Goal: Task Accomplishment & Management: Manage account settings

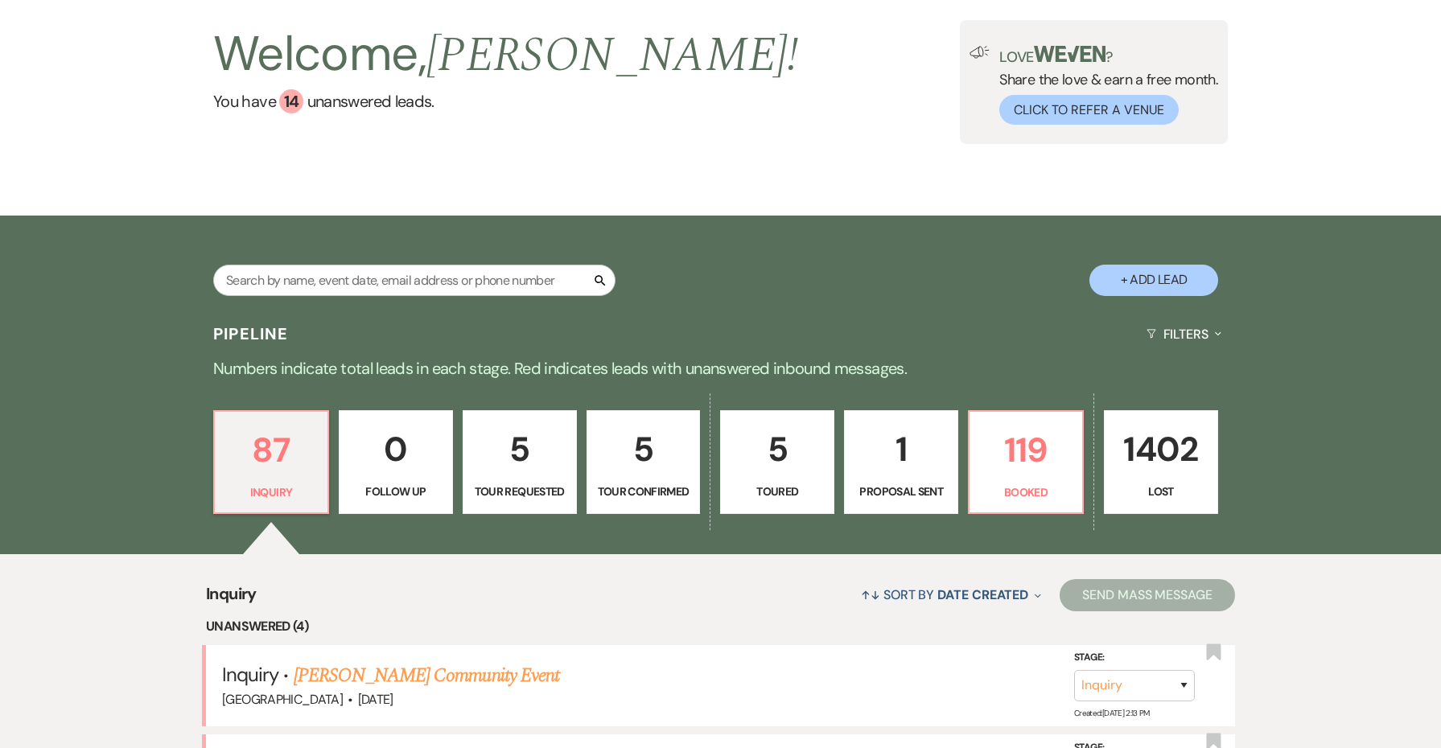
scroll to position [196, 0]
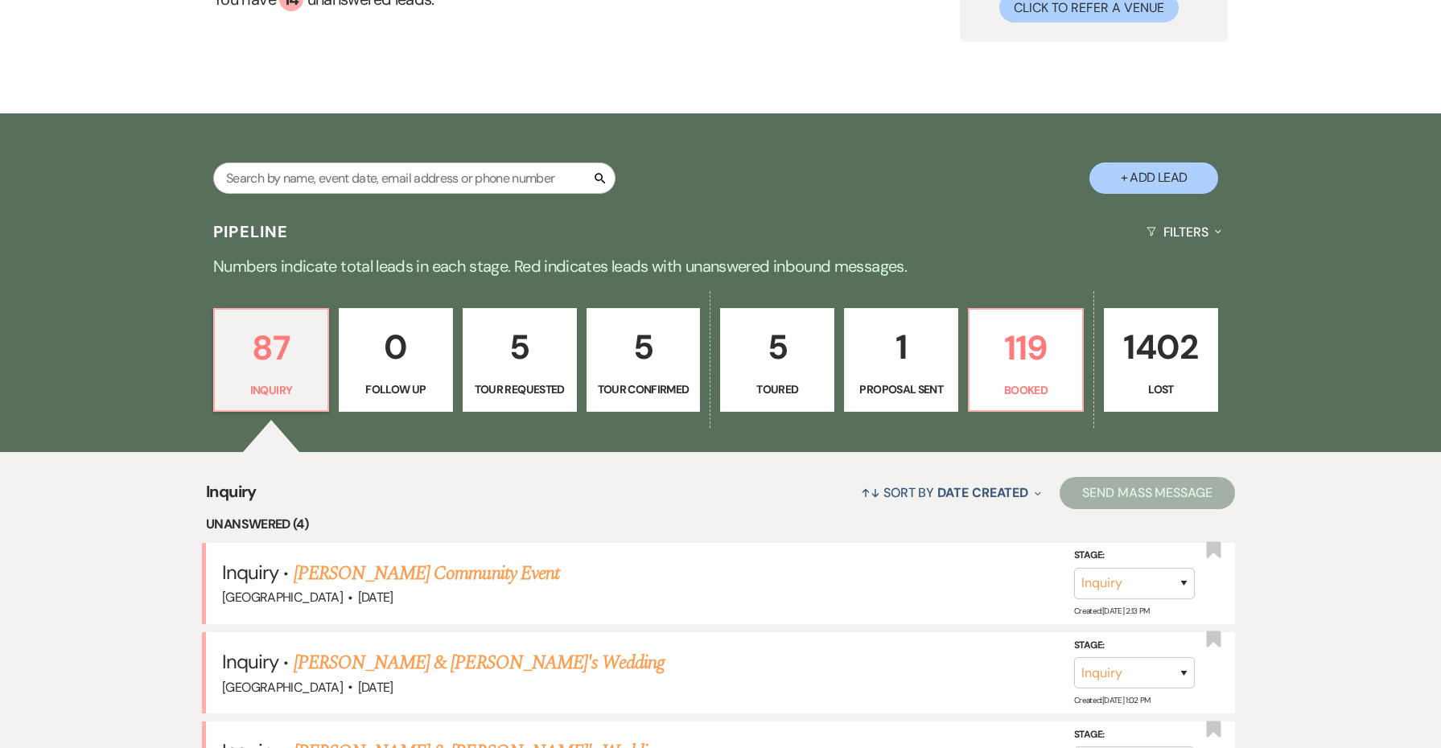
click at [1089, 353] on div "87 Inquiry 0 Follow Up 5 Tour Requested 5 Tour Confirmed 5 Toured 1 Proposal Se…" at bounding box center [721, 371] width 1159 height 164
click at [1056, 353] on p "119" at bounding box center [1025, 348] width 93 height 54
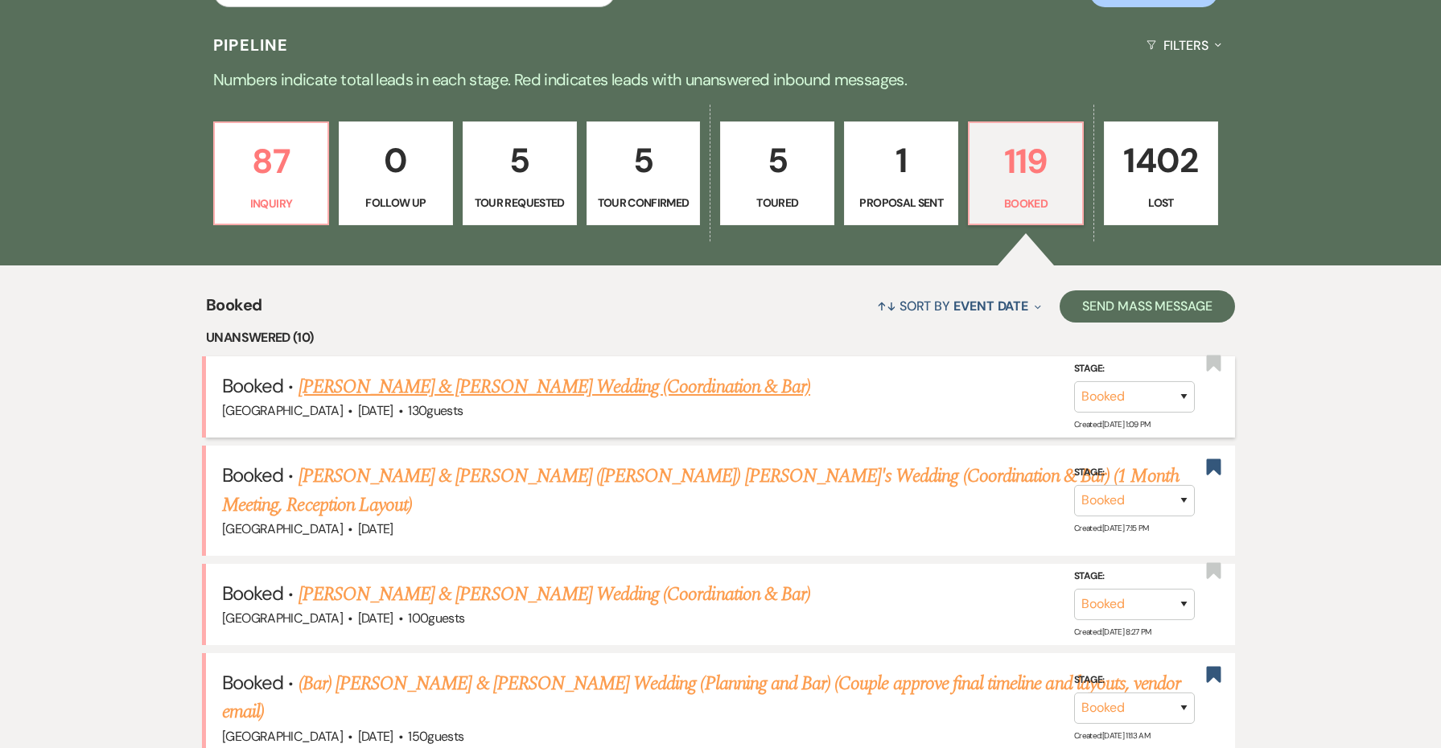
scroll to position [413, 0]
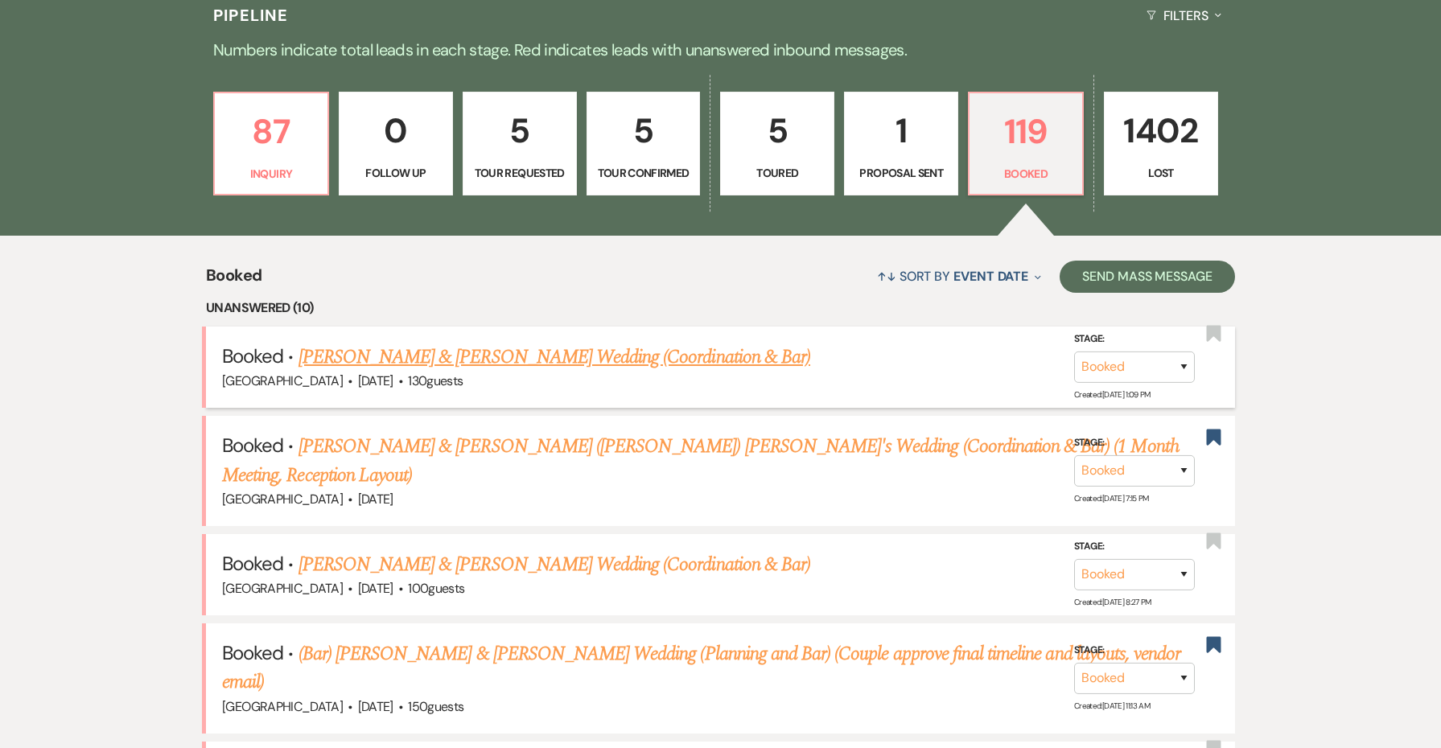
click at [782, 348] on link "[PERSON_NAME] & [PERSON_NAME] Wedding (Coordination & Bar)" at bounding box center [555, 357] width 512 height 29
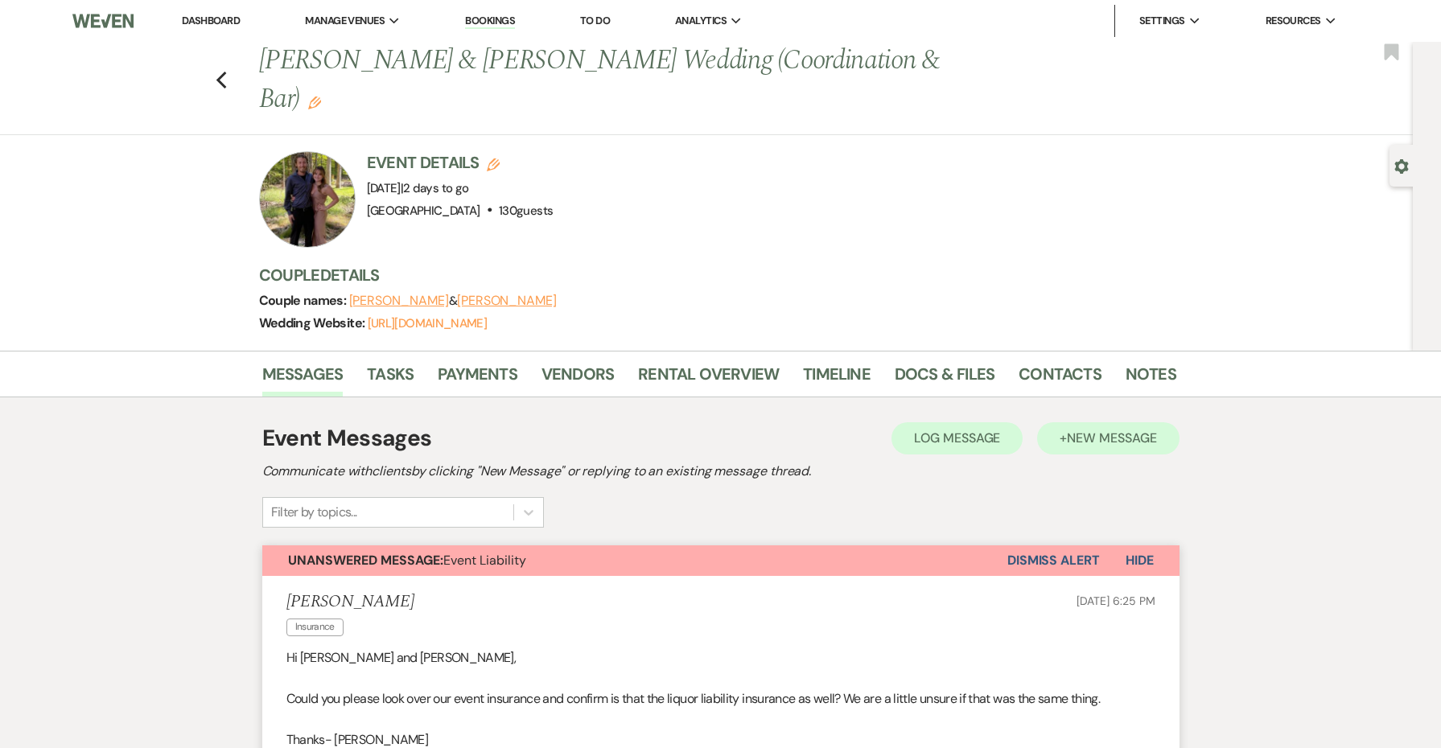
click at [1072, 446] on button "+ New Message" at bounding box center [1108, 439] width 142 height 32
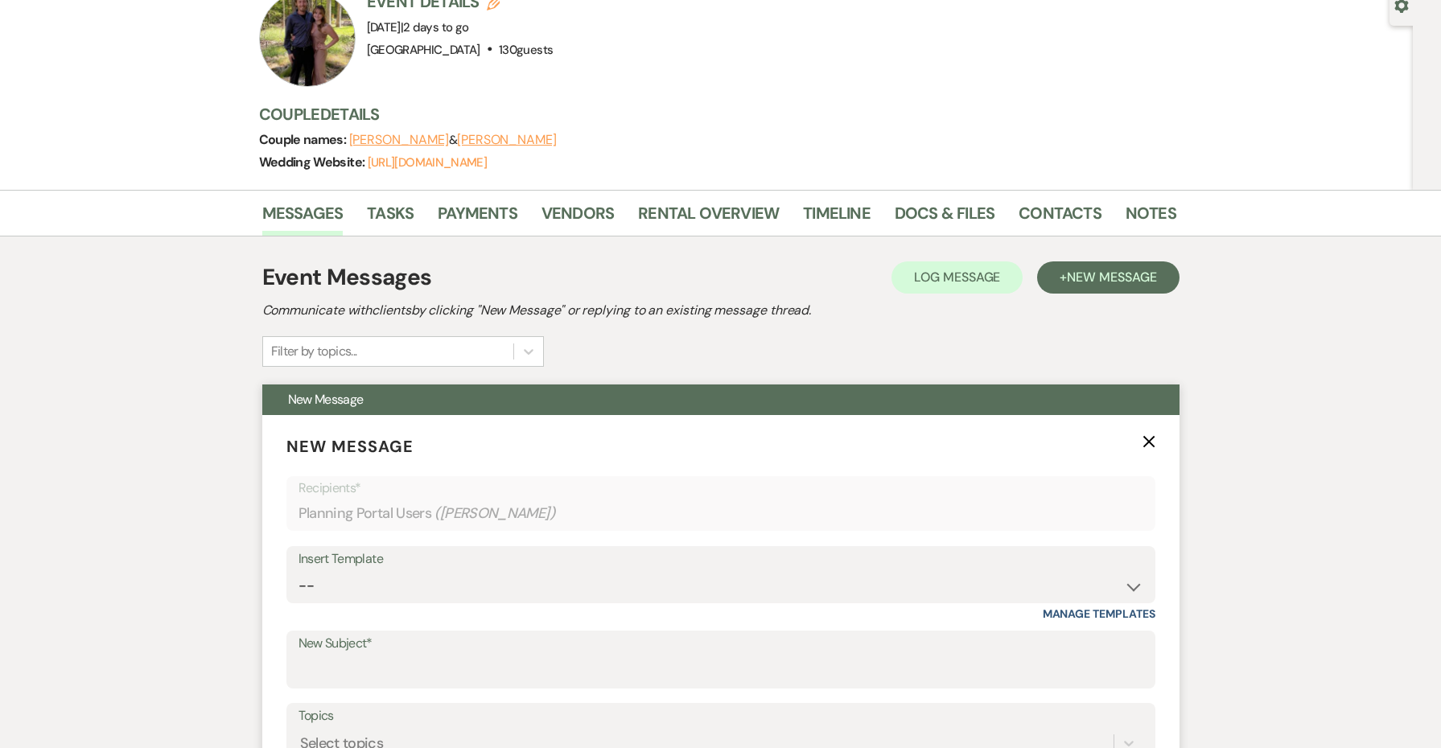
scroll to position [366, 0]
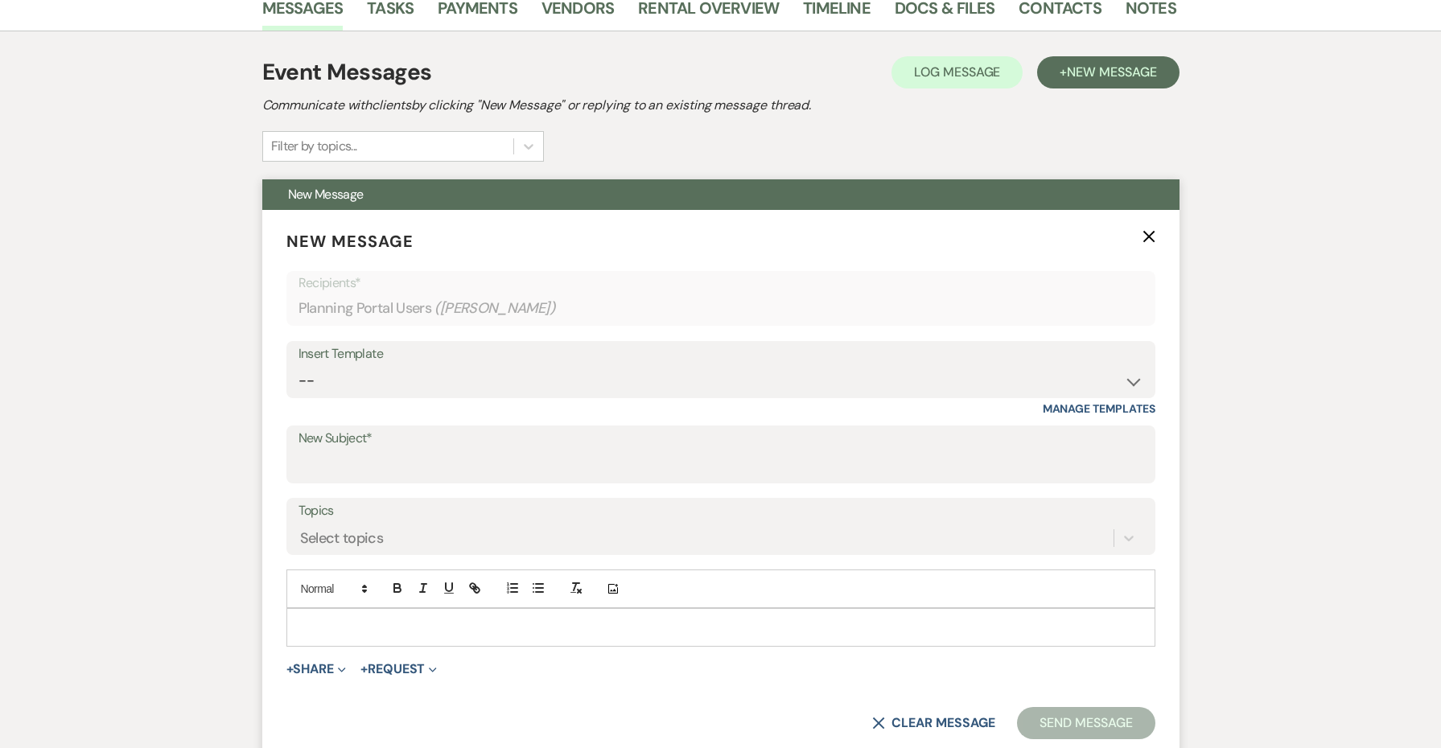
click at [389, 362] on div "Insert Template" at bounding box center [721, 354] width 845 height 23
select select "2095"
type input "Wedding Week Final Details"
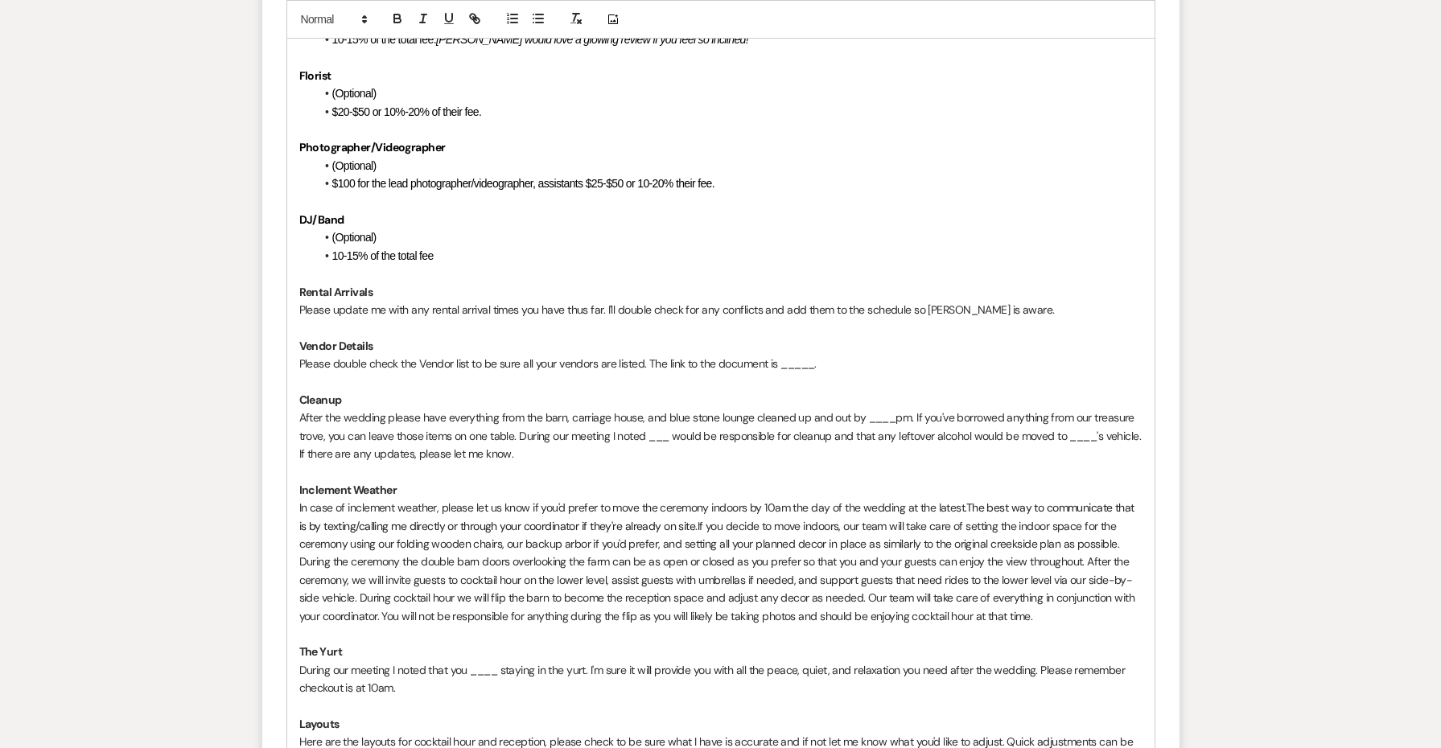
scroll to position [2428, 0]
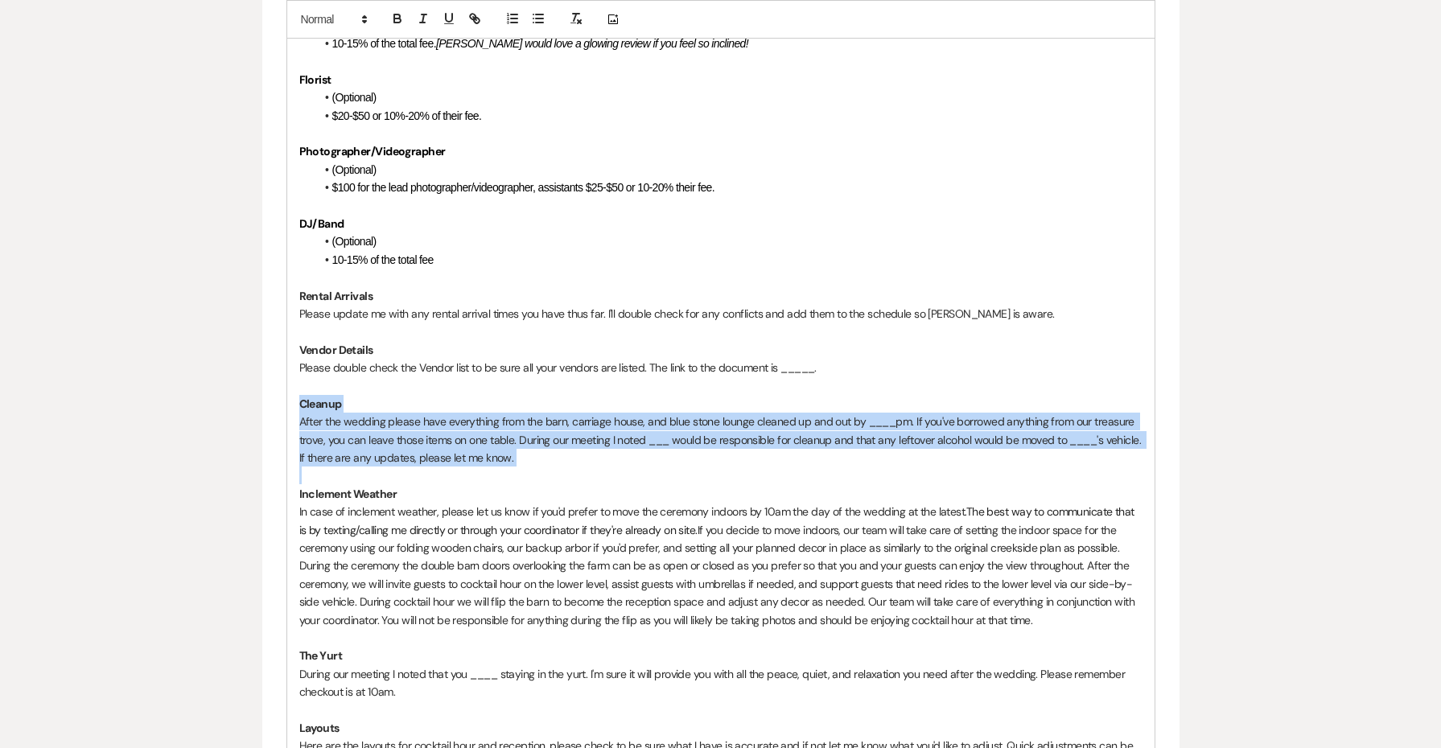
drag, startPoint x: 554, startPoint y: 435, endPoint x: 230, endPoint y: 360, distance: 332.3
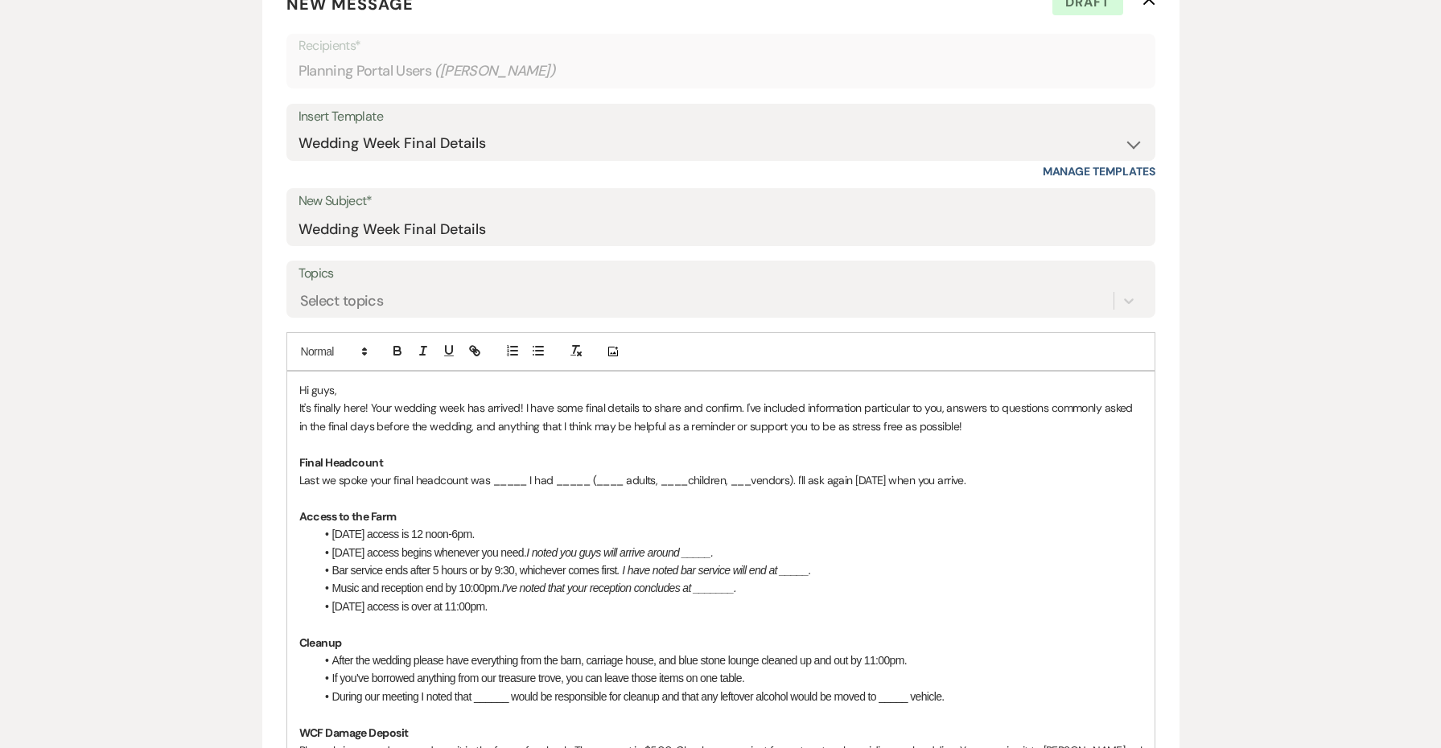
scroll to position [603, 0]
click at [478, 386] on p "Hi guys," at bounding box center [720, 391] width 843 height 18
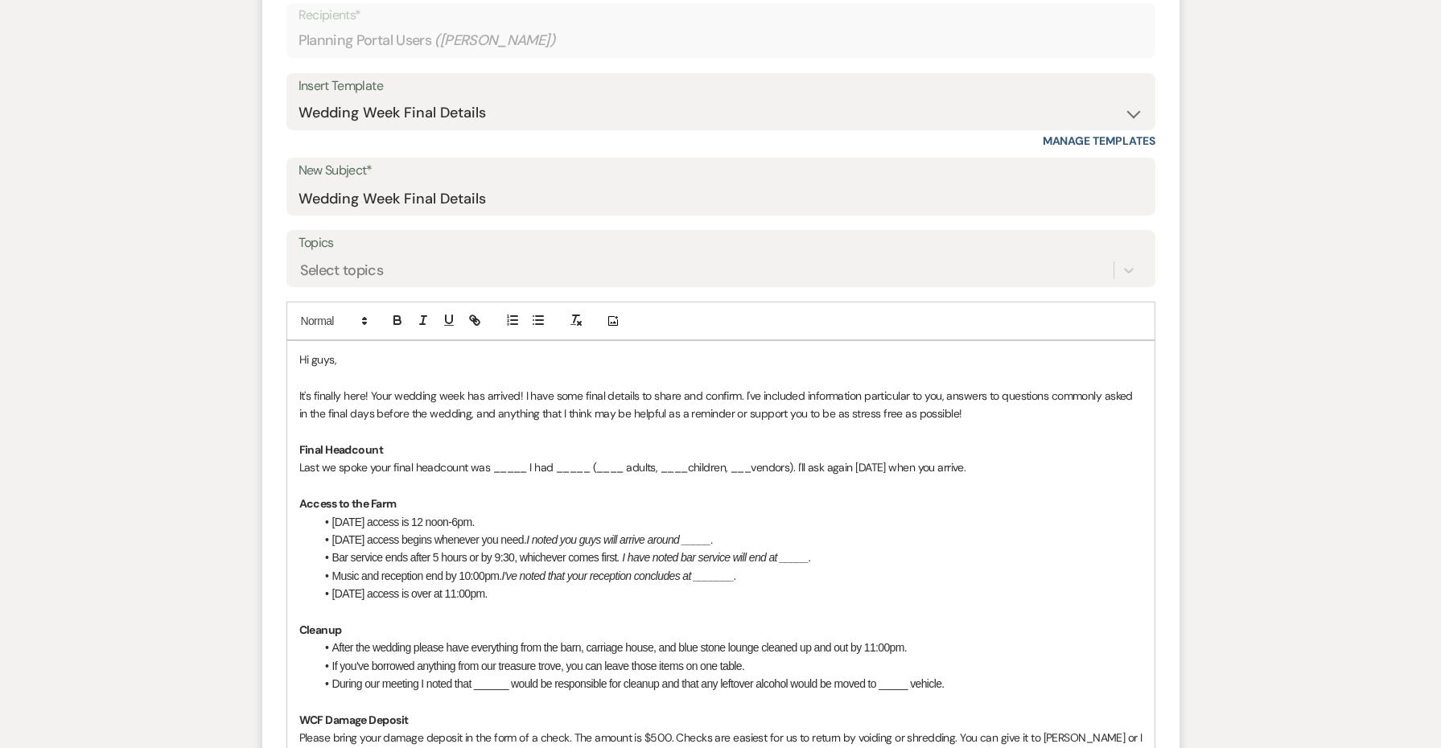
scroll to position [636, 0]
click at [497, 465] on p "Last we spoke your final headcount was _____ I had _____ (____ adults, ____chil…" at bounding box center [720, 466] width 843 height 18
drag, startPoint x: 708, startPoint y: 460, endPoint x: 511, endPoint y: 457, distance: 197.2
click at [511, 457] on p "Last we spoke your final headcount was 120 I had _____ (____ adults, ____childr…" at bounding box center [720, 466] width 843 height 18
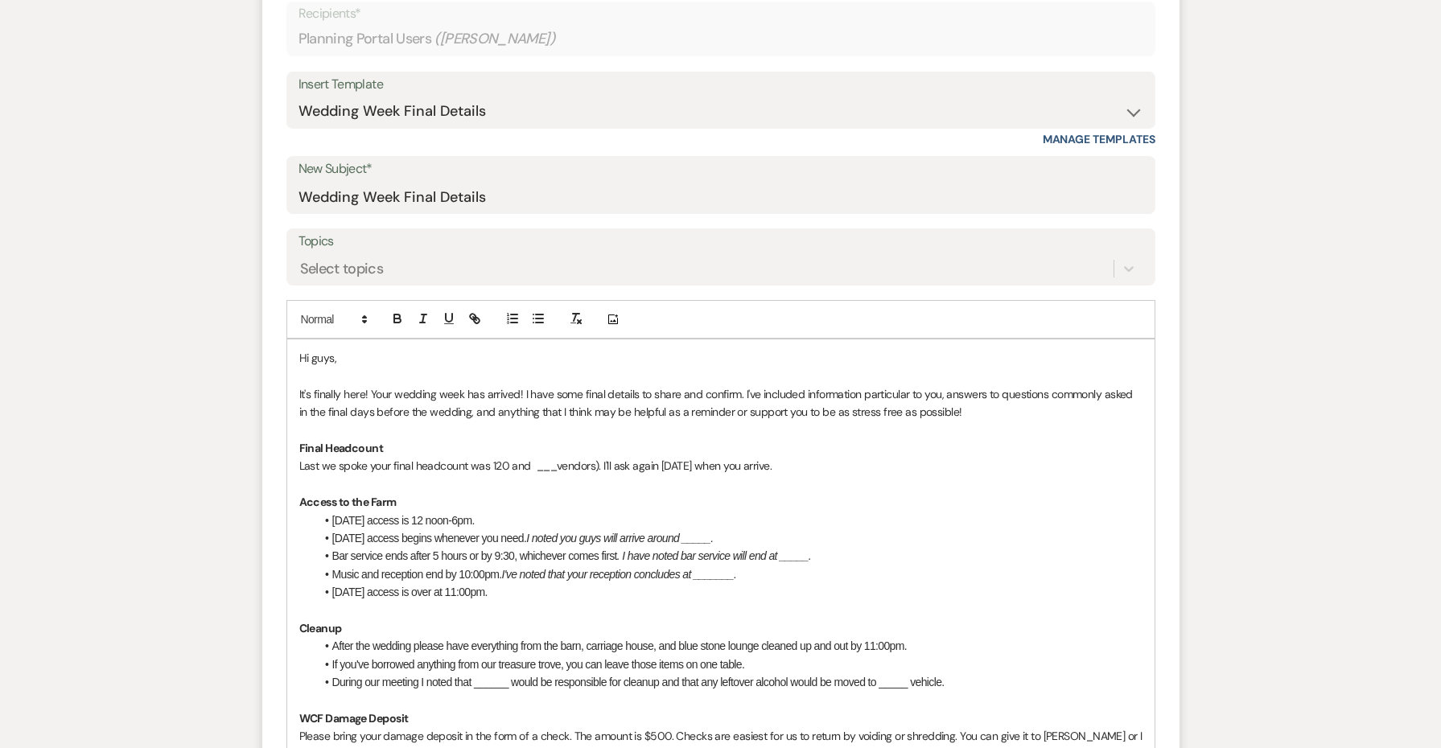
click at [542, 462] on p "Last we spoke your final headcount was 120 and ___vendors). I'll ask again [DAT…" at bounding box center [720, 466] width 843 height 18
click at [509, 458] on p "Last we spoke your final headcount was 120 and ___vendors). I'll ask again [DAT…" at bounding box center [720, 466] width 843 height 18
click at [590, 461] on p "Last we spoke your final headcount was 120 guests and ___vendors). I'll ask aga…" at bounding box center [720, 466] width 843 height 18
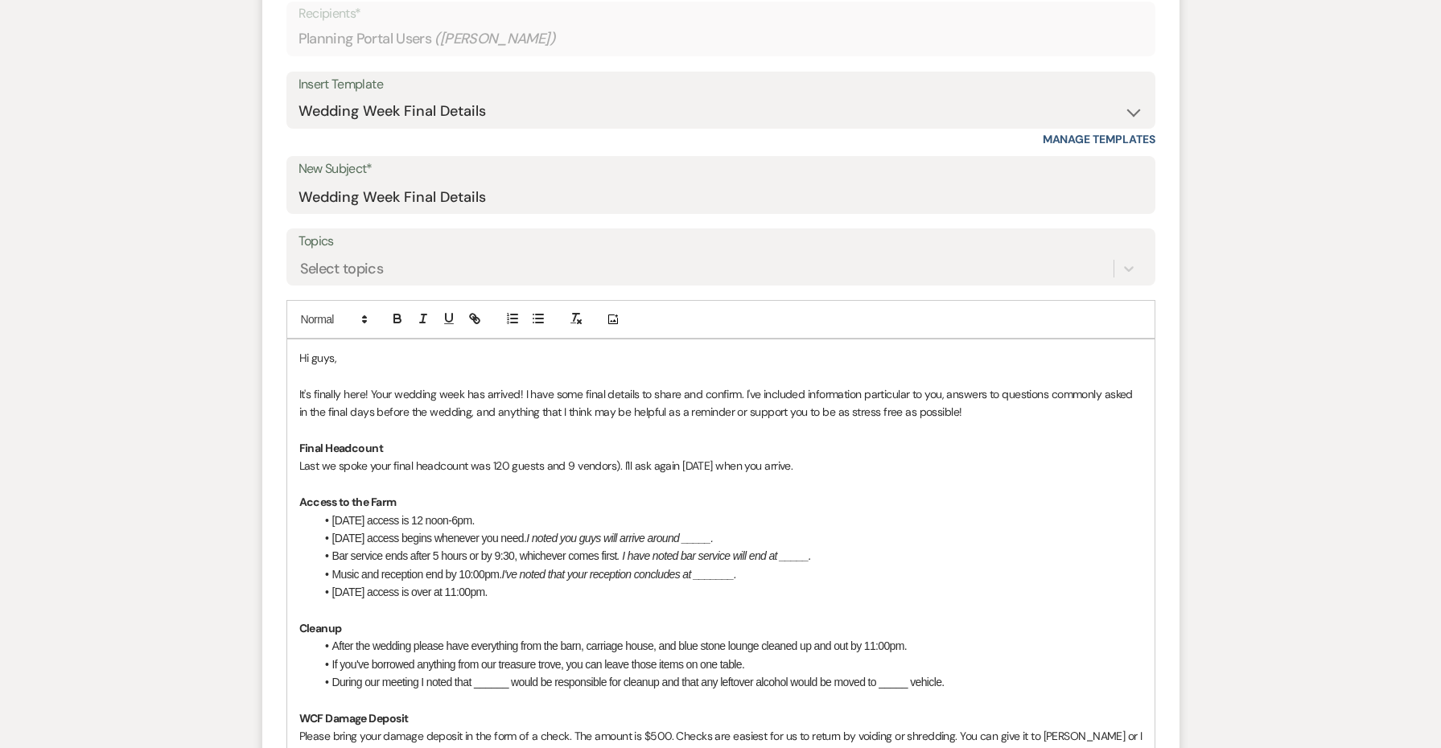
click at [619, 459] on p "Last we spoke your final headcount was 120 guests and 9 vendors). I'll ask agai…" at bounding box center [720, 466] width 843 height 18
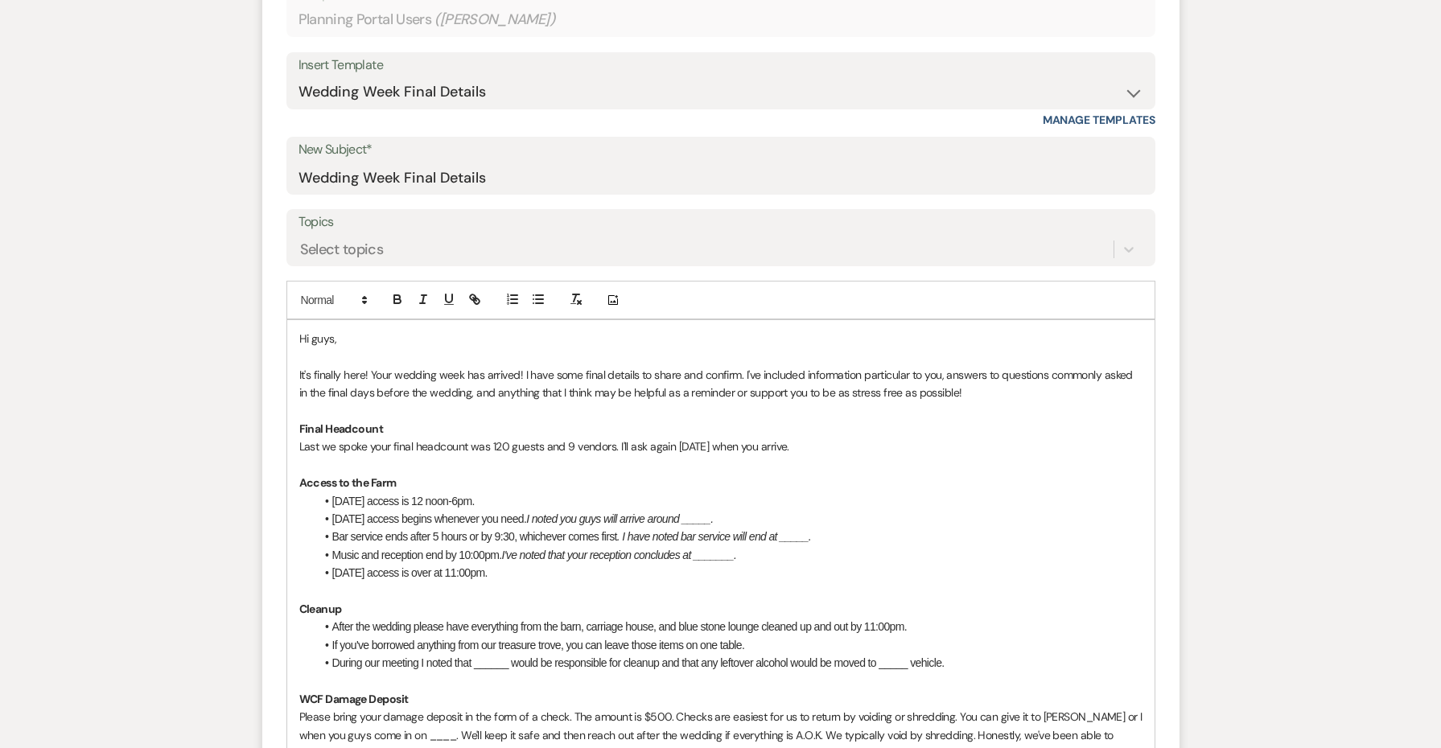
scroll to position [660, 0]
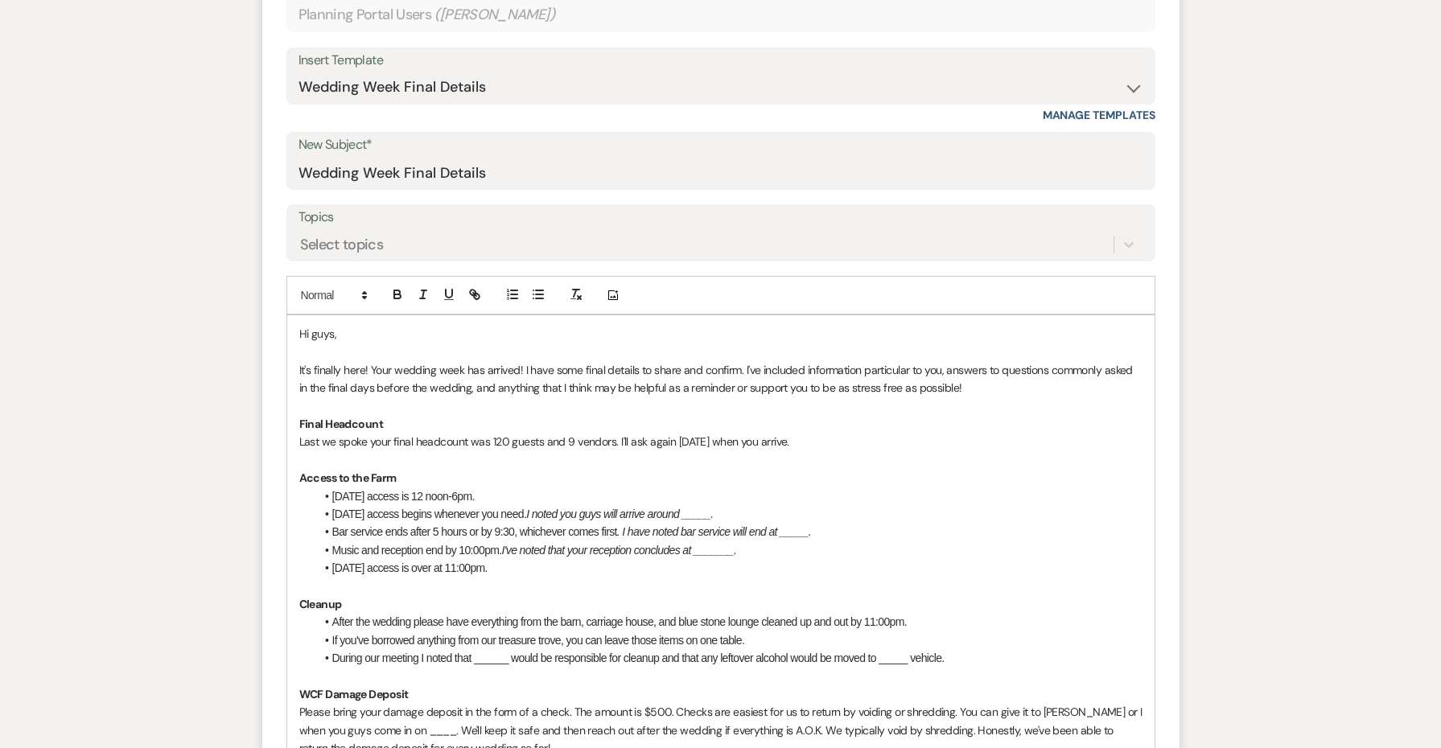
click at [706, 508] on em "I noted you guys will arrive around _____." at bounding box center [619, 514] width 187 height 13
click at [774, 510] on li "[DATE] access begins whenever you need. I noted you guys will arrive around ?." at bounding box center [728, 514] width 827 height 18
drag, startPoint x: 889, startPoint y: 507, endPoint x: 709, endPoint y: 511, distance: 180.3
click at [709, 511] on li "[DATE] access begins whenever you need. I noted you guys will arrive around ?. …" at bounding box center [728, 514] width 827 height 18
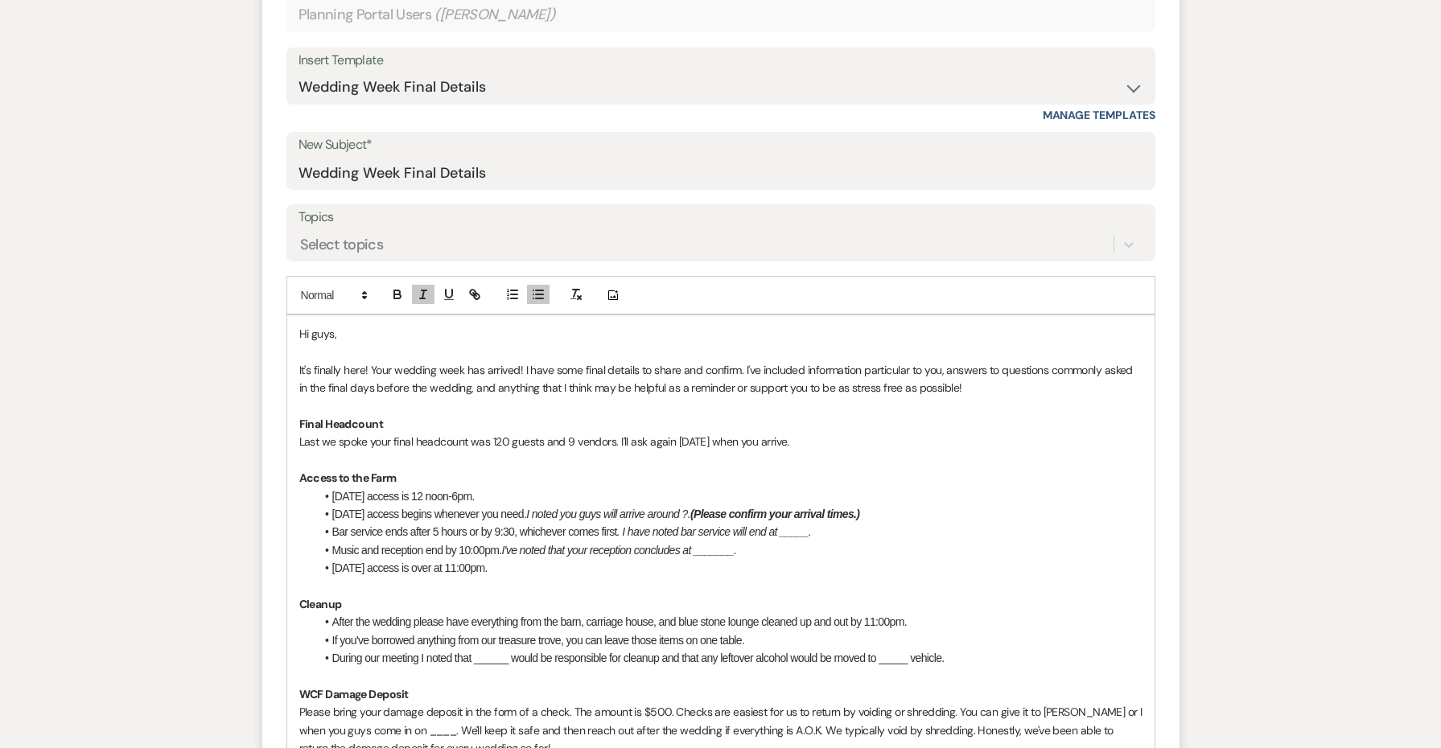
click at [790, 526] on em ". I have noted bar service will end at _____." at bounding box center [714, 532] width 194 height 13
click at [719, 544] on em "I've noted that your reception concludes at _______." at bounding box center [619, 550] width 235 height 13
click at [704, 559] on li "[DATE] access is over at 11:00pm." at bounding box center [728, 568] width 827 height 18
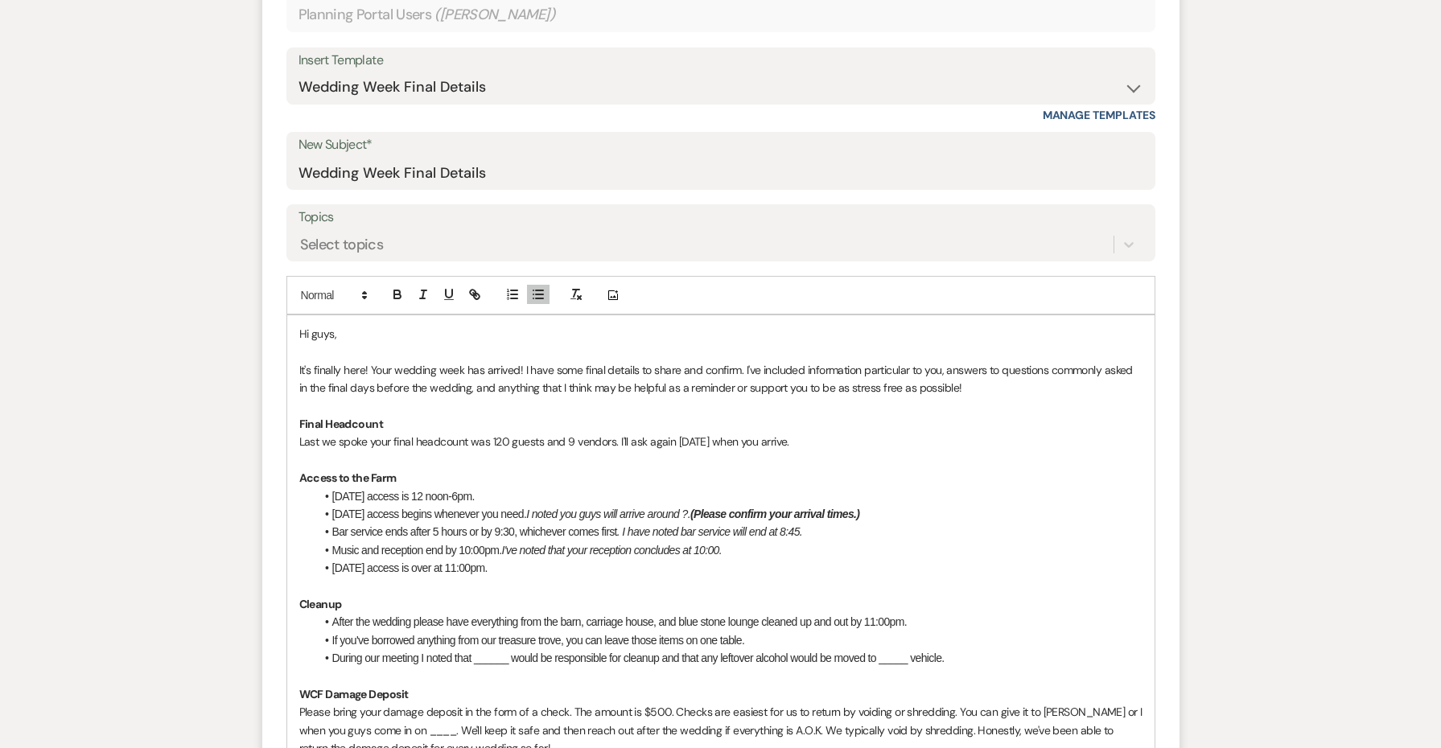
click at [804, 542] on li "Music and reception end by 10:00pm. I've noted that your reception concludes at…" at bounding box center [728, 551] width 827 height 18
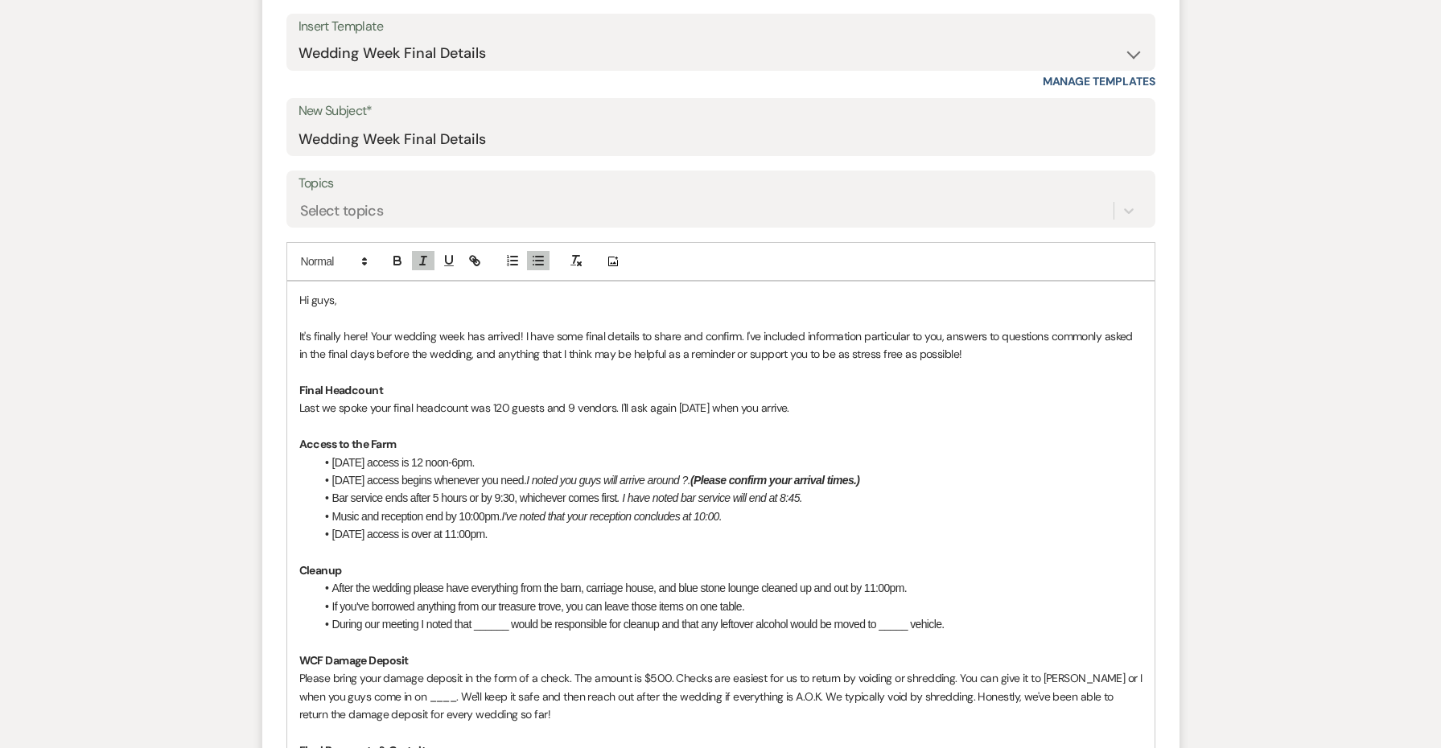
scroll to position [722, 0]
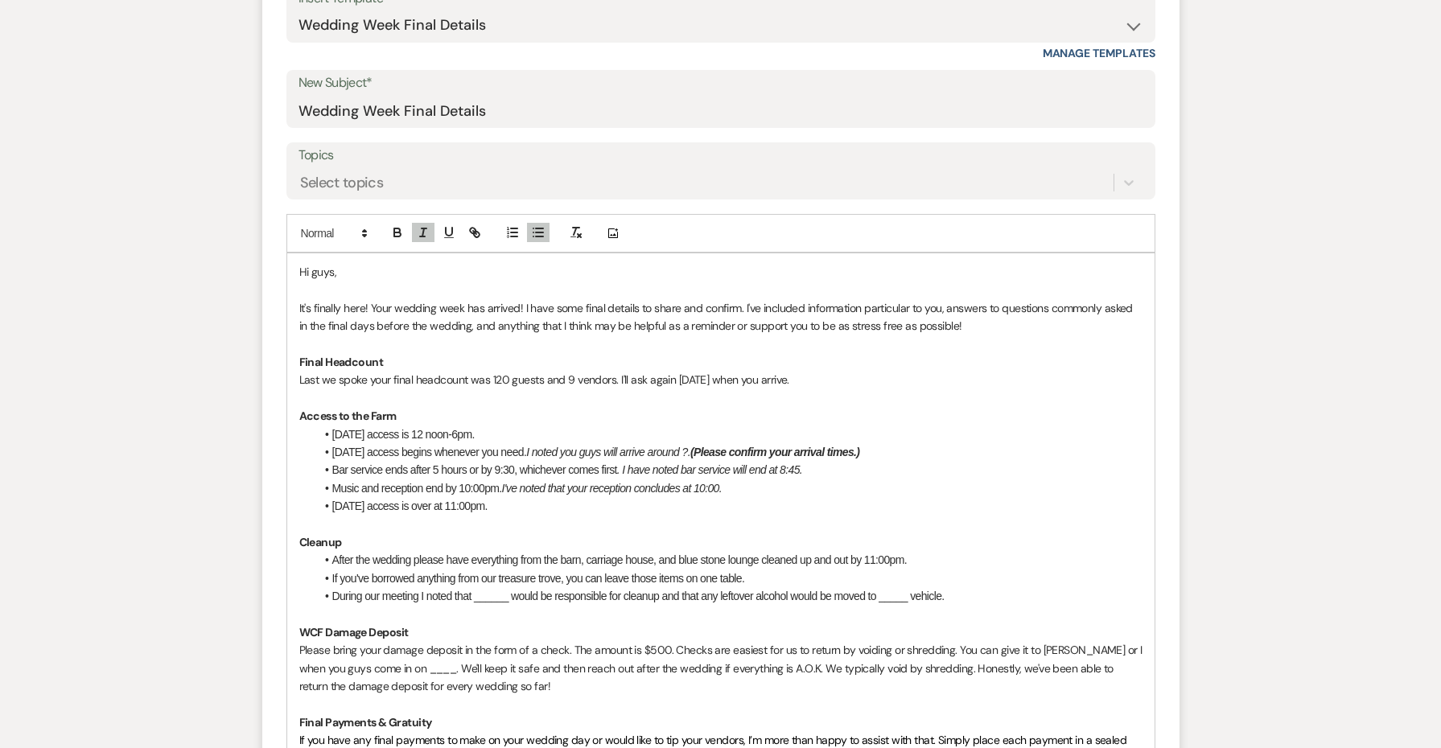
click at [561, 572] on span "If you've borrowed anything from our treasure trove, you can leave those items …" at bounding box center [538, 578] width 413 height 13
click at [483, 590] on span "During our meeting I noted that ______ would be responsible for cleanup and tha…" at bounding box center [638, 596] width 612 height 13
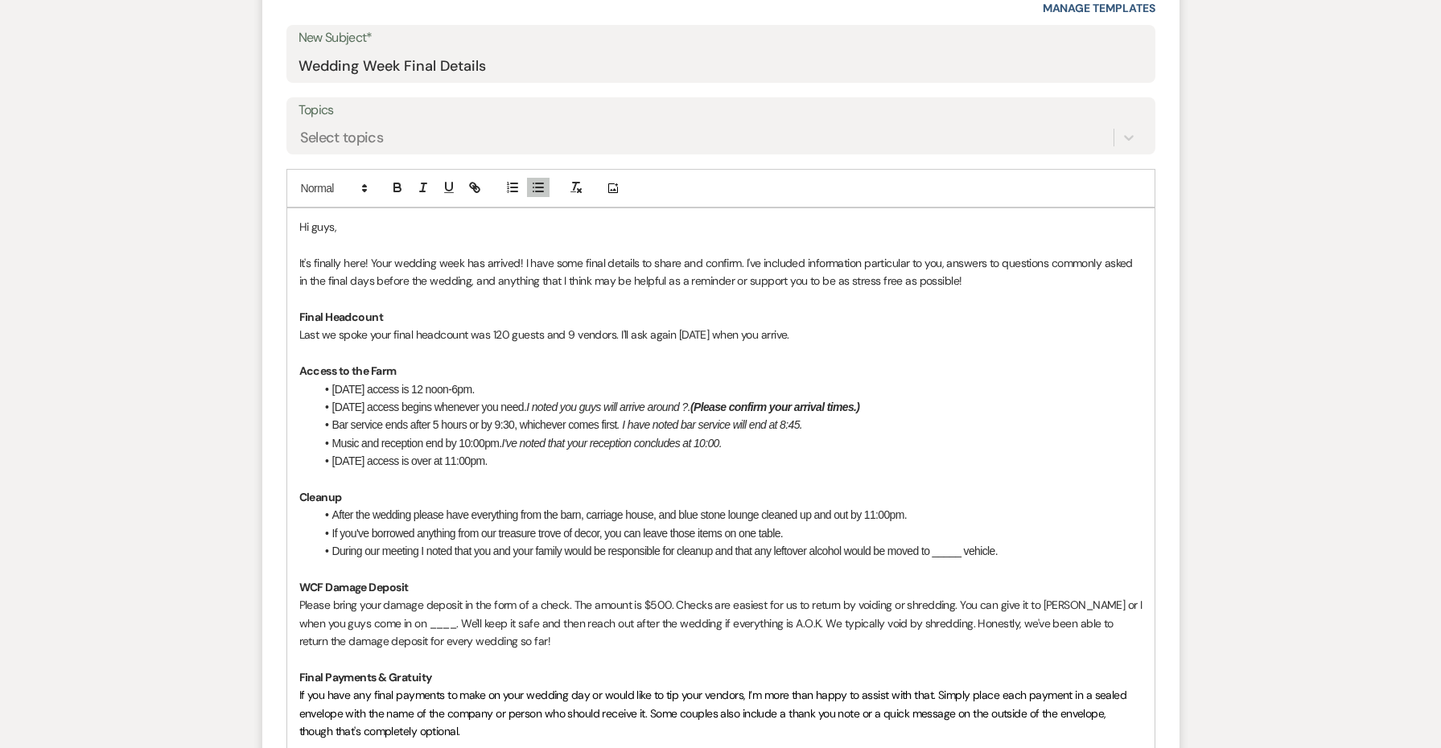
scroll to position [774, 0]
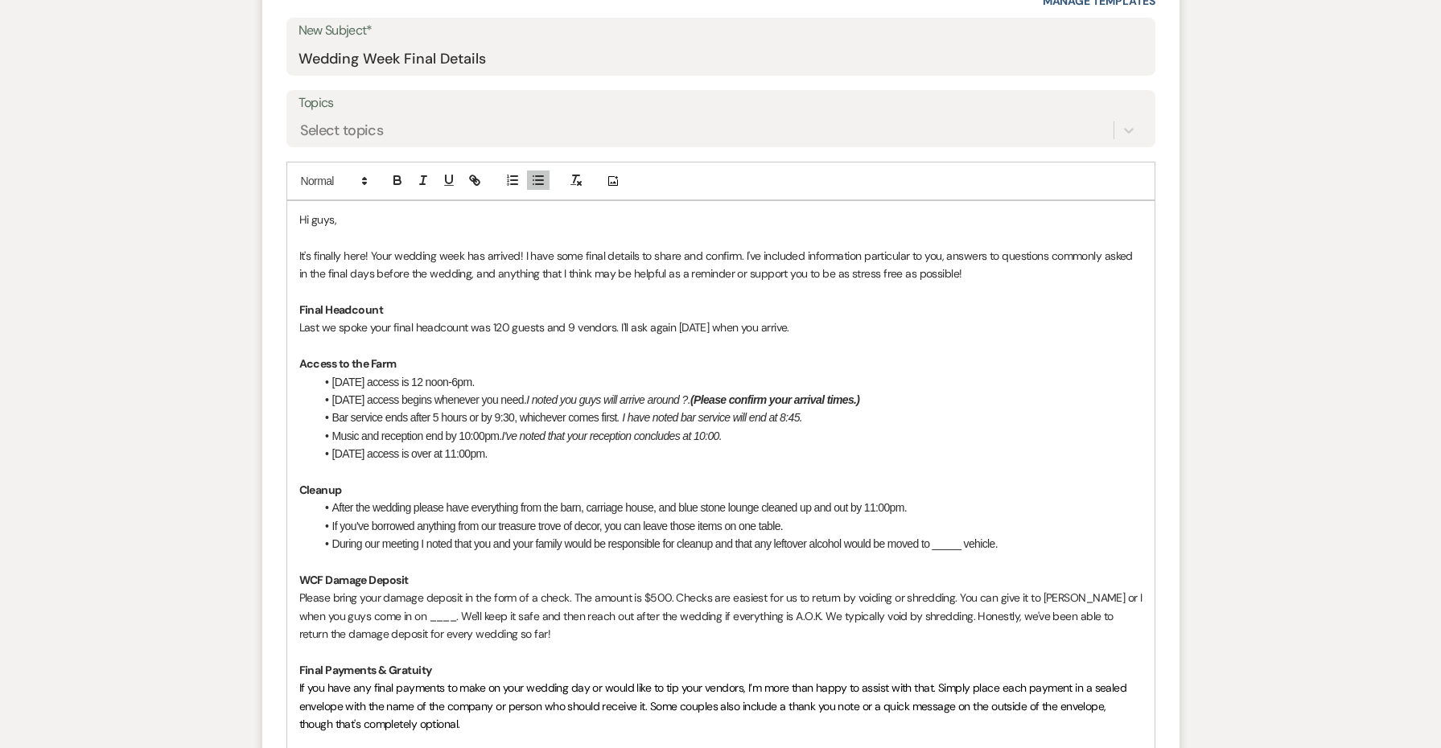
click at [952, 542] on li "During our meeting I noted that you and your family would be responsible for cl…" at bounding box center [728, 544] width 827 height 18
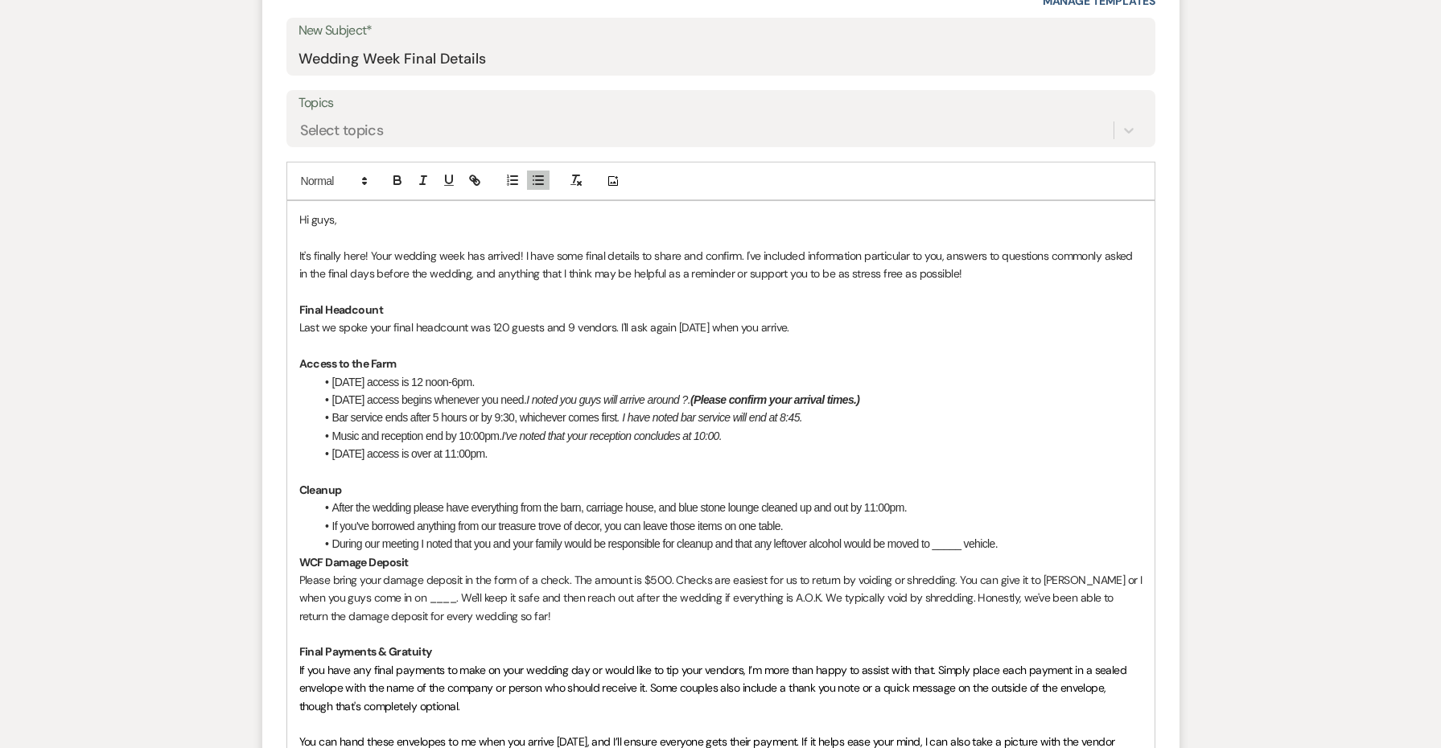
click at [945, 538] on span "During our meeting I noted that you and your family would be responsible for cl…" at bounding box center [665, 544] width 666 height 13
click at [1030, 536] on li "During our meeting I noted that you and your family would be responsible for cl…" at bounding box center [728, 544] width 827 height 18
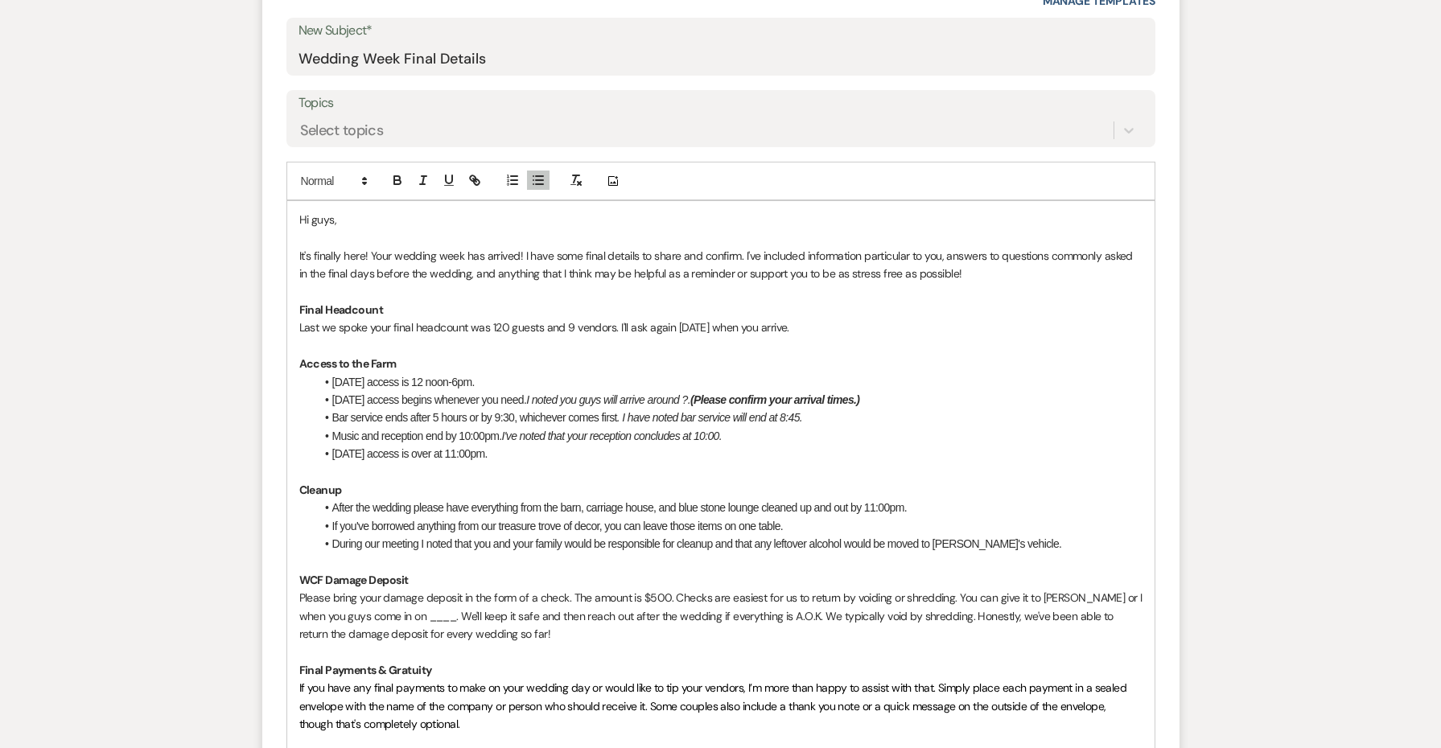
click at [392, 606] on p "Please bring your damage deposit in the form of a check. The amount is $500. Ch…" at bounding box center [720, 616] width 843 height 54
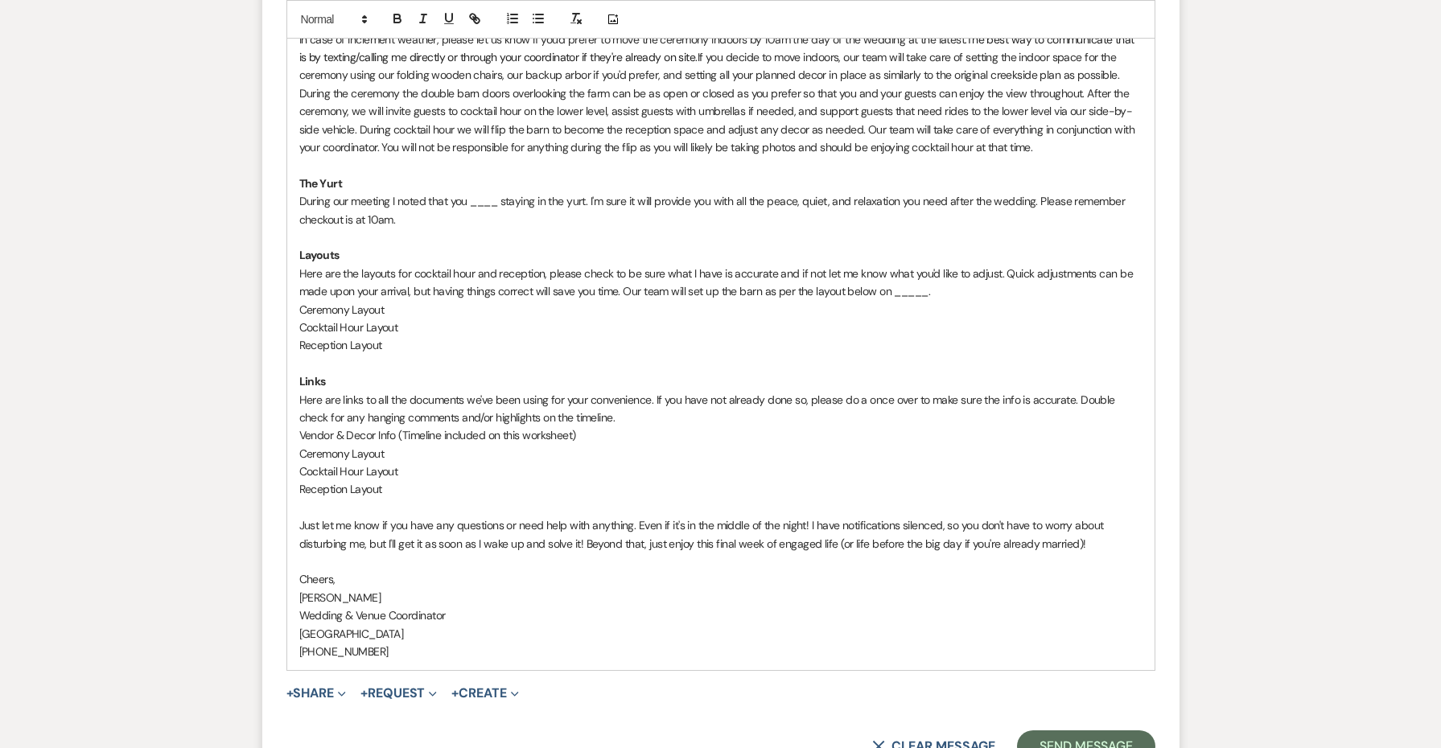
scroll to position [2892, 0]
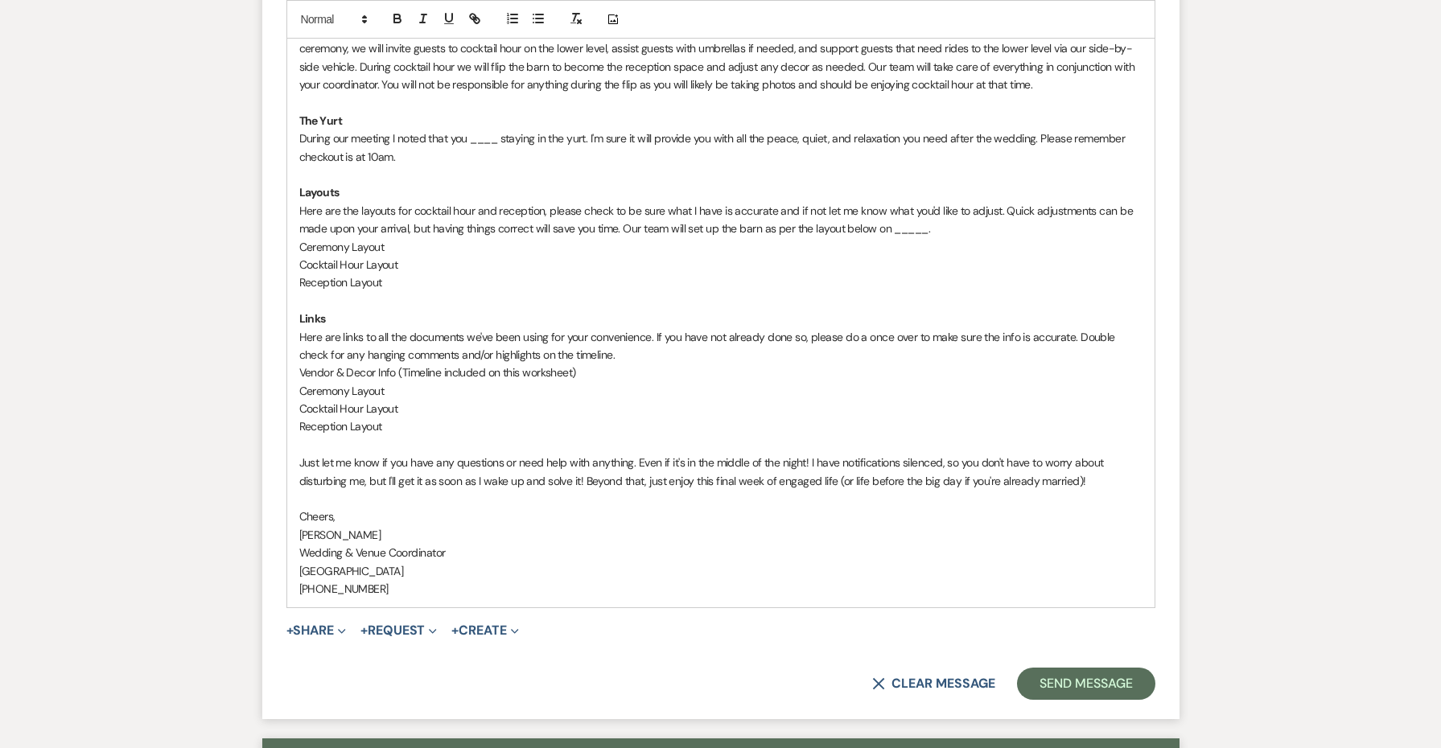
click at [798, 364] on p "Vendor & Decor Info (Timeline included on this worksheet)" at bounding box center [720, 373] width 843 height 18
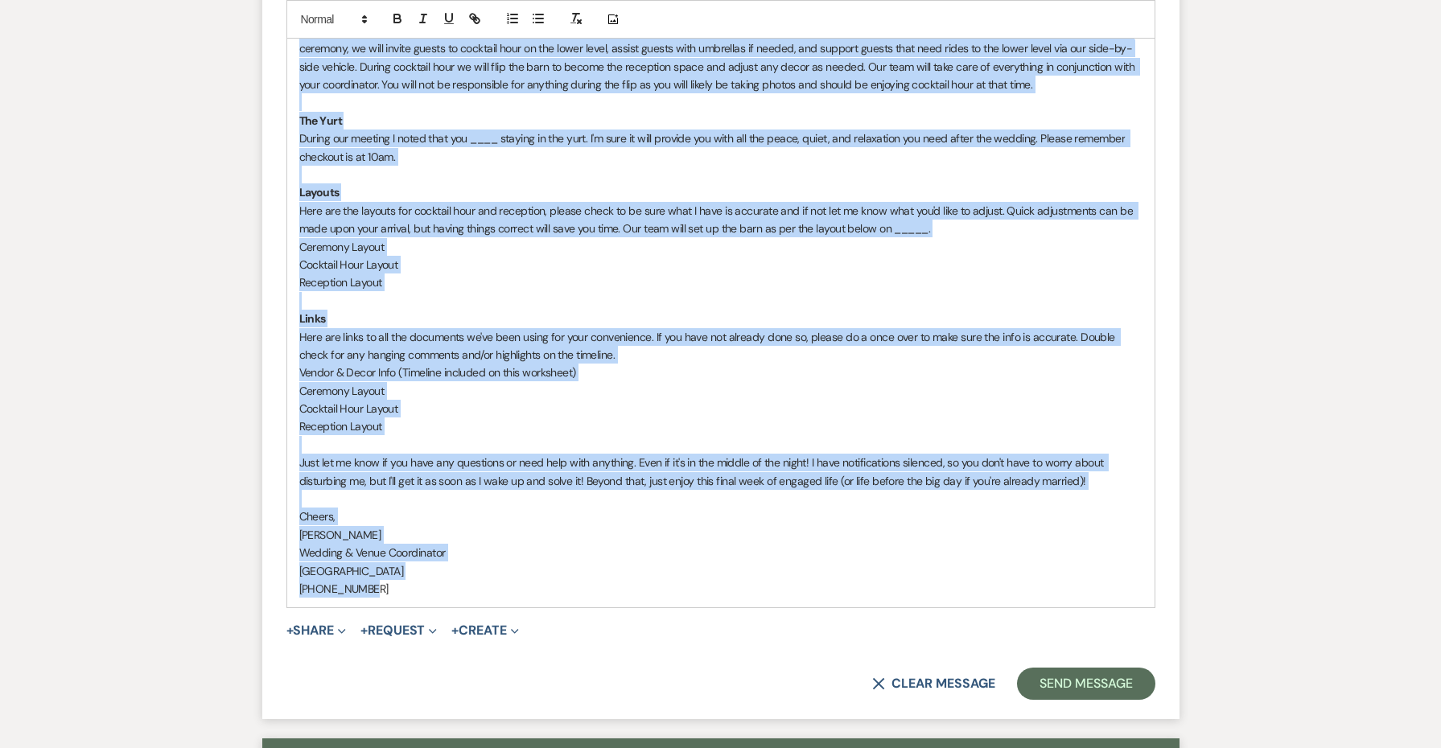
copy div "Lo ipsu, Do's ametcon adip! Elit seddoei temp inc utlabor! E dolo magn aliqu en…"
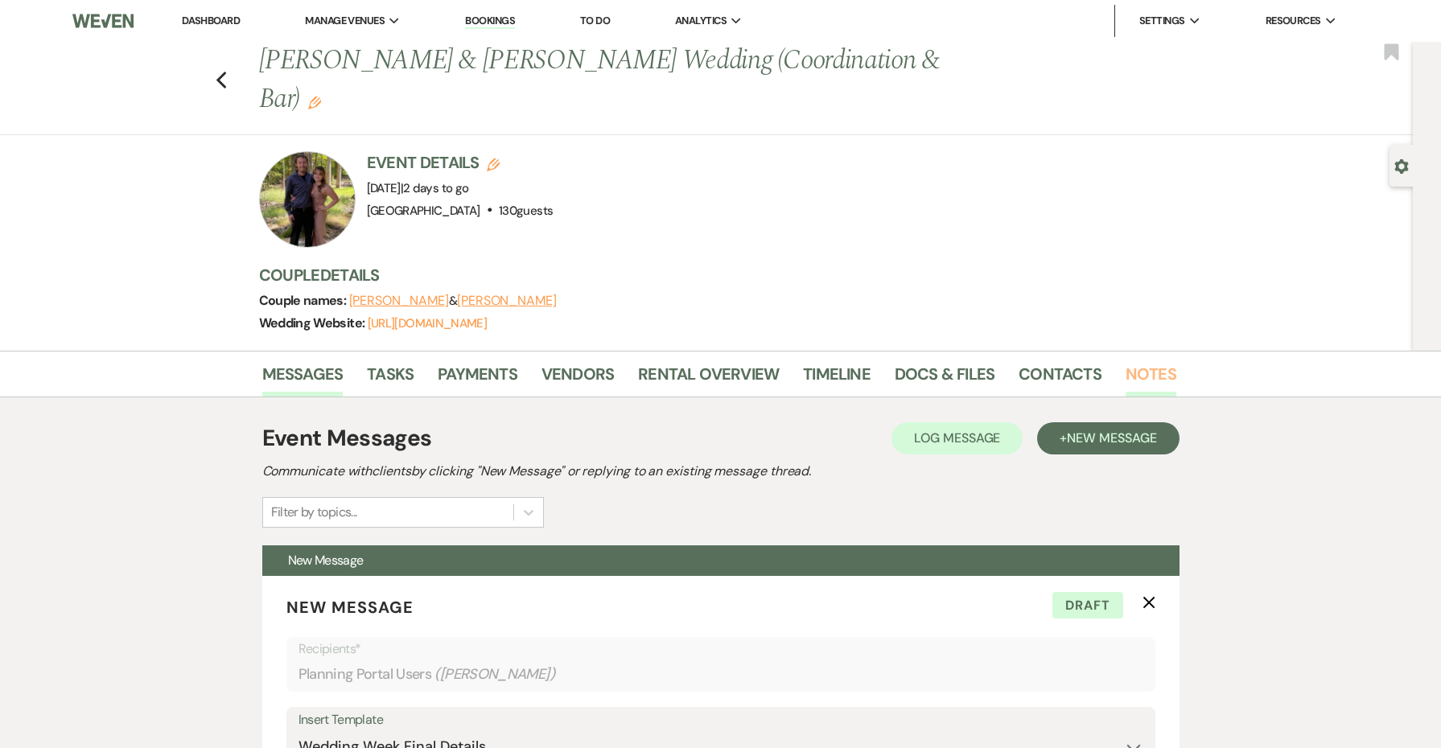
scroll to position [0, 0]
click at [1151, 376] on link "Notes" at bounding box center [1151, 378] width 51 height 35
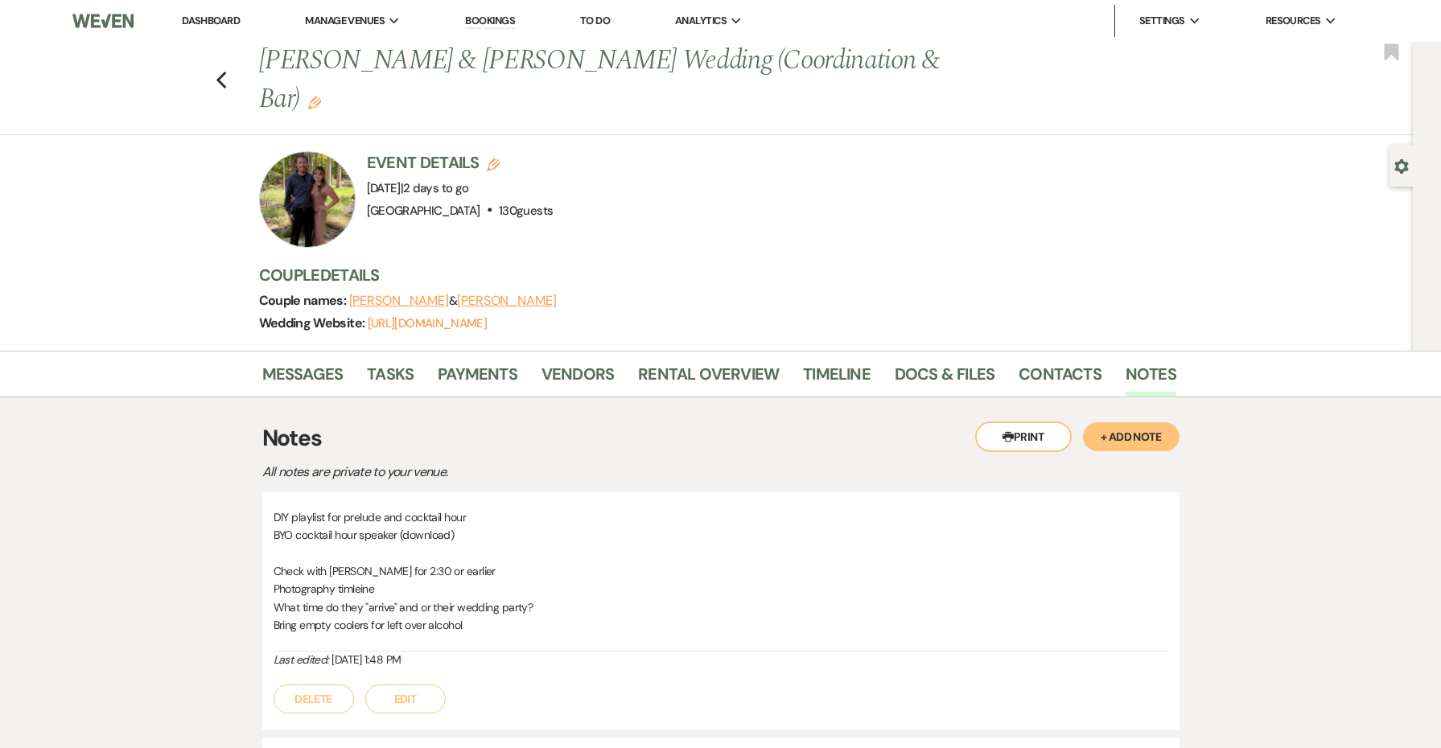
scroll to position [439, 0]
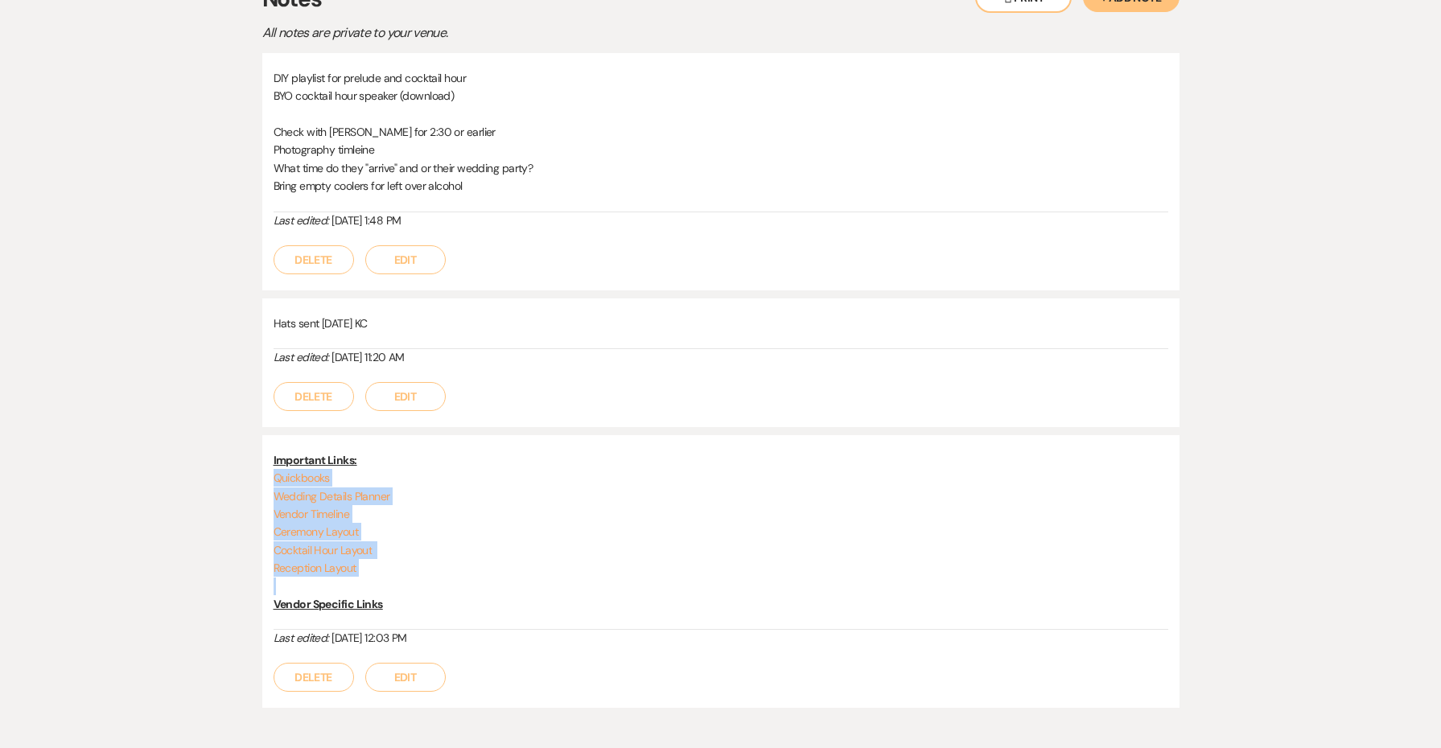
drag, startPoint x: 405, startPoint y: 577, endPoint x: 266, endPoint y: 476, distance: 172.2
click at [266, 476] on div "Important Links: Quickbooks Wedding Details Planner Vendor Timeline Ceremony La…" at bounding box center [720, 572] width 917 height 274
click at [501, 512] on p "Vendor Timeline" at bounding box center [721, 514] width 895 height 18
drag, startPoint x: 435, startPoint y: 569, endPoint x: 253, endPoint y: 456, distance: 214.0
click at [253, 456] on div "Messages Tasks Payments Vendors Rental Overview Timeline Docs & Files Contacts …" at bounding box center [720, 321] width 1441 height 821
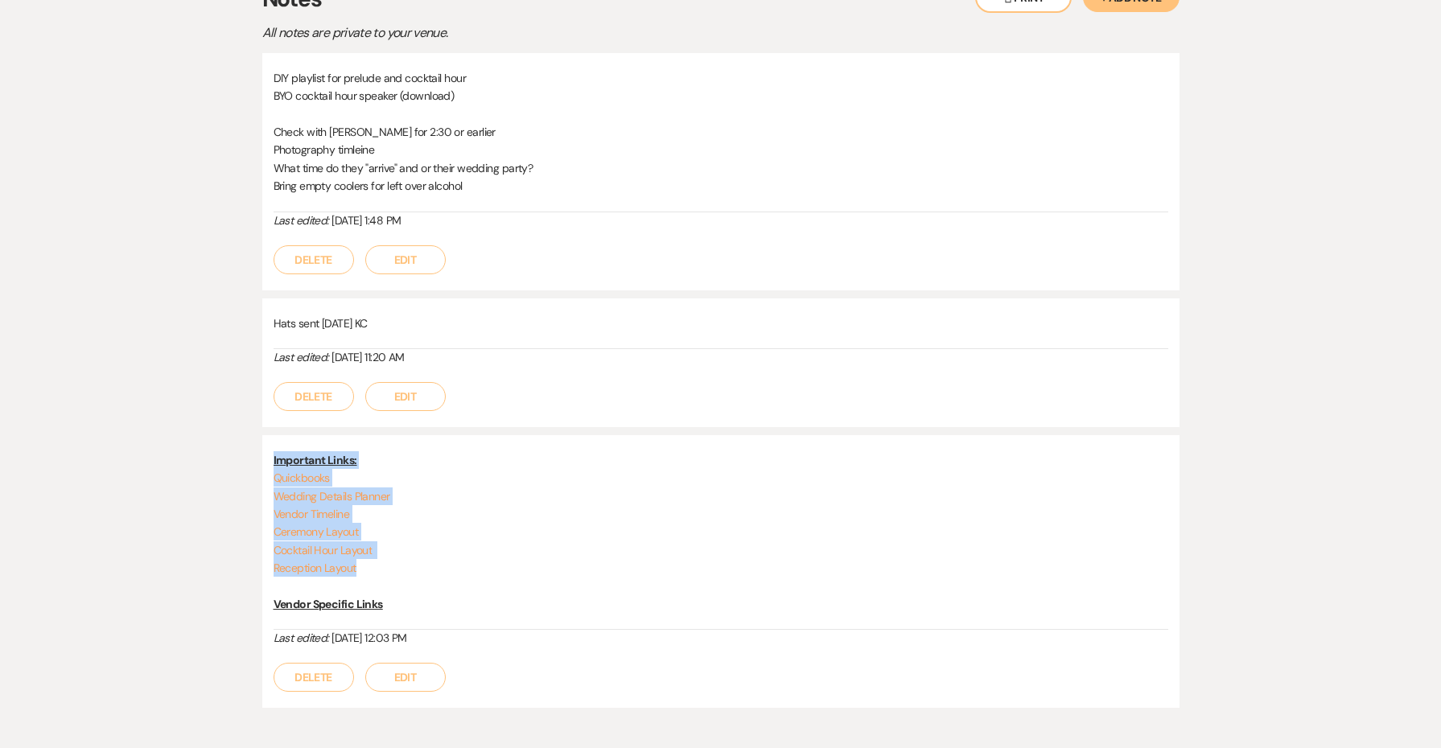
copy div "Important Links: Quickbooks Wedding Details Planner Vendor Timeline Ceremony La…"
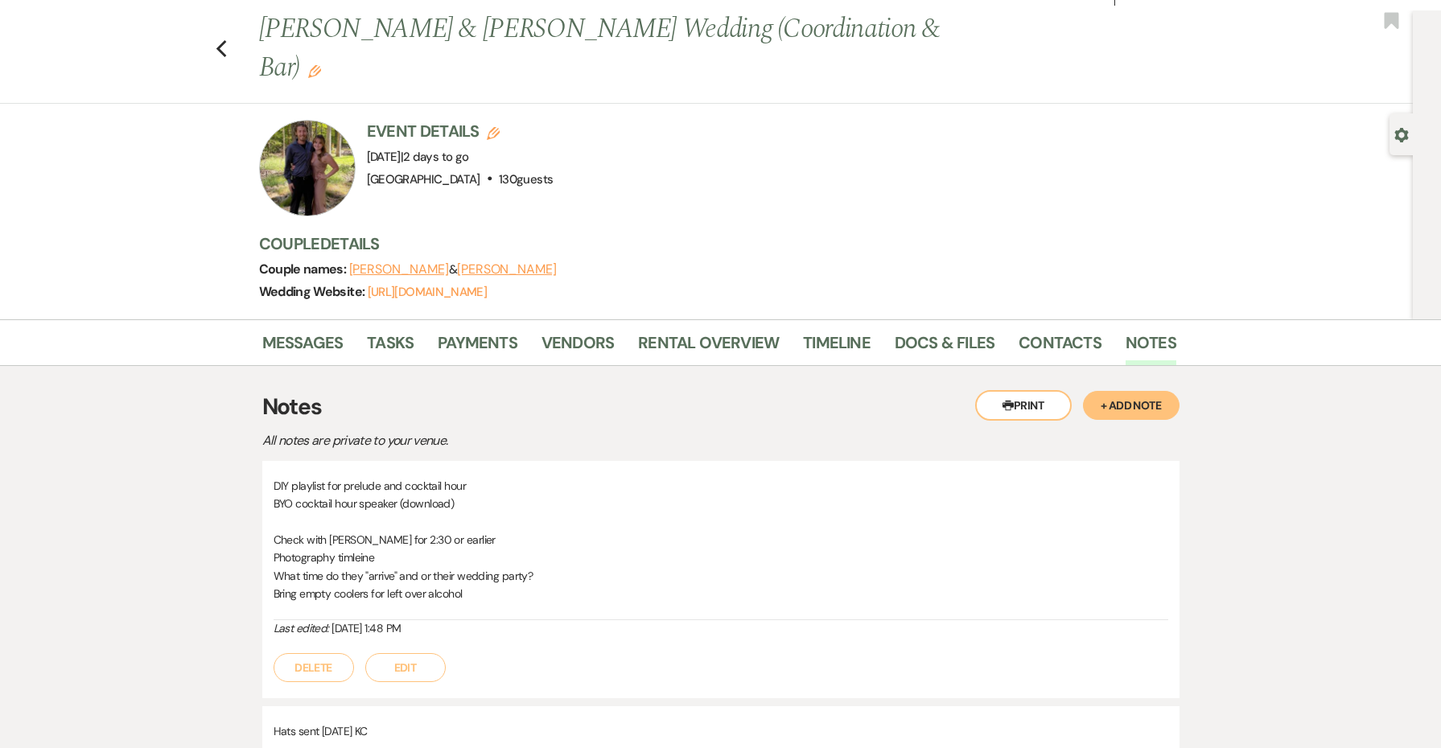
scroll to position [0, 0]
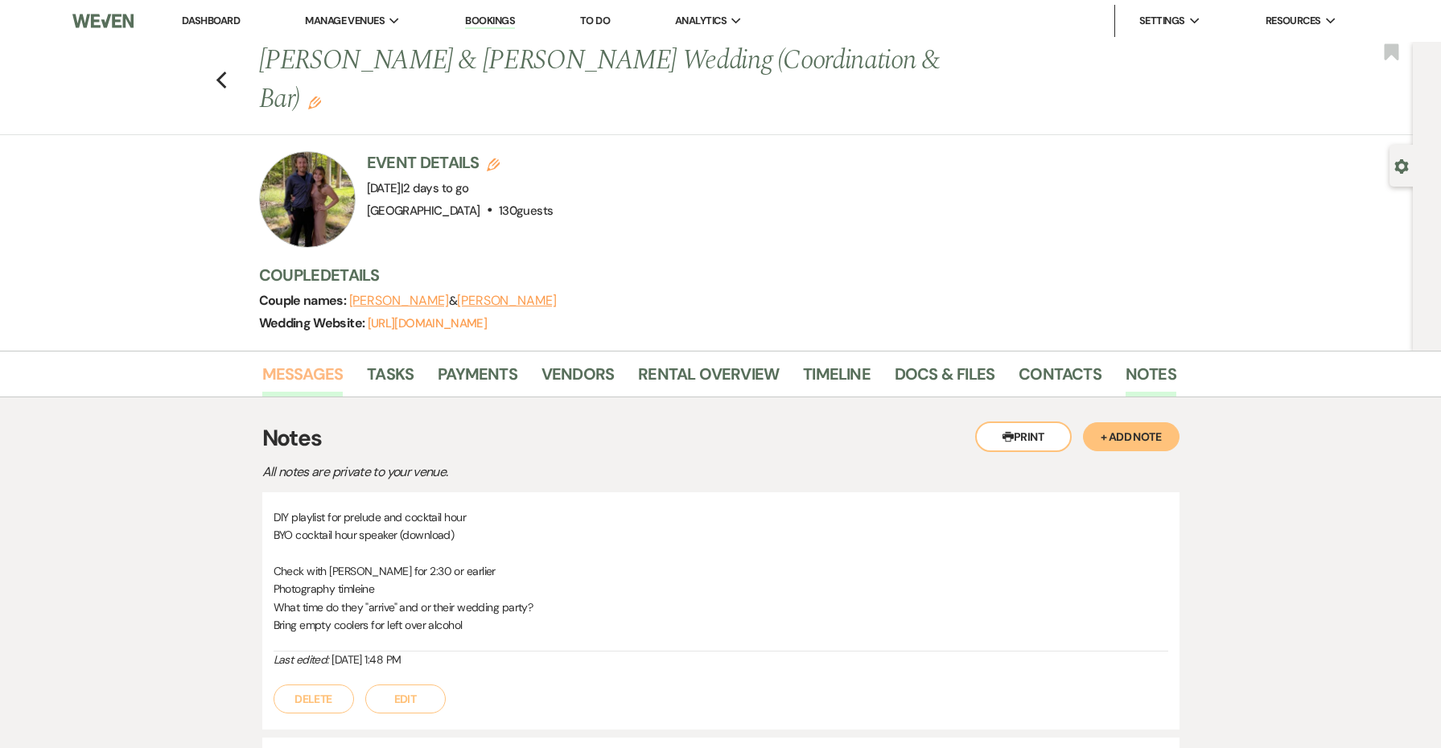
click at [288, 370] on link "Messages" at bounding box center [302, 378] width 81 height 35
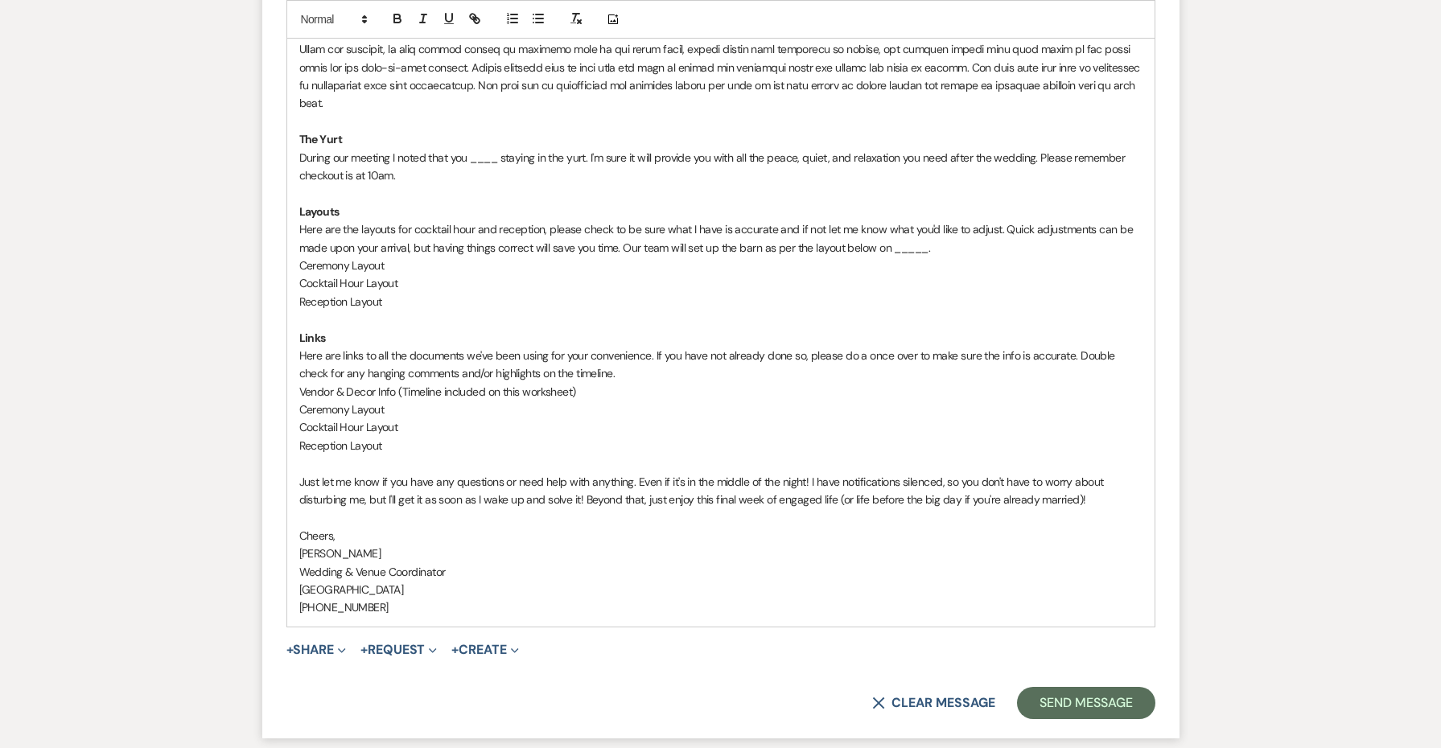
scroll to position [2993, 0]
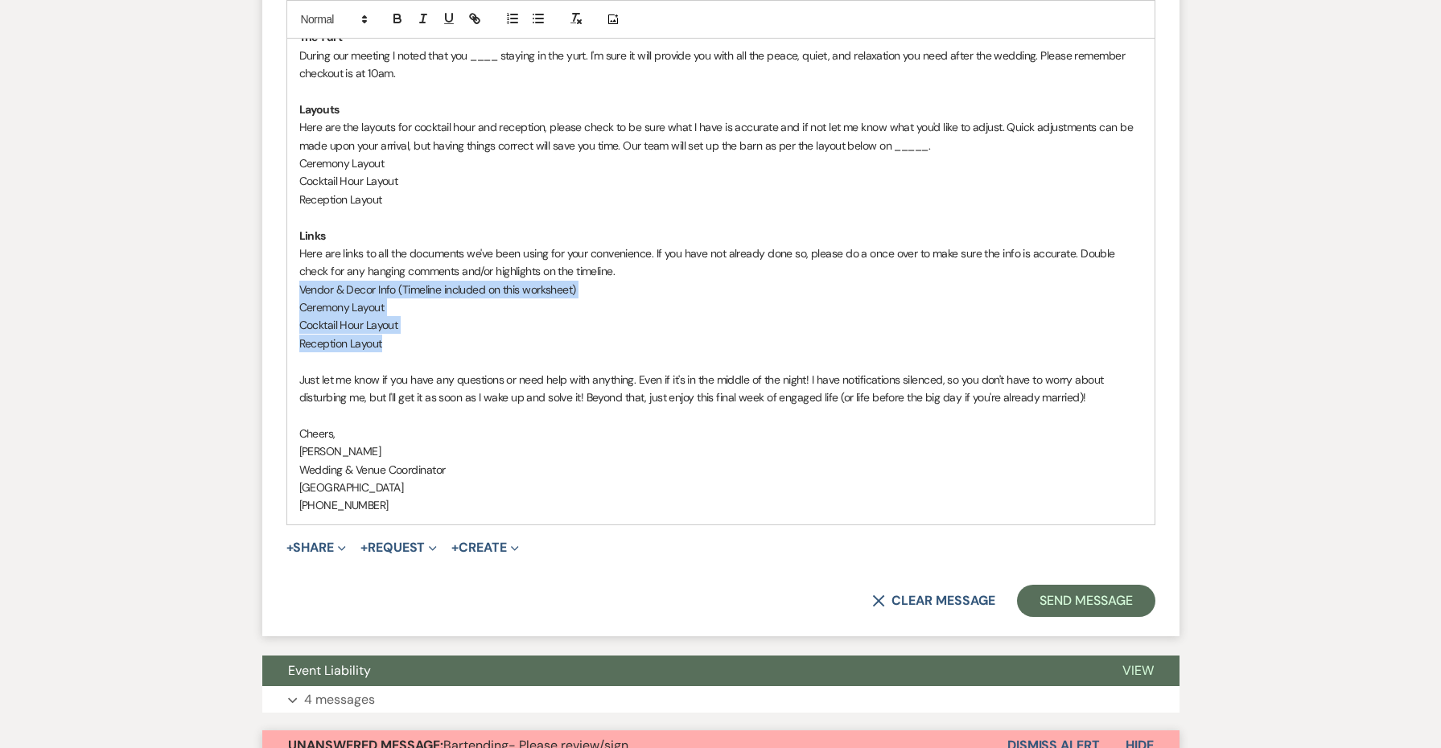
drag, startPoint x: 402, startPoint y: 276, endPoint x: 273, endPoint y: 225, distance: 138.7
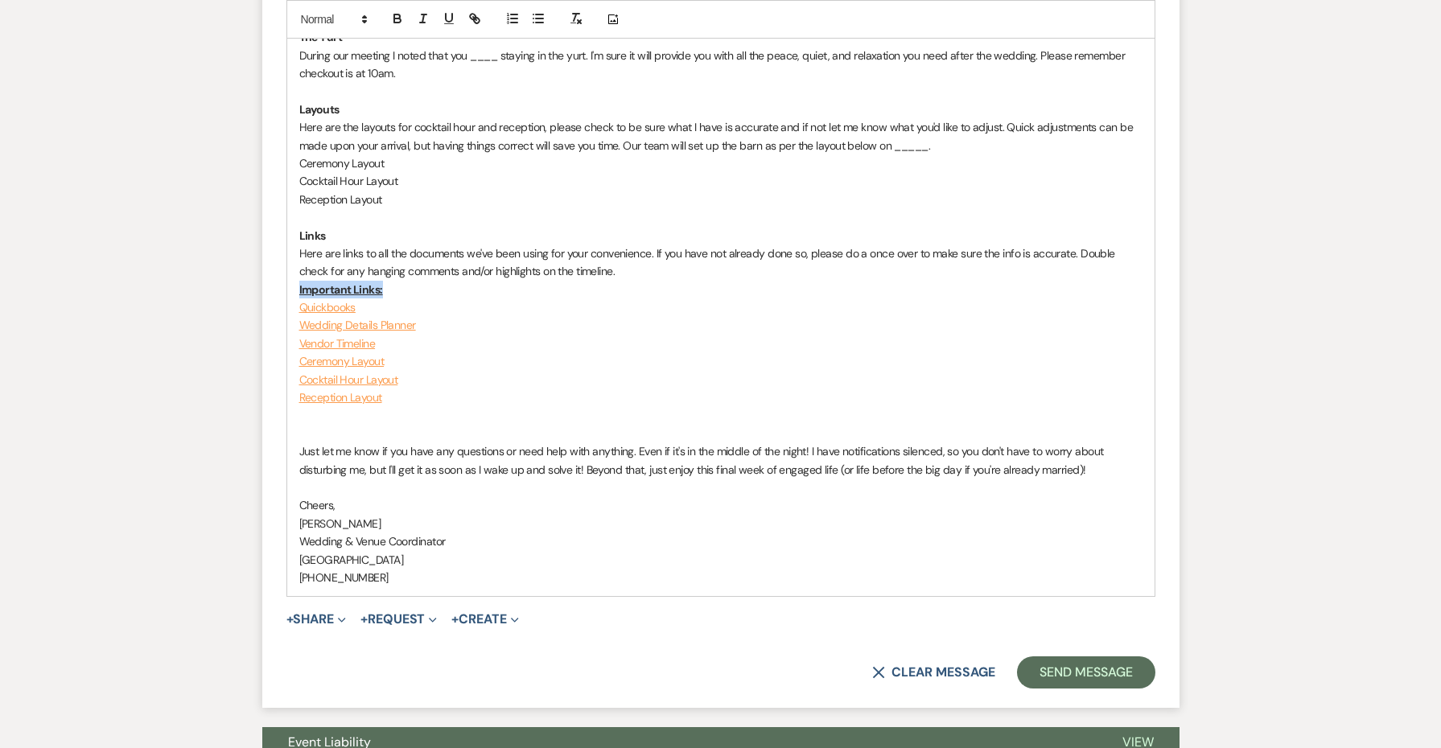
drag, startPoint x: 410, startPoint y: 229, endPoint x: 278, endPoint y: 229, distance: 132.0
drag, startPoint x: 393, startPoint y: 242, endPoint x: 274, endPoint y: 228, distance: 120.0
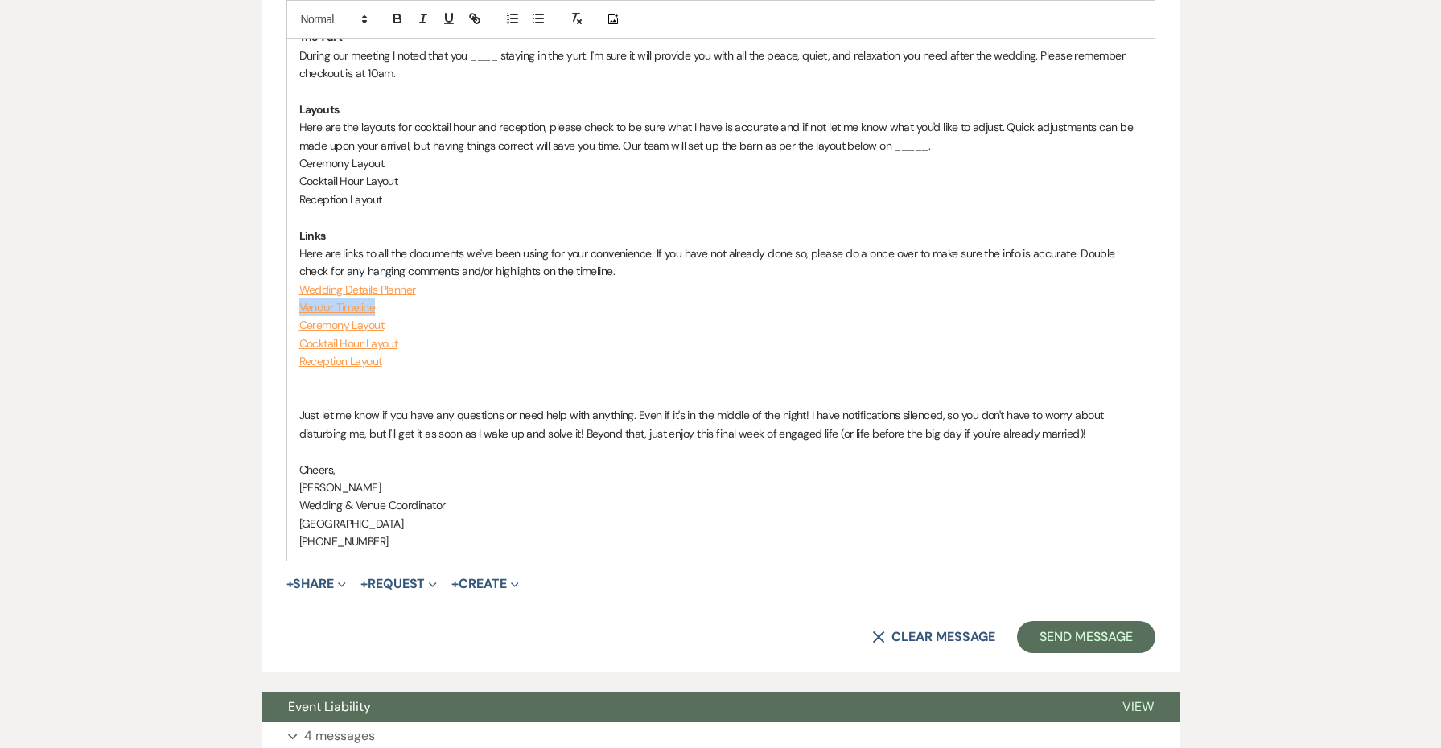
drag, startPoint x: 391, startPoint y: 242, endPoint x: 246, endPoint y: 242, distance: 144.9
click at [246, 242] on div "Messages Tasks Payments Vendors Rental Overview Timeline Docs & Files Contacts …" at bounding box center [720, 628] width 1441 height 6540
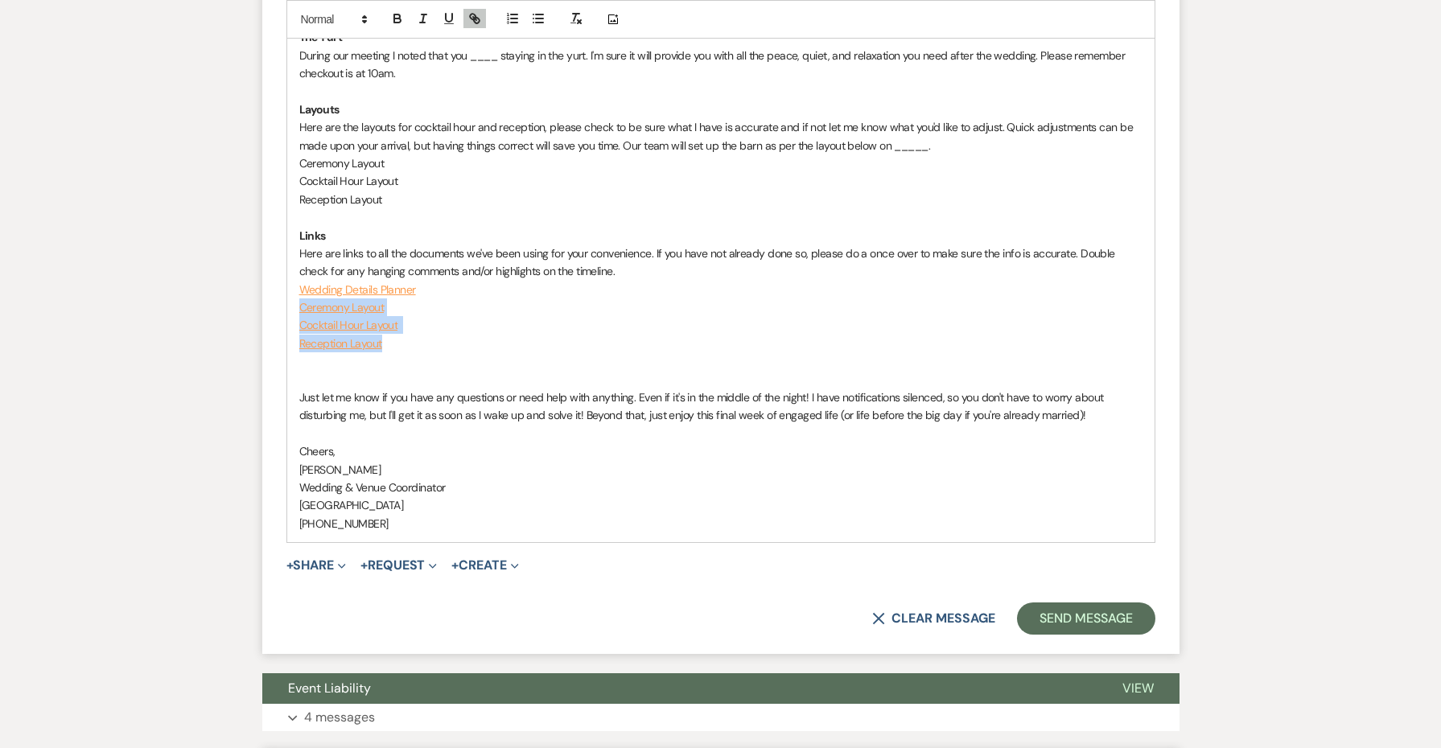
drag, startPoint x: 419, startPoint y: 279, endPoint x: 276, endPoint y: 243, distance: 147.8
copy div "Ceremony Layout Cocktail Hour Layout Reception Layout"
drag, startPoint x: 390, startPoint y: 140, endPoint x: 286, endPoint y: 108, distance: 108.7
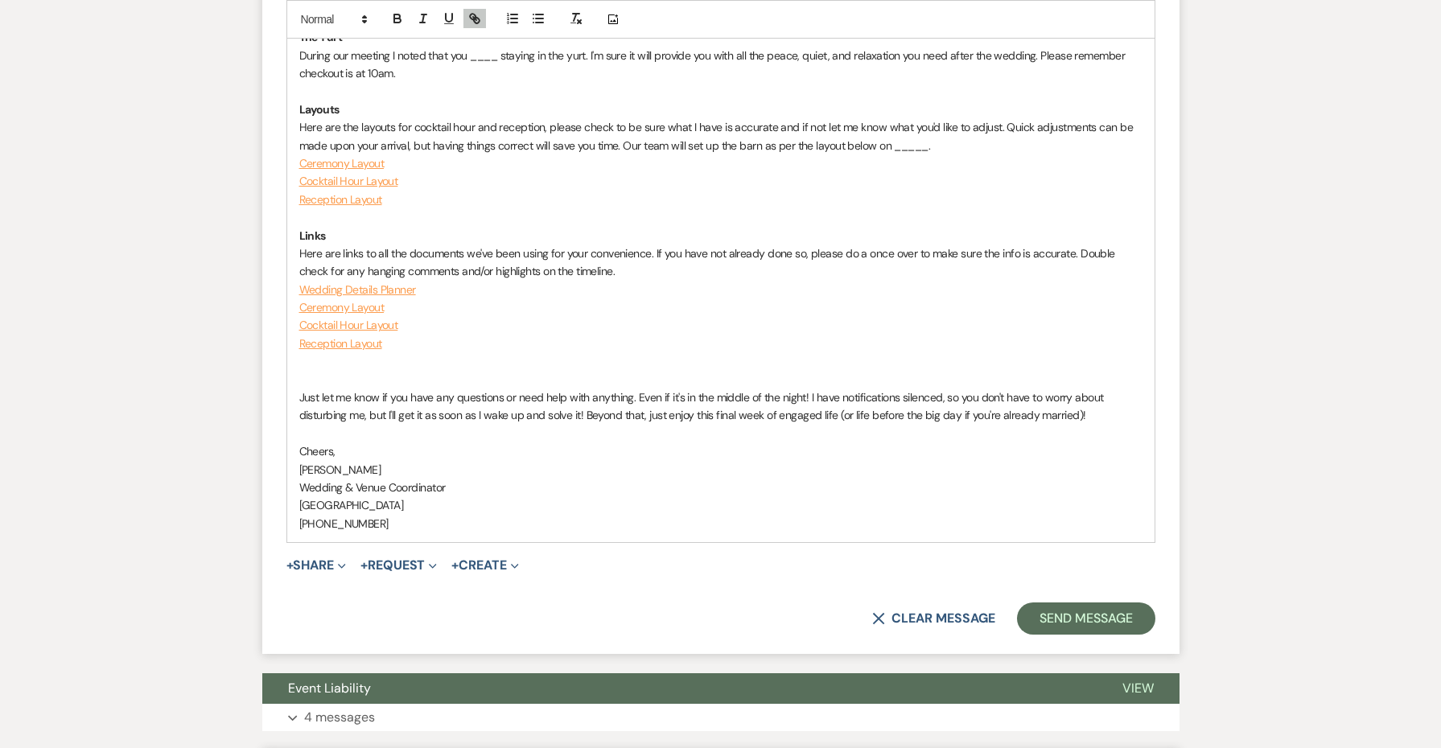
click at [900, 118] on p "Here are the layouts for cocktail hour and reception, please check to be sure w…" at bounding box center [720, 136] width 843 height 36
drag, startPoint x: 961, startPoint y: 87, endPoint x: 626, endPoint y: 84, distance: 334.8
click at [626, 118] on p "Here are the layouts for cocktail hour and reception, please check to be sure w…" at bounding box center [720, 136] width 843 height 36
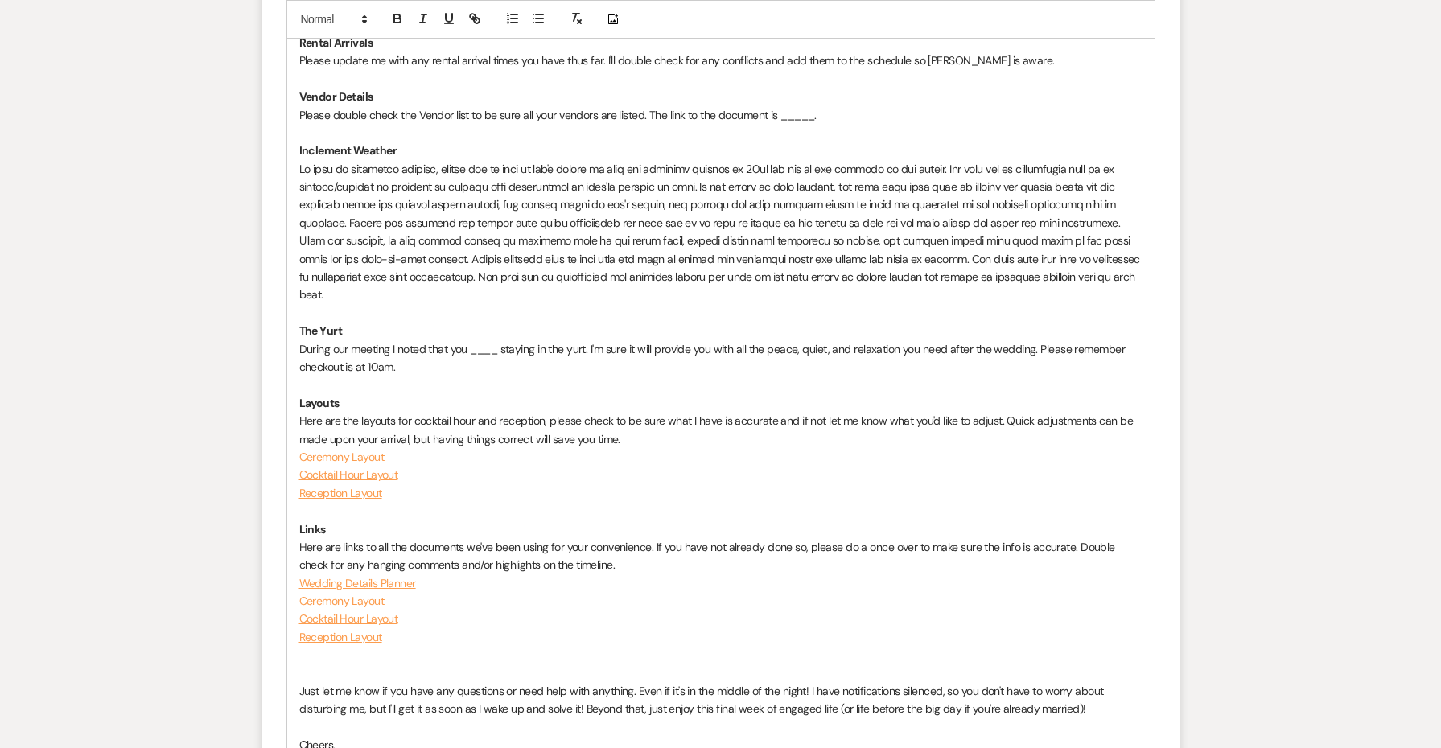
scroll to position [2697, 0]
click at [474, 343] on p "During our meeting I noted that you ____ staying in the yurt. I'm sure it will …" at bounding box center [720, 361] width 843 height 36
click at [573, 343] on p "During our meeting I noted that you will staying in the yurt. I'm sure it will …" at bounding box center [720, 361] width 843 height 36
drag, startPoint x: 404, startPoint y: 527, endPoint x: 262, endPoint y: 527, distance: 141.6
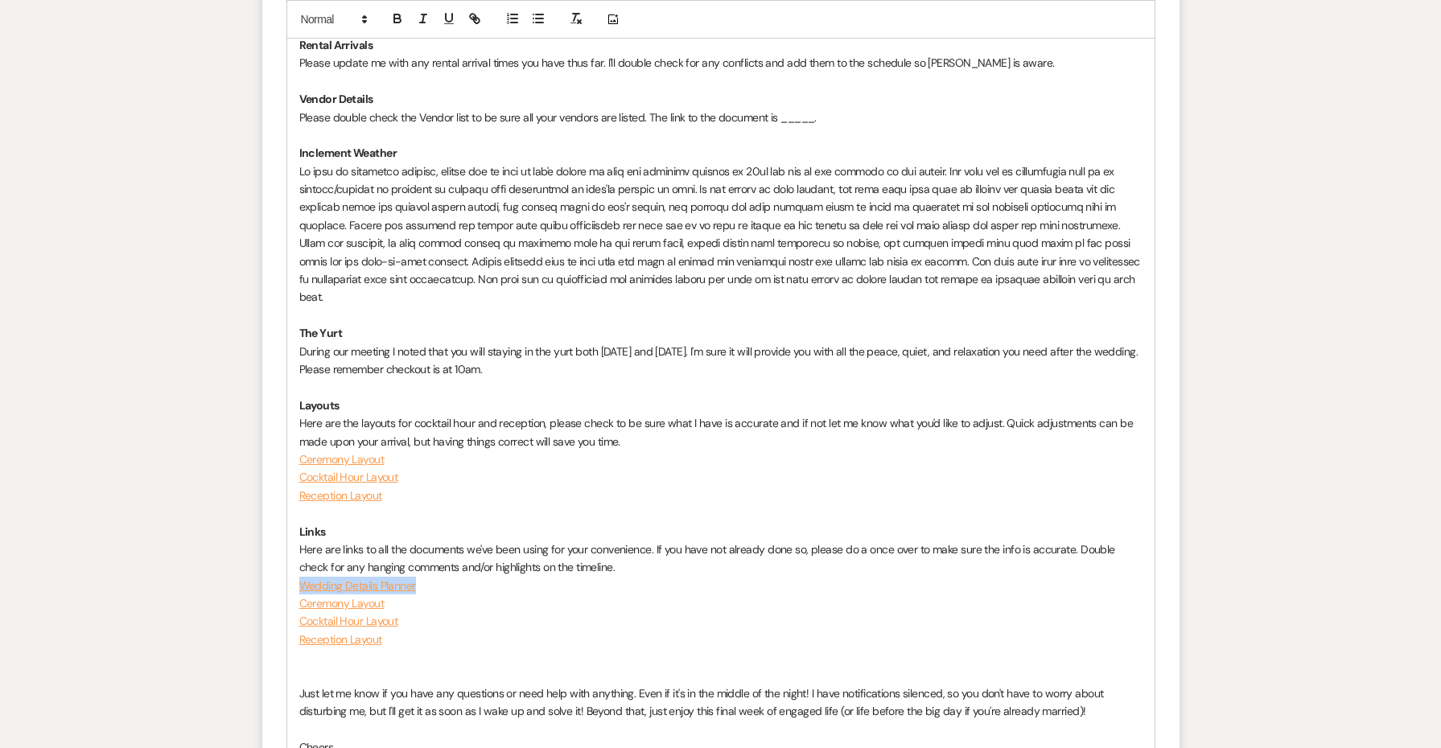
copy link "Wedding Details Planner"
click at [791, 109] on p "Please double check the Vendor list to be sure all your vendors are listed. The…" at bounding box center [720, 118] width 843 height 18
click at [747, 180] on p at bounding box center [720, 235] width 843 height 144
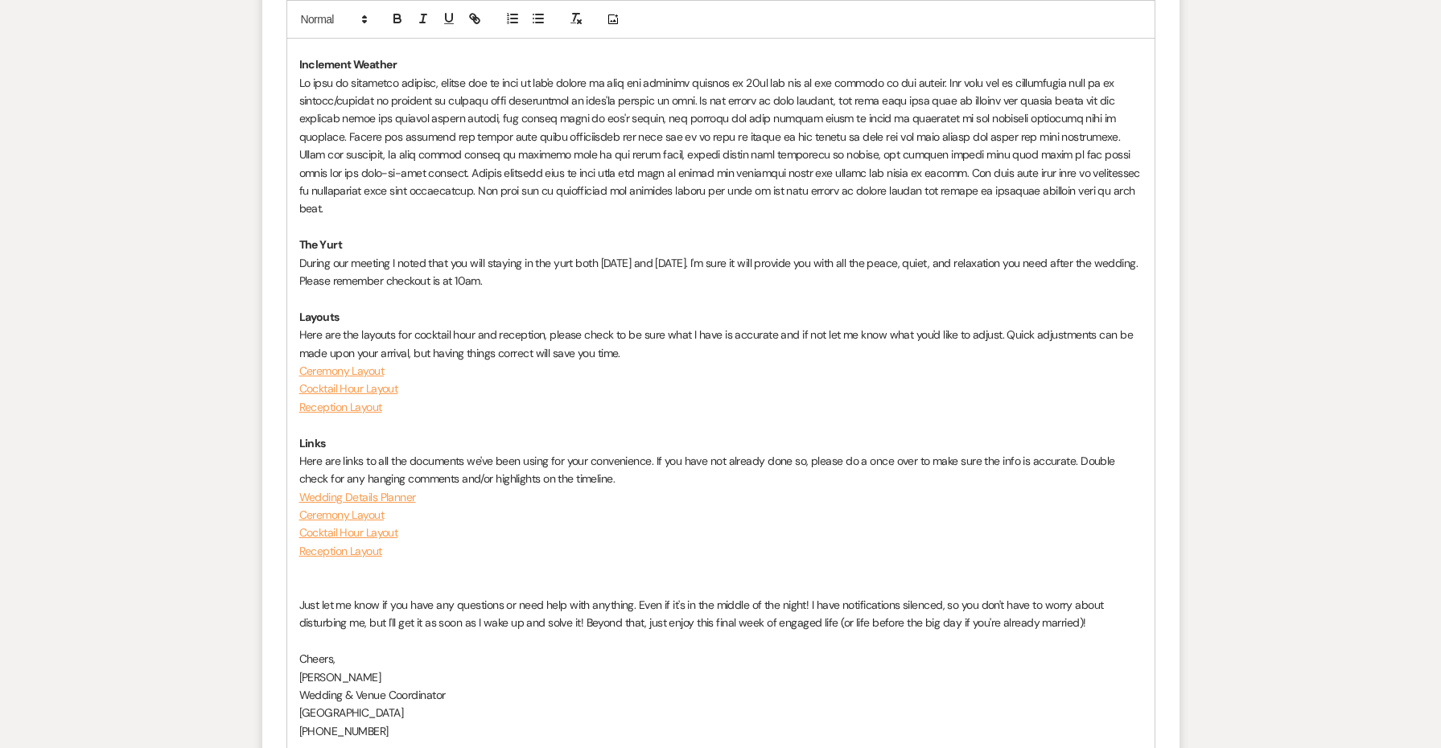
scroll to position [2804, 0]
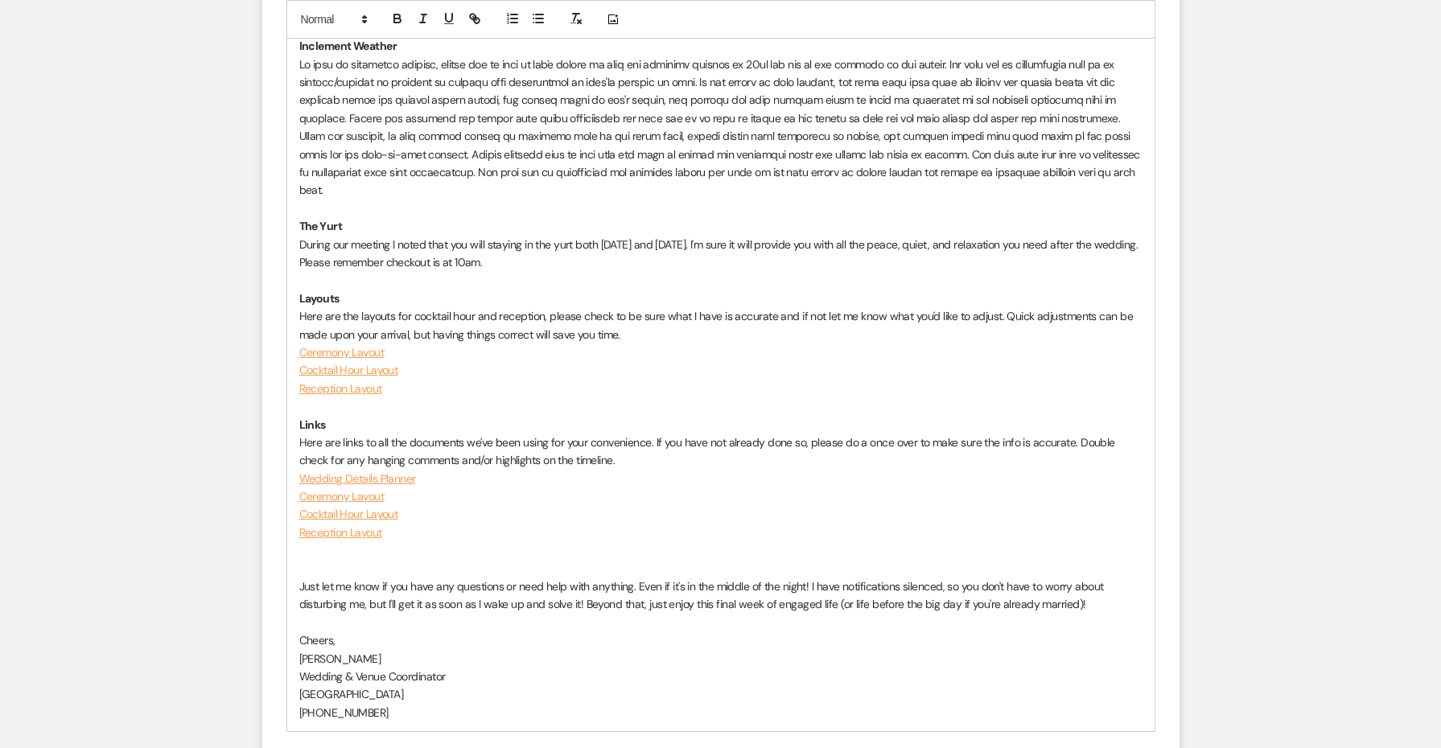
click at [1003, 307] on p "Here are the layouts for cocktail hour and reception, please check to be sure w…" at bounding box center [720, 325] width 843 height 36
drag, startPoint x: 472, startPoint y: 278, endPoint x: 1004, endPoint y: 262, distance: 532.2
click at [1004, 307] on p "Here are the layouts for cocktail hour and reception, please check to be sure w…" at bounding box center [720, 325] width 843 height 36
click at [955, 416] on p "Links" at bounding box center [720, 425] width 843 height 18
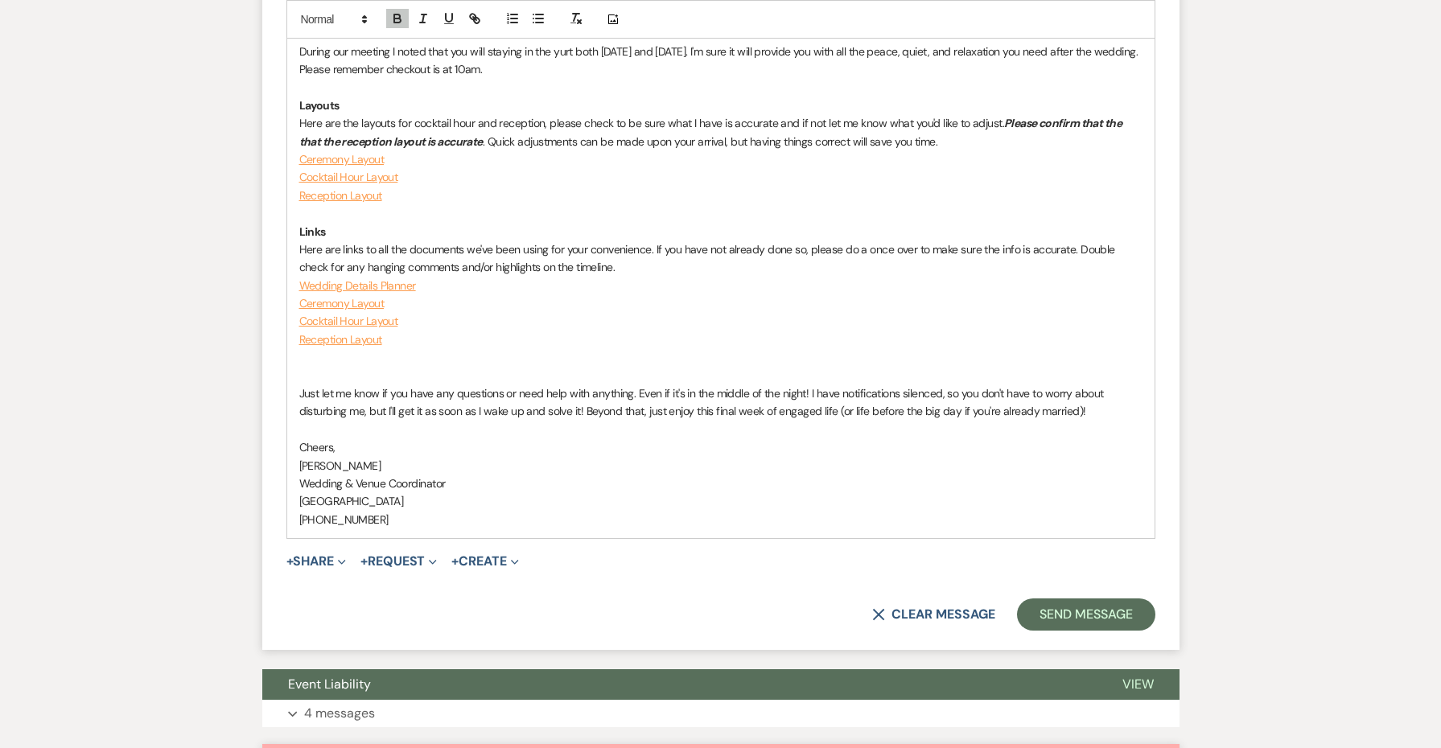
scroll to position [3115, 0]
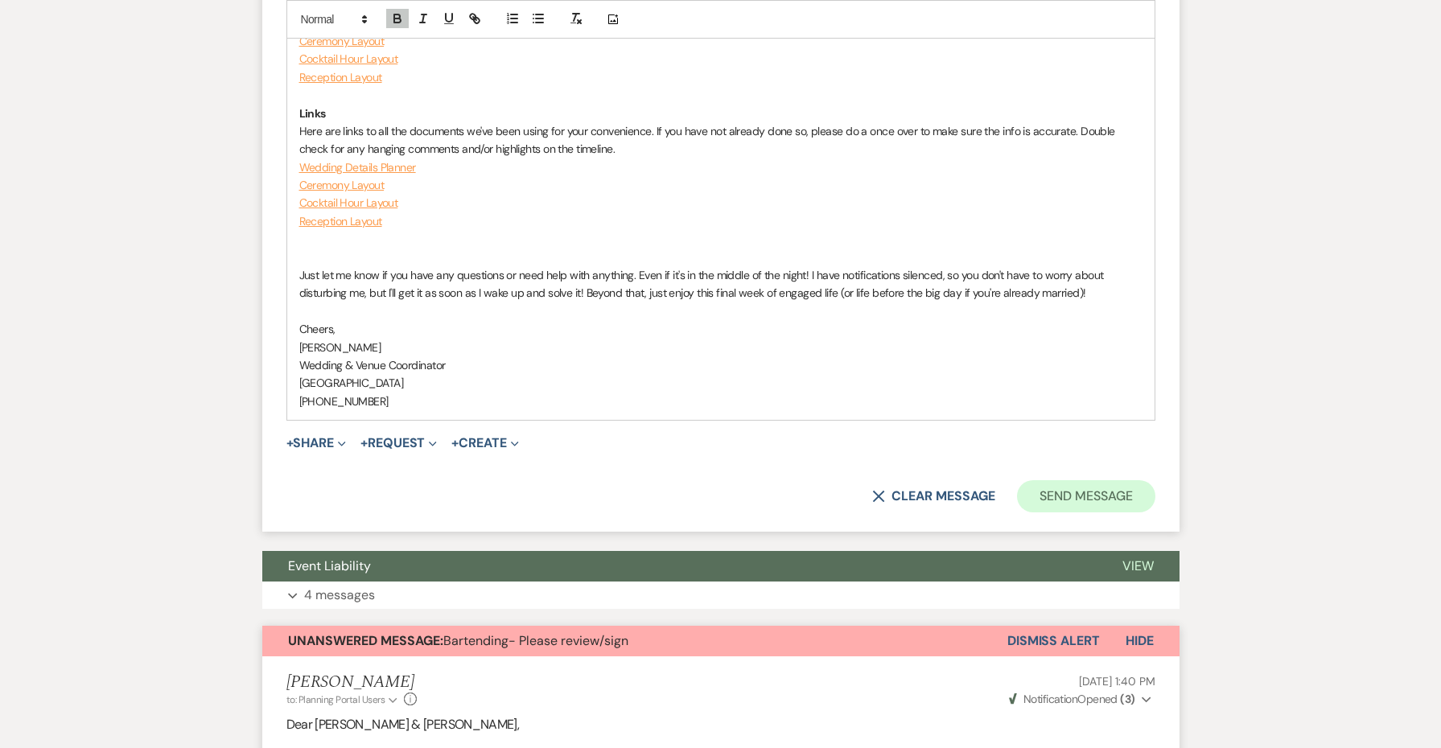
click at [1059, 480] on button "Send Message" at bounding box center [1086, 496] width 138 height 32
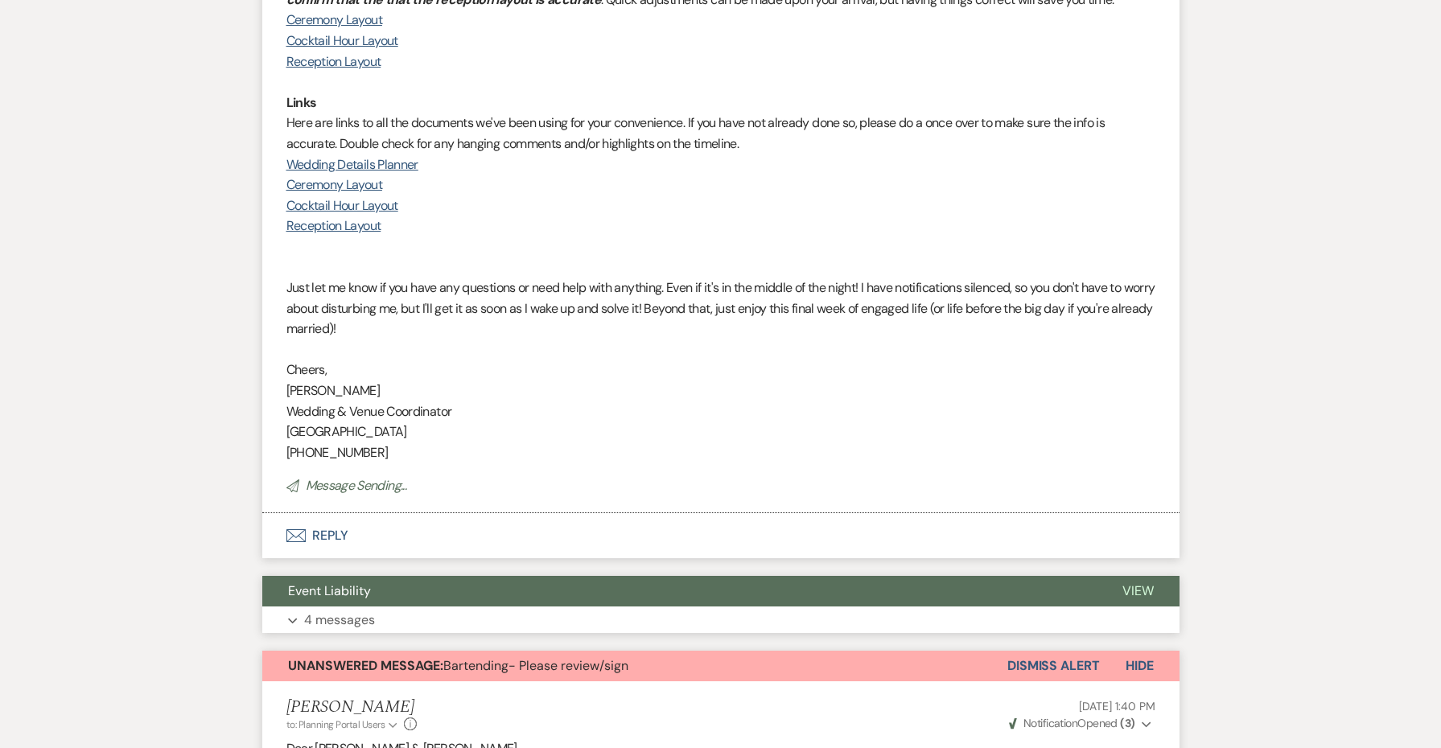
click at [933, 576] on button "Event Liability" at bounding box center [679, 591] width 835 height 31
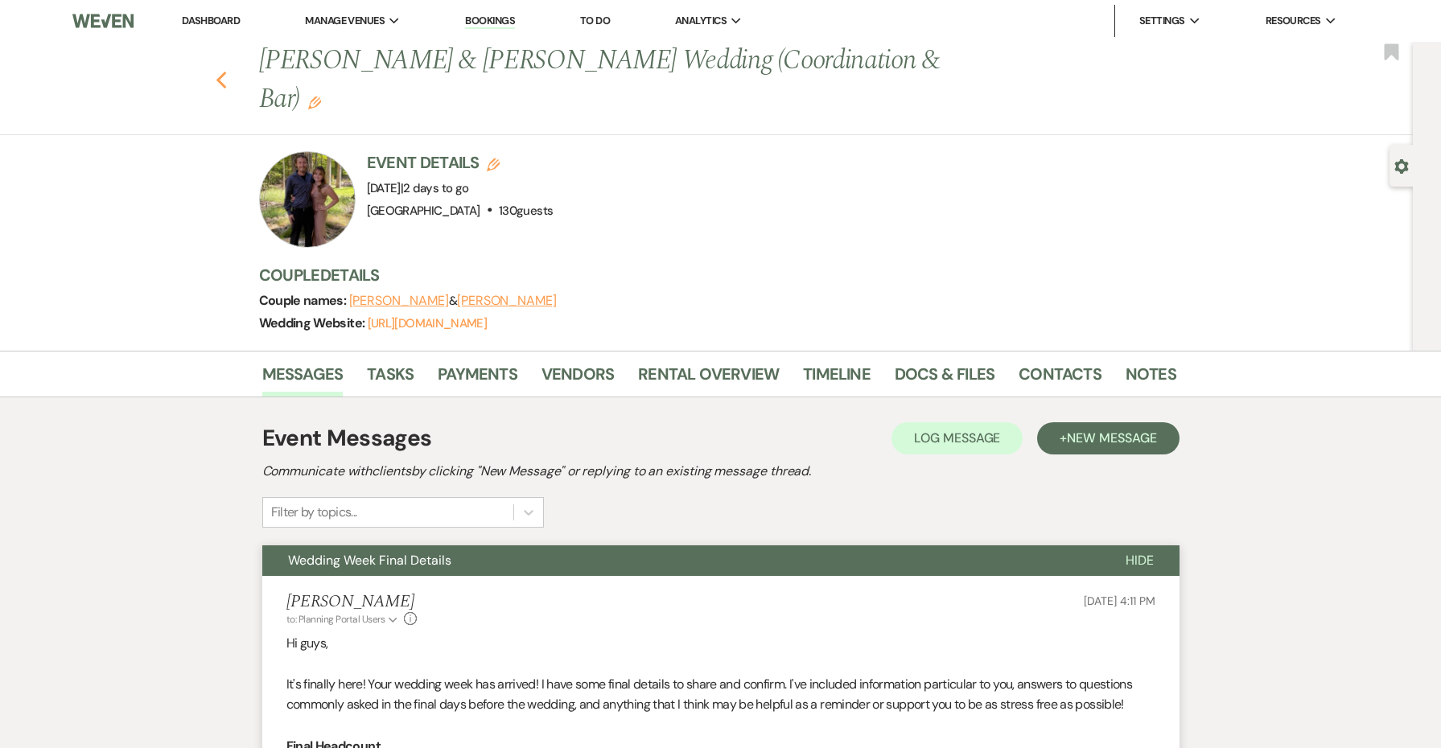
scroll to position [0, 0]
click at [226, 80] on icon "Previous" at bounding box center [222, 80] width 12 height 19
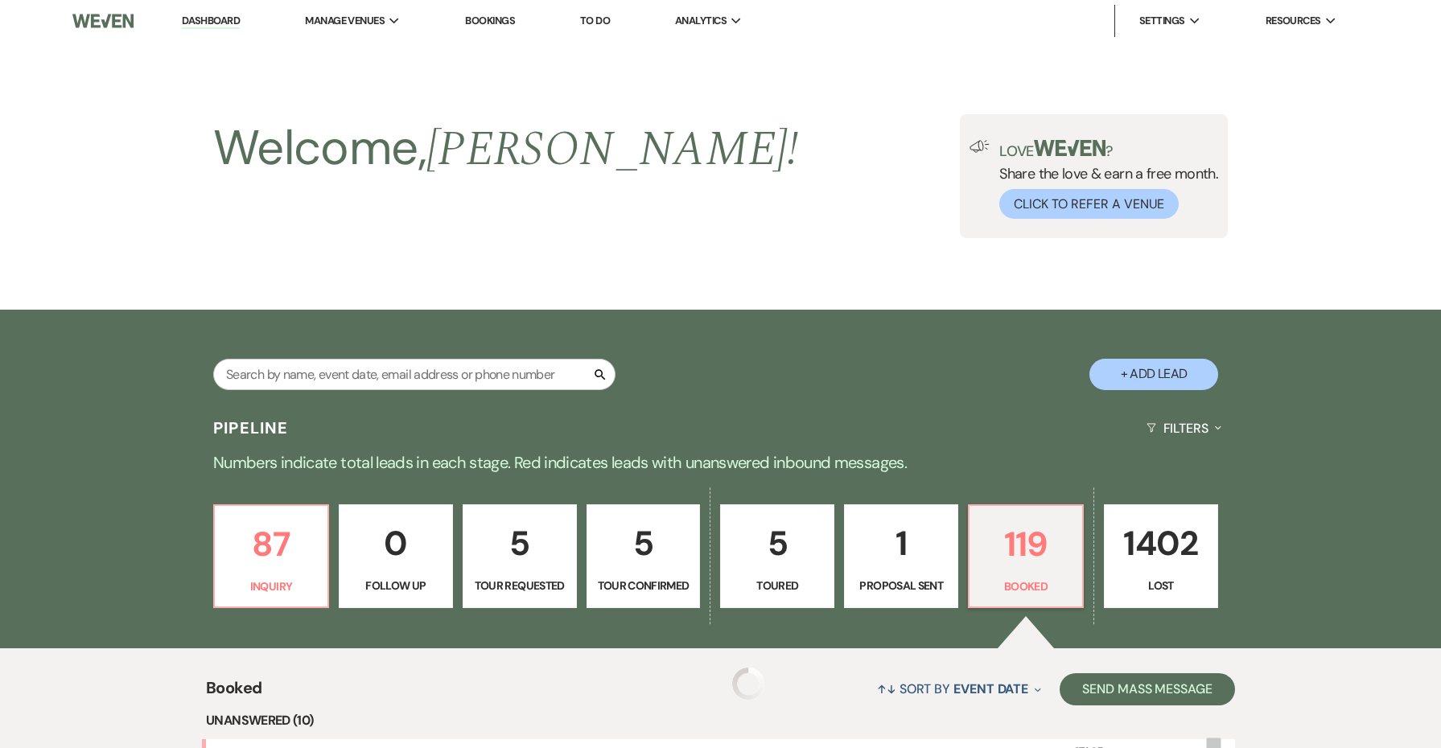
scroll to position [413, 0]
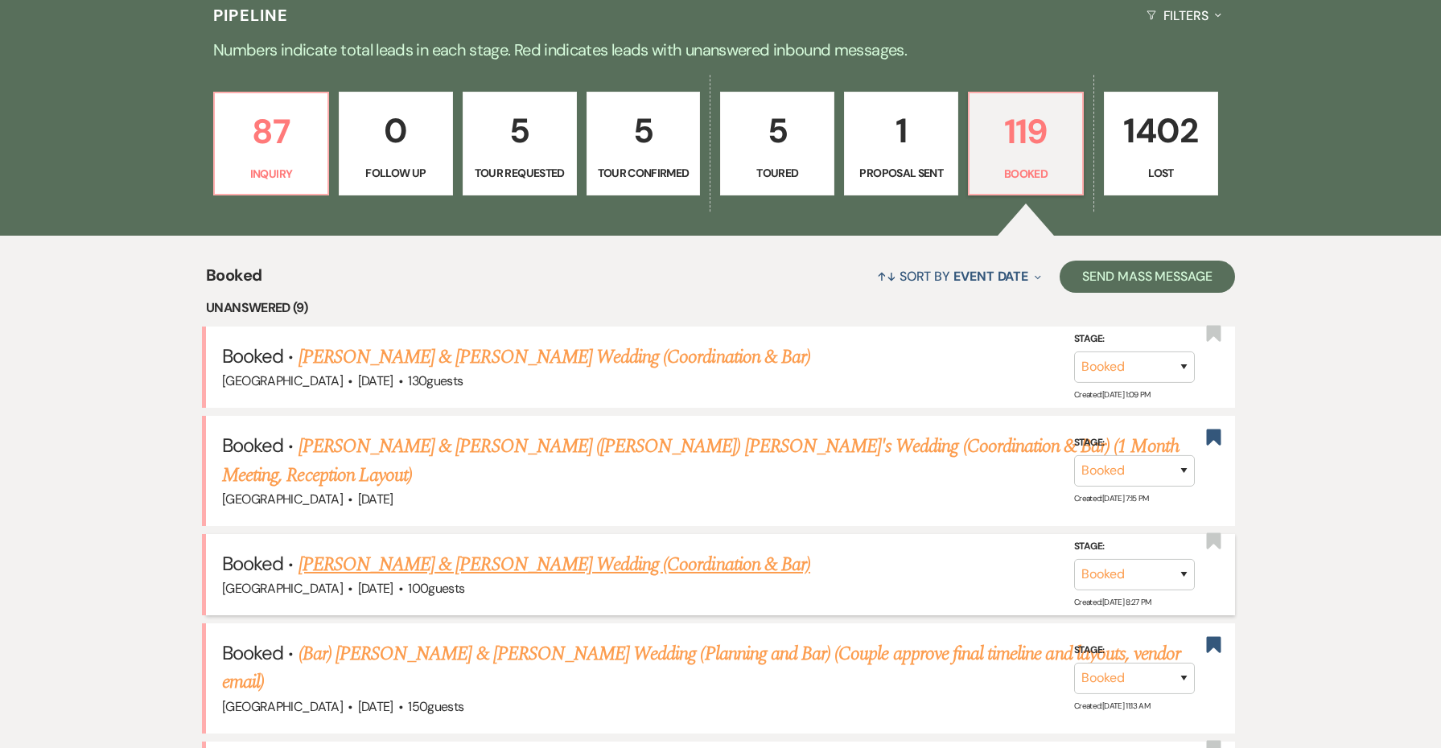
click at [440, 550] on link "[PERSON_NAME] & [PERSON_NAME] Wedding (Coordination & Bar)" at bounding box center [555, 564] width 512 height 29
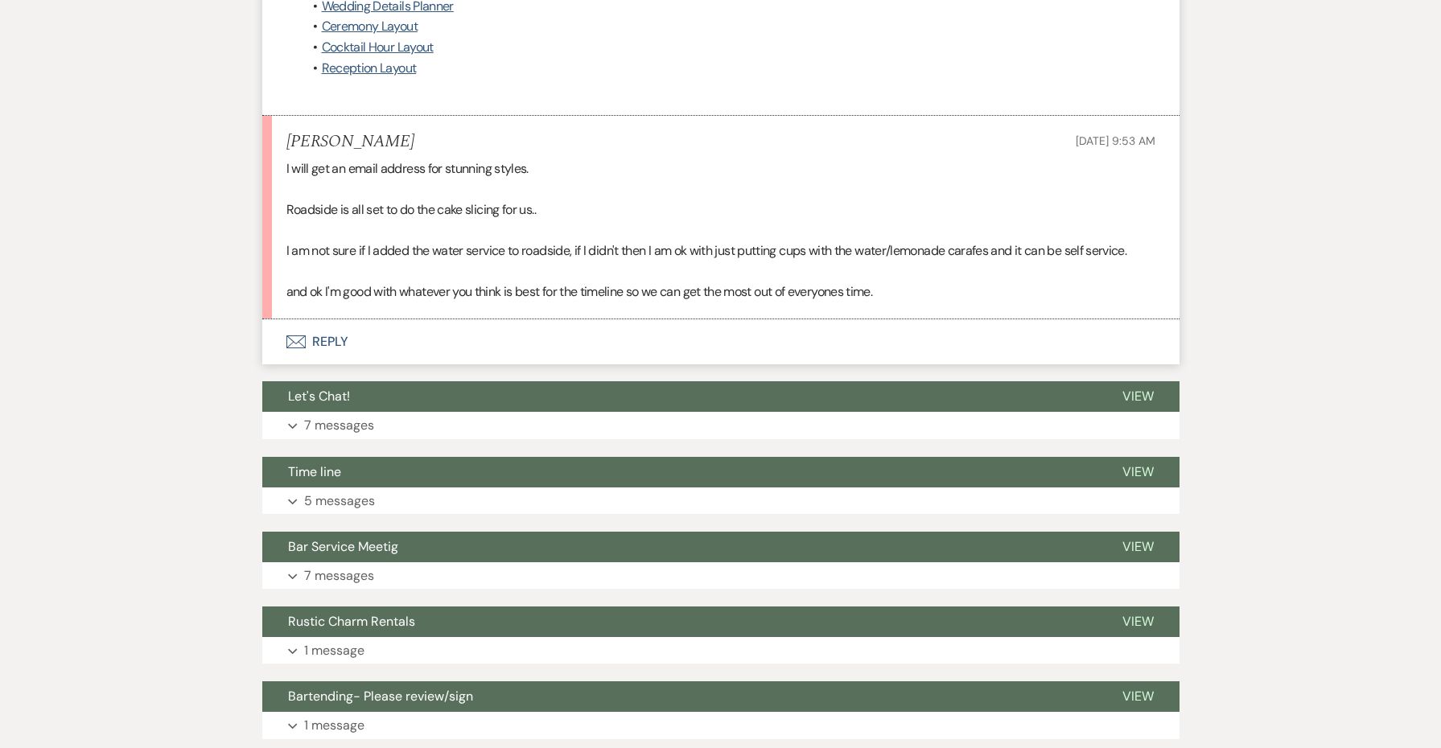
scroll to position [917, 0]
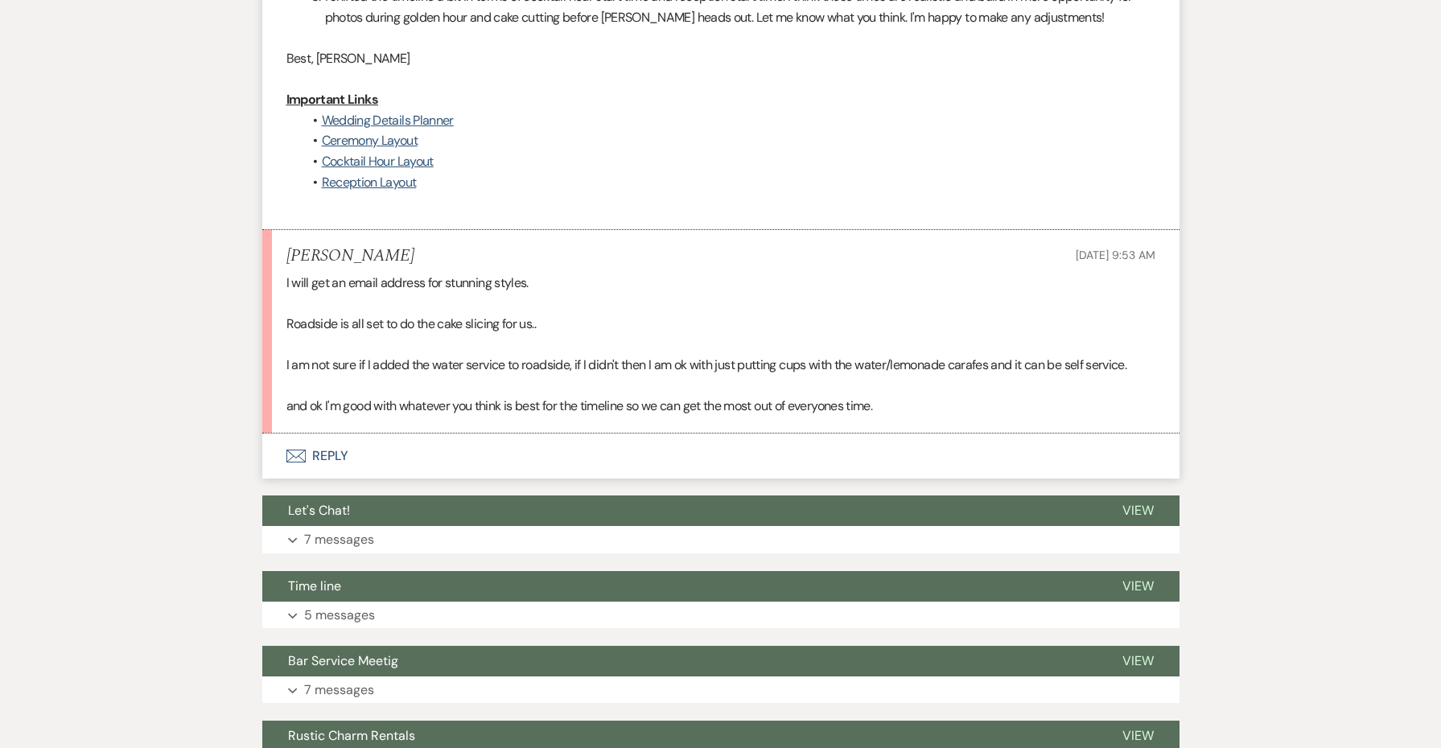
click at [327, 434] on button "Envelope Reply" at bounding box center [720, 456] width 917 height 45
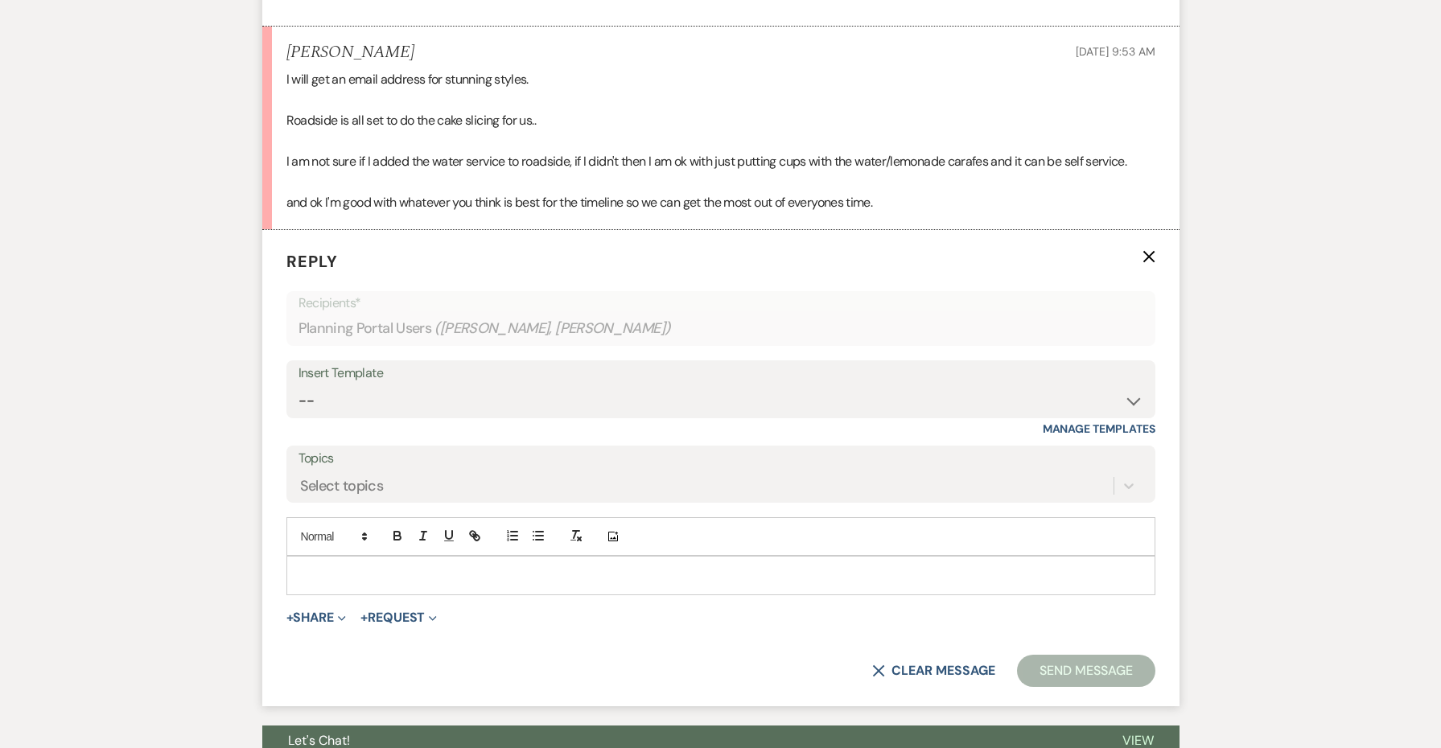
scroll to position [1160, 0]
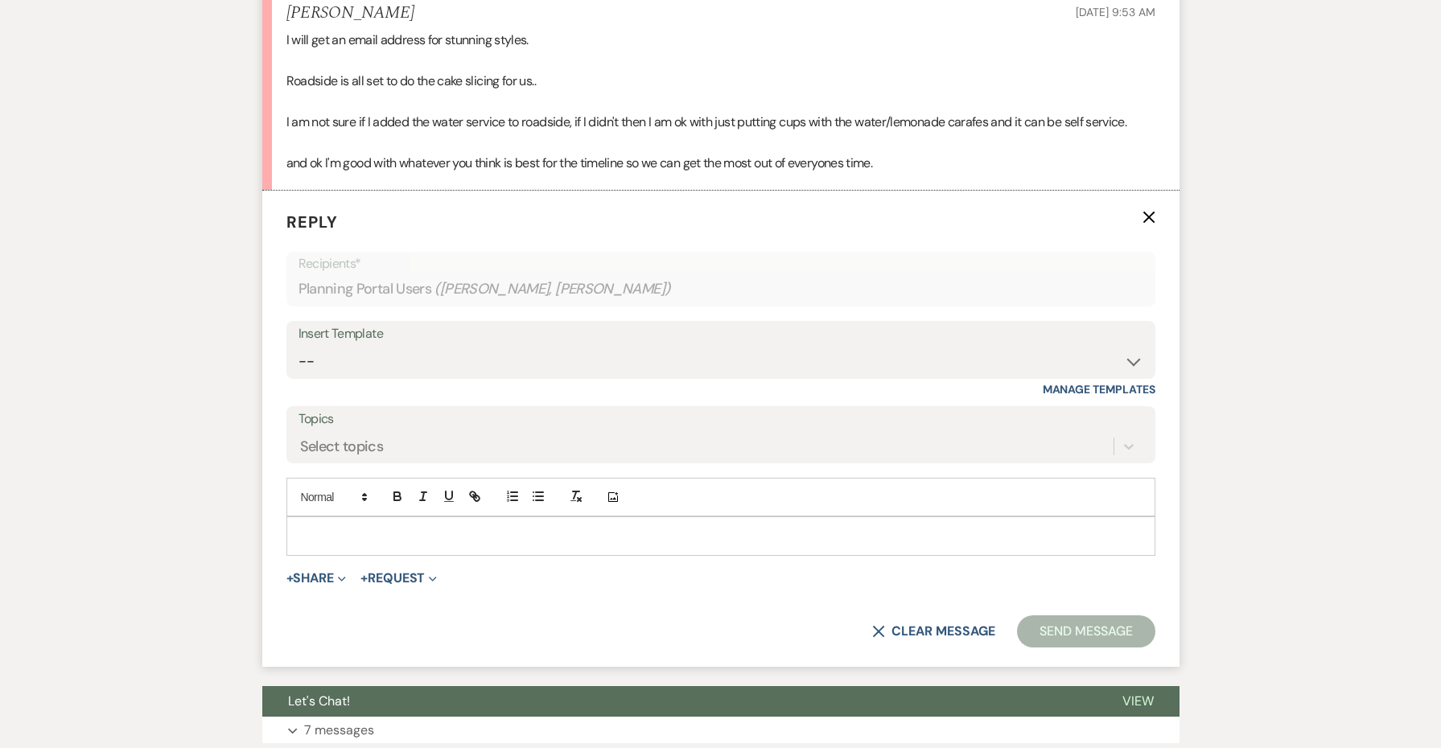
click at [349, 517] on div at bounding box center [721, 535] width 868 height 37
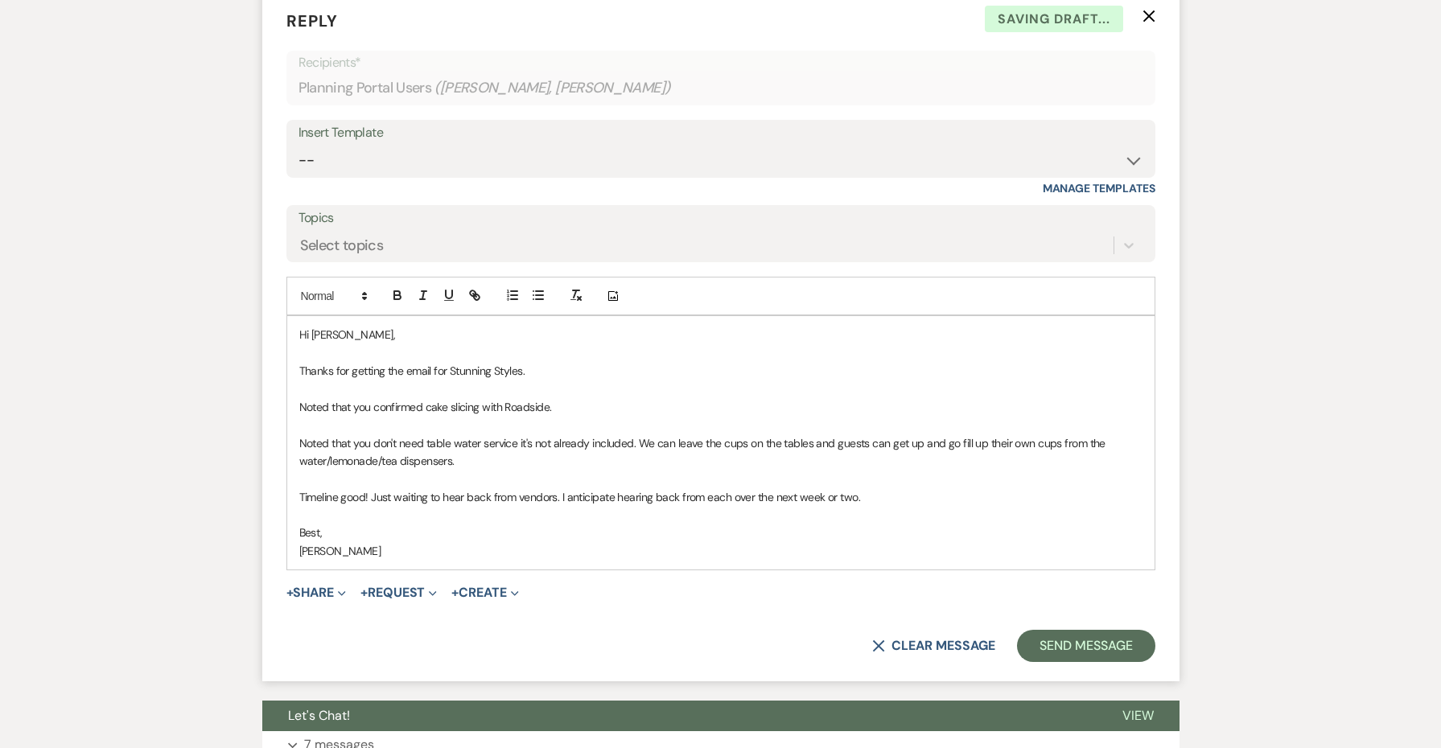
scroll to position [1519, 0]
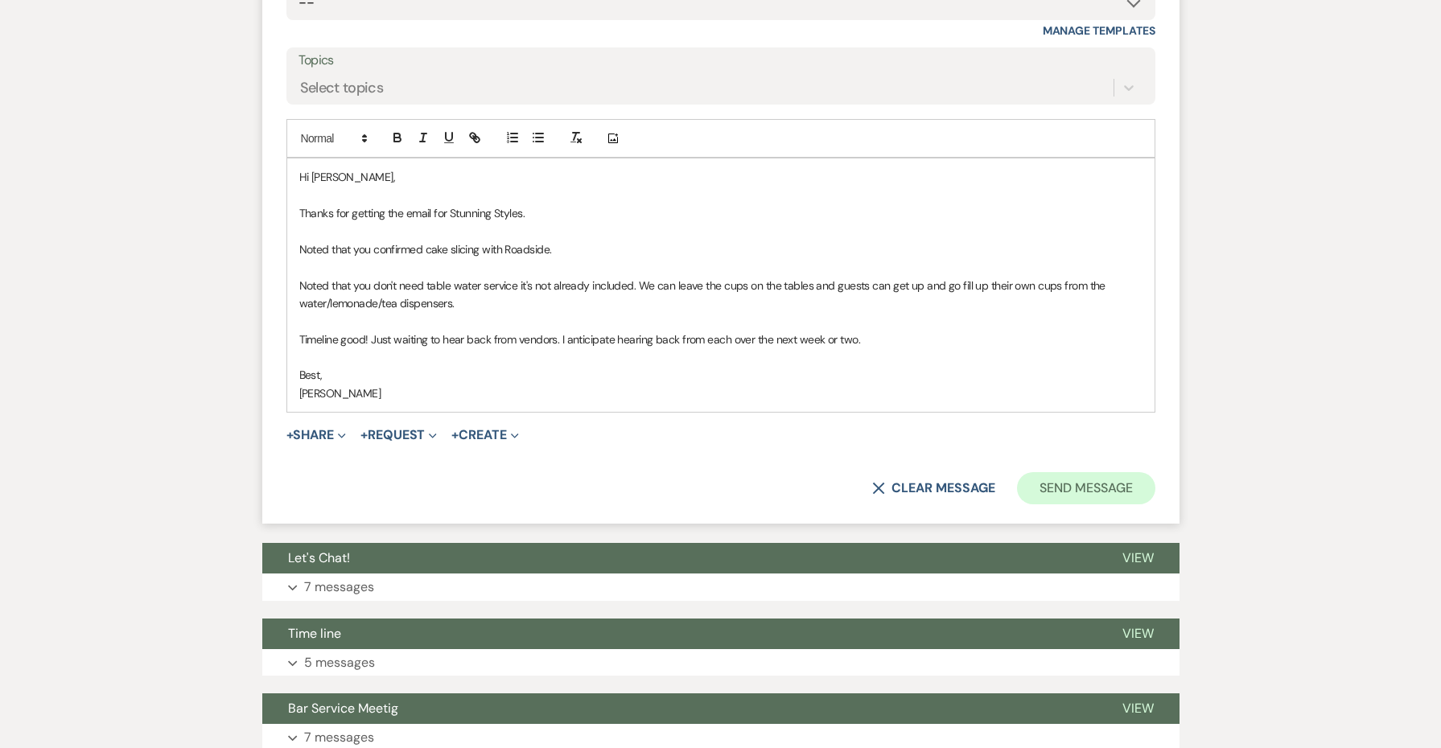
click at [1066, 472] on button "Send Message" at bounding box center [1086, 488] width 138 height 32
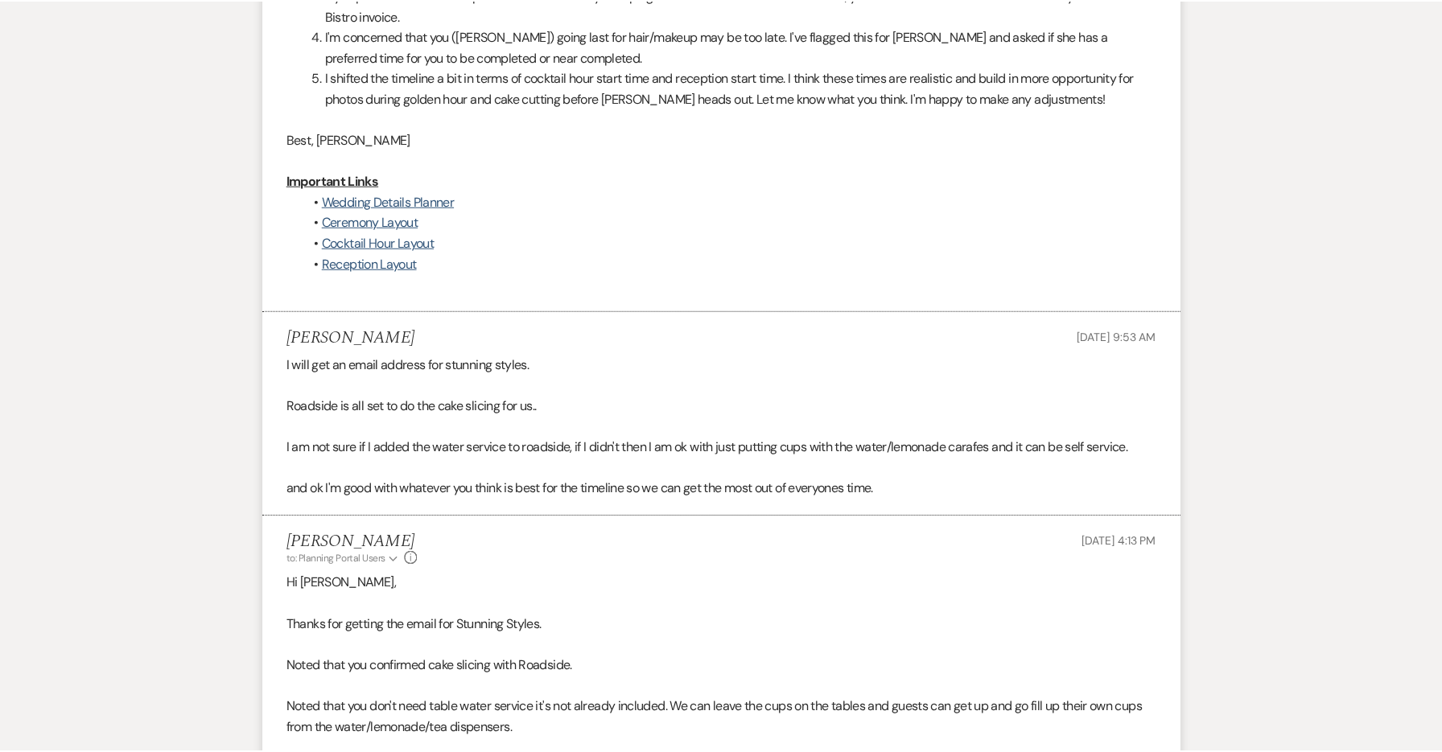
scroll to position [761, 0]
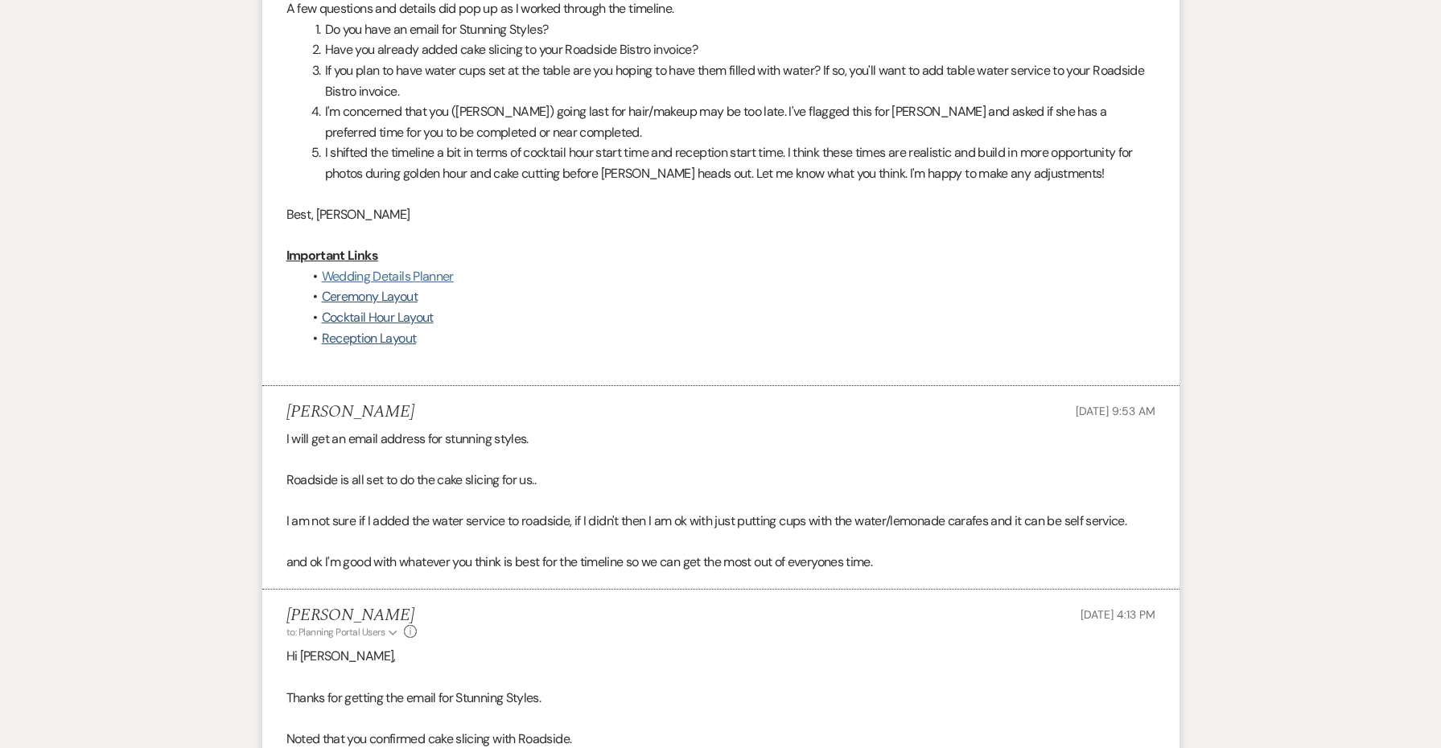
click at [393, 268] on link "Wedding Details Planner" at bounding box center [388, 276] width 132 height 17
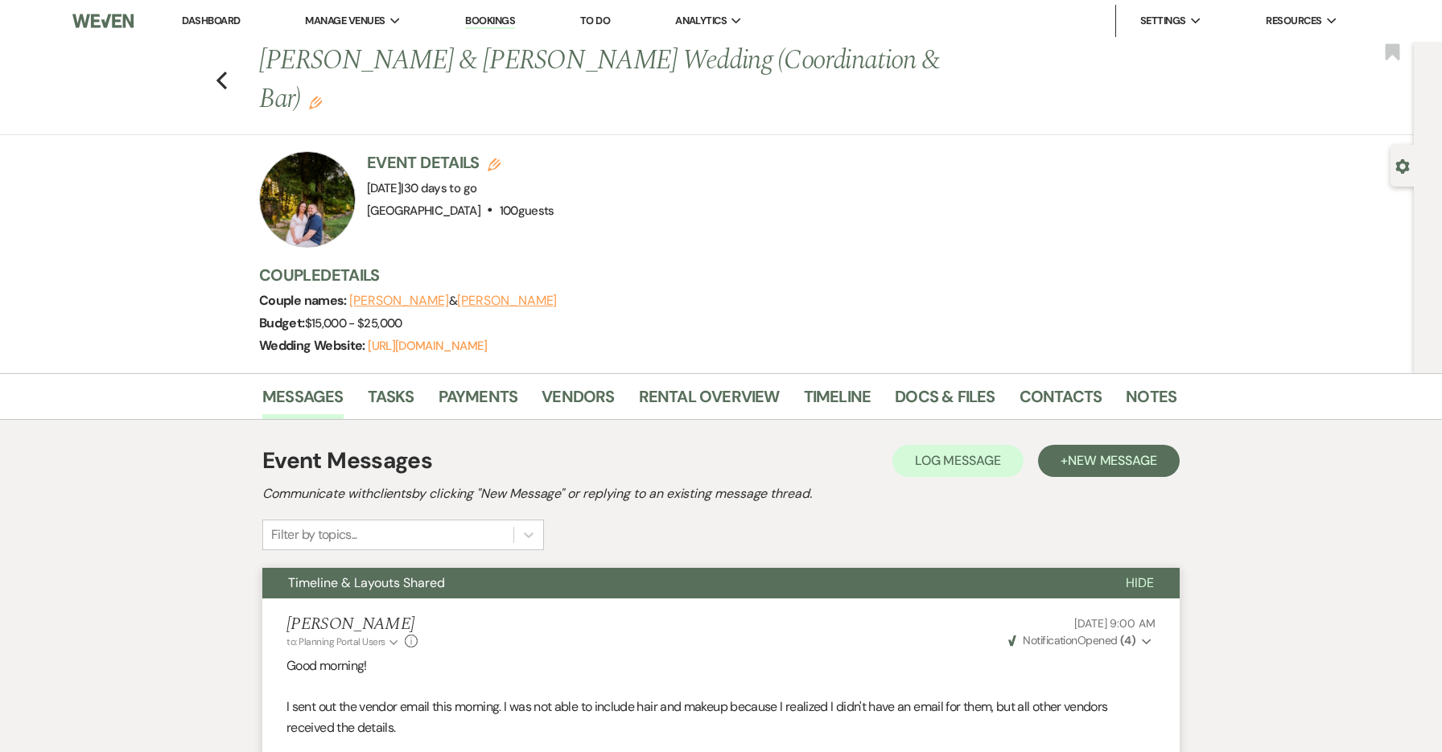
scroll to position [0, 0]
click at [221, 72] on use "button" at bounding box center [221, 81] width 10 height 18
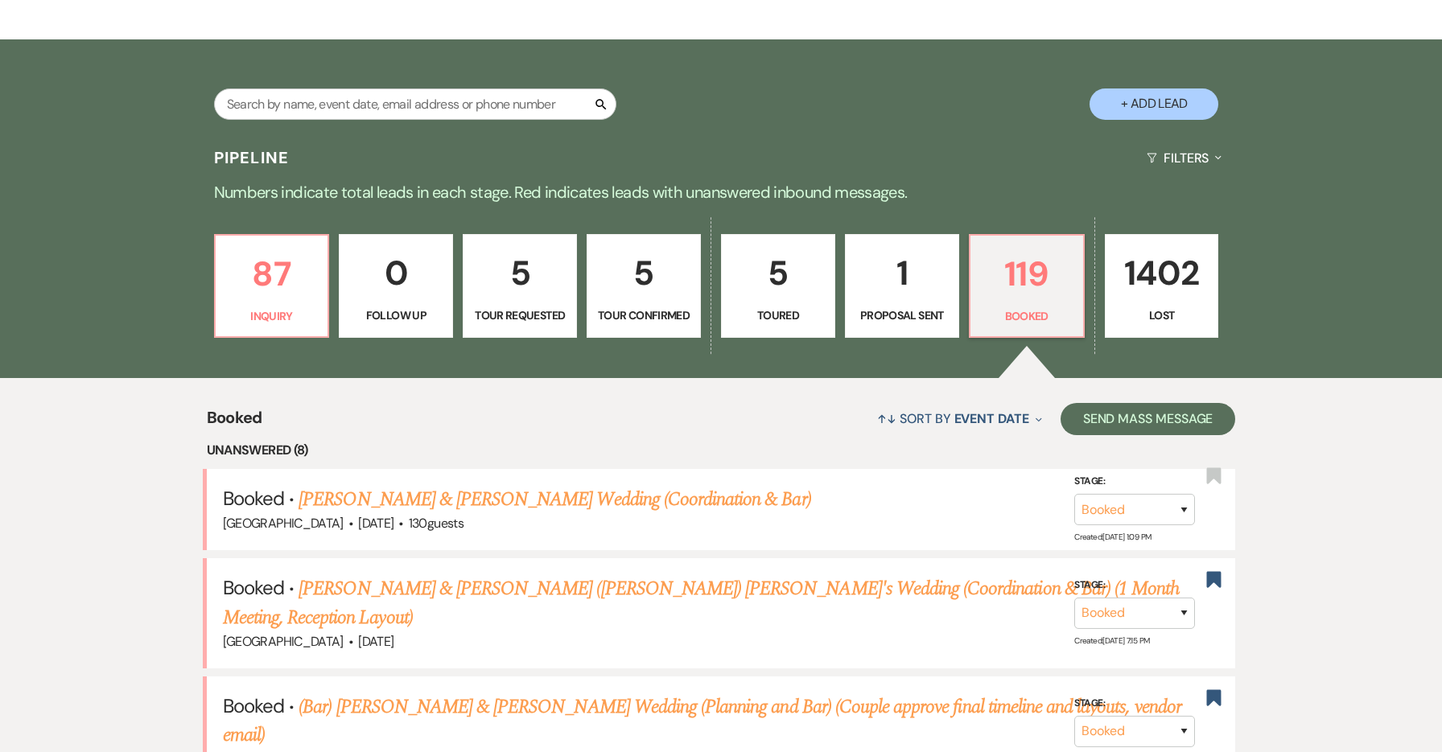
scroll to position [253, 0]
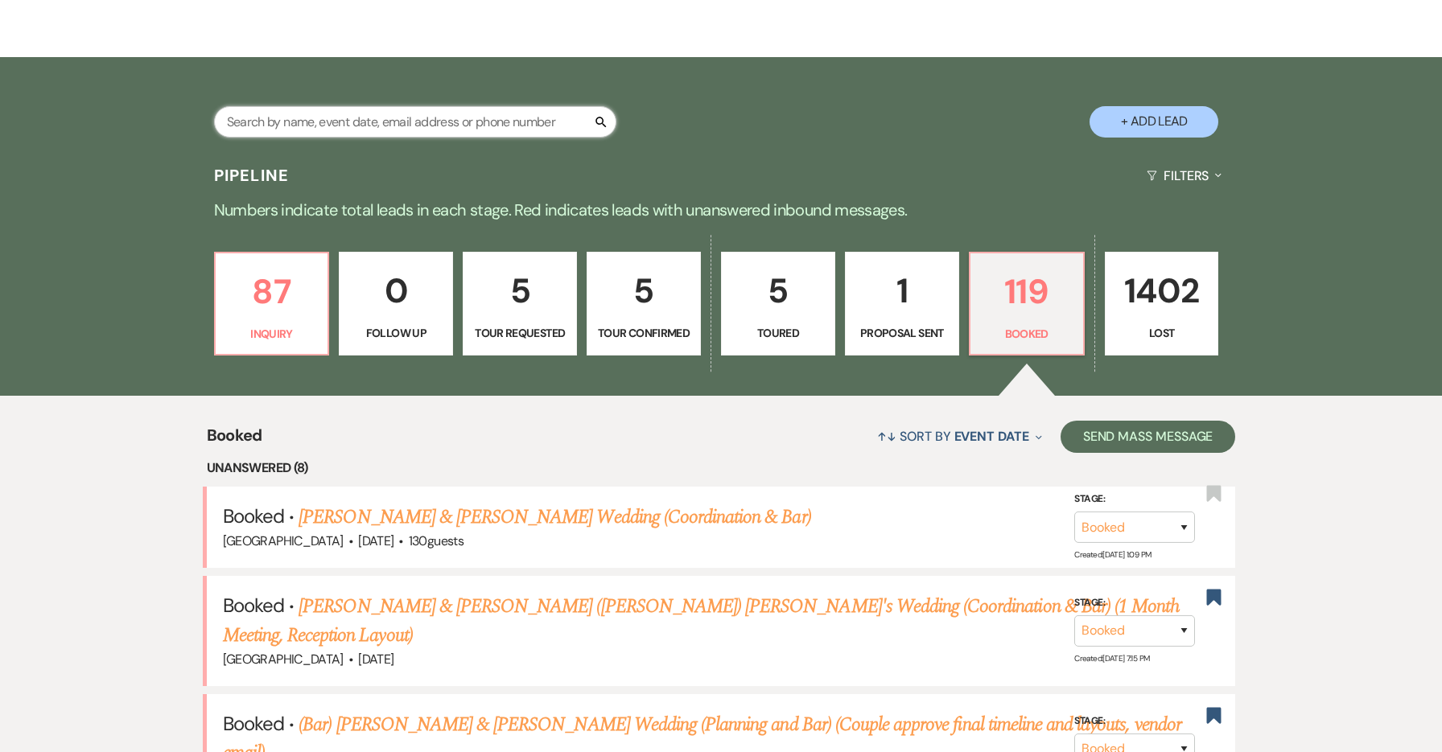
click at [494, 117] on input "text" at bounding box center [415, 121] width 402 height 31
type input "[PERSON_NAME]"
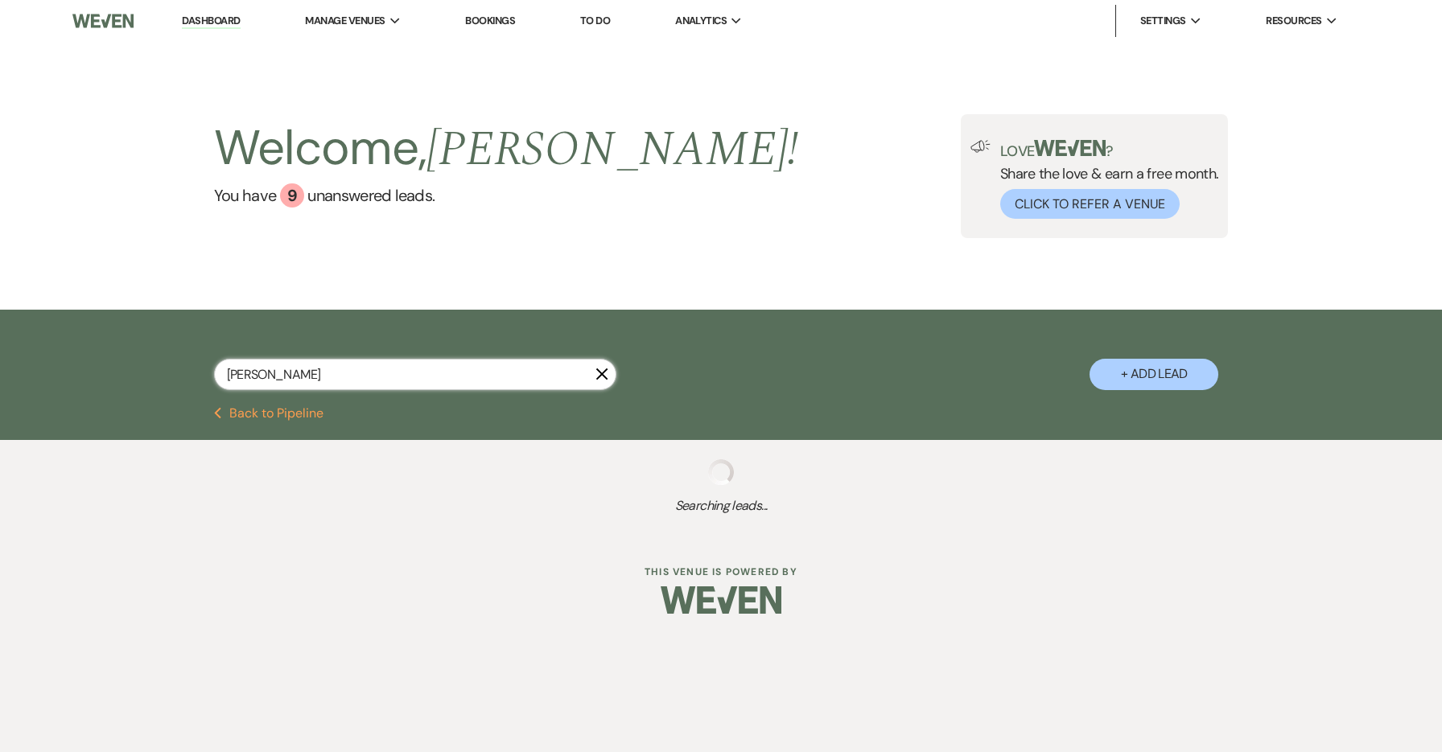
select select "8"
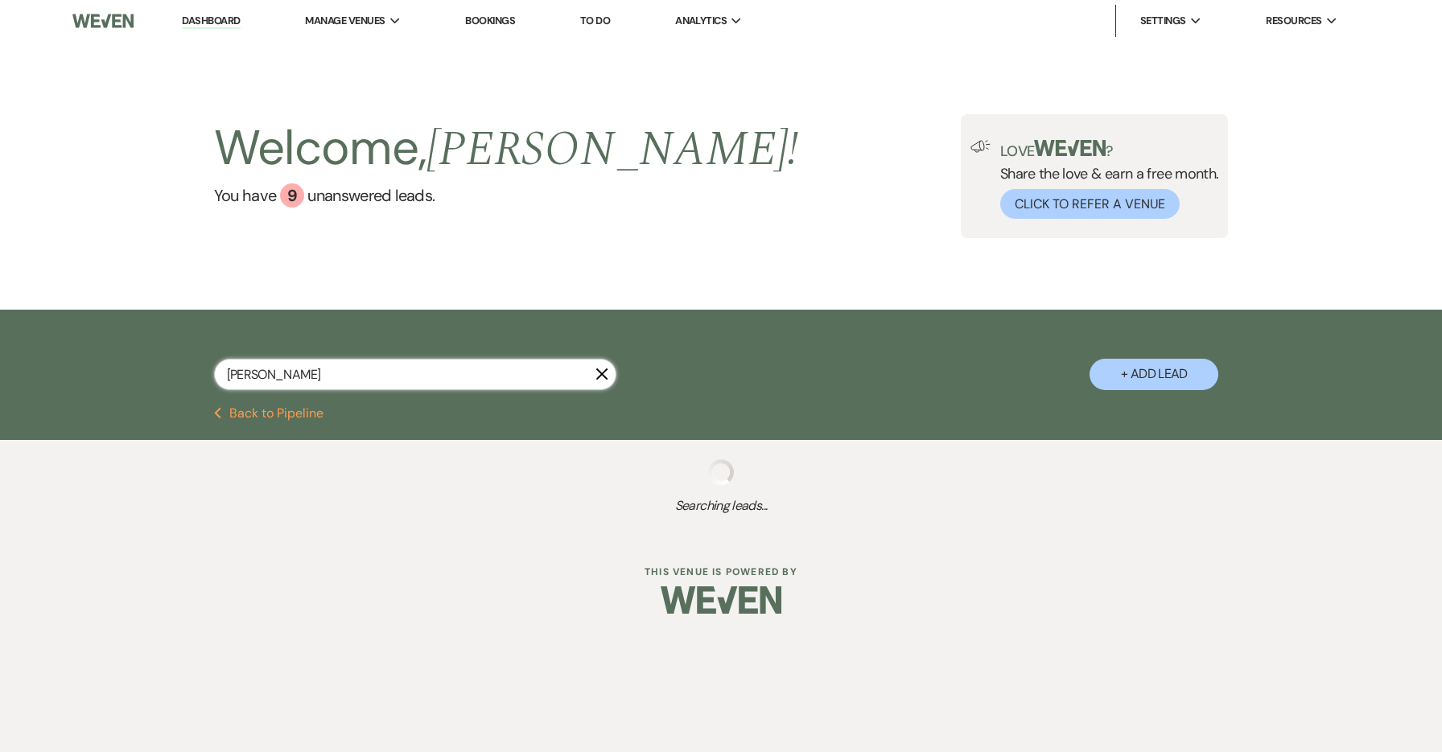
select select "5"
select select "8"
select select "6"
select select "8"
select select "6"
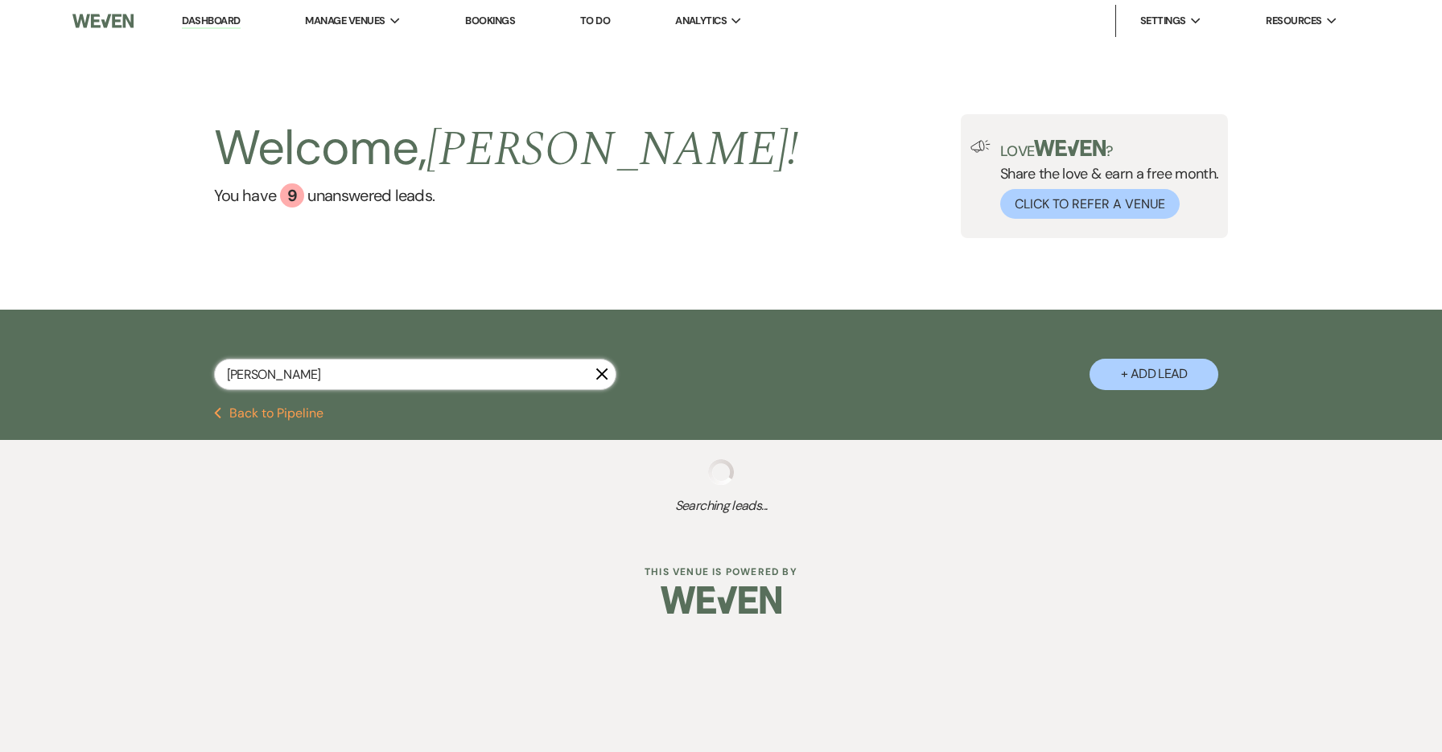
select select "8"
select select "5"
select select "8"
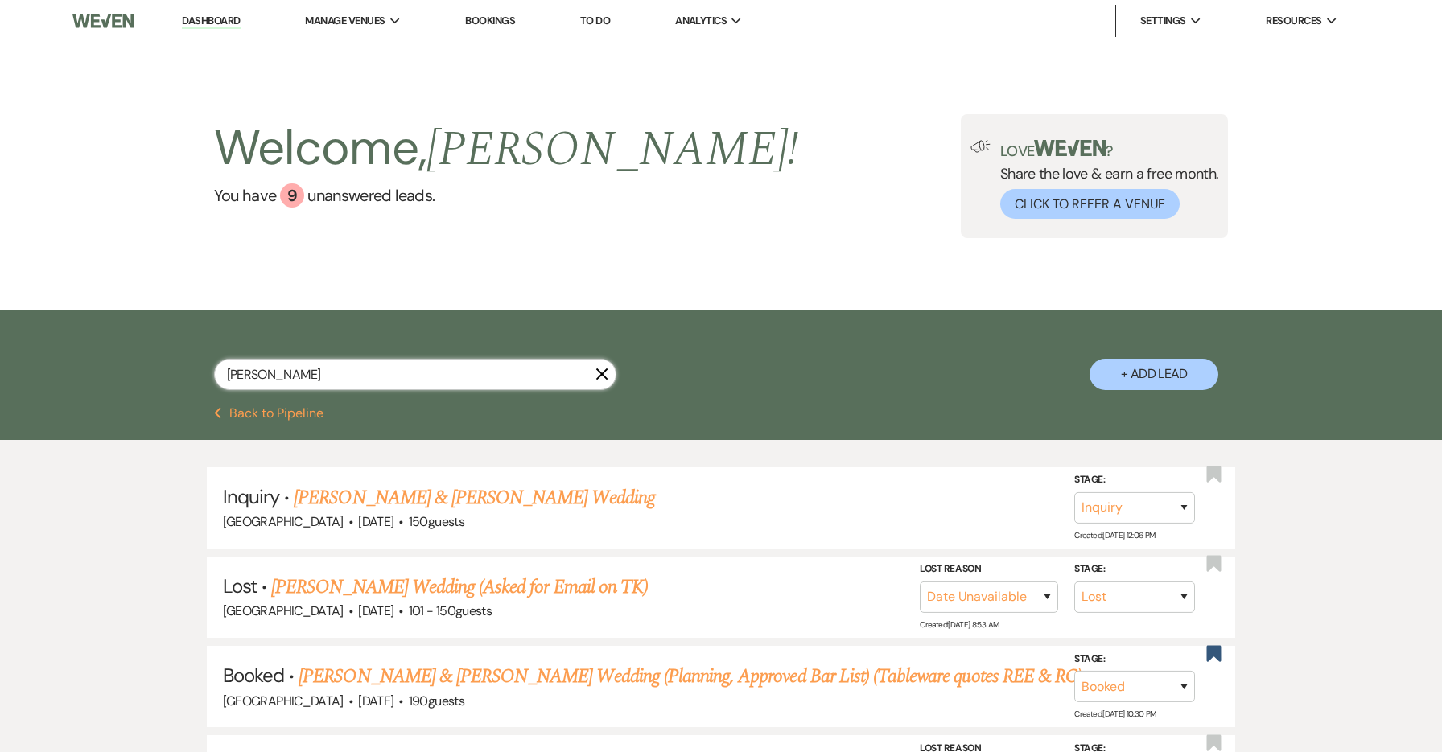
type input "[PERSON_NAME]"
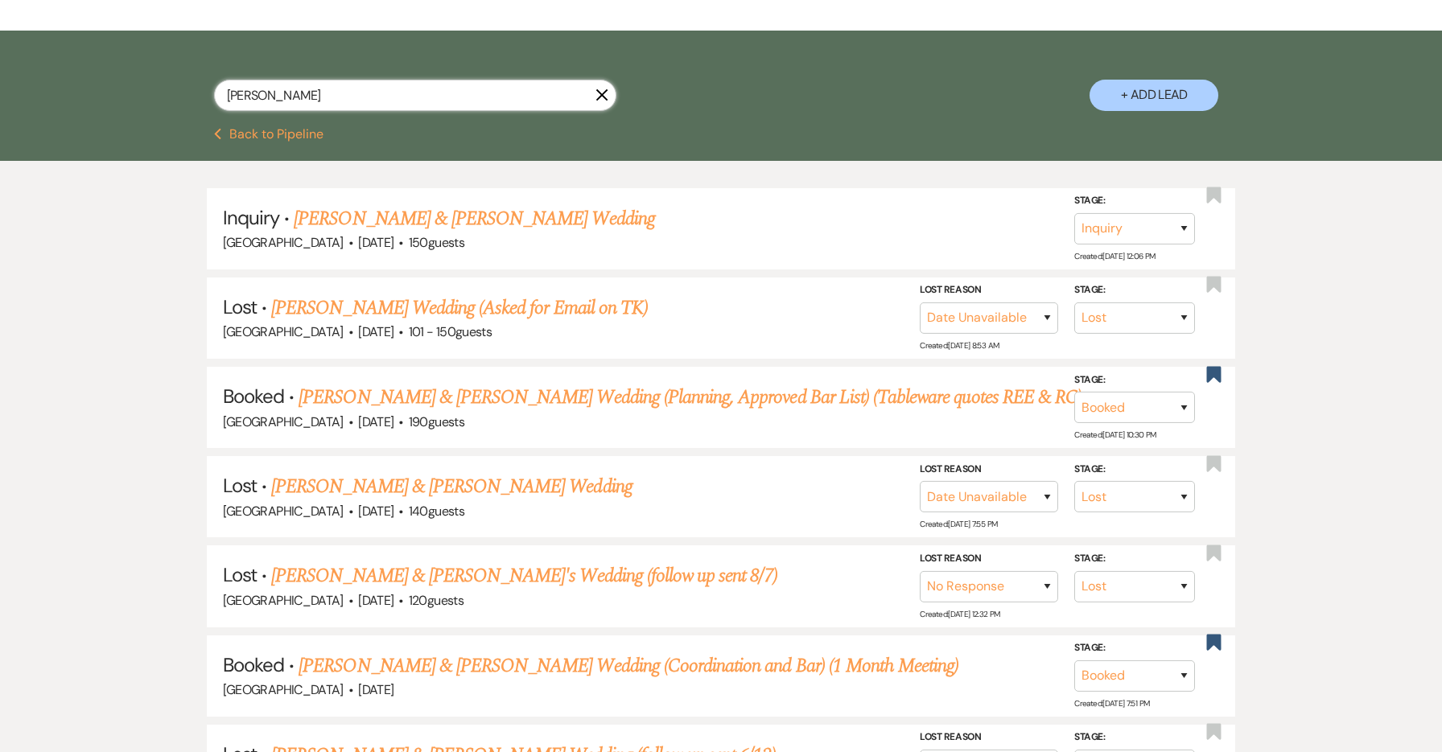
scroll to position [304, 0]
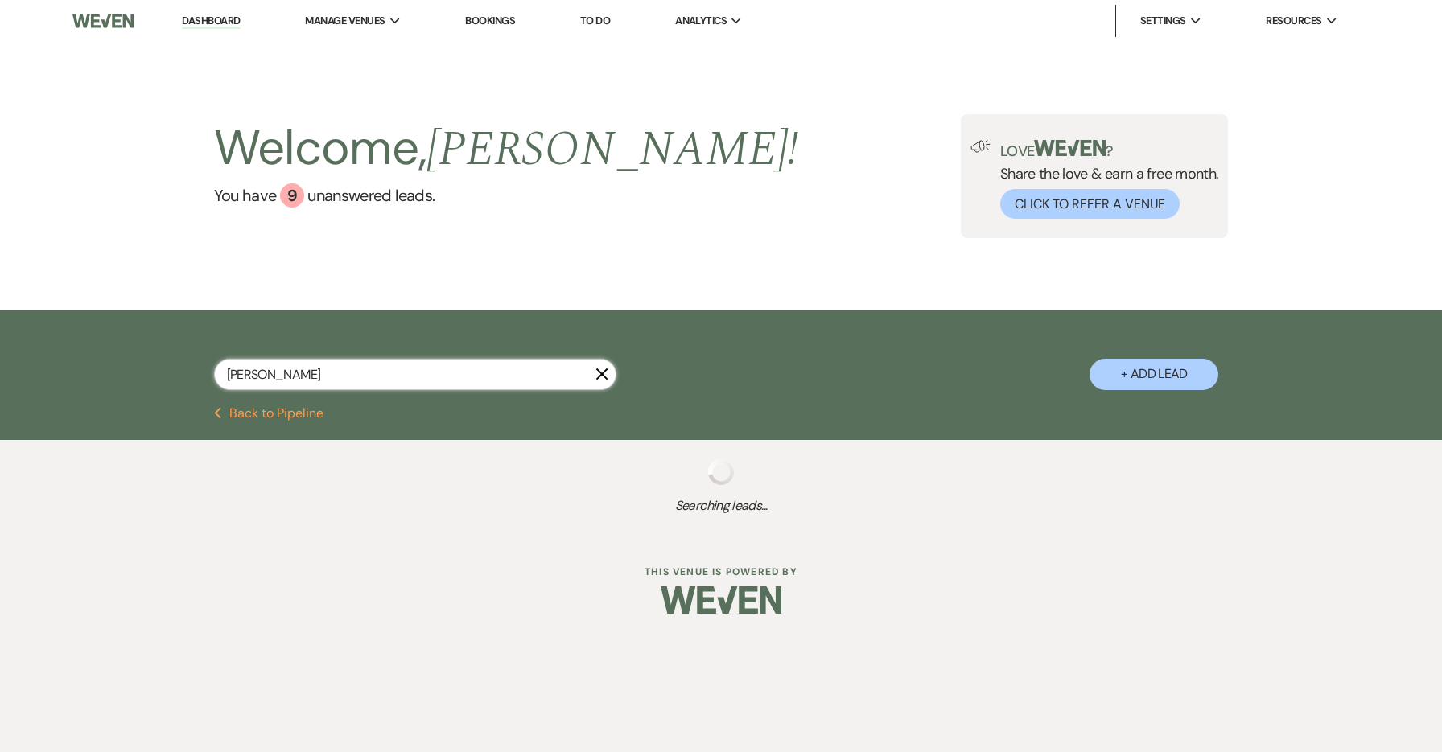
select select "8"
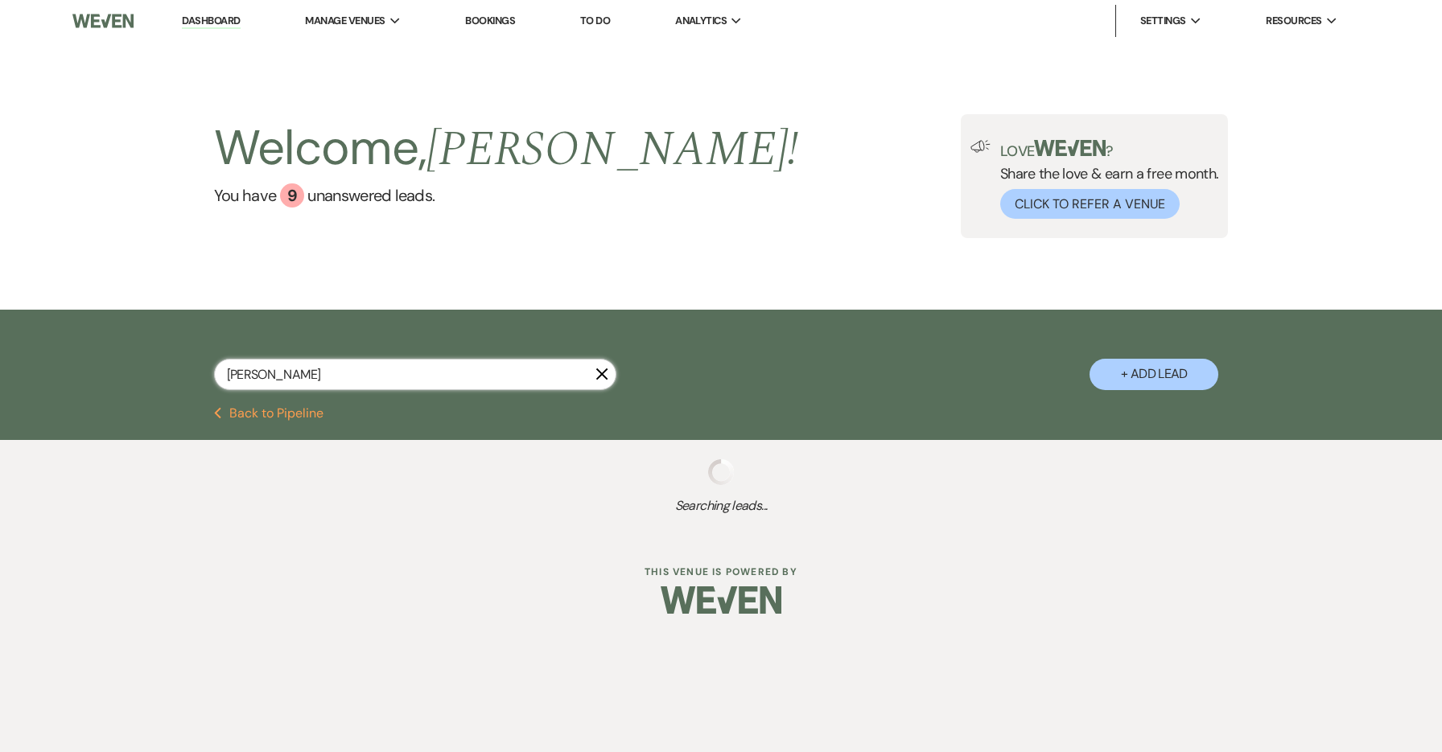
select select "5"
select select "8"
select select "6"
select select "8"
select select "6"
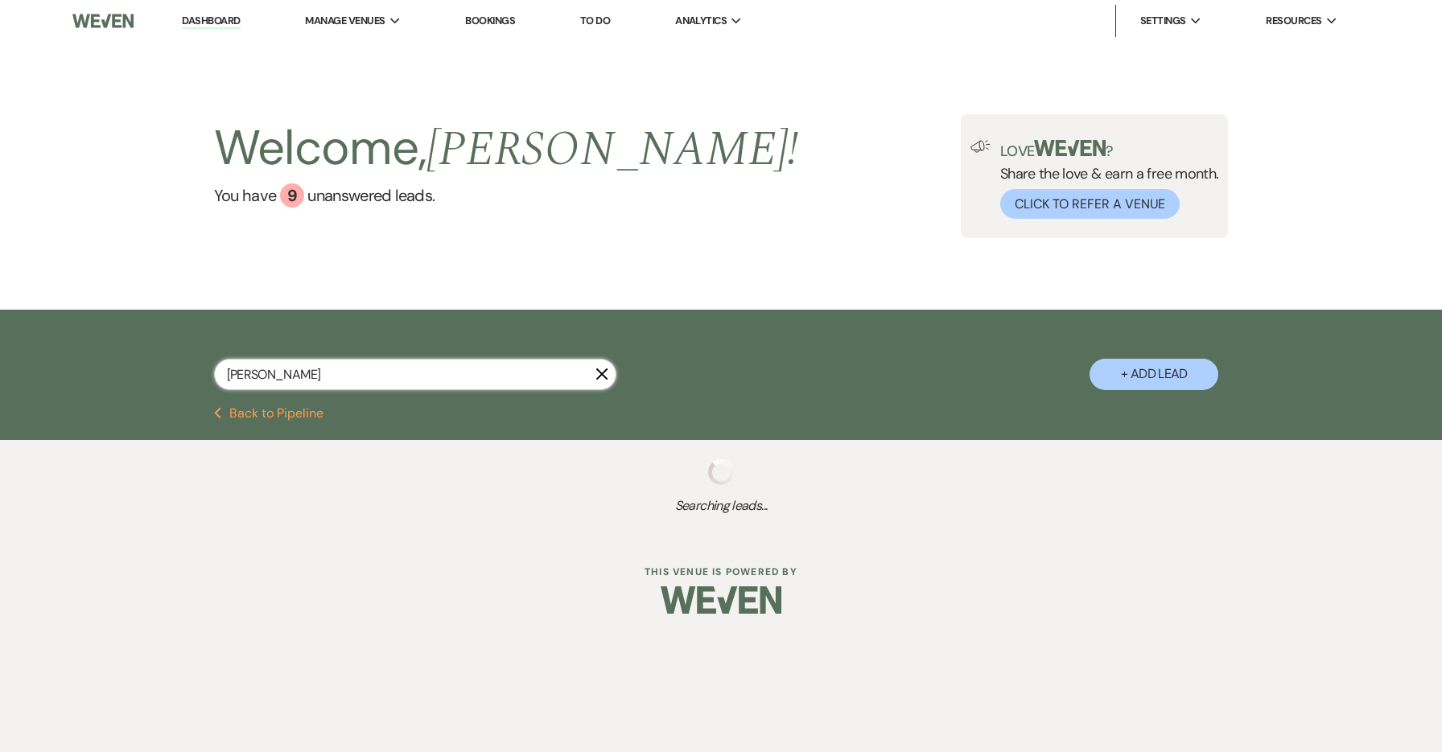
select select "8"
select select "5"
select select "8"
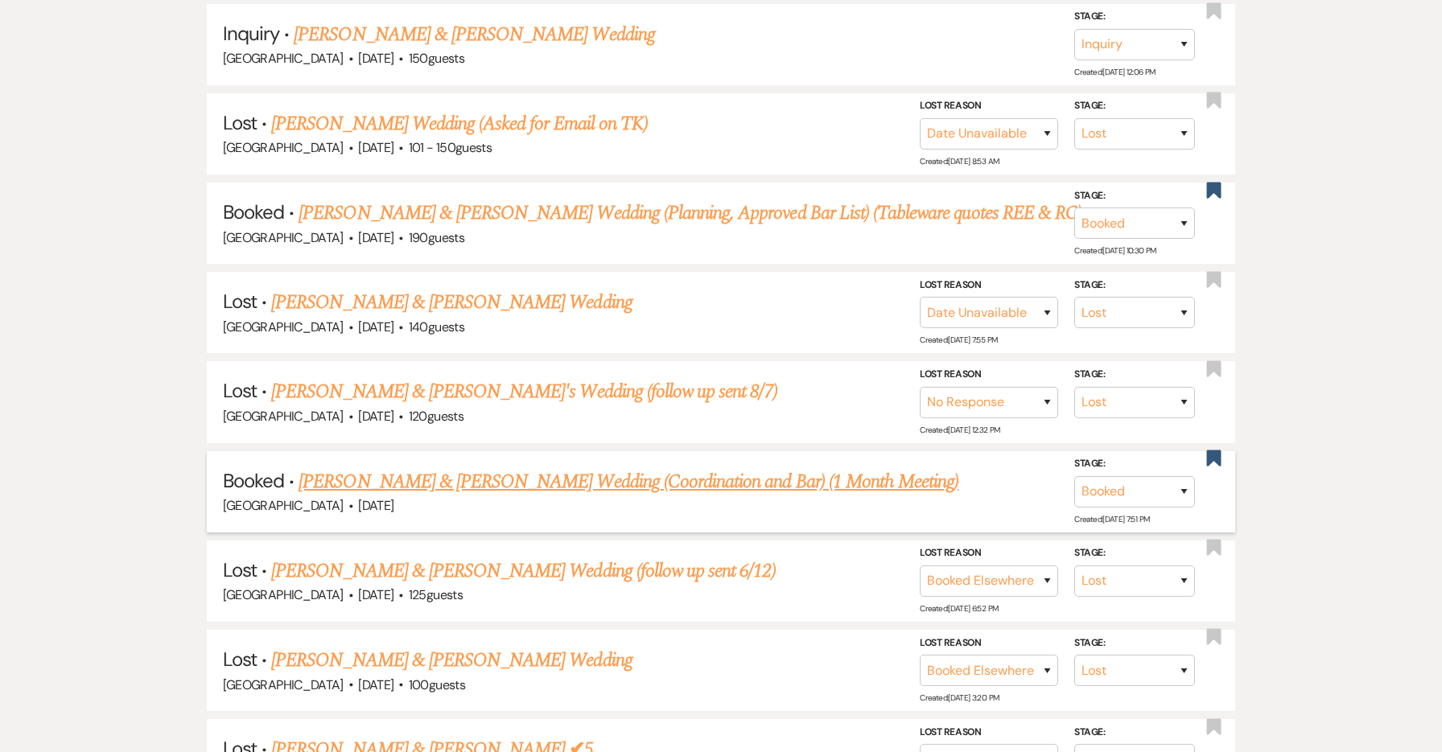
scroll to position [465, 0]
type input "[PERSON_NAME]"
click at [439, 466] on link "[PERSON_NAME] & [PERSON_NAME] Wedding (Coordination and Bar) (1 Month Meeting)" at bounding box center [629, 480] width 660 height 29
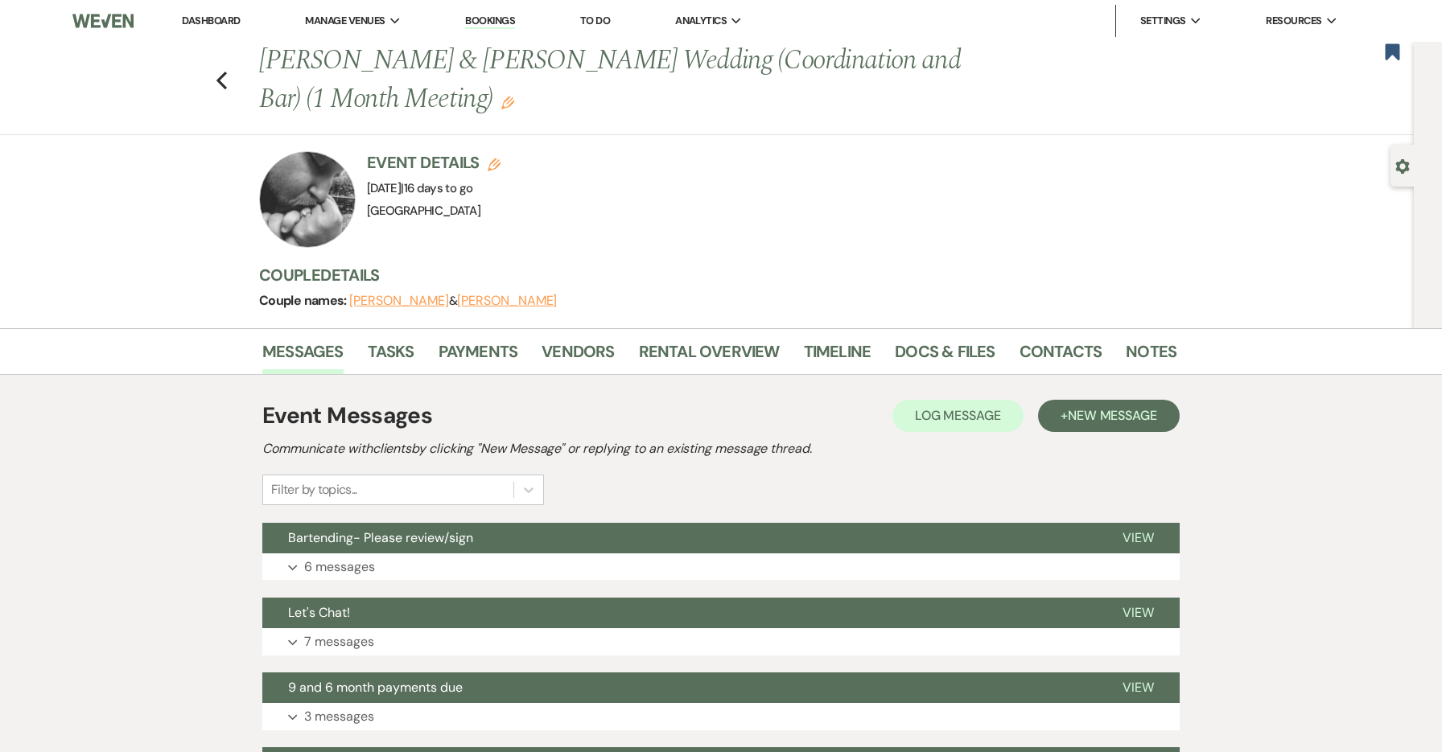
click at [501, 101] on icon "Edit" at bounding box center [507, 103] width 13 height 13
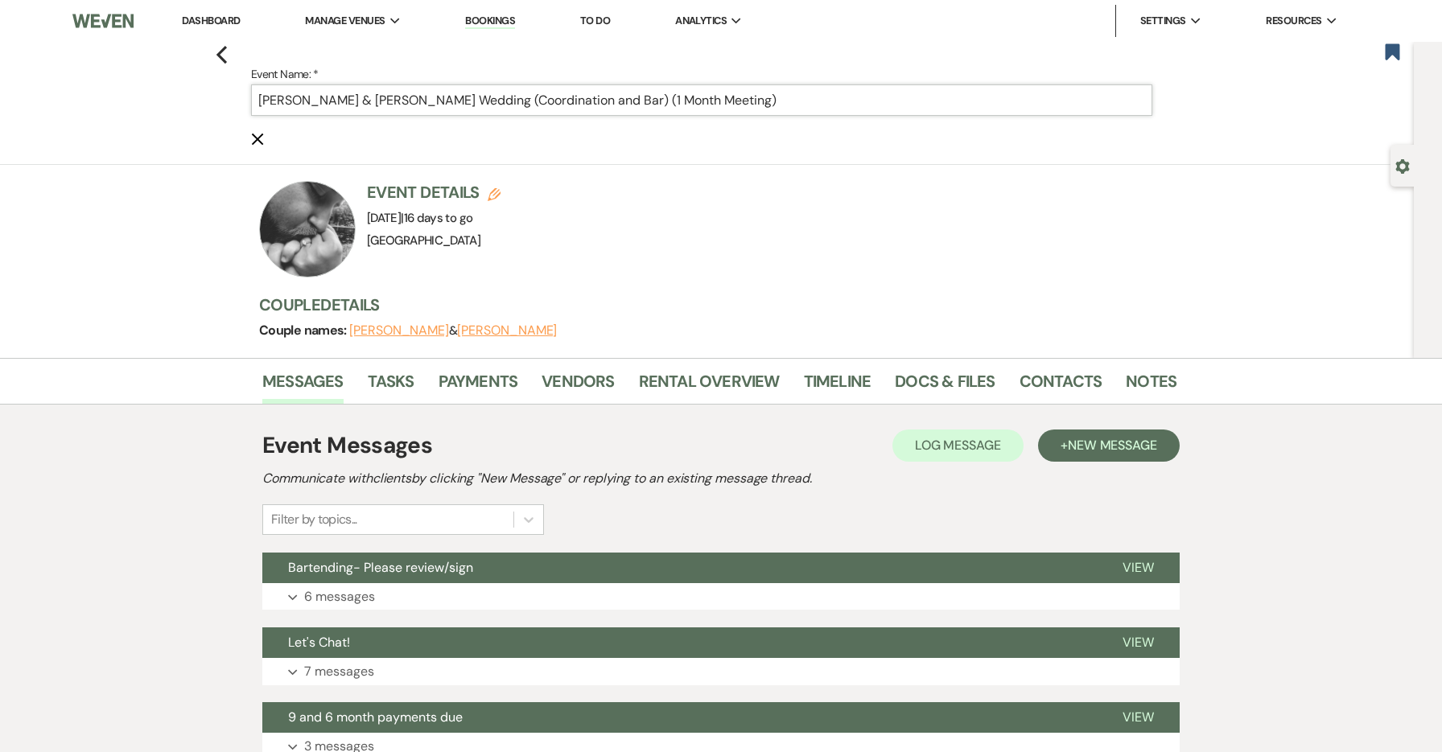
drag, startPoint x: 865, startPoint y: 101, endPoint x: 645, endPoint y: 98, distance: 219.7
click at [645, 98] on input "[PERSON_NAME] & [PERSON_NAME] Wedding (Coordination and Bar) (1 Month Meeting)" at bounding box center [701, 100] width 901 height 31
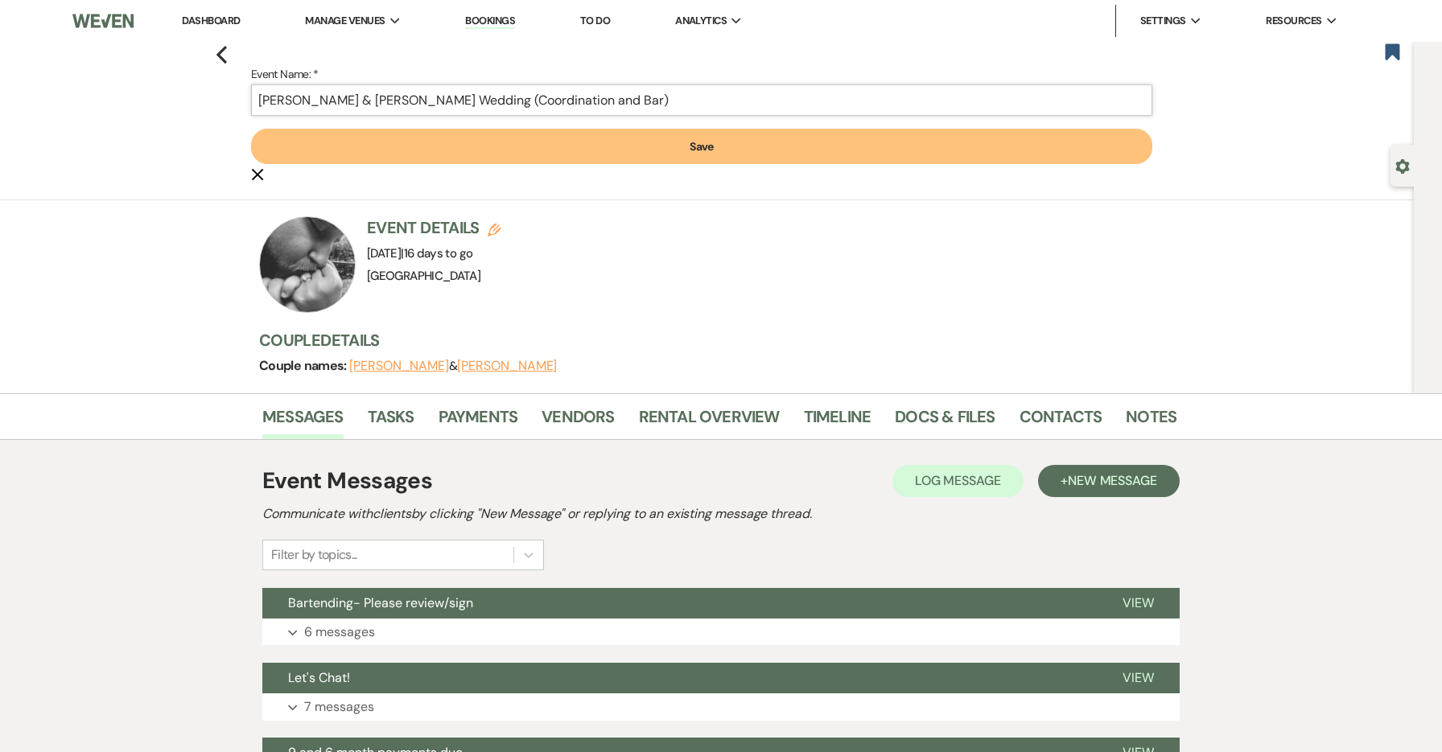
type input "[PERSON_NAME] & [PERSON_NAME] Wedding (Coordination and Bar)"
click at [677, 140] on button "Save" at bounding box center [701, 146] width 901 height 35
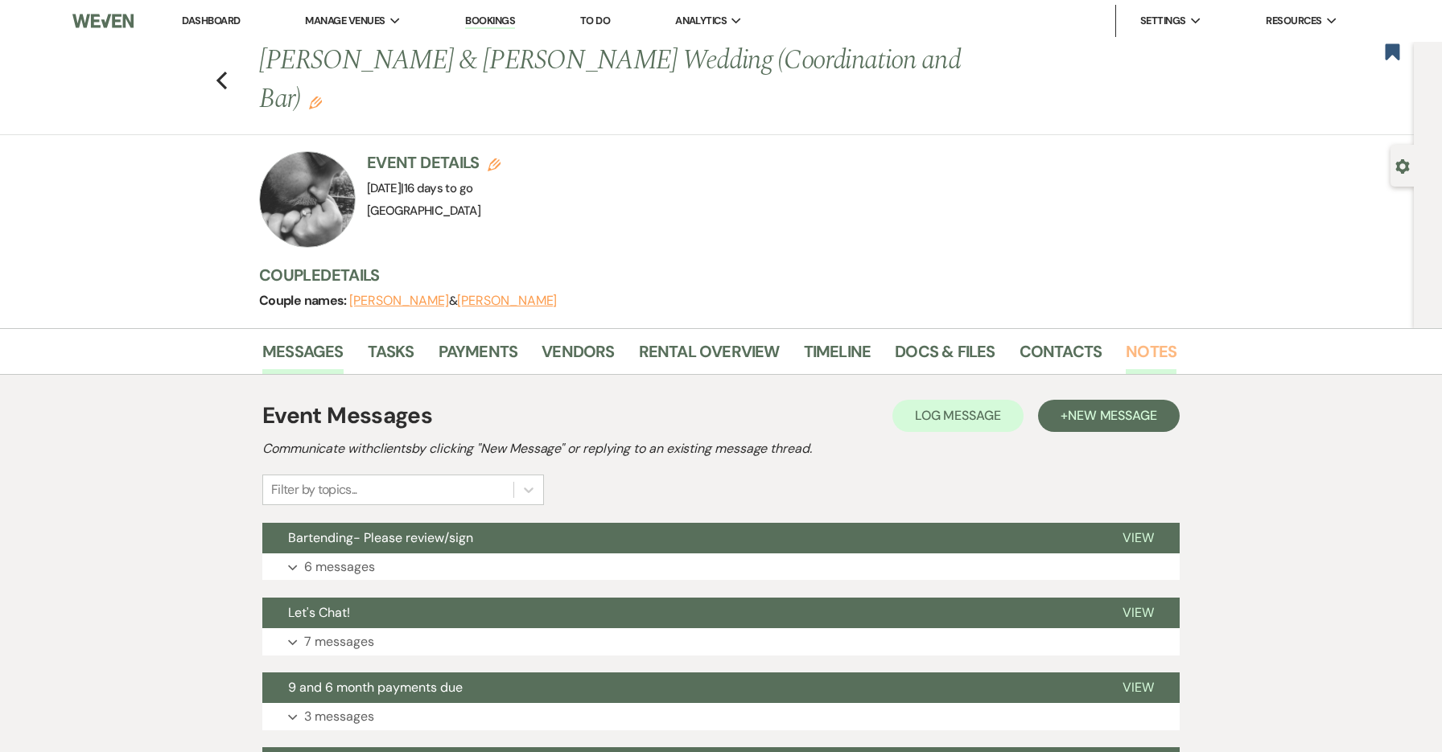
click at [1126, 339] on link "Notes" at bounding box center [1151, 356] width 51 height 35
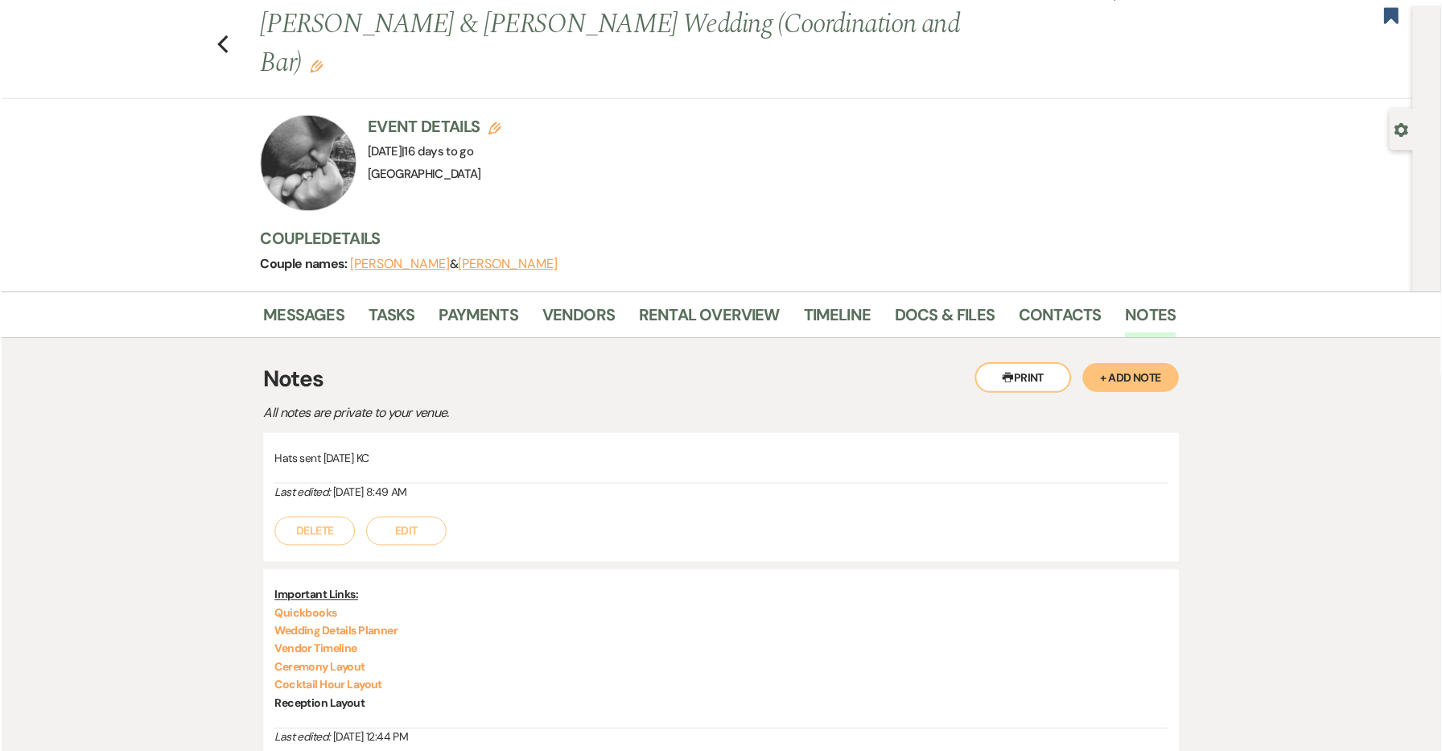
scroll to position [138, 0]
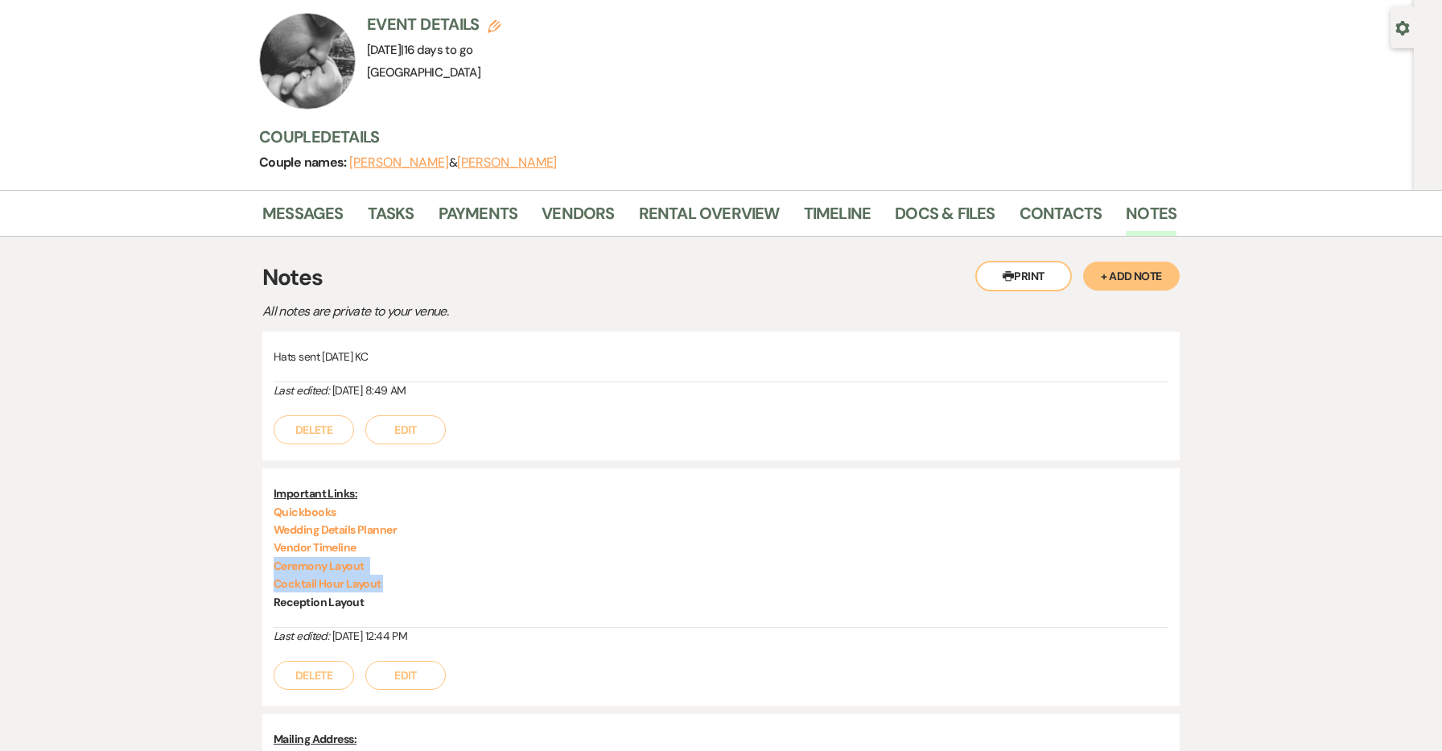
drag, startPoint x: 396, startPoint y: 542, endPoint x: 267, endPoint y: 527, distance: 129.7
click at [266, 527] on div "Important Links: Quickbooks Wedding Details Planner Vendor Timeline Ceremony La…" at bounding box center [720, 586] width 917 height 237
copy div "Ceremony Layout Cocktail Hour Layout"
click at [421, 661] on button "Edit" at bounding box center [405, 675] width 80 height 29
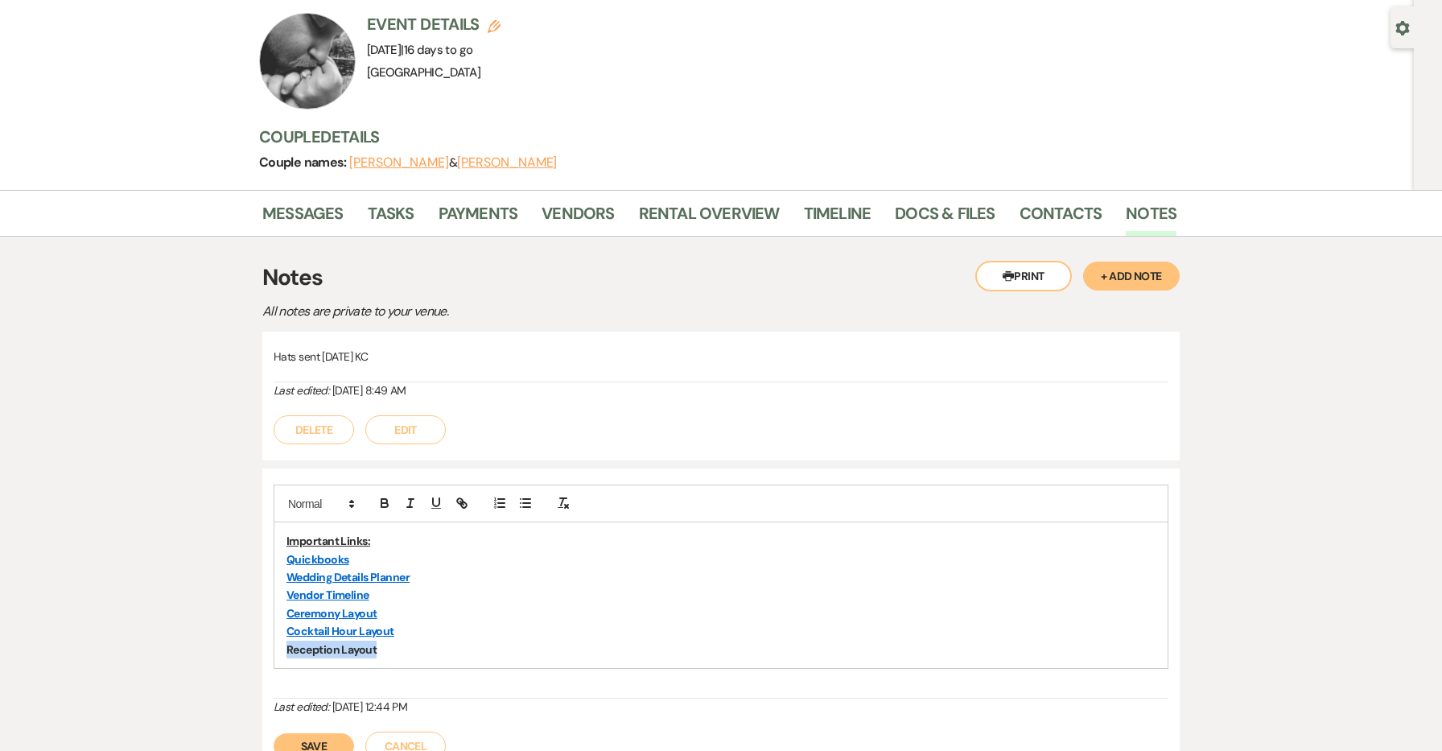
drag, startPoint x: 394, startPoint y: 612, endPoint x: 254, endPoint y: 601, distance: 140.5
click at [254, 601] on div "Messages Tasks Payments Vendors Rental Overview Timeline Docs & Files Contacts …" at bounding box center [721, 573] width 1442 height 766
paste input "[URL][DOMAIN_NAME]"
type input "[URL][DOMAIN_NAME]"
click at [428, 641] on p "Reception Layout" at bounding box center [721, 650] width 869 height 18
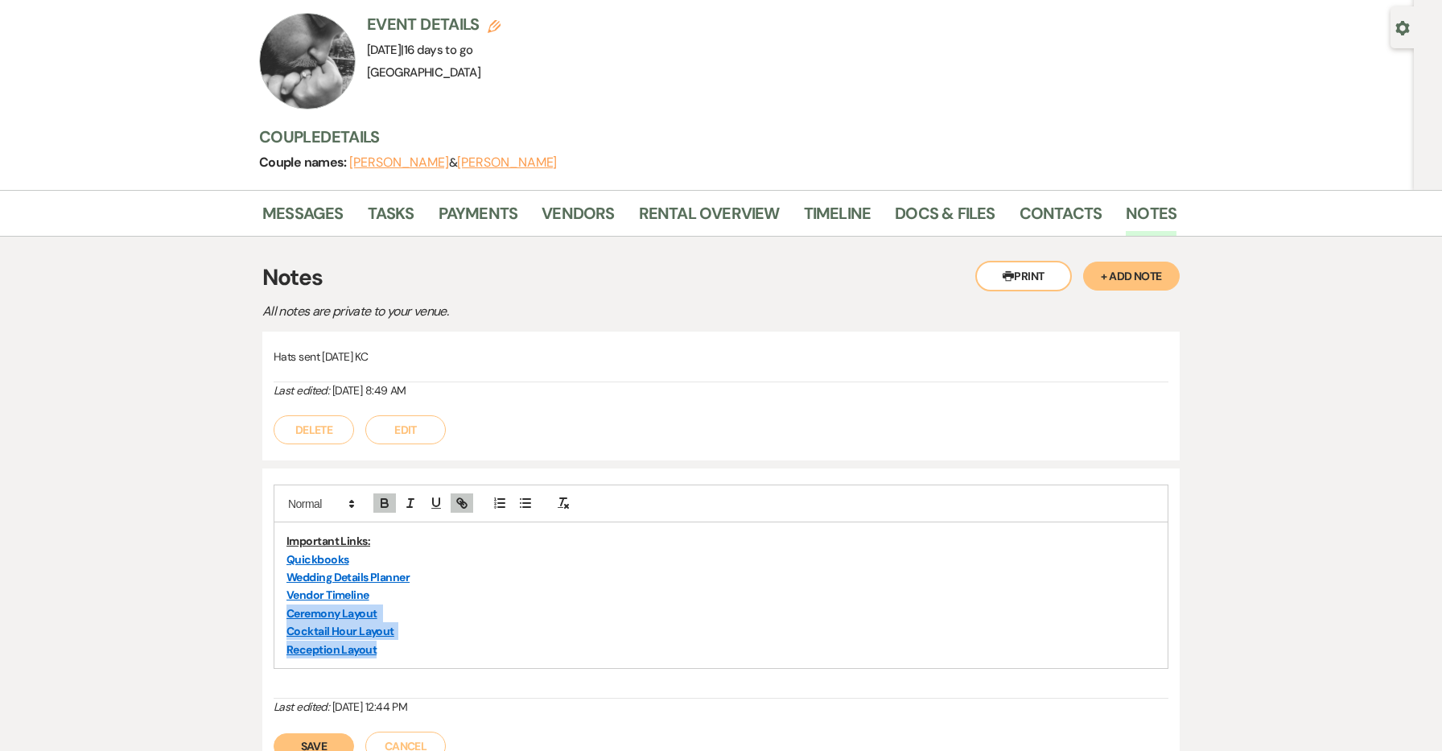
drag, startPoint x: 438, startPoint y: 613, endPoint x: 266, endPoint y: 575, distance: 176.3
click at [266, 575] on div "Important Links: Quickbooks Wedding Details Planner Vendor Timeline Ceremony La…" at bounding box center [720, 622] width 917 height 308
copy div "Ceremony Layout Cocktail Hour Layout Reception Layout"
click at [315, 733] on button "Save" at bounding box center [314, 746] width 80 height 26
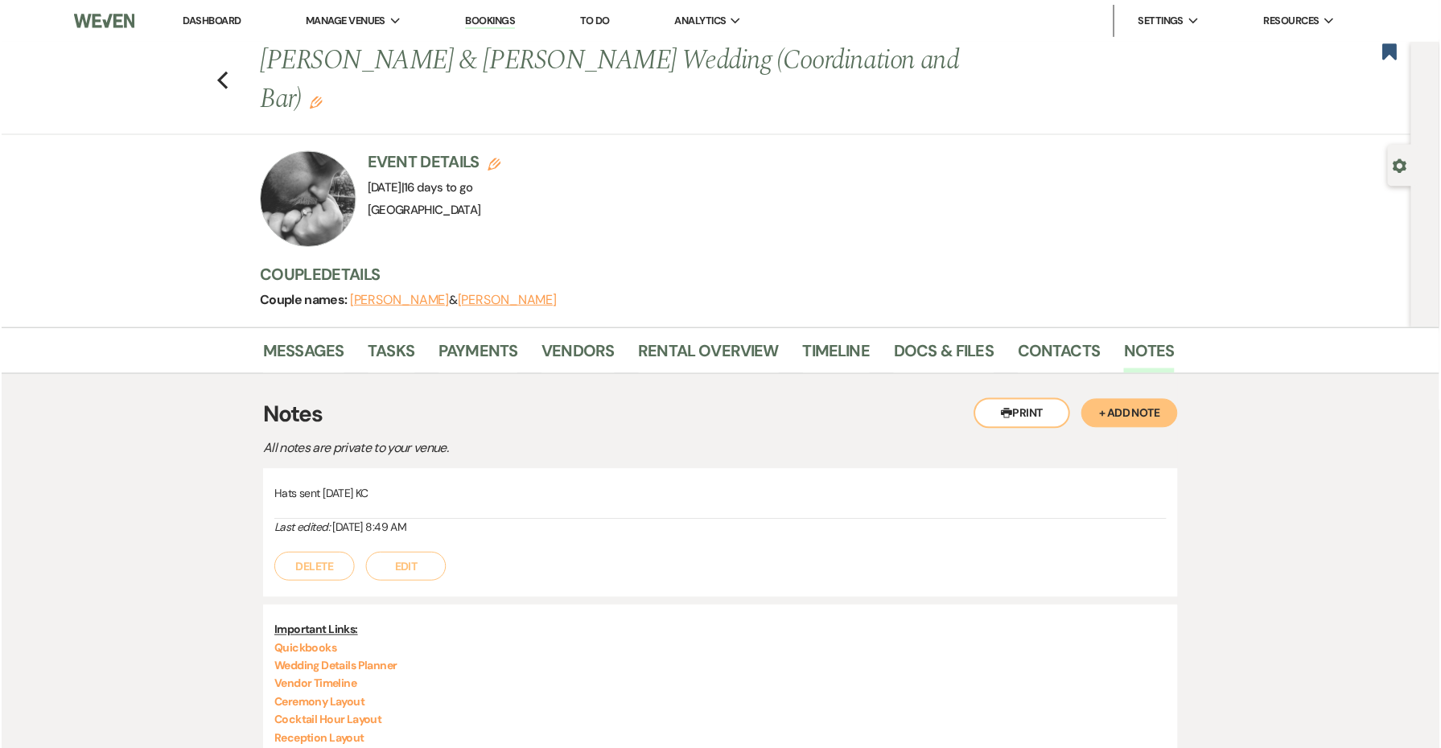
scroll to position [0, 0]
click at [1107, 400] on button "+ Add Note" at bounding box center [1131, 414] width 97 height 29
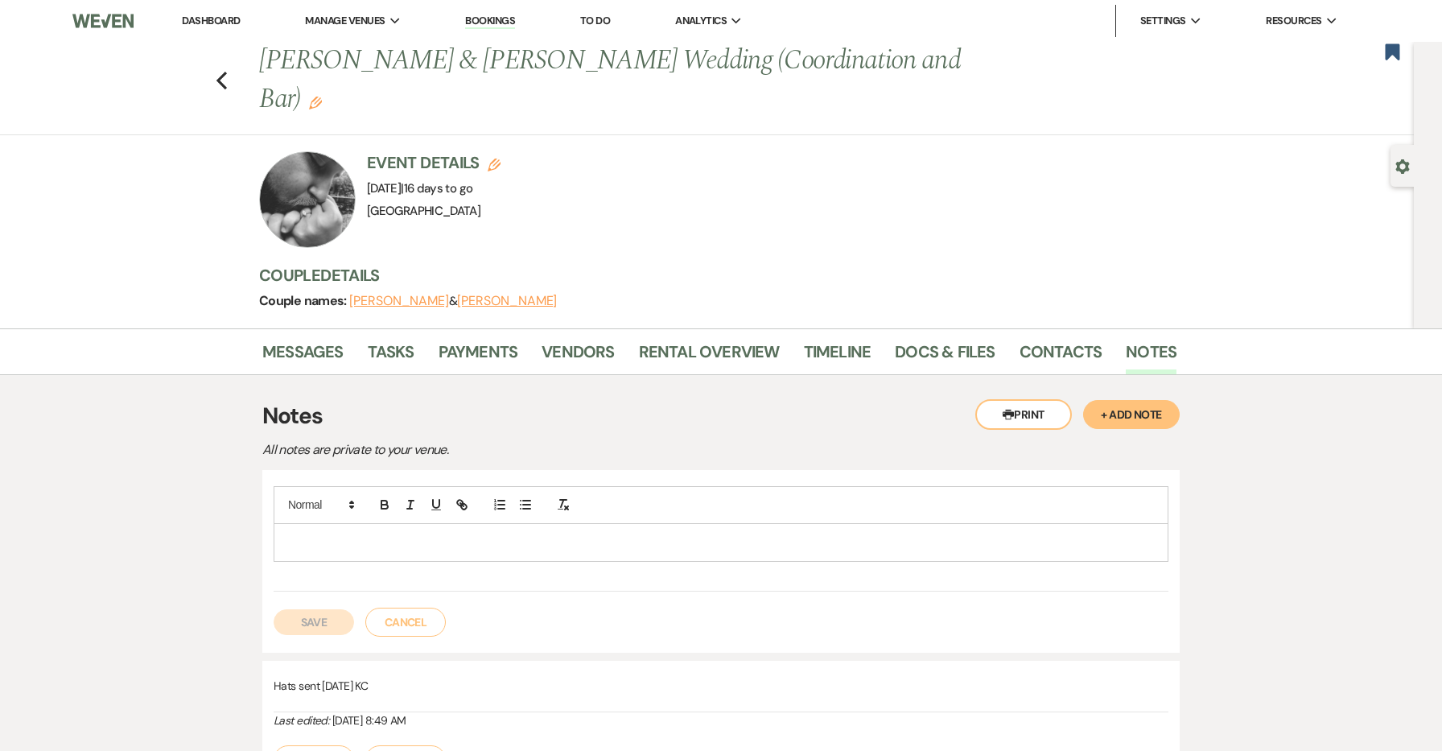
click at [543, 534] on p at bounding box center [721, 543] width 869 height 18
drag, startPoint x: 376, startPoint y: 502, endPoint x: 233, endPoint y: 502, distance: 143.3
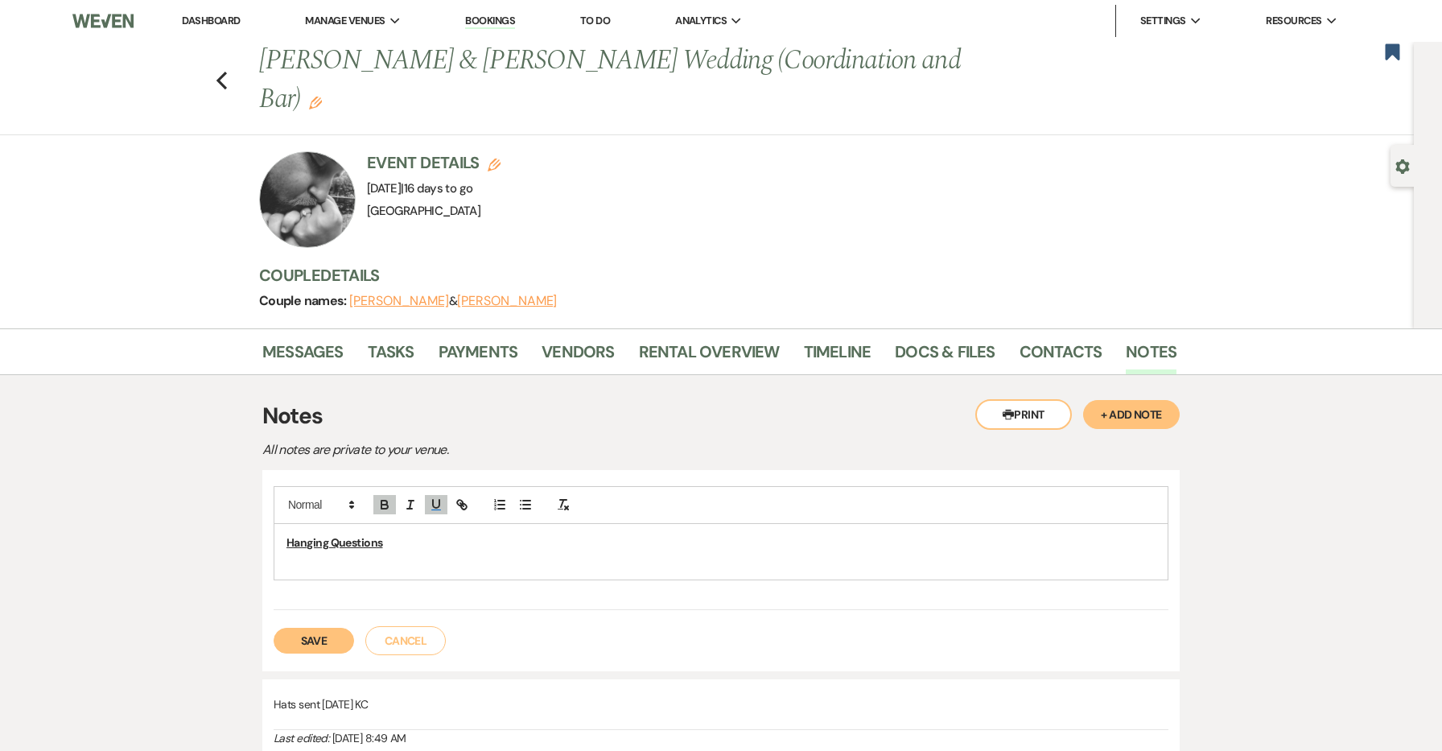
click at [301, 551] on p at bounding box center [721, 560] width 869 height 18
click at [402, 551] on p "How will you get to the ceremony" at bounding box center [721, 560] width 869 height 18
click at [290, 551] on p "How will you get to the ceremony" at bounding box center [721, 560] width 869 height 18
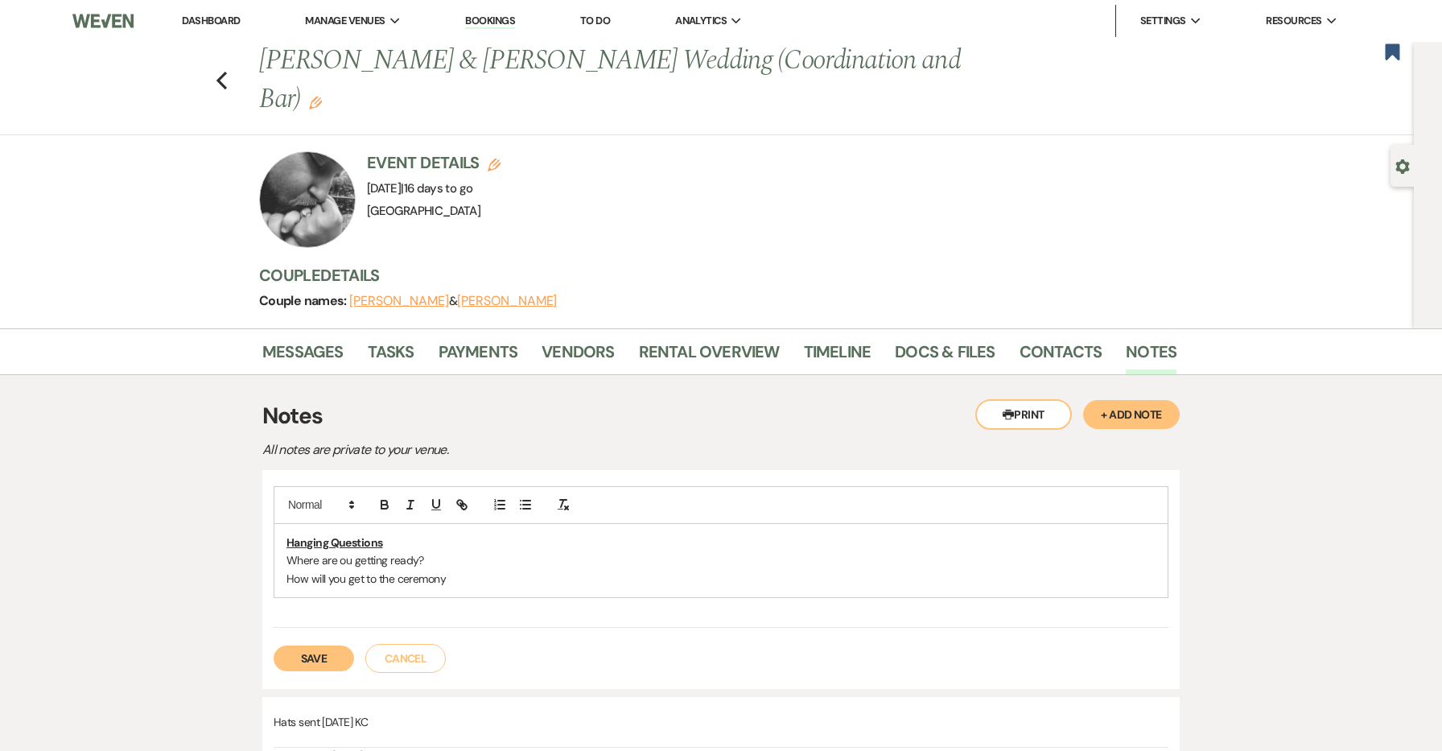
click at [342, 551] on p "Where are ou getting ready?" at bounding box center [721, 560] width 869 height 18
click at [336, 645] on button "Save" at bounding box center [314, 658] width 80 height 26
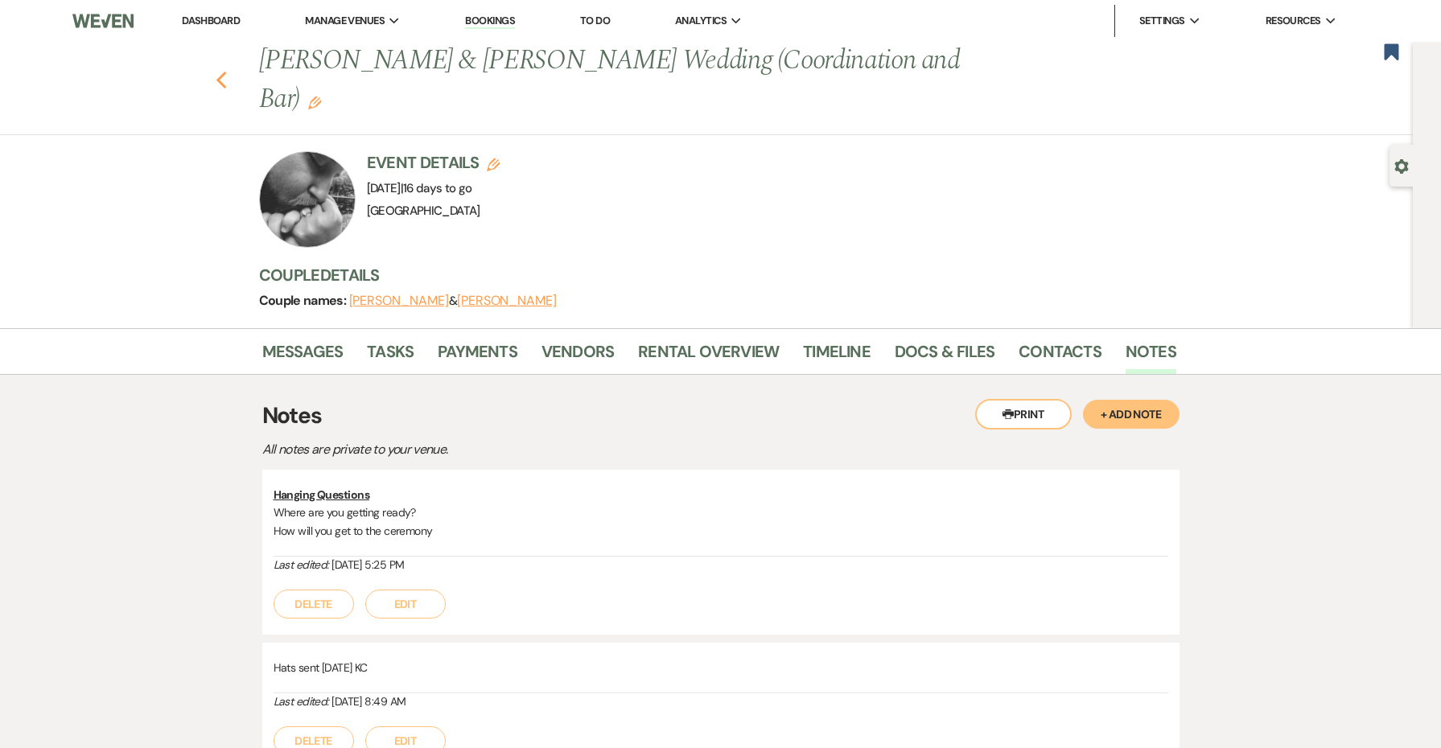
click at [225, 72] on use "button" at bounding box center [221, 81] width 10 height 18
select select "8"
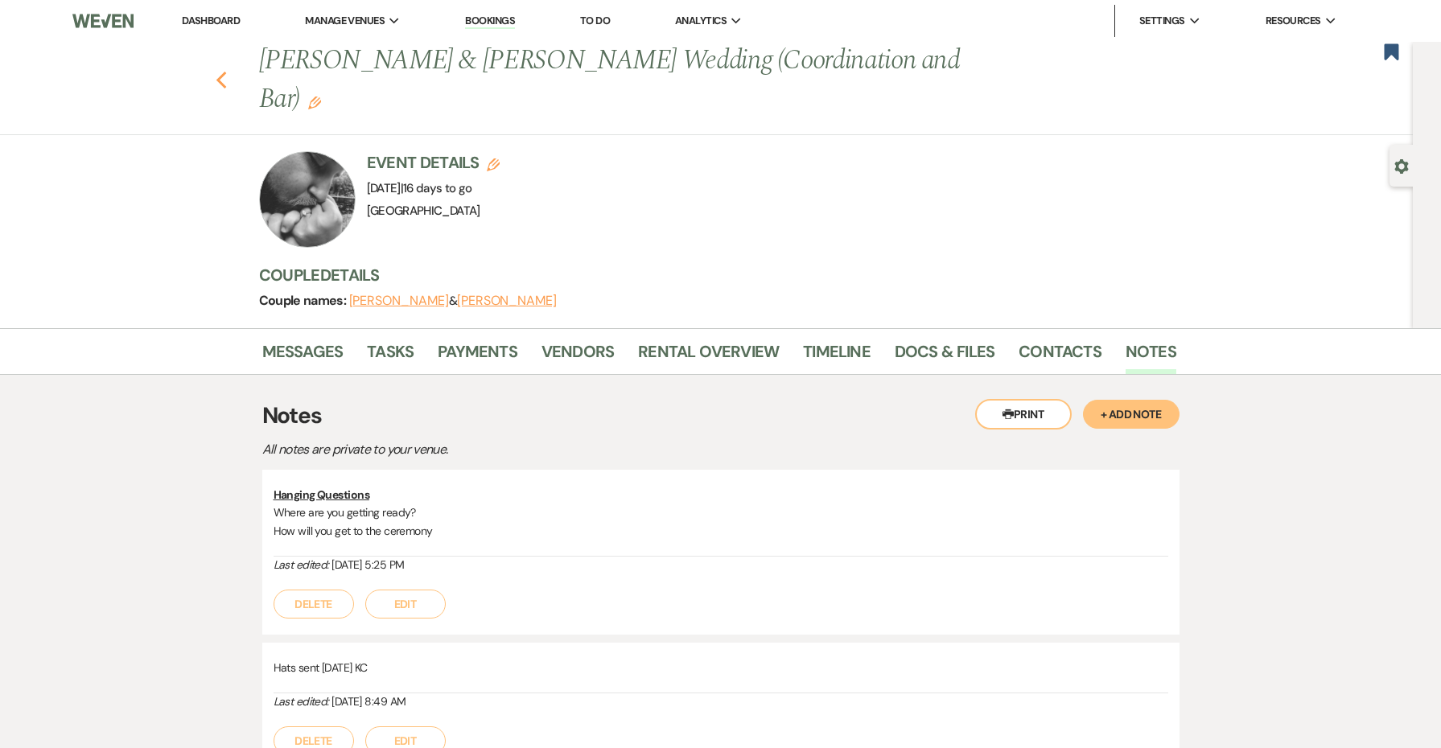
select select "8"
select select "5"
select select "8"
select select "6"
select select "8"
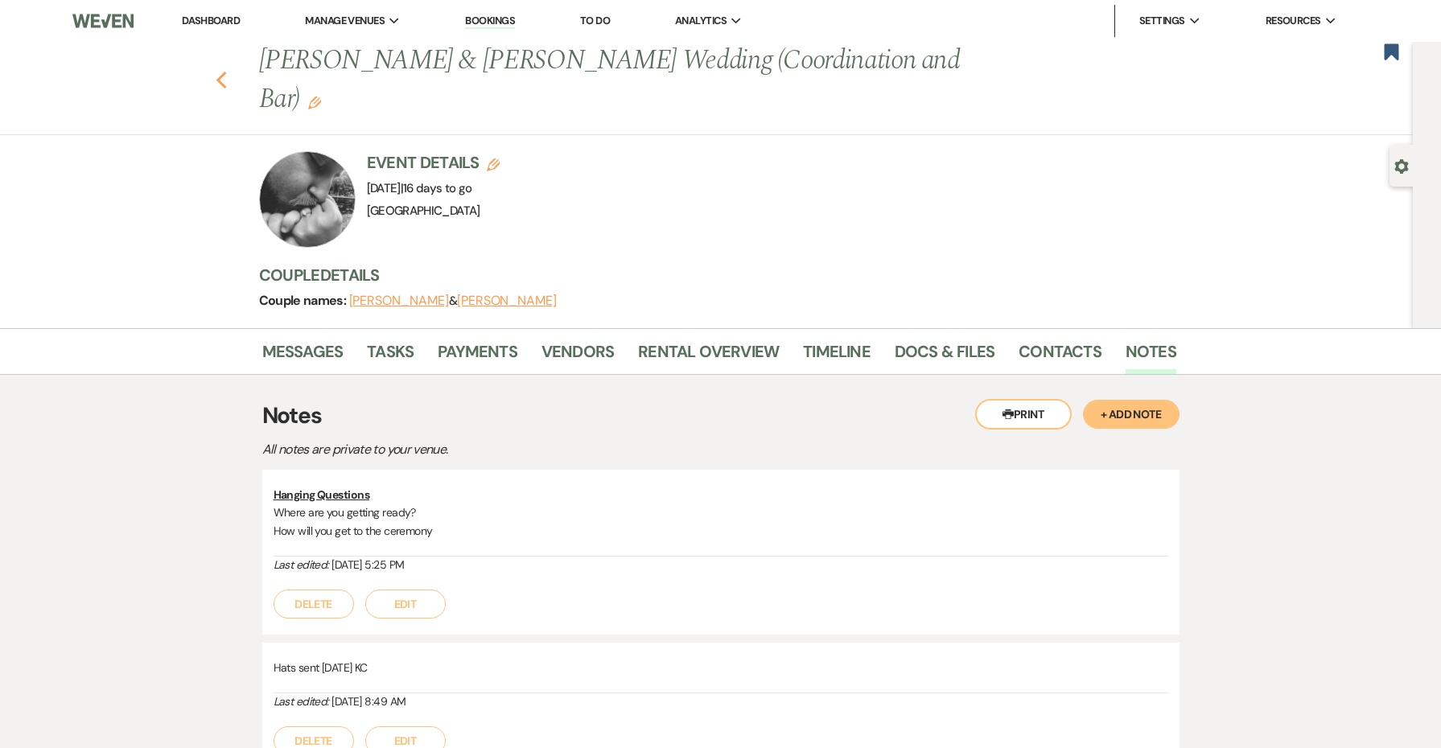
select select "6"
select select "8"
select select "5"
select select "8"
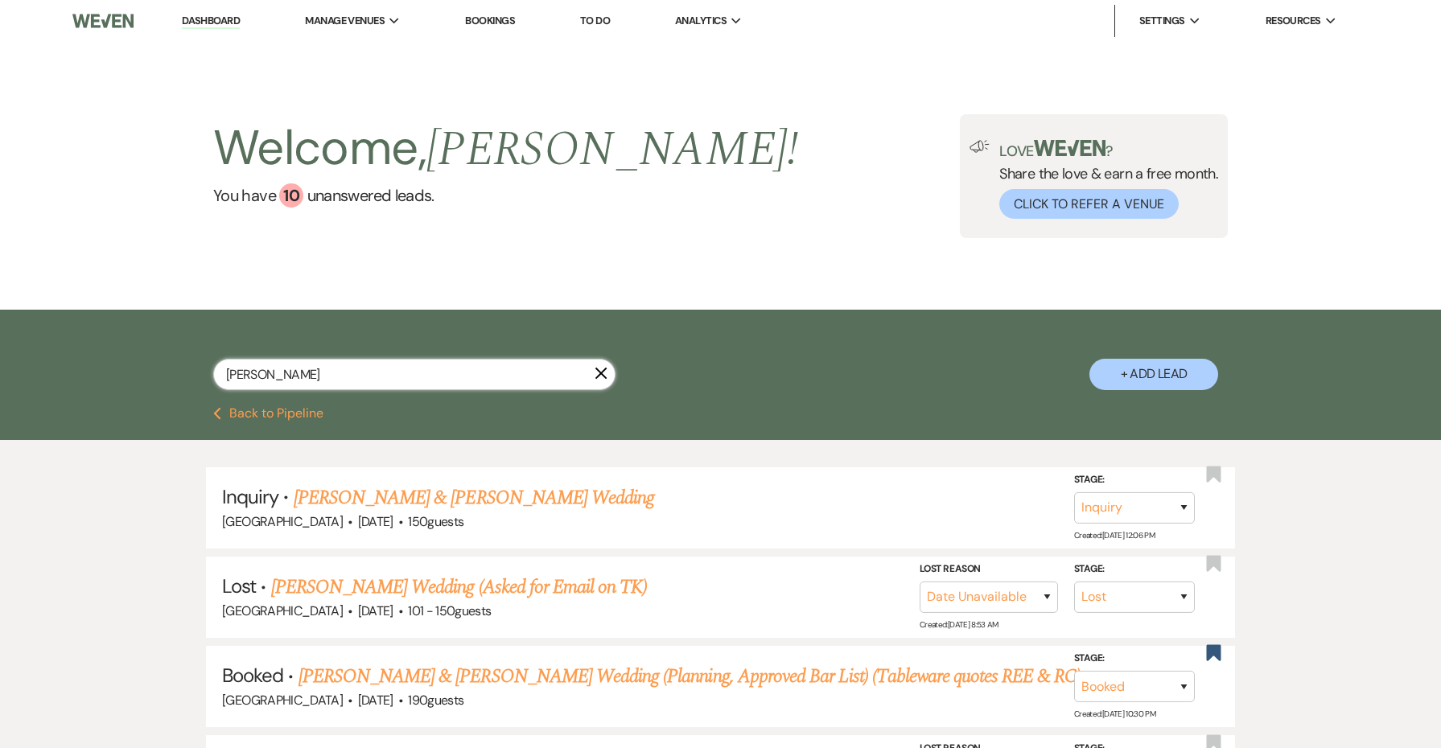
click at [385, 373] on input "[PERSON_NAME]" at bounding box center [414, 374] width 402 height 31
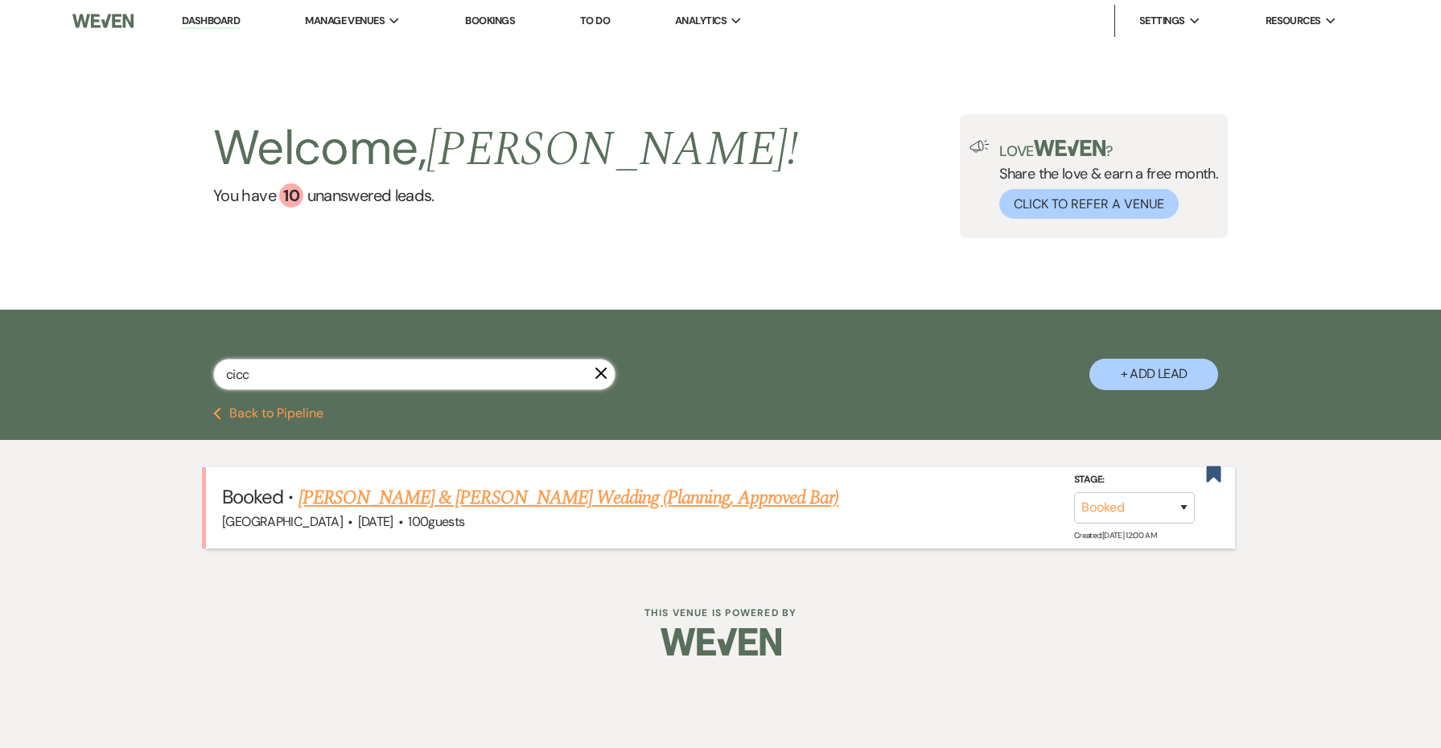
type input "cicc"
click at [450, 500] on link "[PERSON_NAME] & [PERSON_NAME] Wedding (Planning, Approved Bar)" at bounding box center [569, 498] width 540 height 29
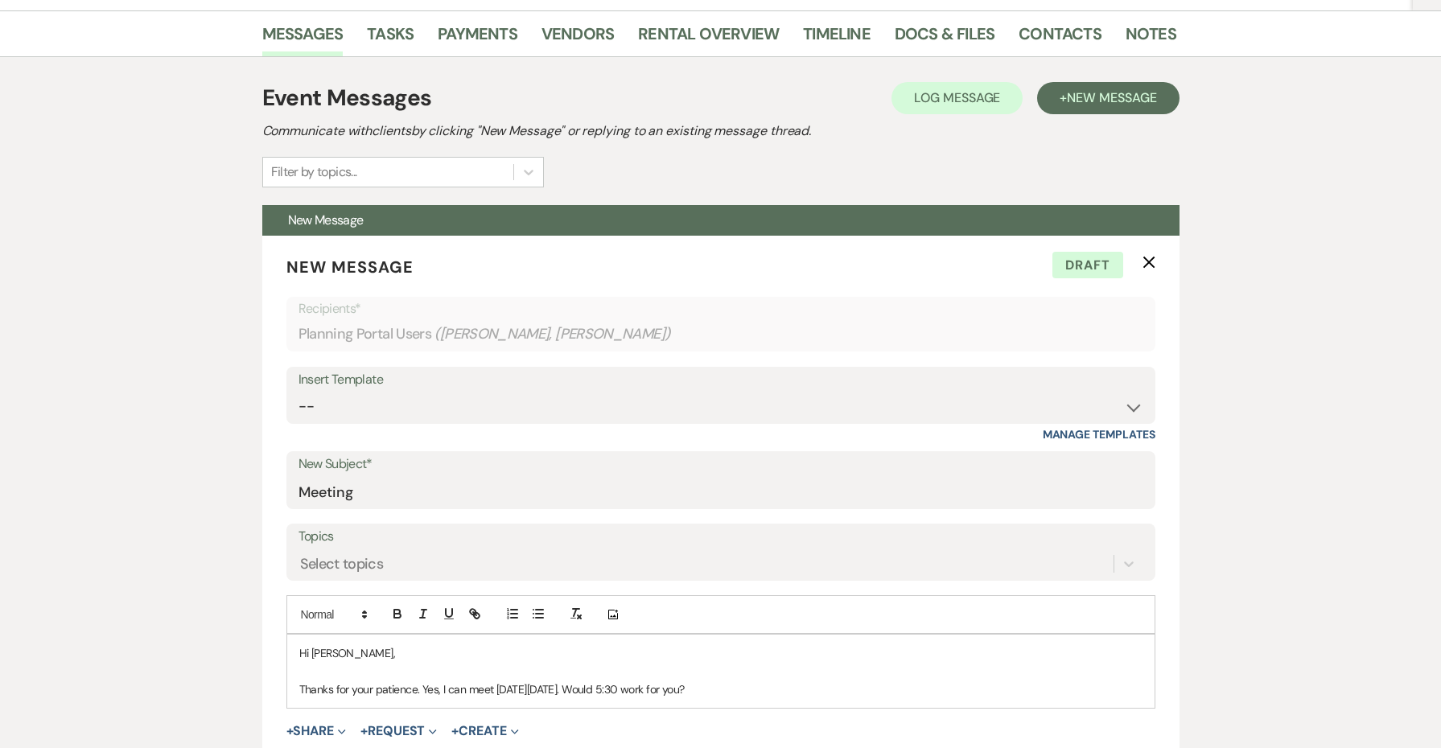
scroll to position [118, 0]
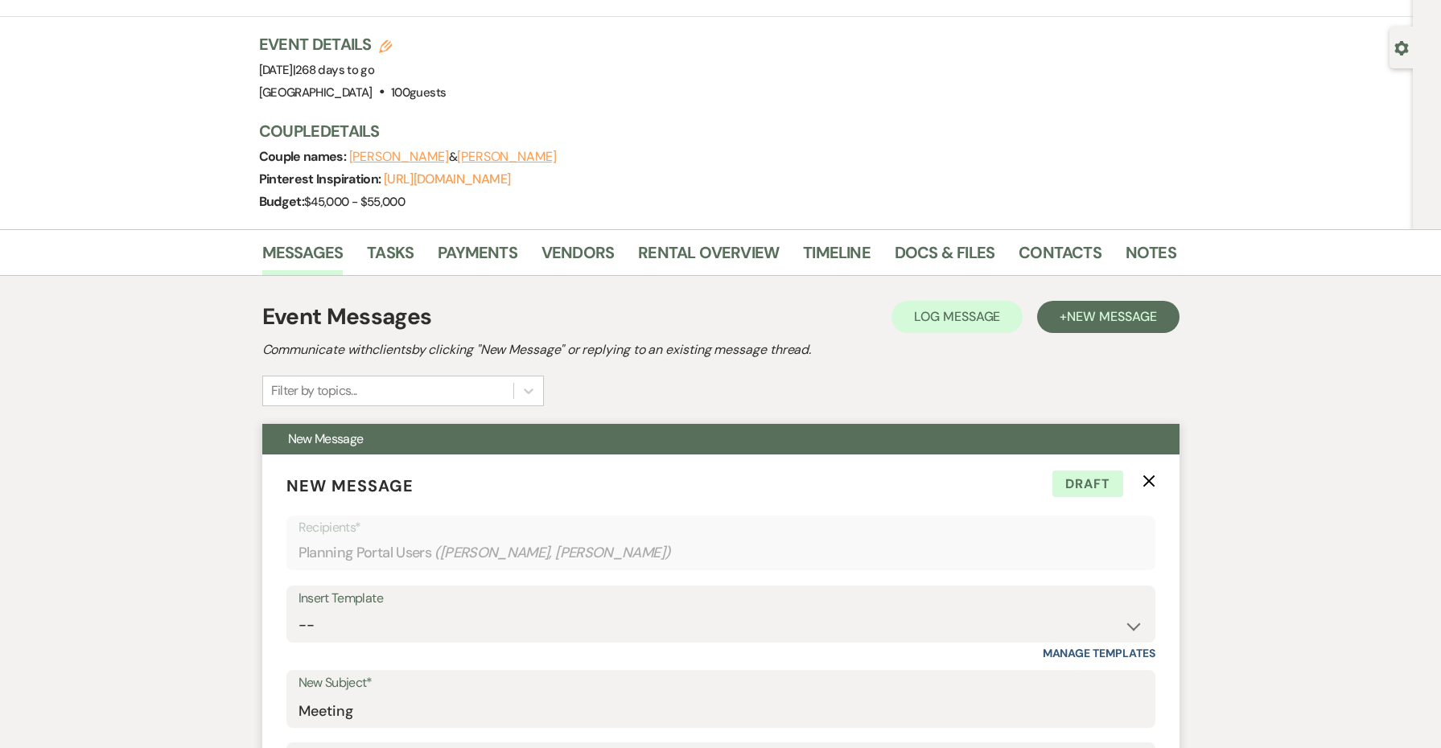
click at [1149, 481] on use "button" at bounding box center [1149, 482] width 12 height 12
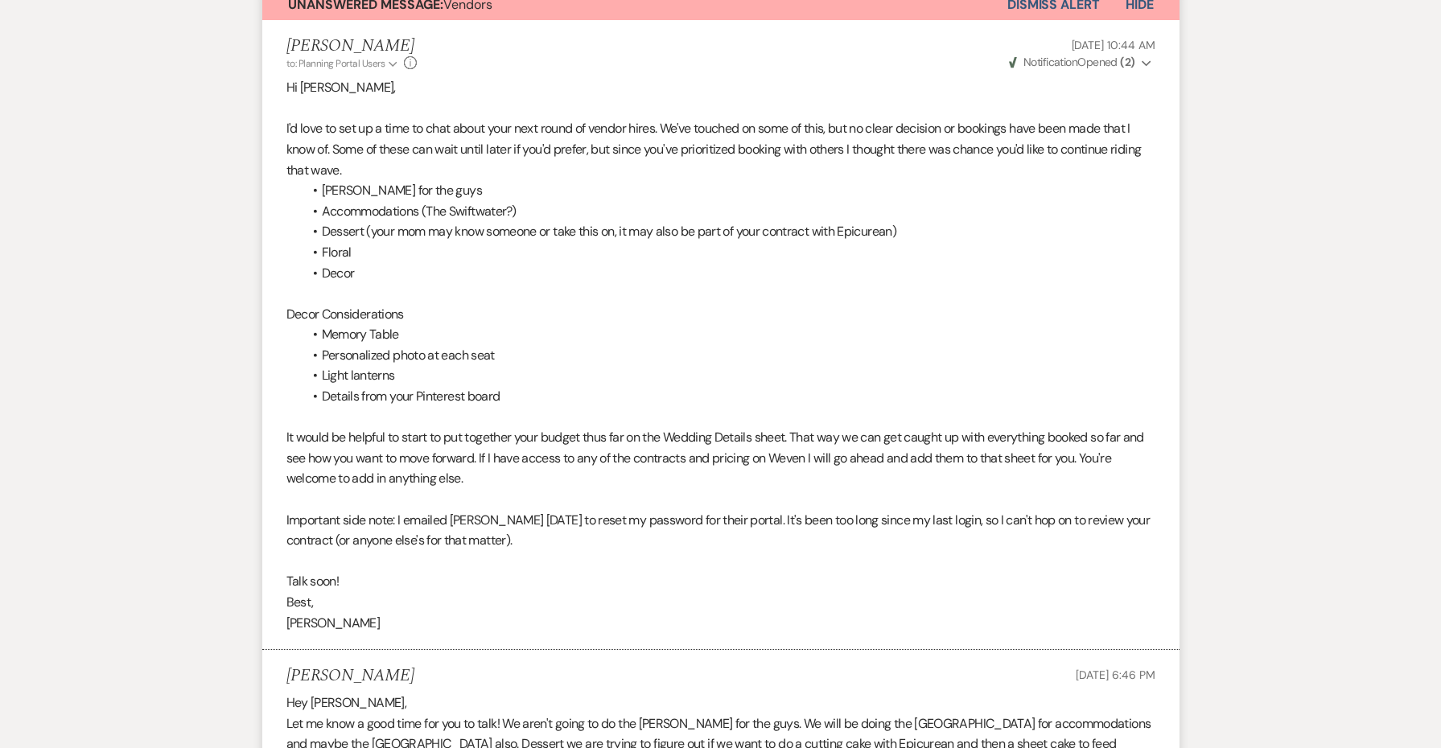
scroll to position [512, 0]
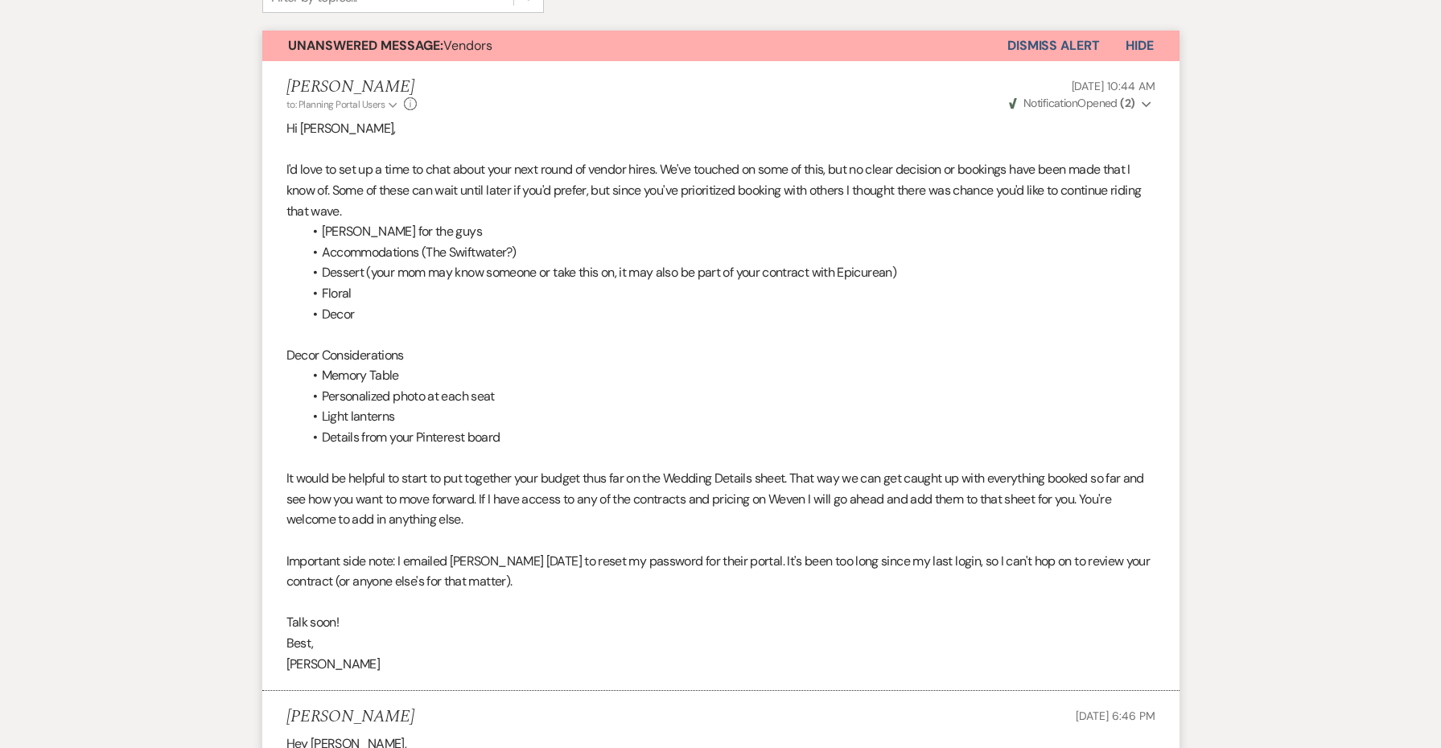
click at [1020, 43] on button "Dismiss Alert" at bounding box center [1054, 46] width 93 height 31
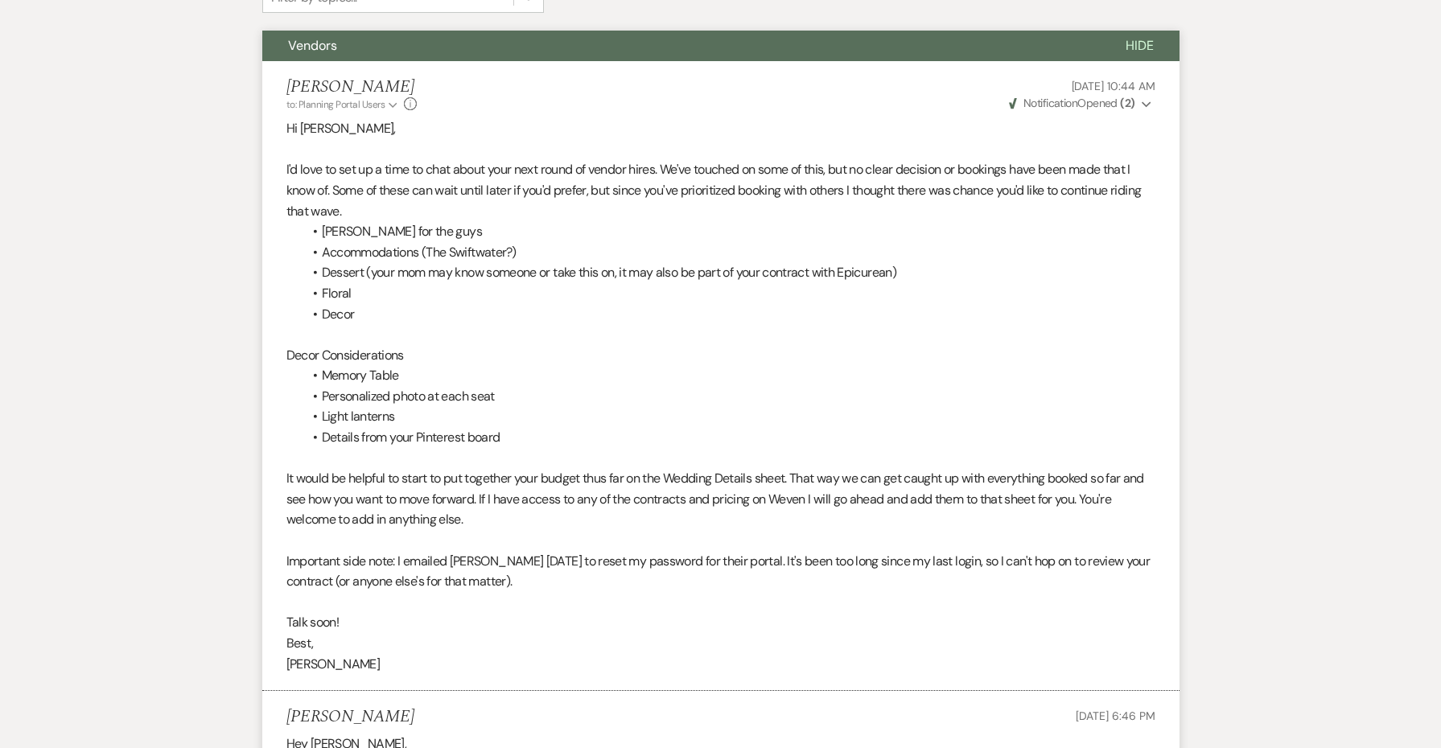
click at [962, 41] on button "Vendors" at bounding box center [681, 46] width 838 height 31
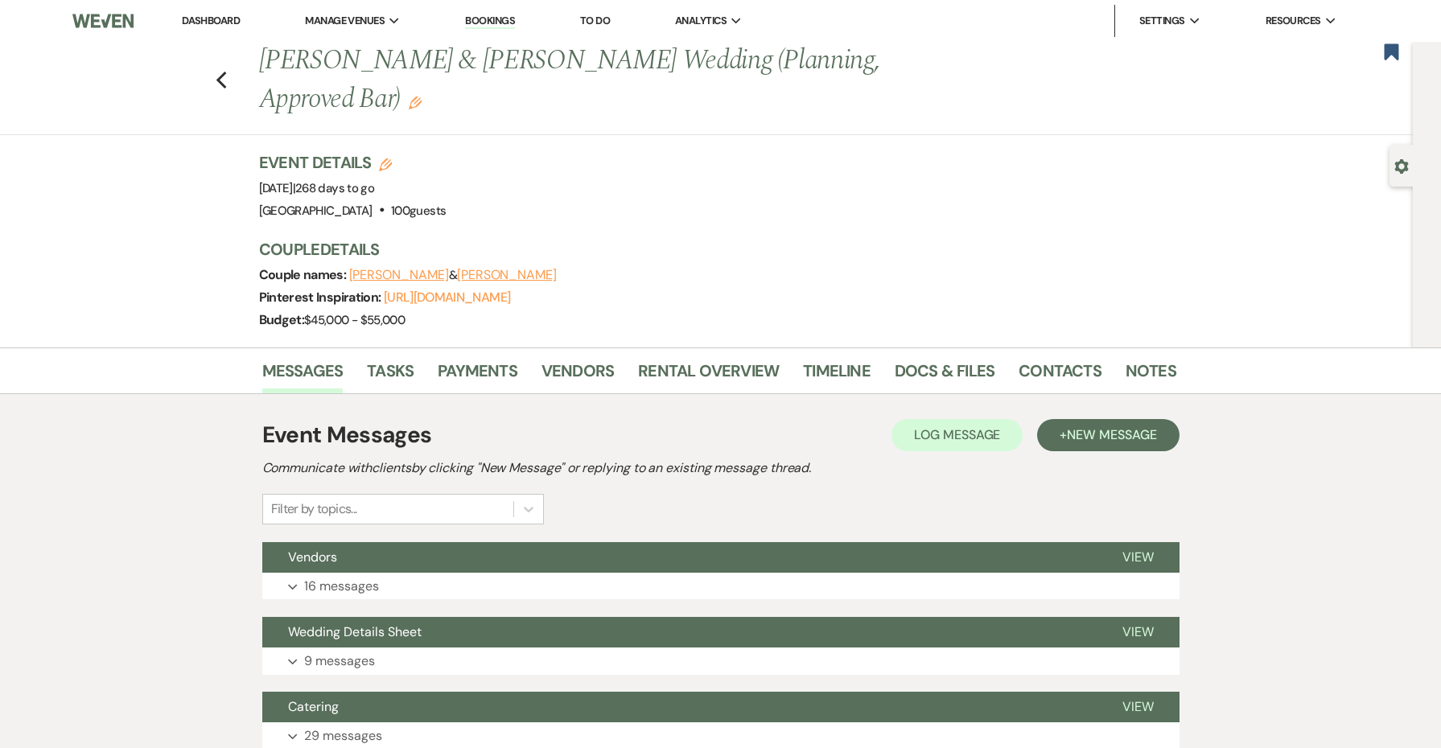
scroll to position [0, 0]
click at [1148, 377] on link "Notes" at bounding box center [1151, 375] width 51 height 35
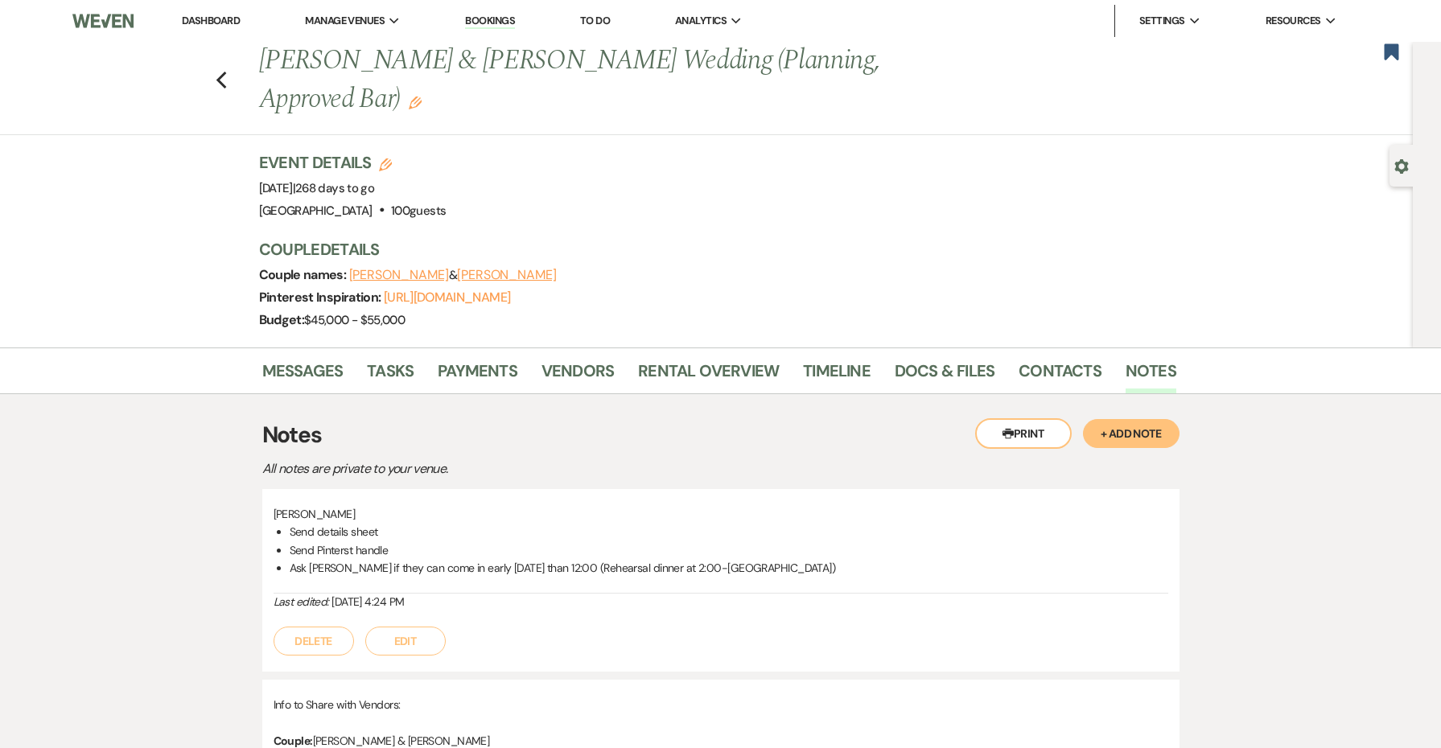
click at [397, 64] on h1 "[PERSON_NAME] & [PERSON_NAME] Wedding (Planning, Approved Bar) Edit" at bounding box center [619, 80] width 721 height 76
copy h1 "[PERSON_NAME]"
click at [1048, 372] on link "Contacts" at bounding box center [1060, 375] width 83 height 35
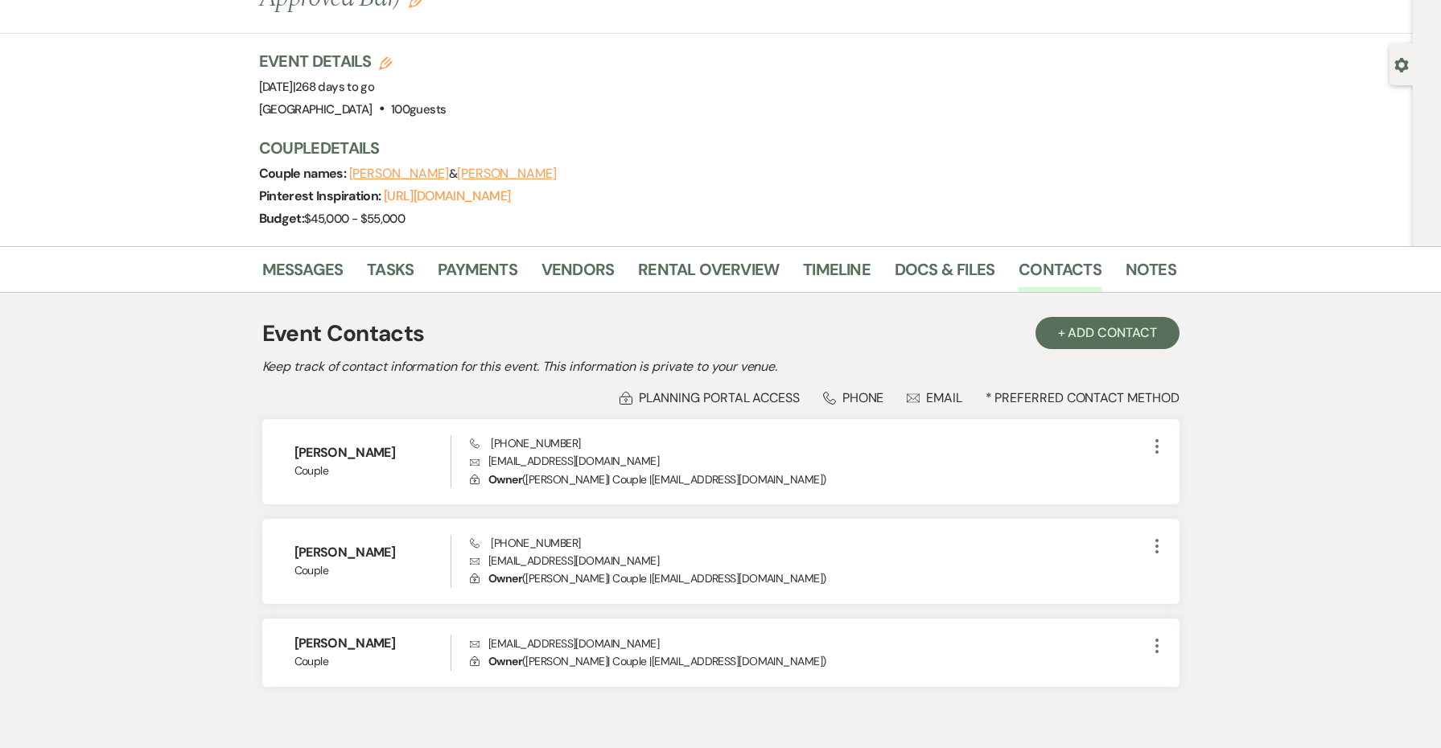
scroll to position [103, 0]
click at [320, 265] on link "Messages" at bounding box center [302, 272] width 81 height 35
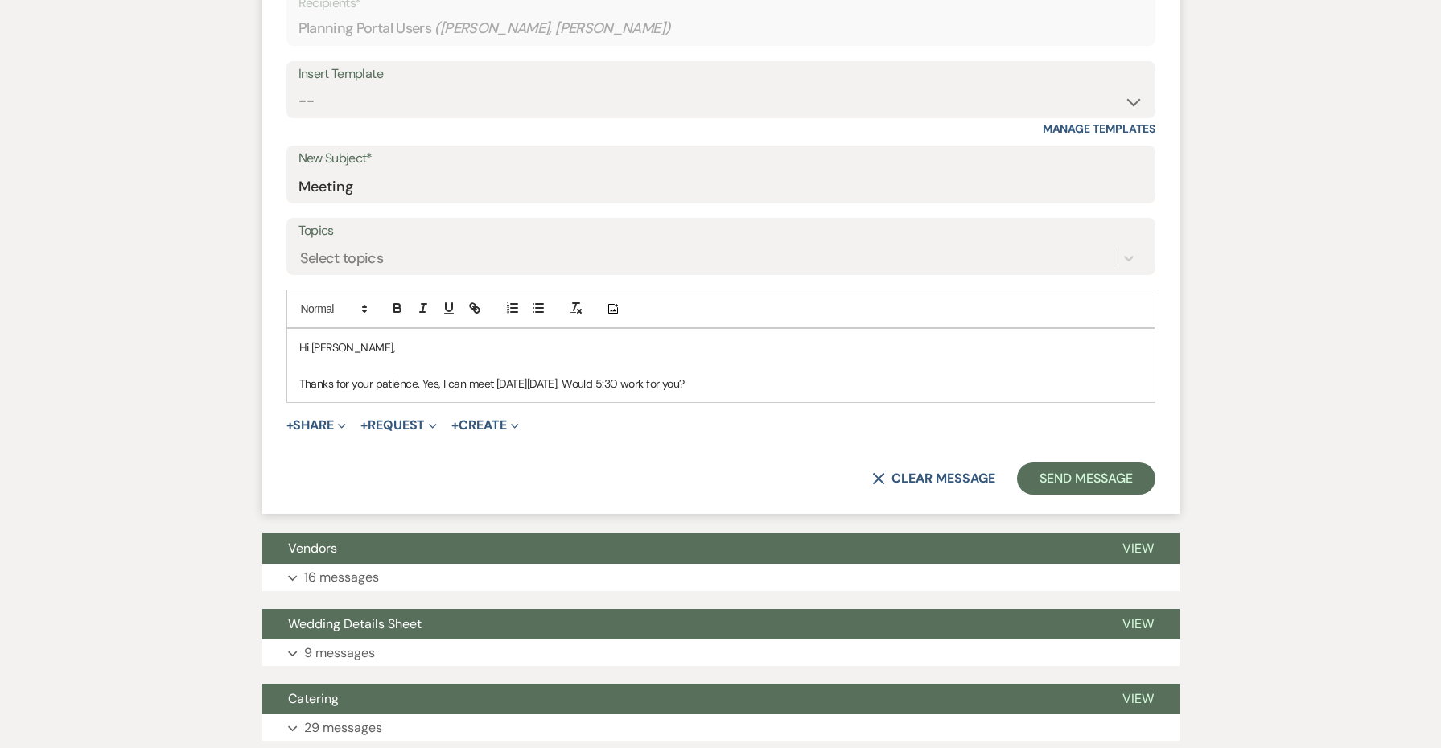
scroll to position [515, 0]
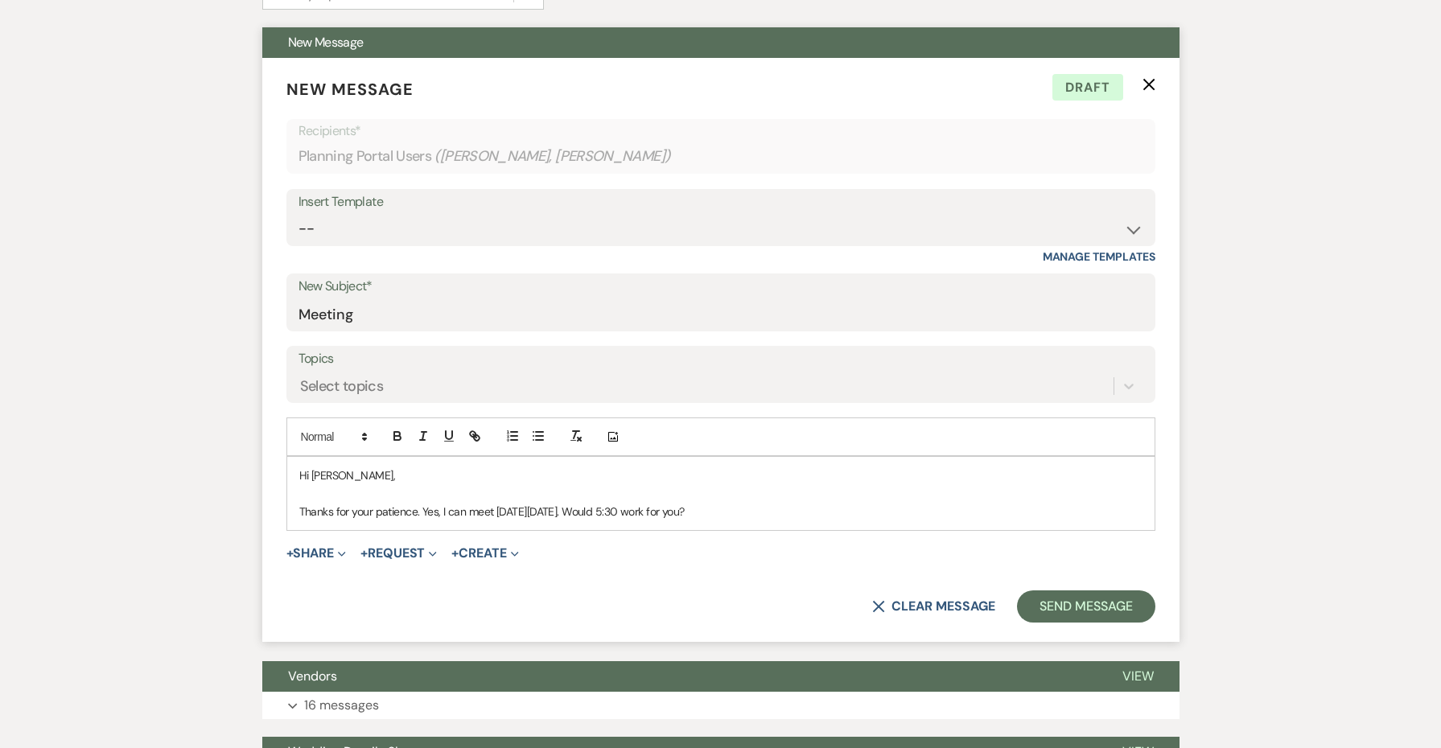
click at [1148, 85] on use "button" at bounding box center [1149, 85] width 12 height 12
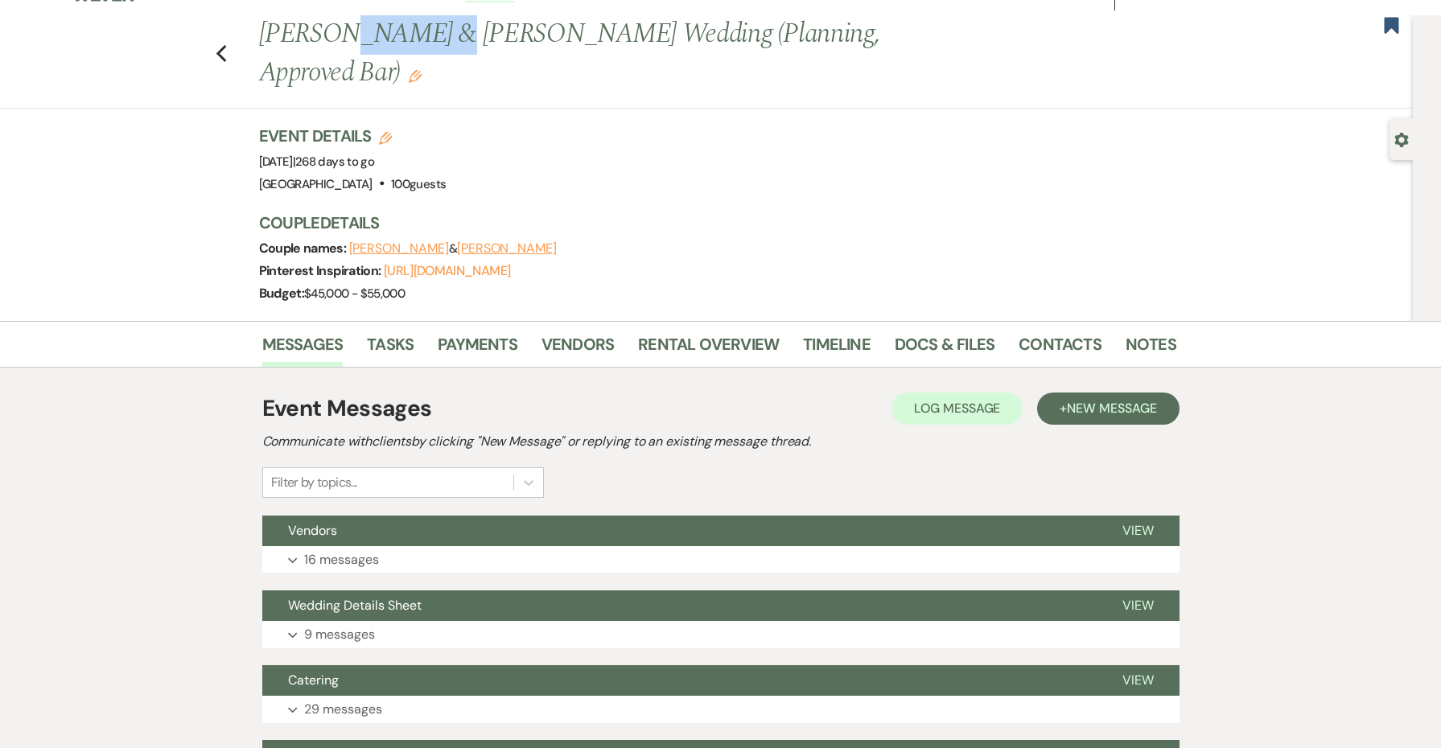
scroll to position [8, 0]
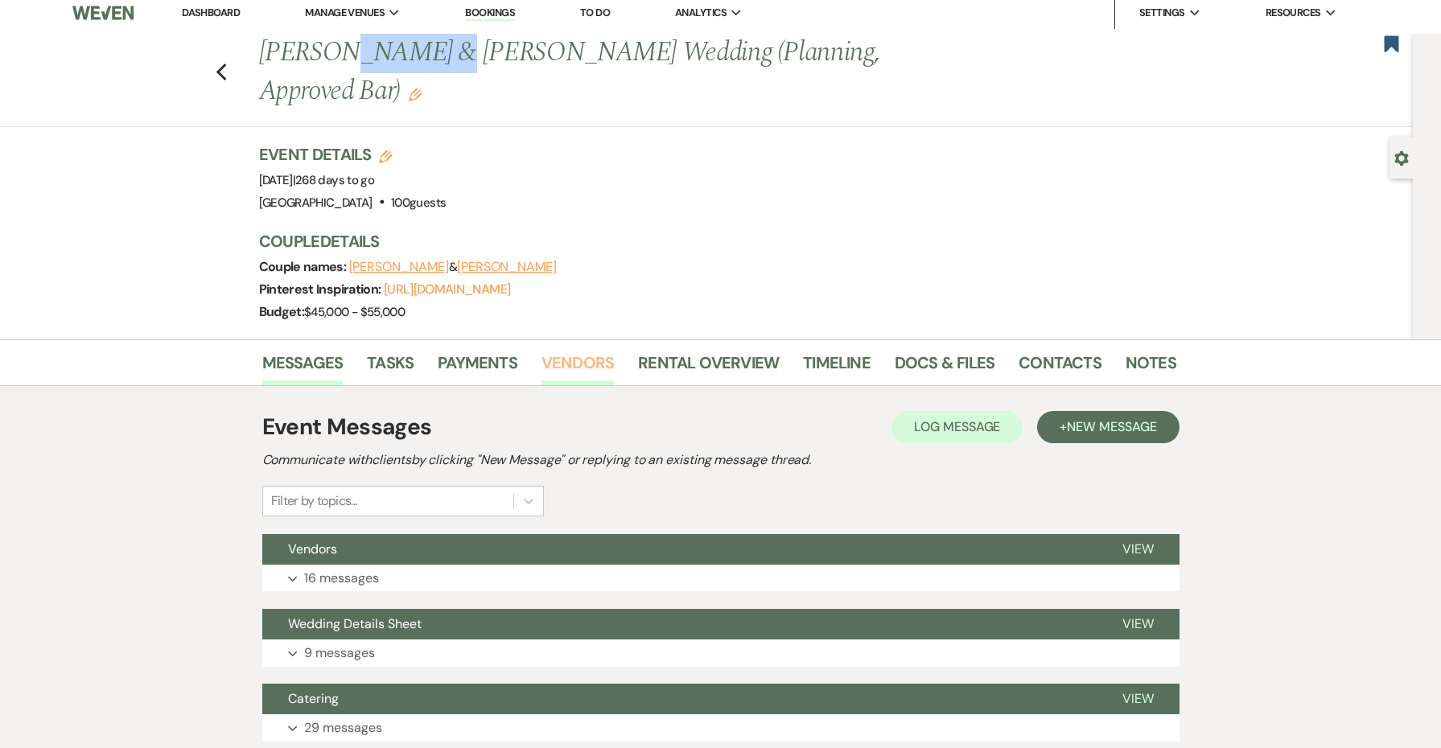
click at [554, 367] on link "Vendors" at bounding box center [578, 367] width 72 height 35
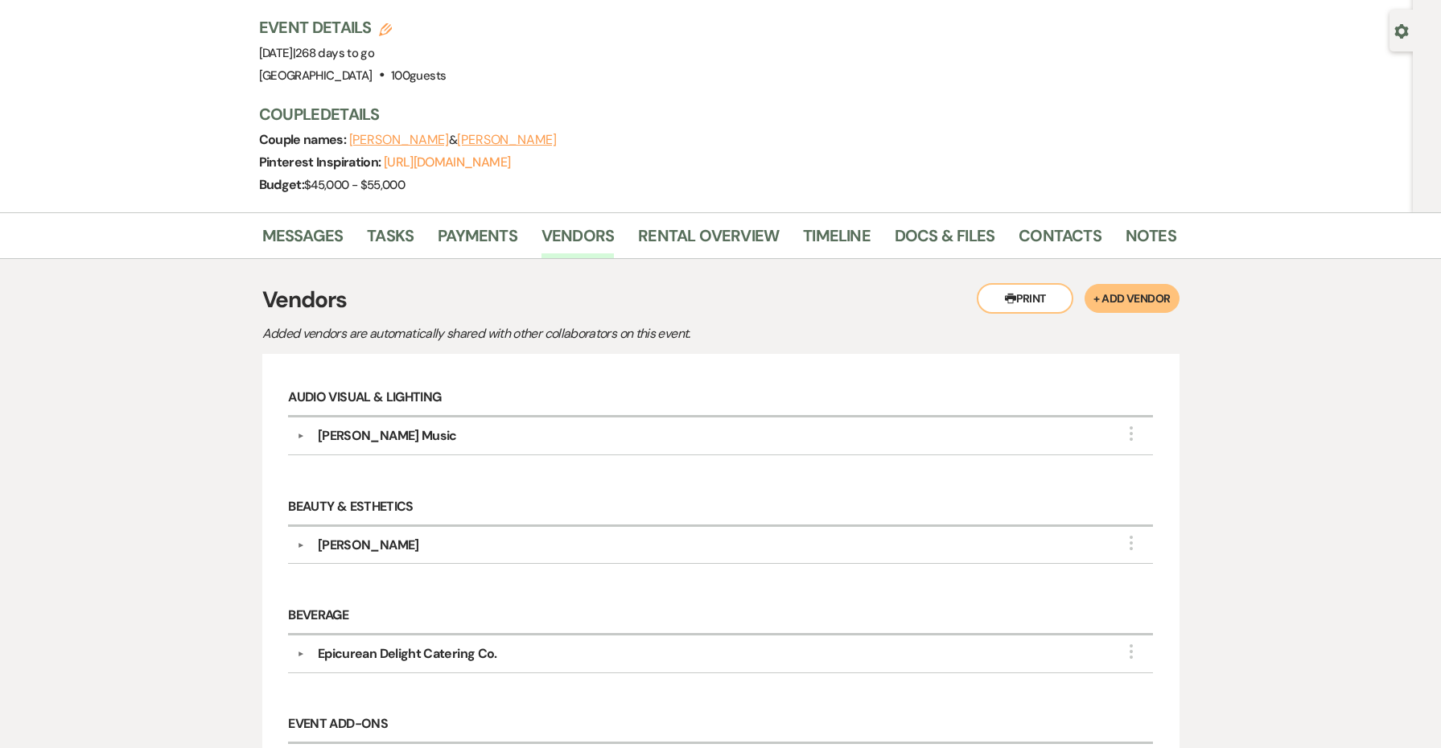
scroll to position [128, 0]
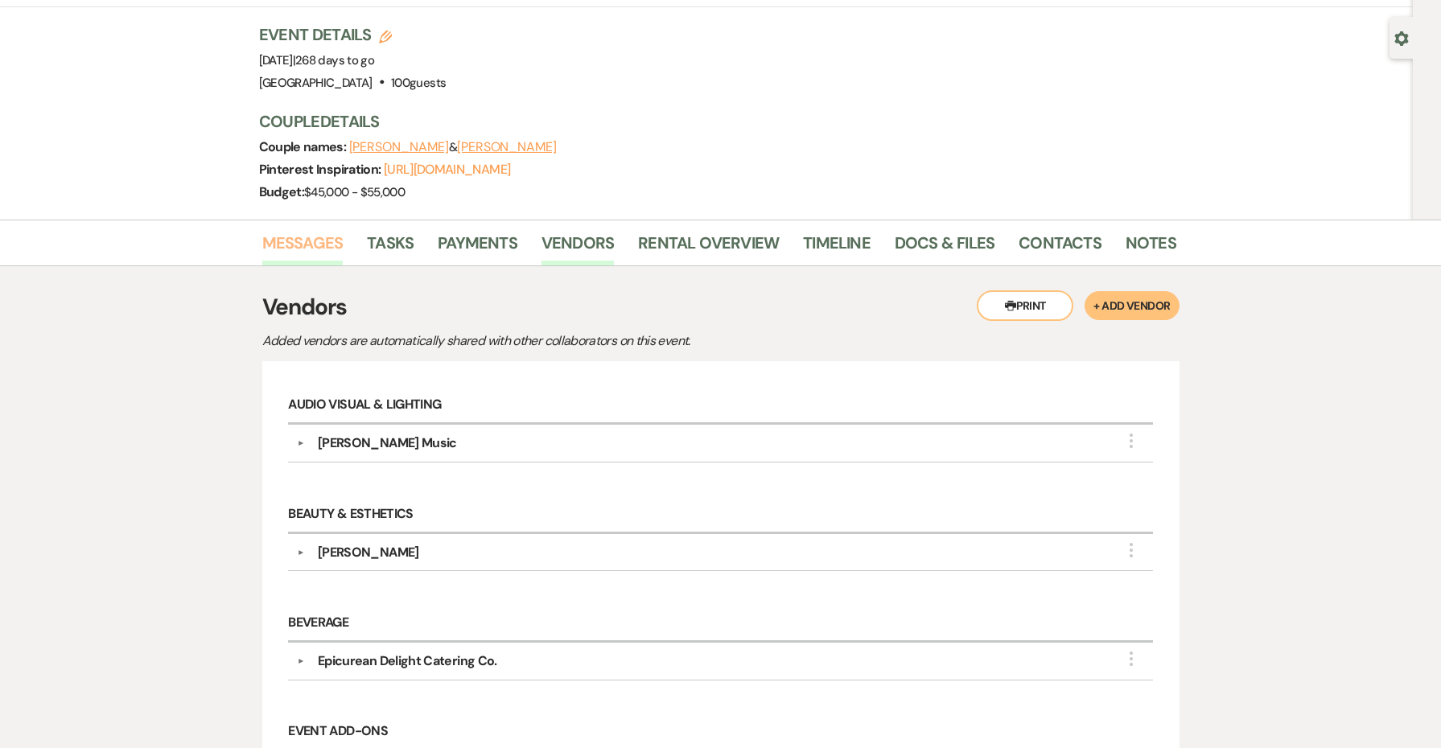
click at [328, 236] on link "Messages" at bounding box center [302, 247] width 81 height 35
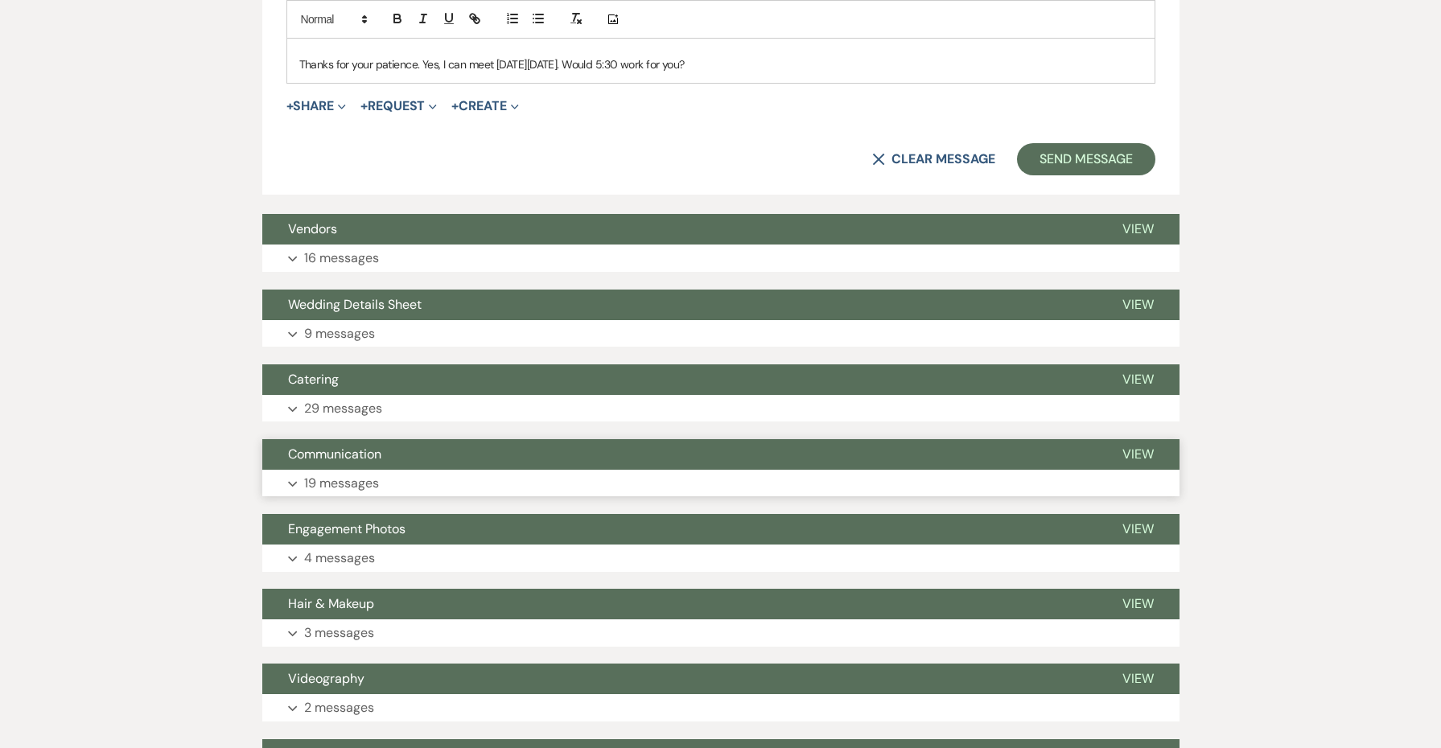
scroll to position [762, 0]
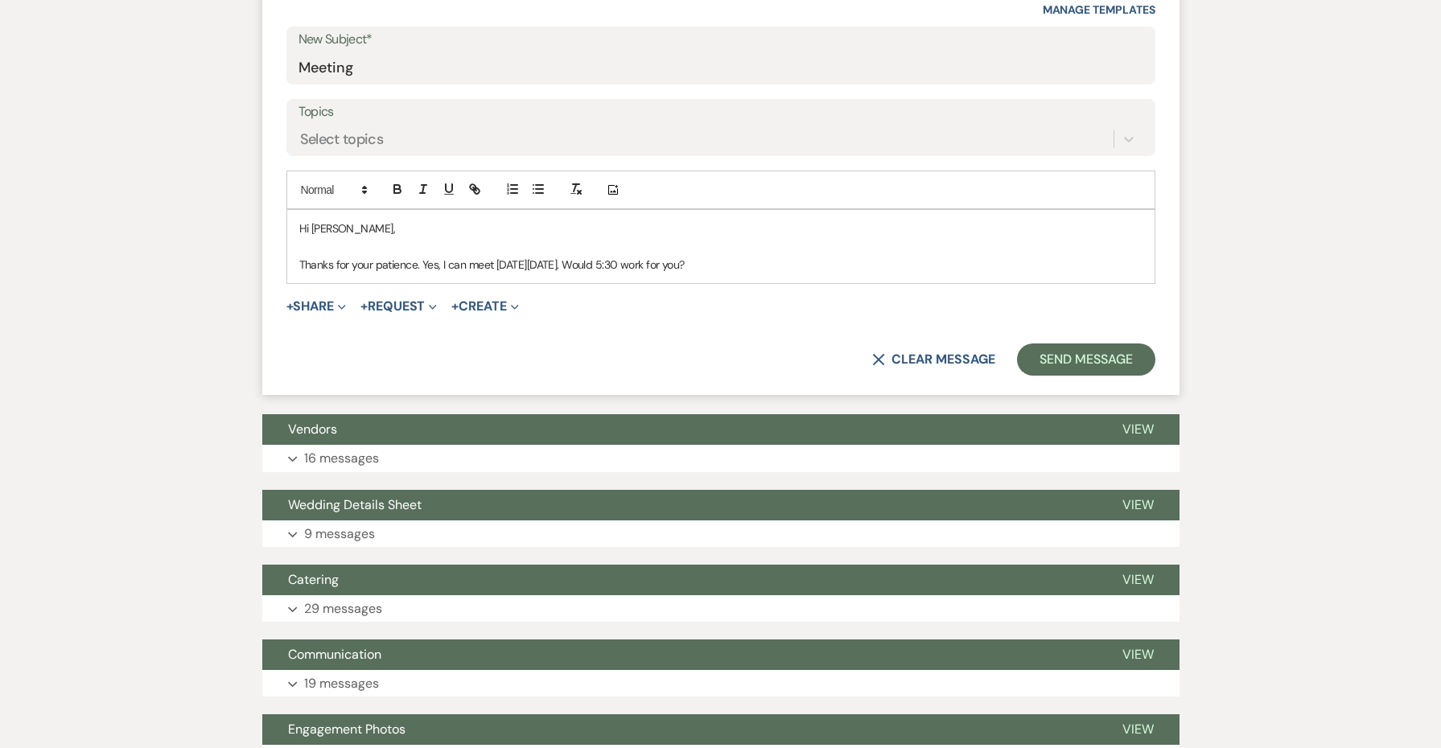
click at [545, 264] on p "Thanks for your patience. Yes, I can meet [DATE][DATE]. Would 5:30 work for you?" at bounding box center [720, 265] width 843 height 18
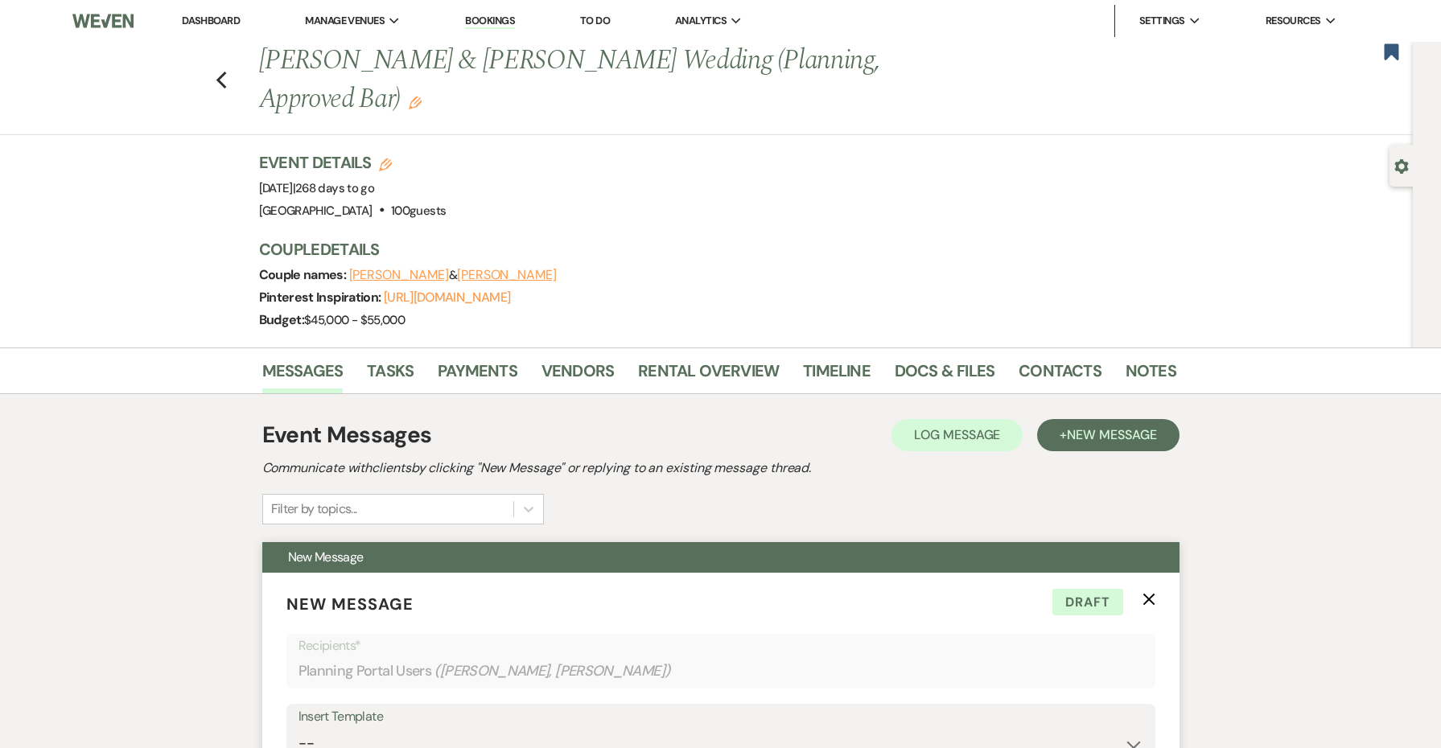
scroll to position [0, 0]
click at [493, 301] on link "[URL][DOMAIN_NAME]" at bounding box center [447, 297] width 126 height 17
click at [1148, 600] on use "button" at bounding box center [1149, 600] width 12 height 12
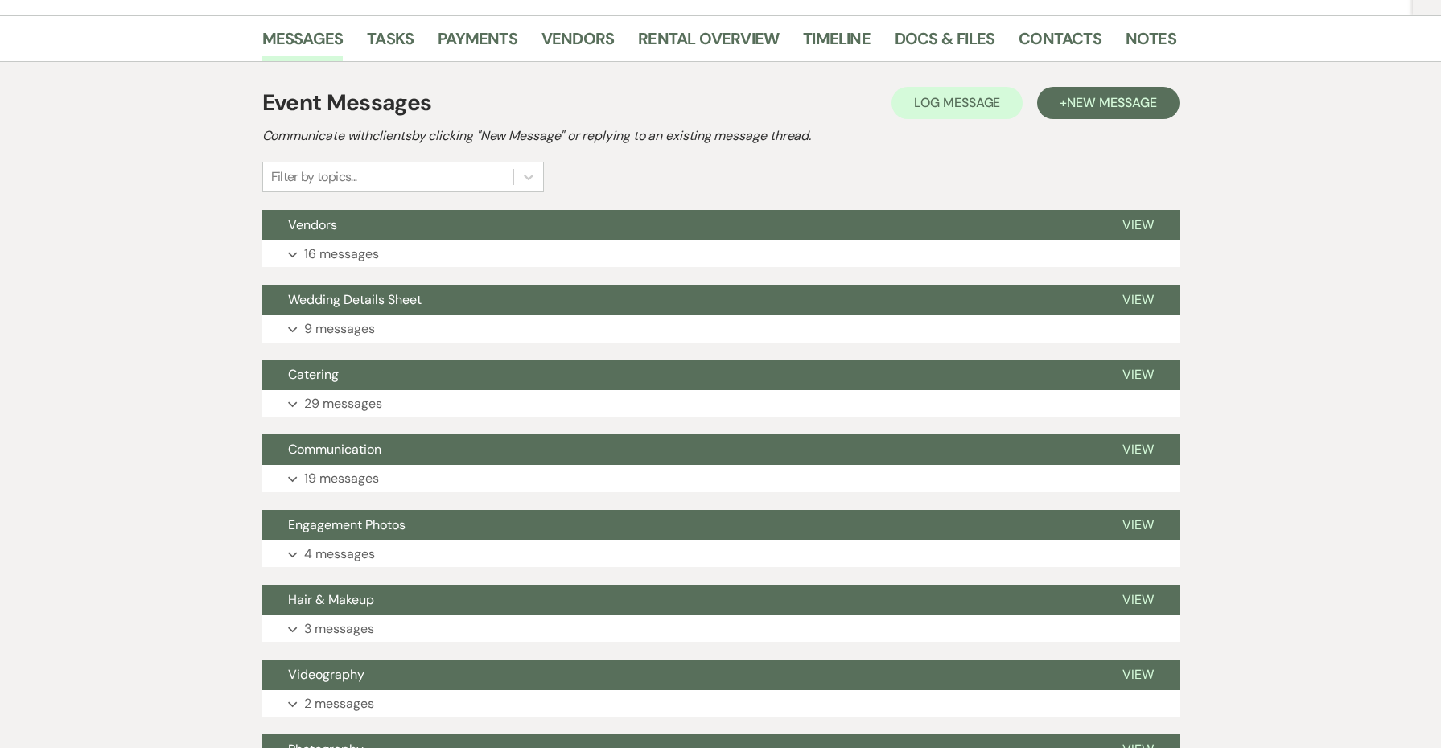
scroll to position [334, 0]
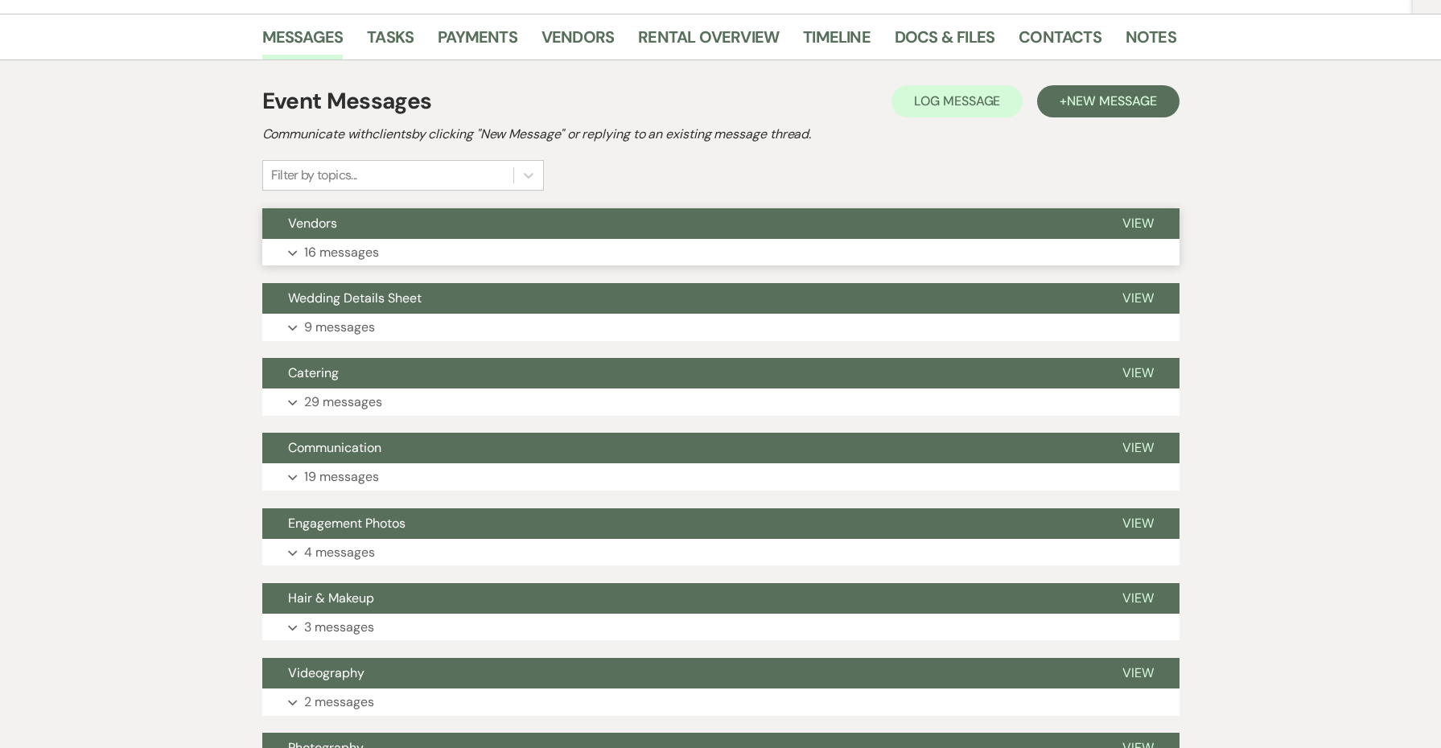
click at [339, 253] on p "16 messages" at bounding box center [341, 252] width 75 height 21
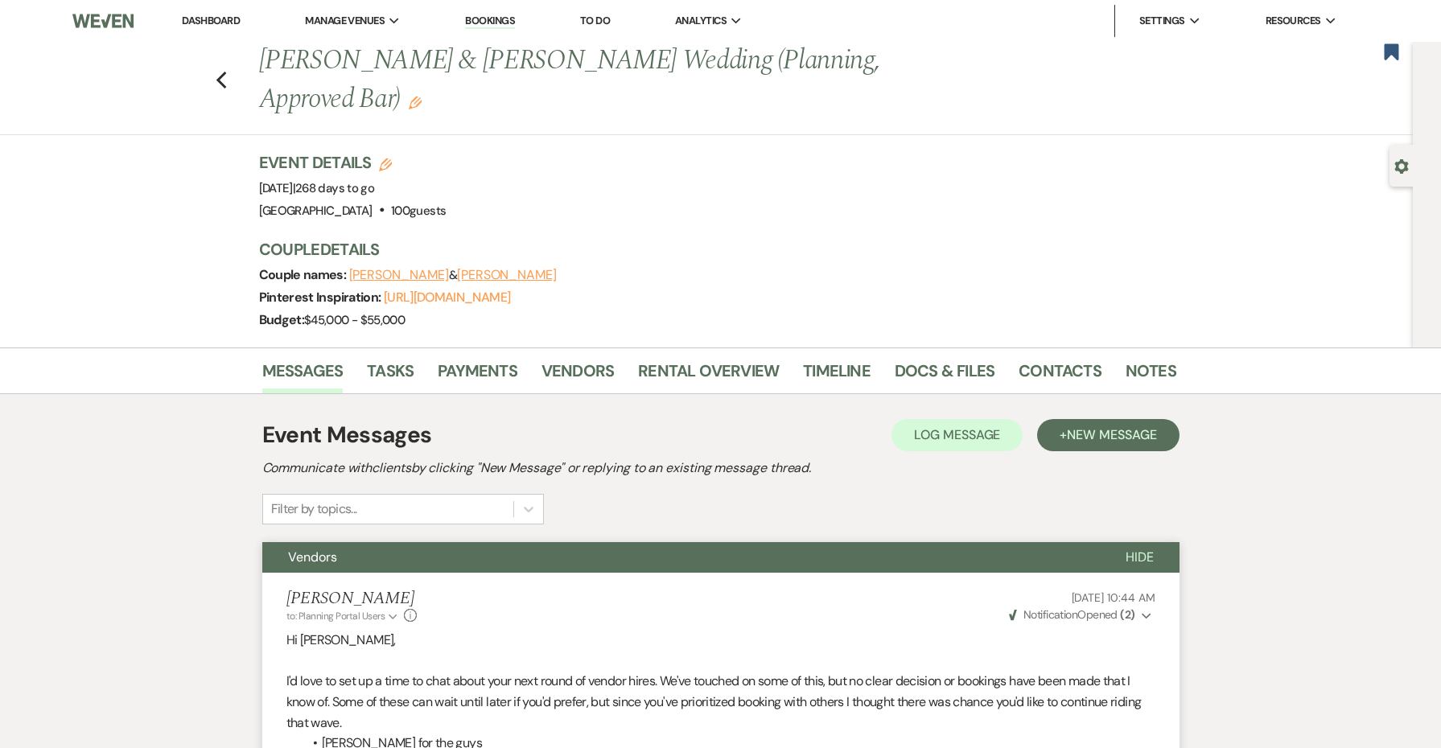
scroll to position [0, 0]
click at [1141, 378] on link "Notes" at bounding box center [1151, 375] width 51 height 35
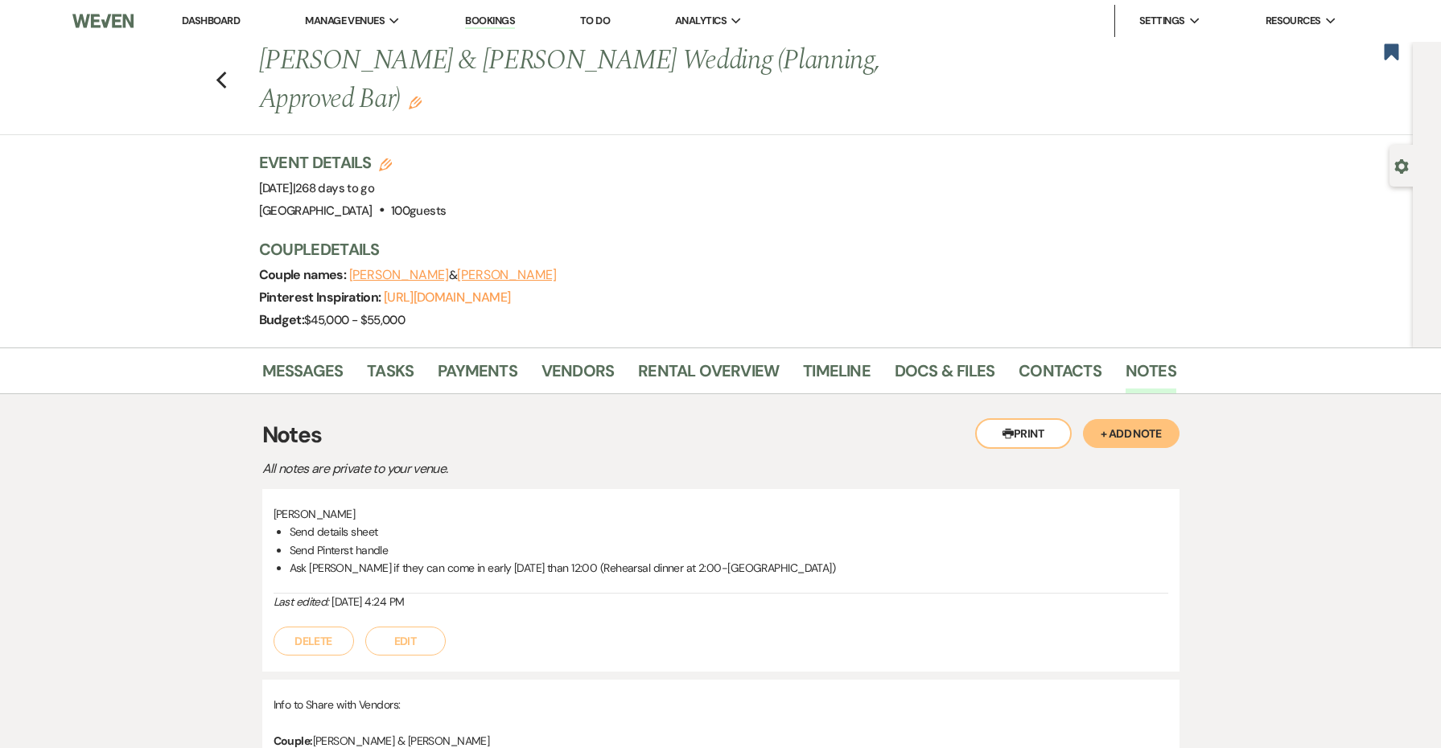
click at [418, 644] on button "Edit" at bounding box center [405, 641] width 80 height 29
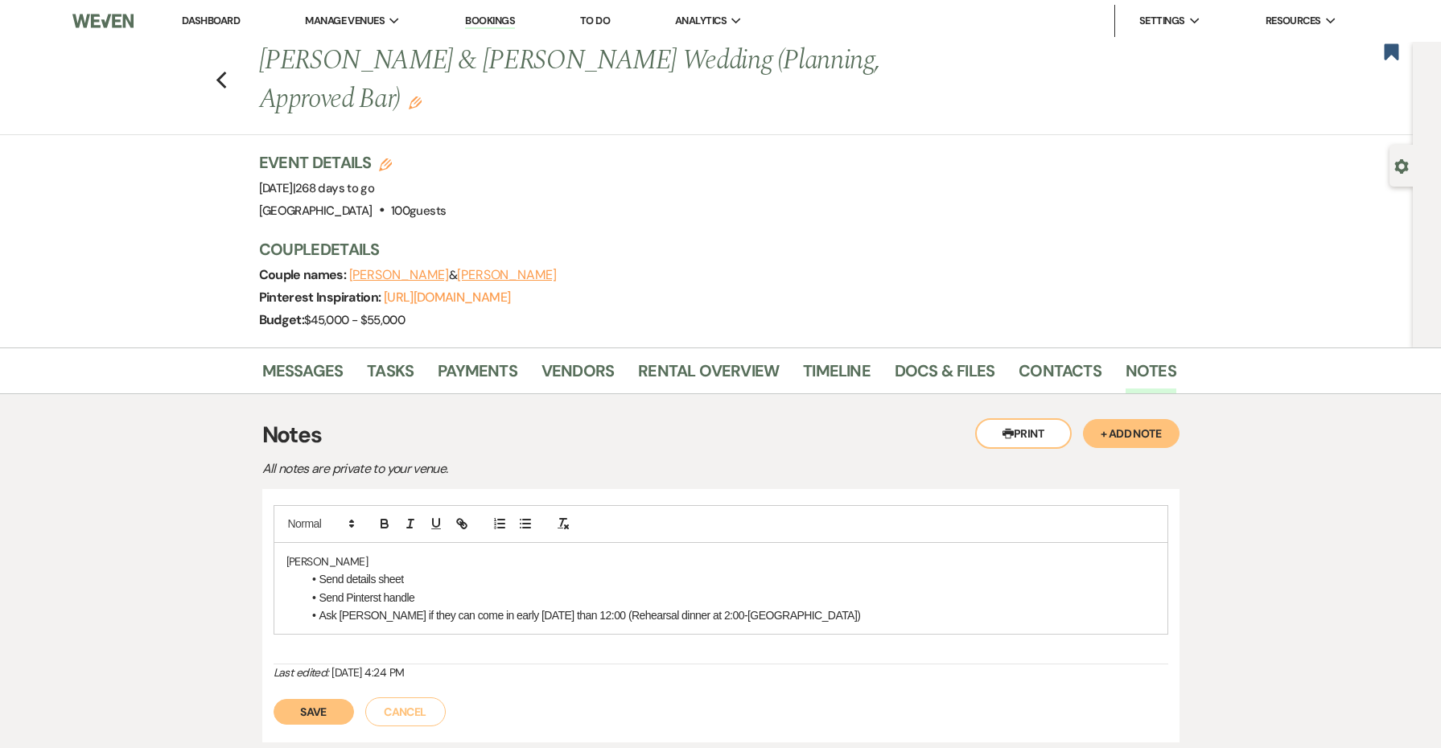
click at [775, 613] on li "Ask [PERSON_NAME] if they can come in early [DATE] than 12:00 (Rehearsal dinner…" at bounding box center [729, 616] width 853 height 18
click at [528, 517] on icon "button" at bounding box center [525, 524] width 14 height 14
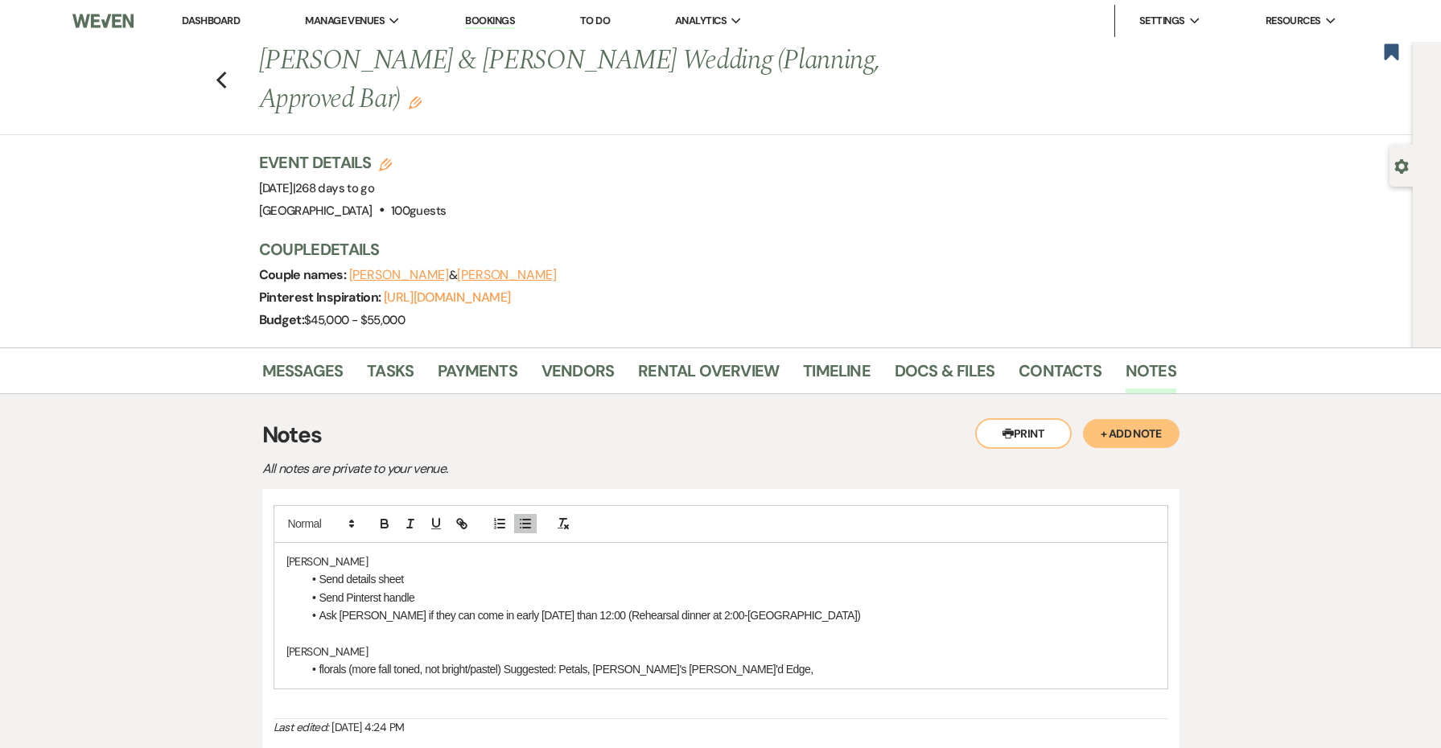
click at [639, 665] on li "florals (more fall toned, not bright/pastel) Suggested: Petals, [PERSON_NAME]'s…" at bounding box center [729, 670] width 853 height 18
click at [785, 662] on li "florals (more fall toned, not bright/pastel) Suggested: Petals, [PERSON_NAME]'s…" at bounding box center [729, 670] width 853 height 18
click at [592, 667] on li "florals (more fall toned, not bright/pastel) Suggested: Petals, [PERSON_NAME]'s…" at bounding box center [729, 670] width 853 height 18
click at [590, 667] on li "florals (more fall toned, not bright/pastel) Suggested: Petals, [PERSON_NAME]'s…" at bounding box center [729, 670] width 853 height 18
click at [862, 674] on div "[PERSON_NAME] details sheet Send Pinterst handle Ask [PERSON_NAME] if they can …" at bounding box center [720, 616] width 893 height 146
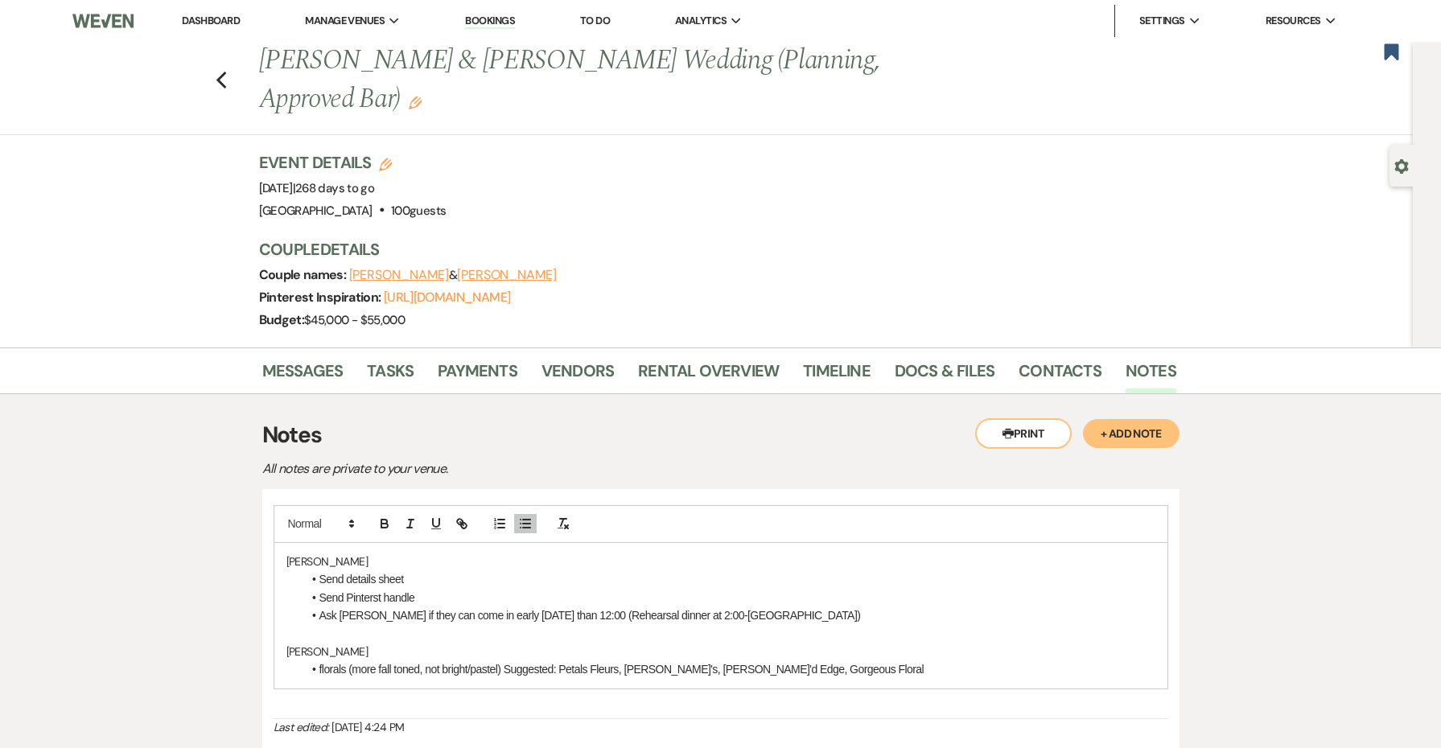
click at [299, 550] on div "[PERSON_NAME] details sheet Send Pinterst handle Ask [PERSON_NAME] if they can …" at bounding box center [720, 616] width 893 height 146
click at [298, 646] on p "[PERSON_NAME]" at bounding box center [721, 652] width 869 height 18
click at [315, 646] on p "A m anda" at bounding box center [721, 652] width 869 height 18
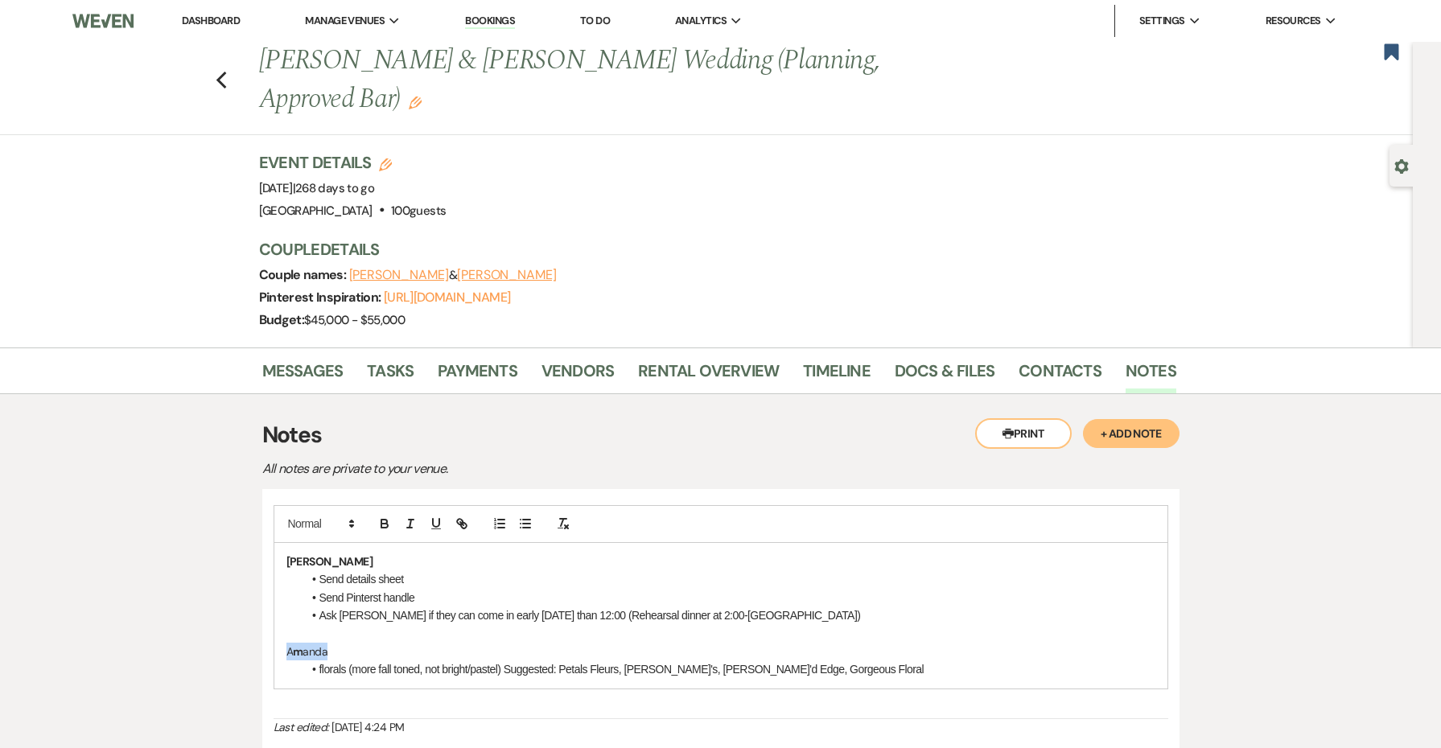
click at [315, 646] on p "A m anda" at bounding box center [721, 652] width 869 height 18
click at [623, 643] on p "[PERSON_NAME]" at bounding box center [721, 652] width 869 height 18
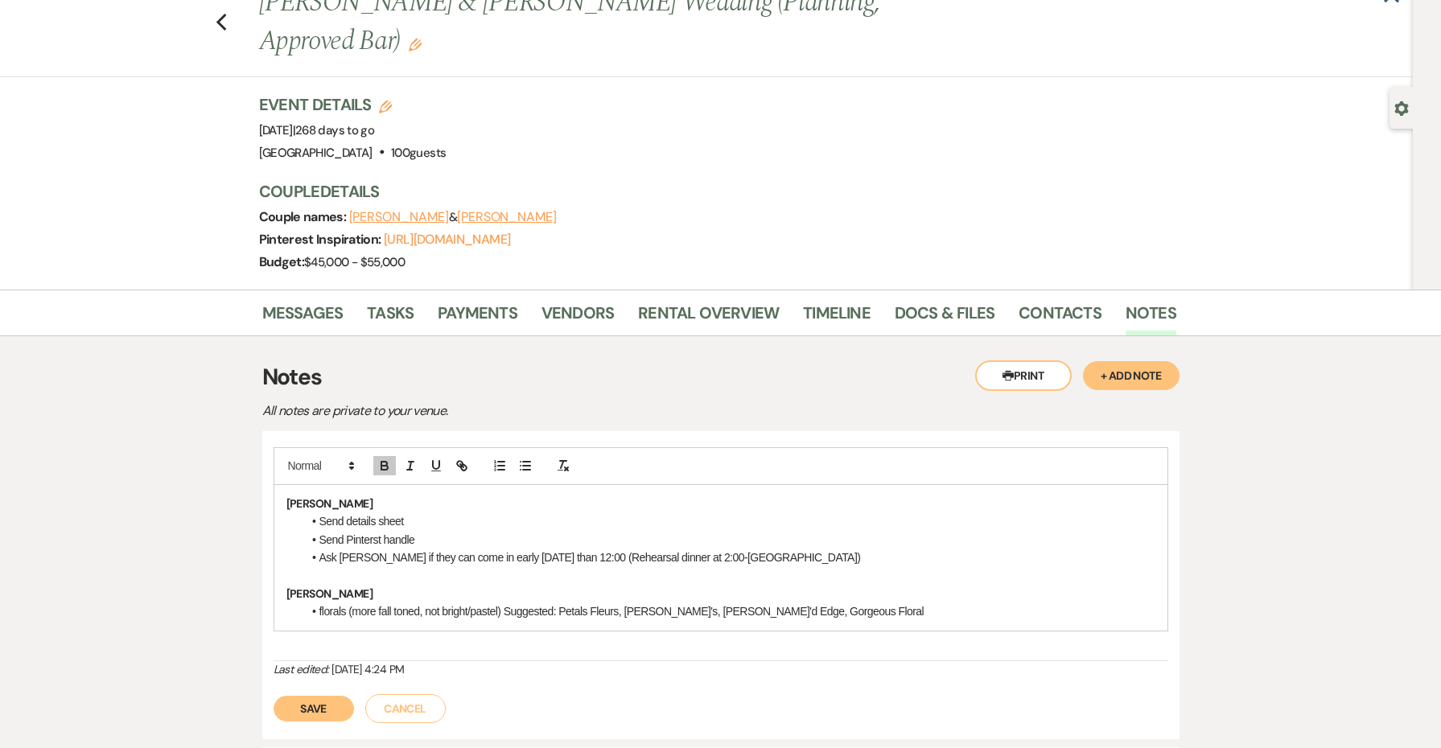
scroll to position [63, 0]
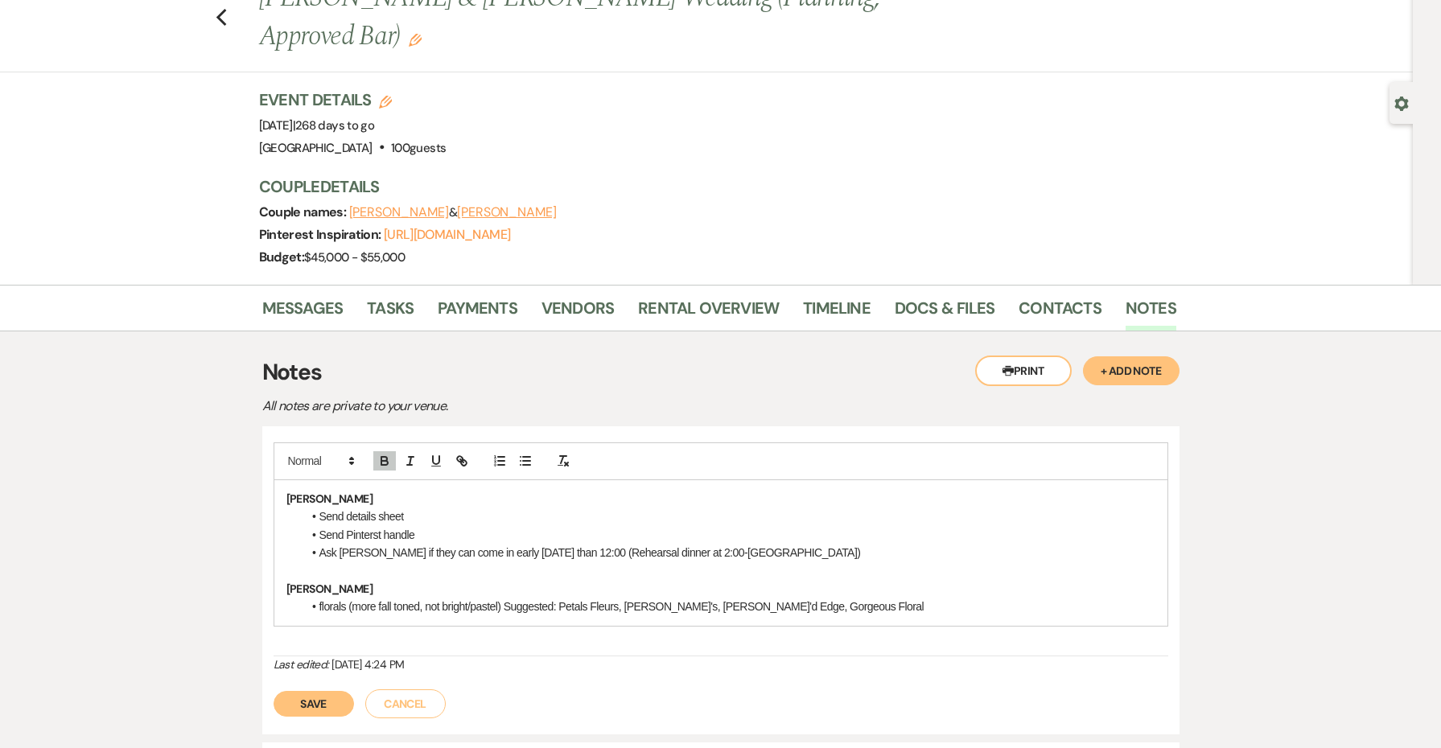
click at [876, 598] on li "florals (more fall toned, not bright/pastel) Suggested: Petals Fleurs, [PERSON_…" at bounding box center [729, 607] width 853 height 18
drag, startPoint x: 328, startPoint y: 641, endPoint x: 253, endPoint y: 637, distance: 75.8
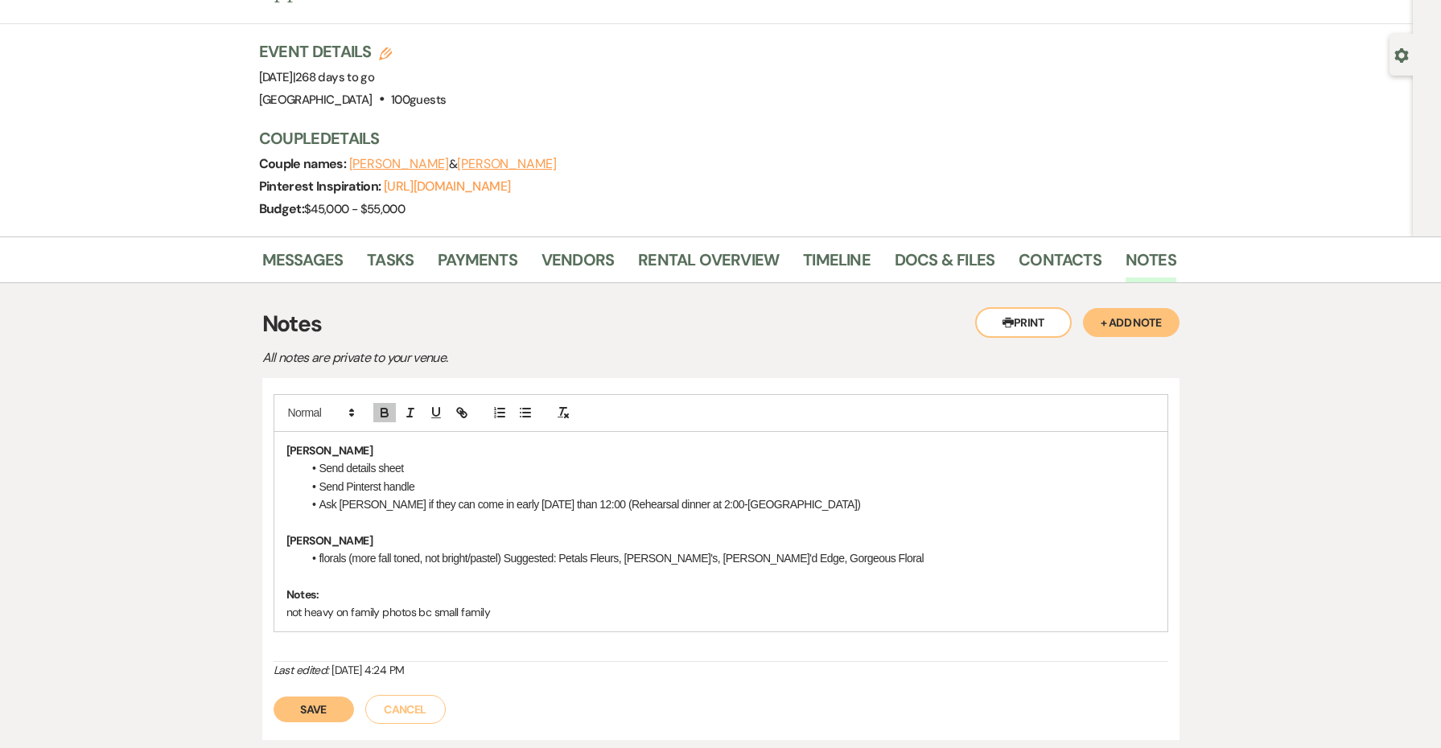
scroll to position [123, 0]
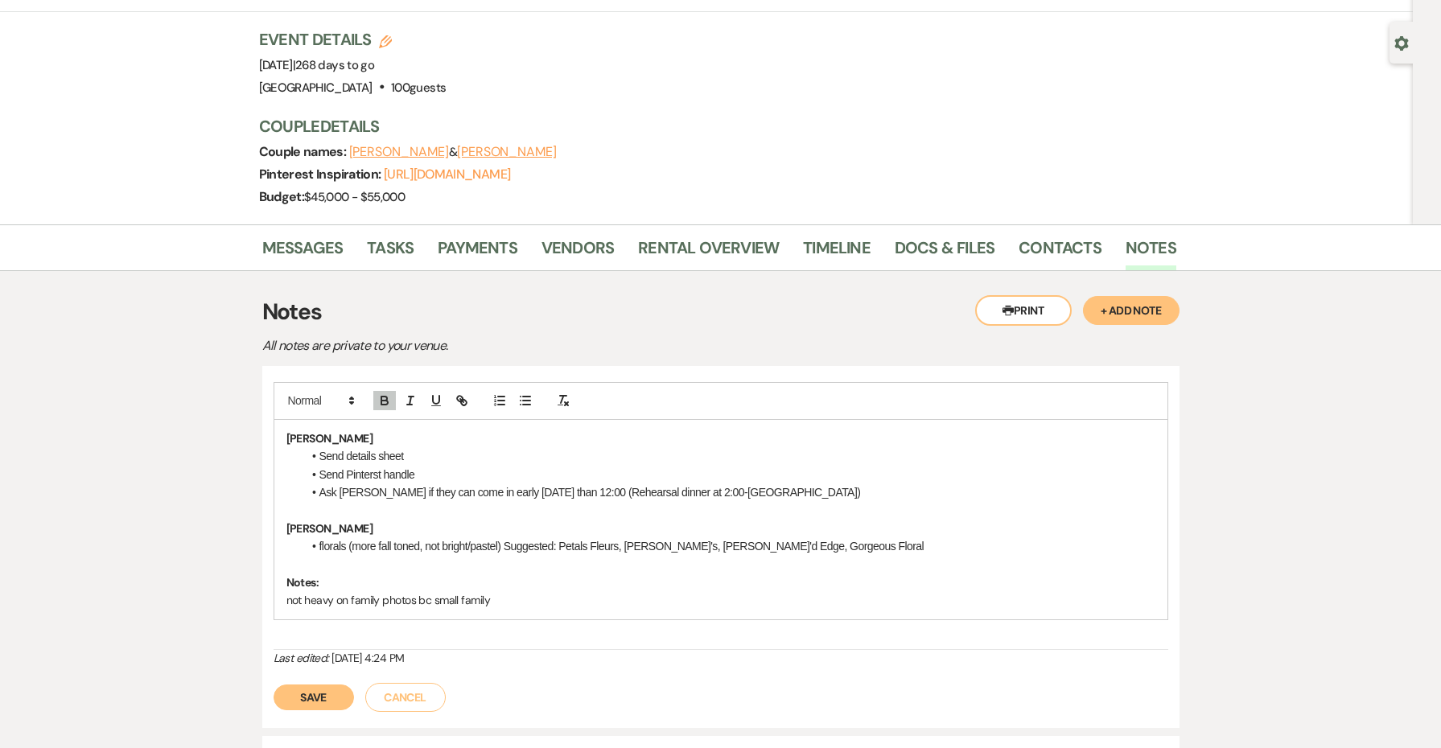
click at [361, 583] on p "Notes:" at bounding box center [721, 583] width 869 height 18
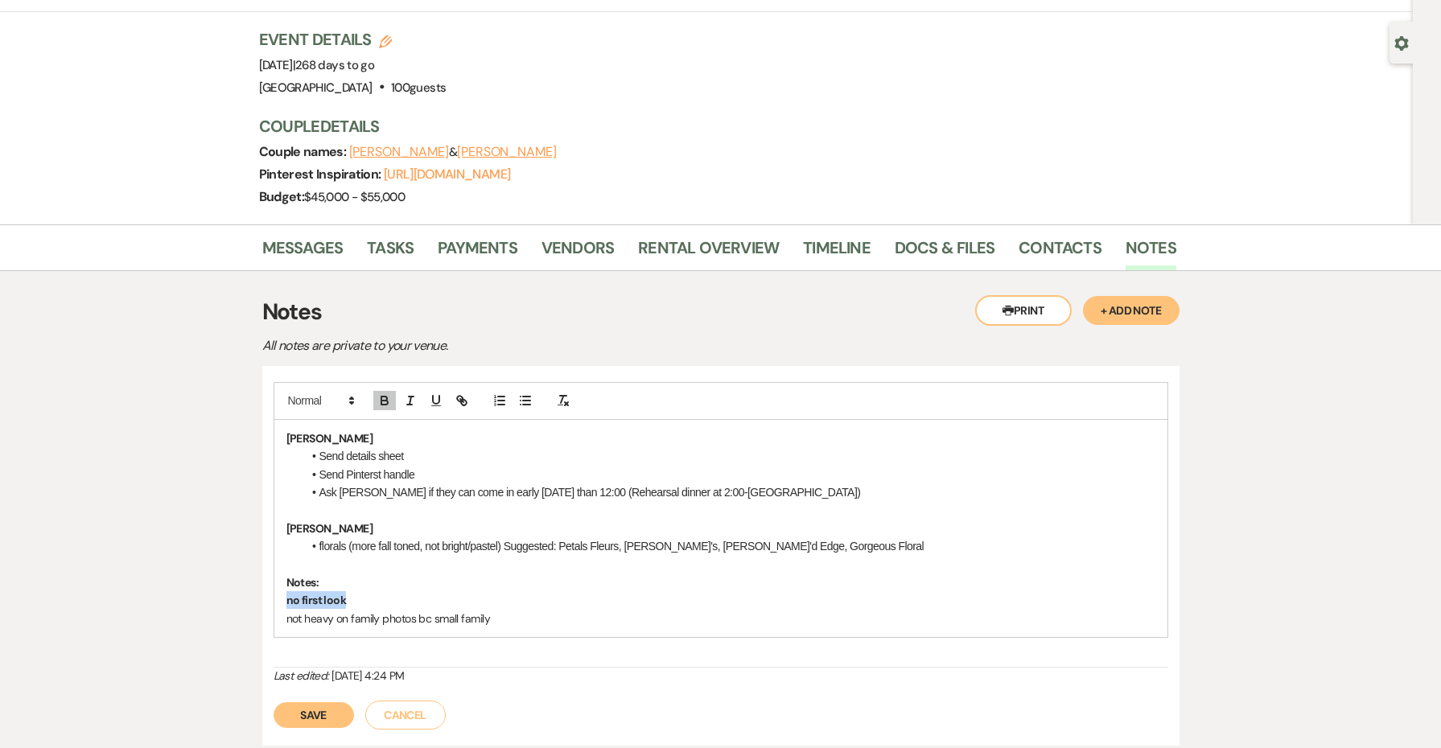
drag, startPoint x: 372, startPoint y: 595, endPoint x: 267, endPoint y: 596, distance: 104.6
click at [267, 596] on div "[PERSON_NAME] details sheet Send Pinterst handle Ask [PERSON_NAME] if they can …" at bounding box center [720, 556] width 917 height 380
click at [836, 539] on li "florals (more fall toned, not bright/pastel) Suggested: Petals Fleurs, [PERSON_…" at bounding box center [729, 547] width 853 height 18
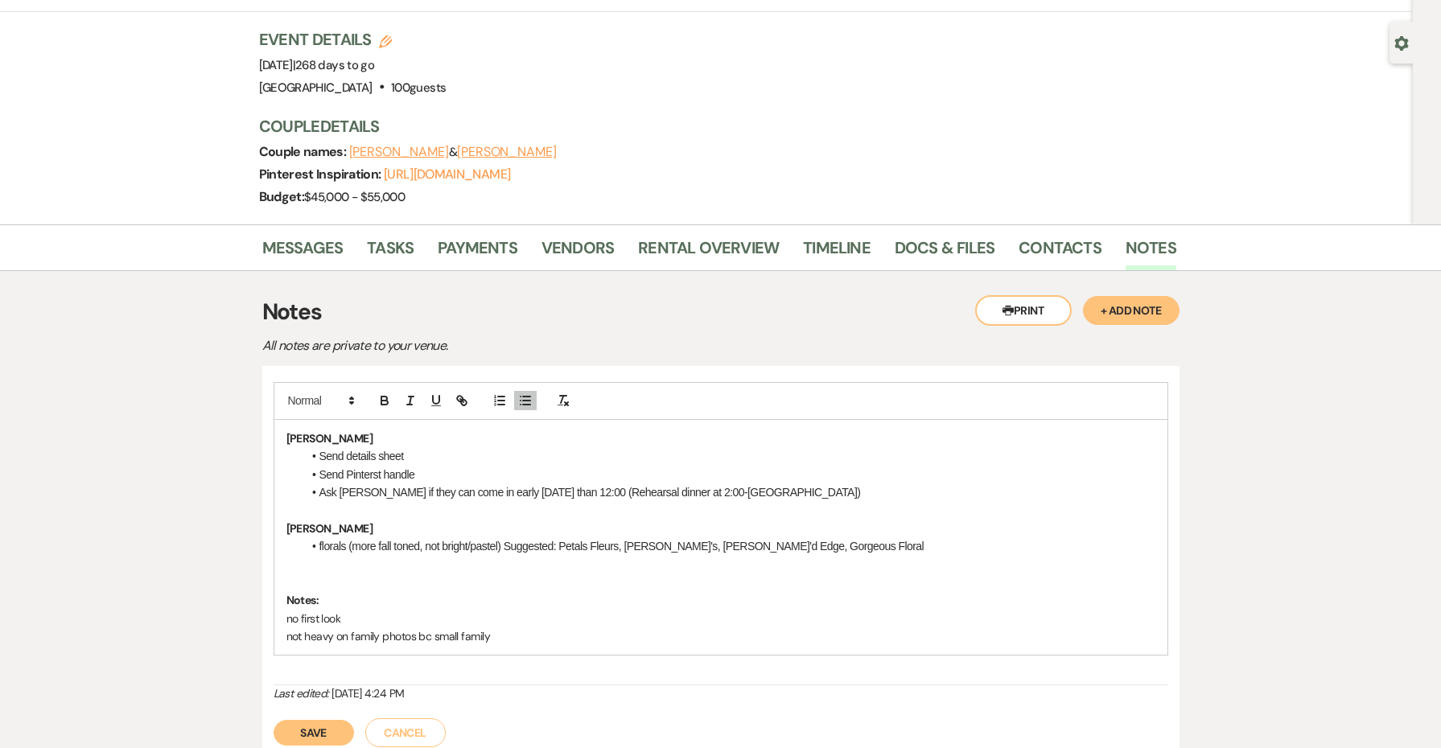
click at [790, 489] on li "Ask [PERSON_NAME] if they can come in early [DATE] than 12:00 (Rehearsal dinner…" at bounding box center [729, 493] width 853 height 18
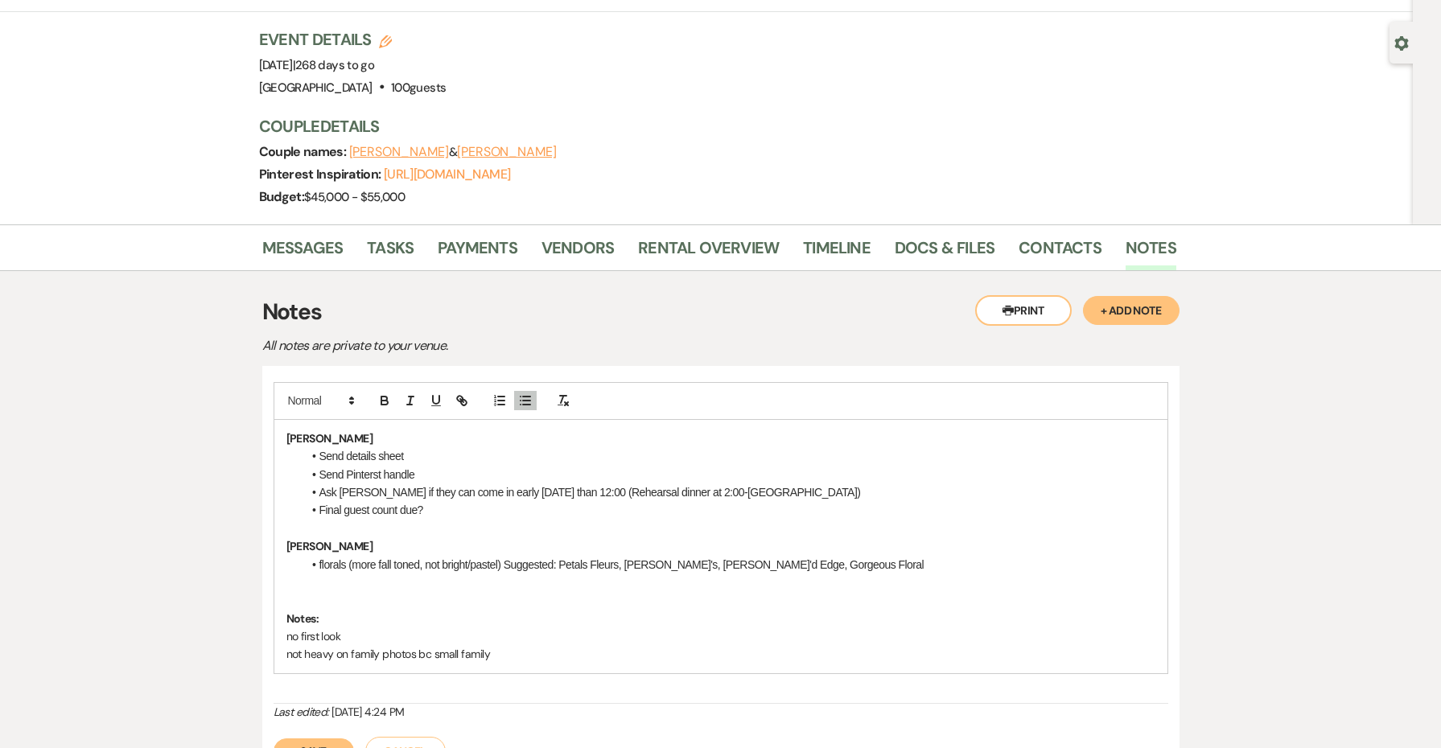
click at [324, 739] on button "Save" at bounding box center [314, 752] width 80 height 26
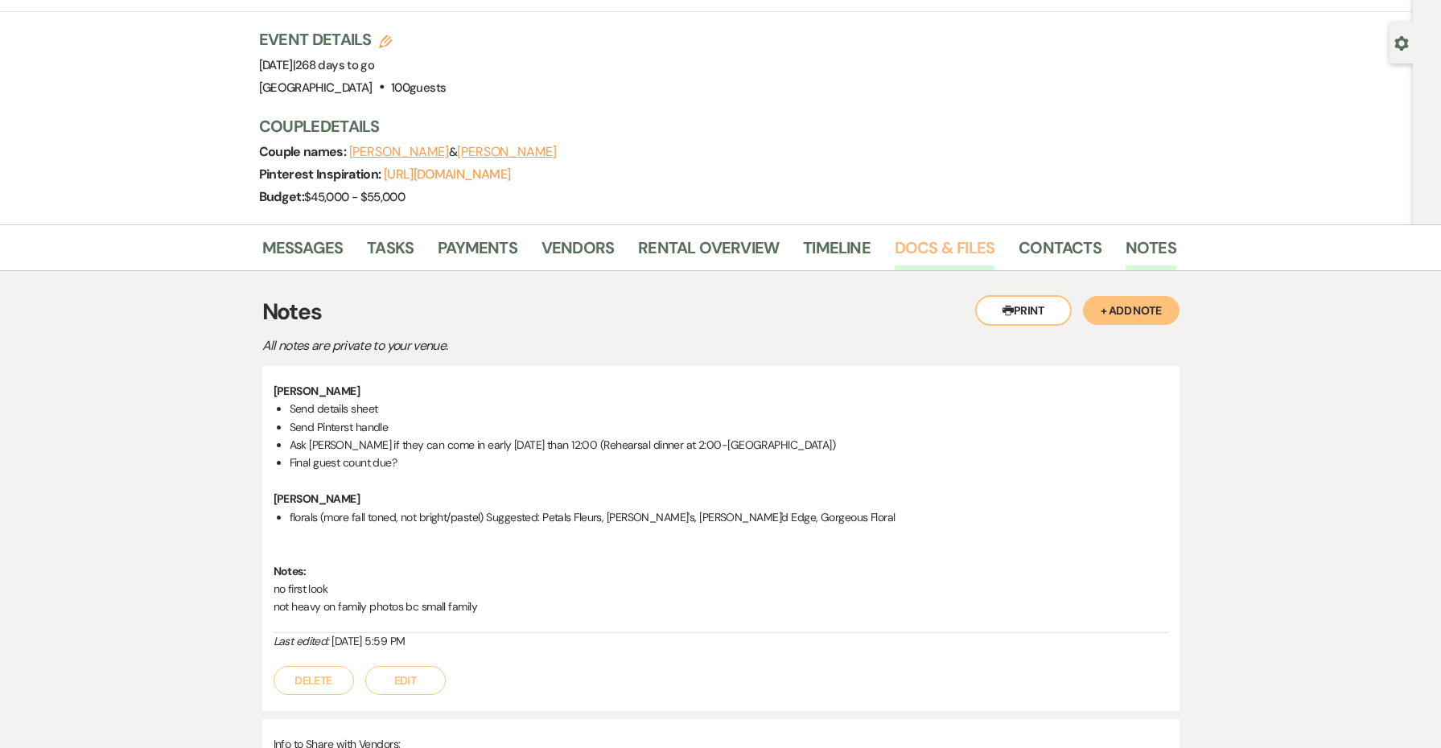
click at [951, 242] on link "Docs & Files" at bounding box center [945, 252] width 100 height 35
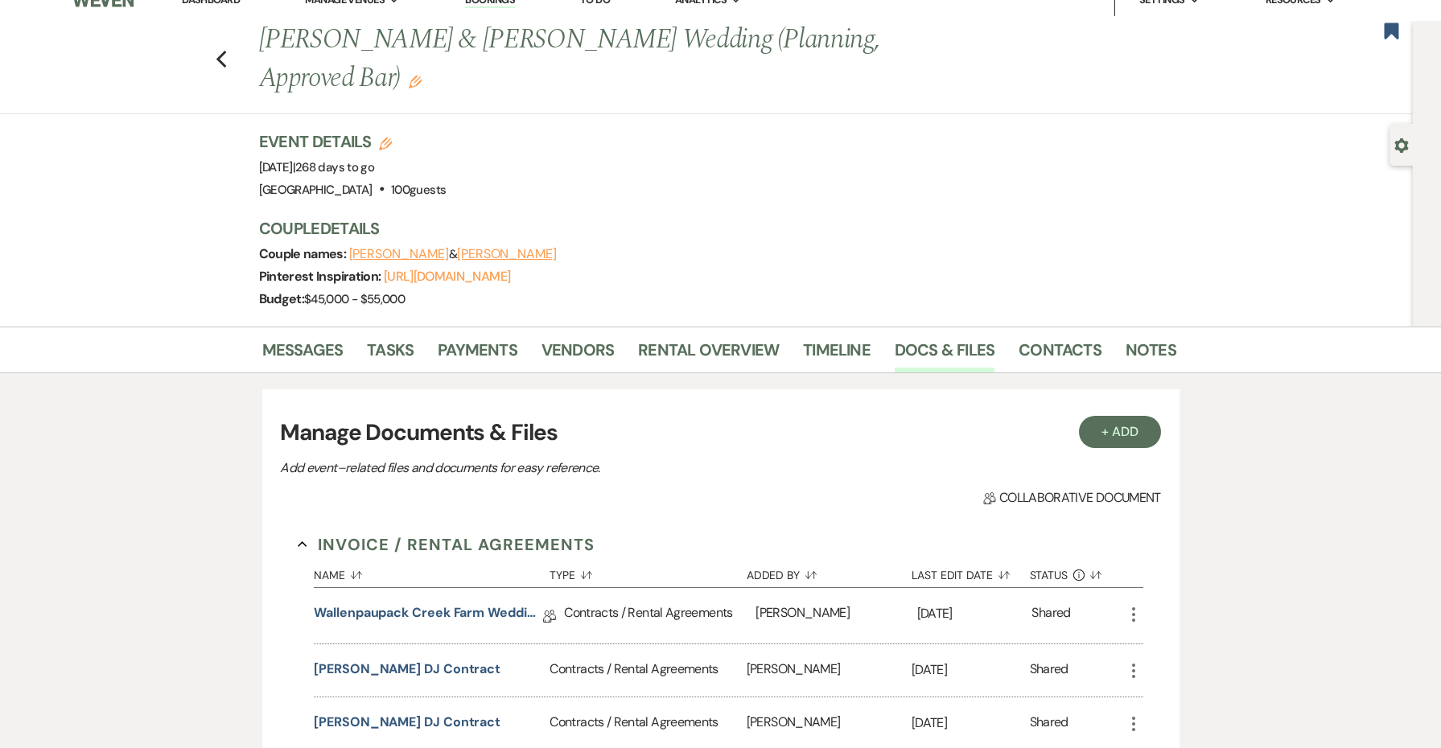
scroll to position [21, 0]
click at [1149, 360] on link "Notes" at bounding box center [1151, 354] width 51 height 35
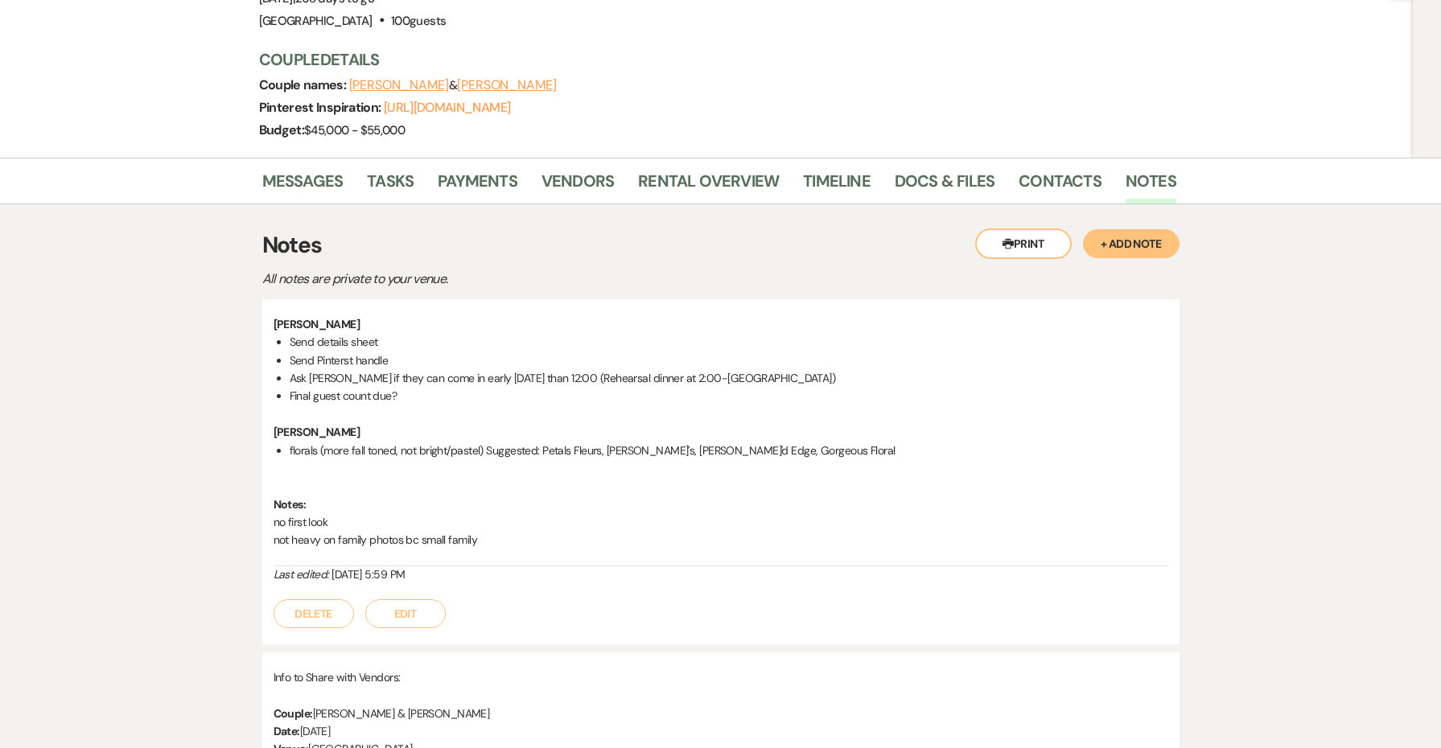
scroll to position [190, 0]
click at [407, 393] on li "Final guest count due?" at bounding box center [729, 396] width 879 height 18
click at [423, 608] on button "Edit" at bounding box center [405, 614] width 80 height 29
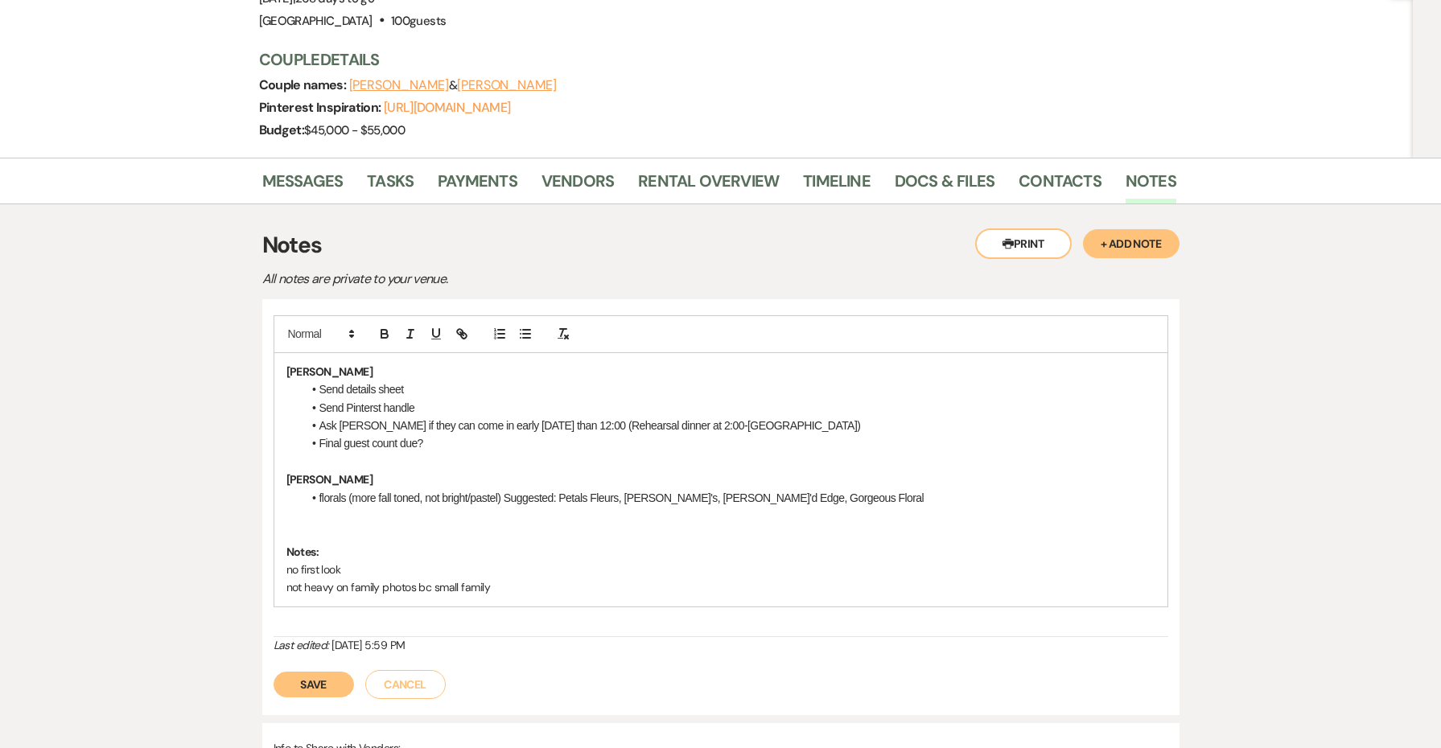
click at [822, 497] on li "florals (more fall toned, not bright/pastel) Suggested: Petals Fleurs, [PERSON_…" at bounding box center [729, 498] width 853 height 18
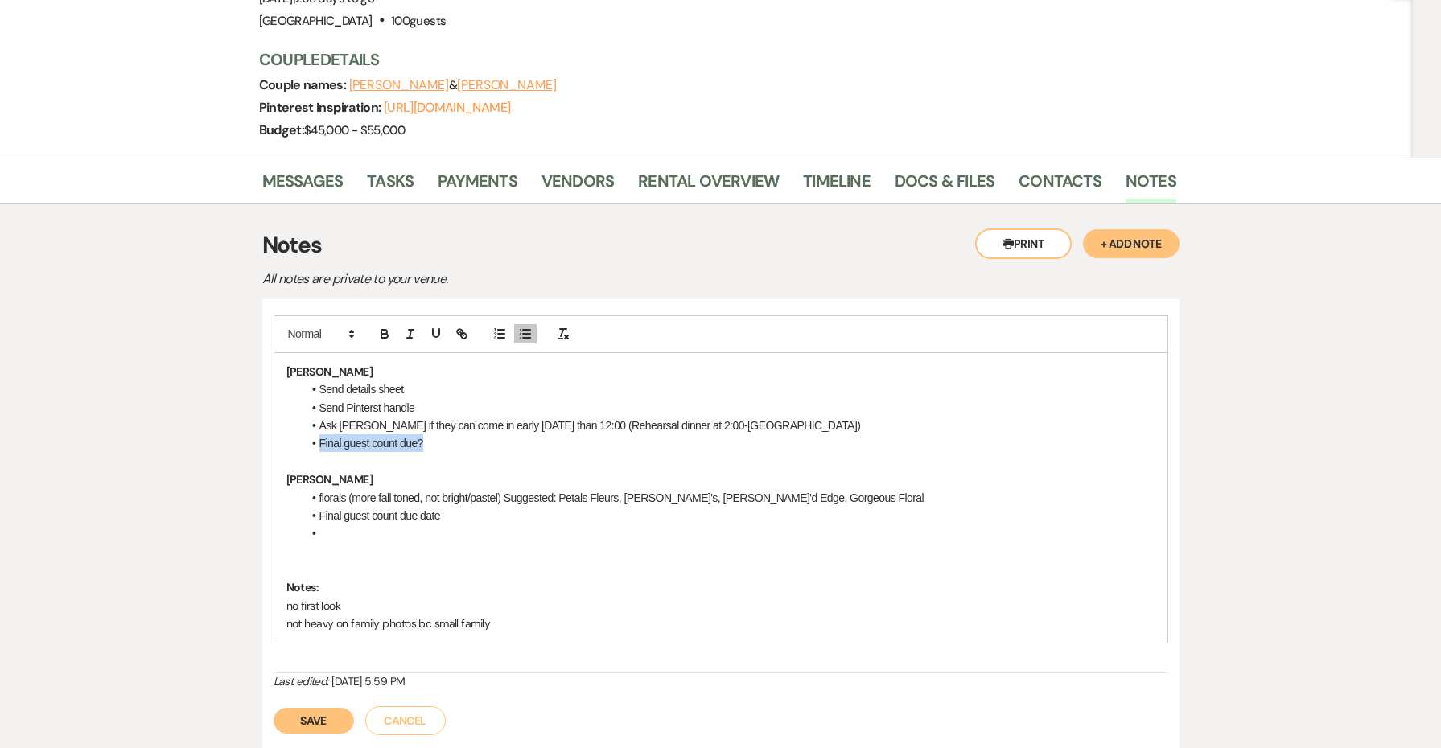
drag, startPoint x: 476, startPoint y: 447, endPoint x: 292, endPoint y: 444, distance: 184.3
click at [292, 444] on div "[PERSON_NAME] Send details sheet Send Pinterst handle Ask [PERSON_NAME] if they…" at bounding box center [720, 498] width 893 height 290
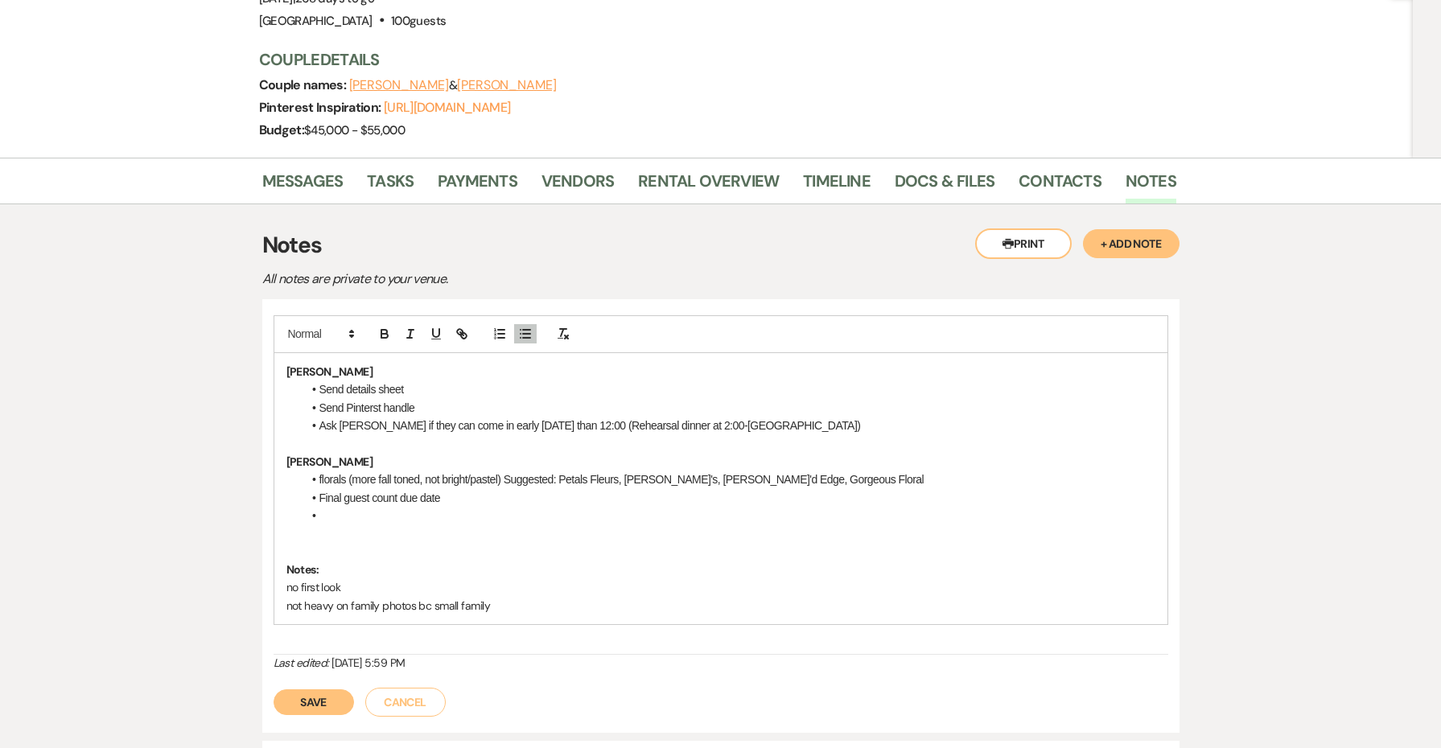
click at [406, 424] on li "Ask [PERSON_NAME] if they can come in early [DATE] than 12:00 (Rehearsal dinner…" at bounding box center [729, 426] width 853 height 18
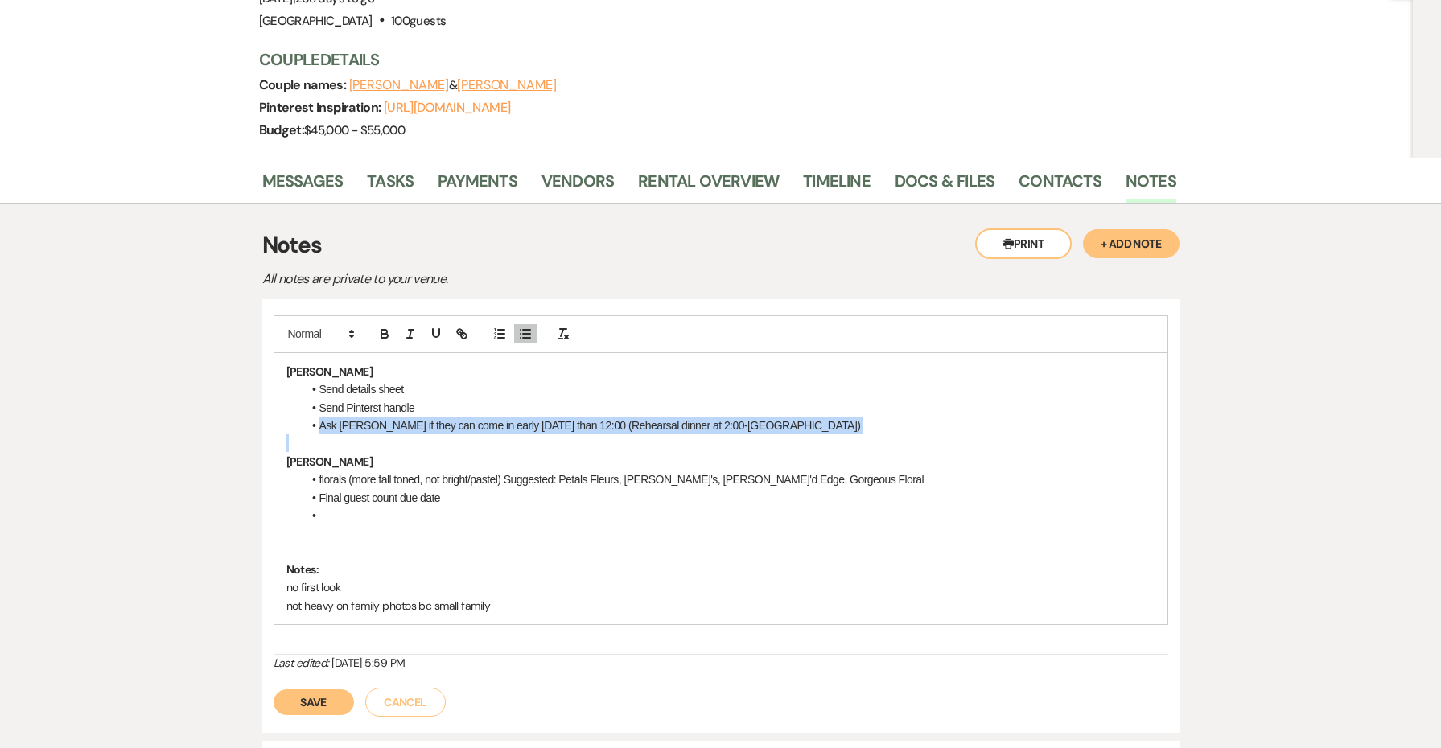
click at [406, 424] on li "Ask [PERSON_NAME] if they can come in early [DATE] than 12:00 (Rehearsal dinner…" at bounding box center [729, 426] width 853 height 18
click at [321, 690] on button "Save" at bounding box center [314, 703] width 80 height 26
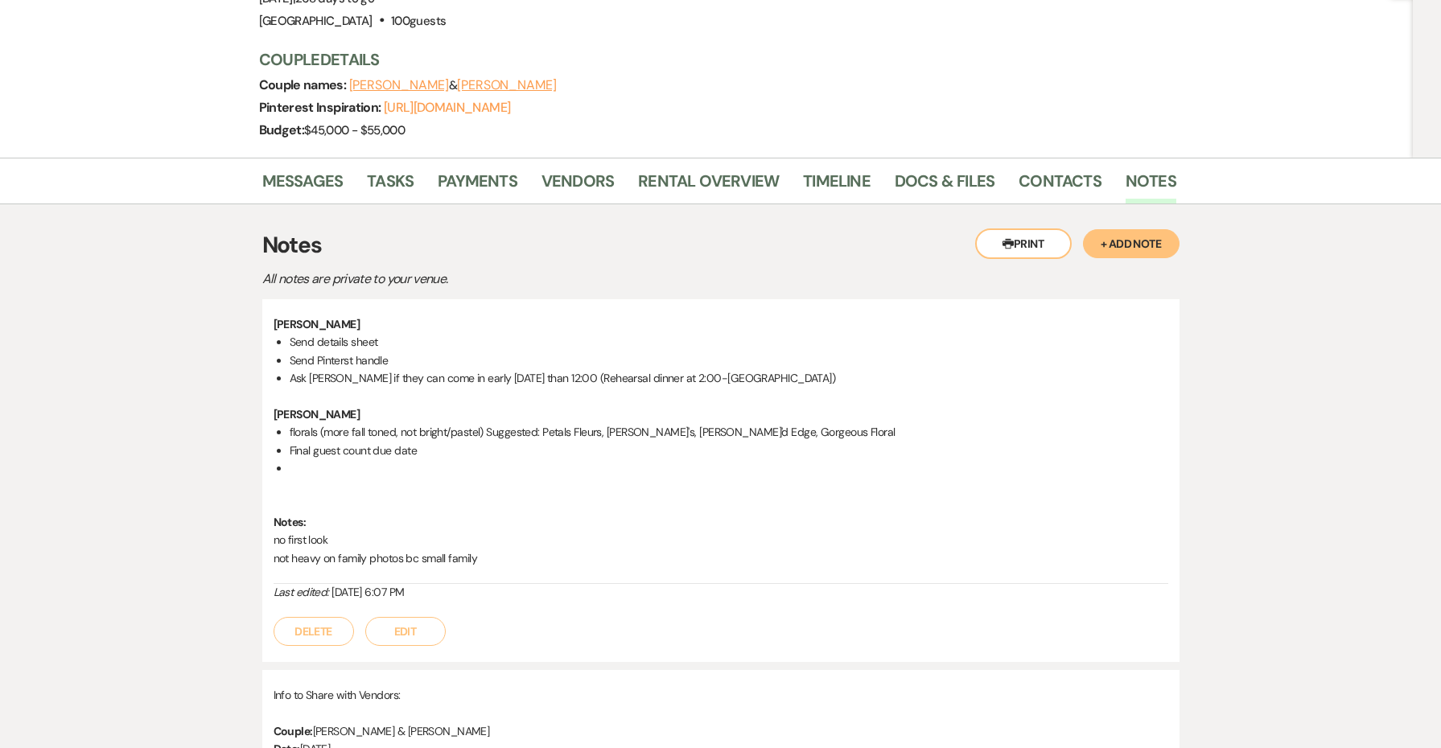
click at [423, 624] on button "Edit" at bounding box center [405, 631] width 80 height 29
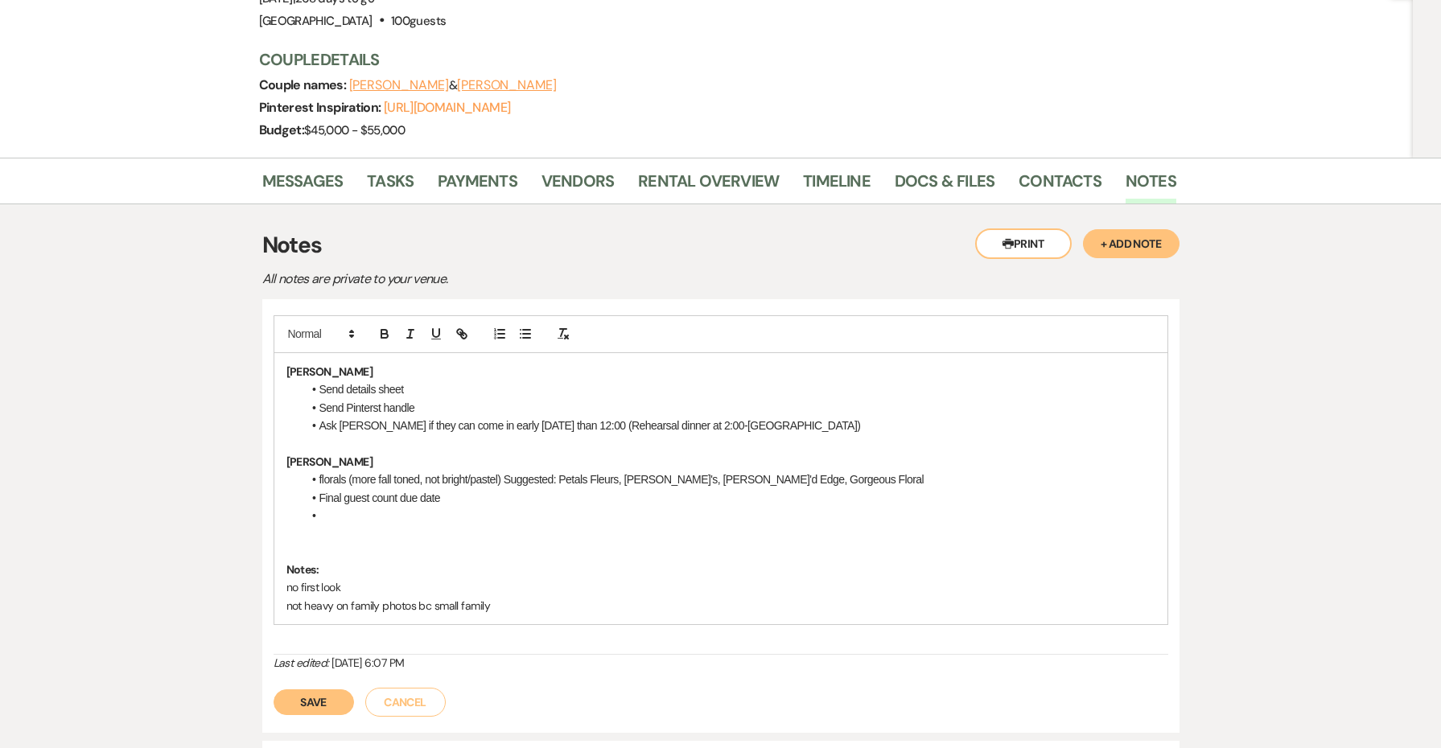
click at [802, 417] on li "Ask [PERSON_NAME] if they can come in early [DATE] than 12:00 (Rehearsal dinner…" at bounding box center [729, 426] width 853 height 18
click at [328, 705] on button "Save" at bounding box center [314, 703] width 80 height 26
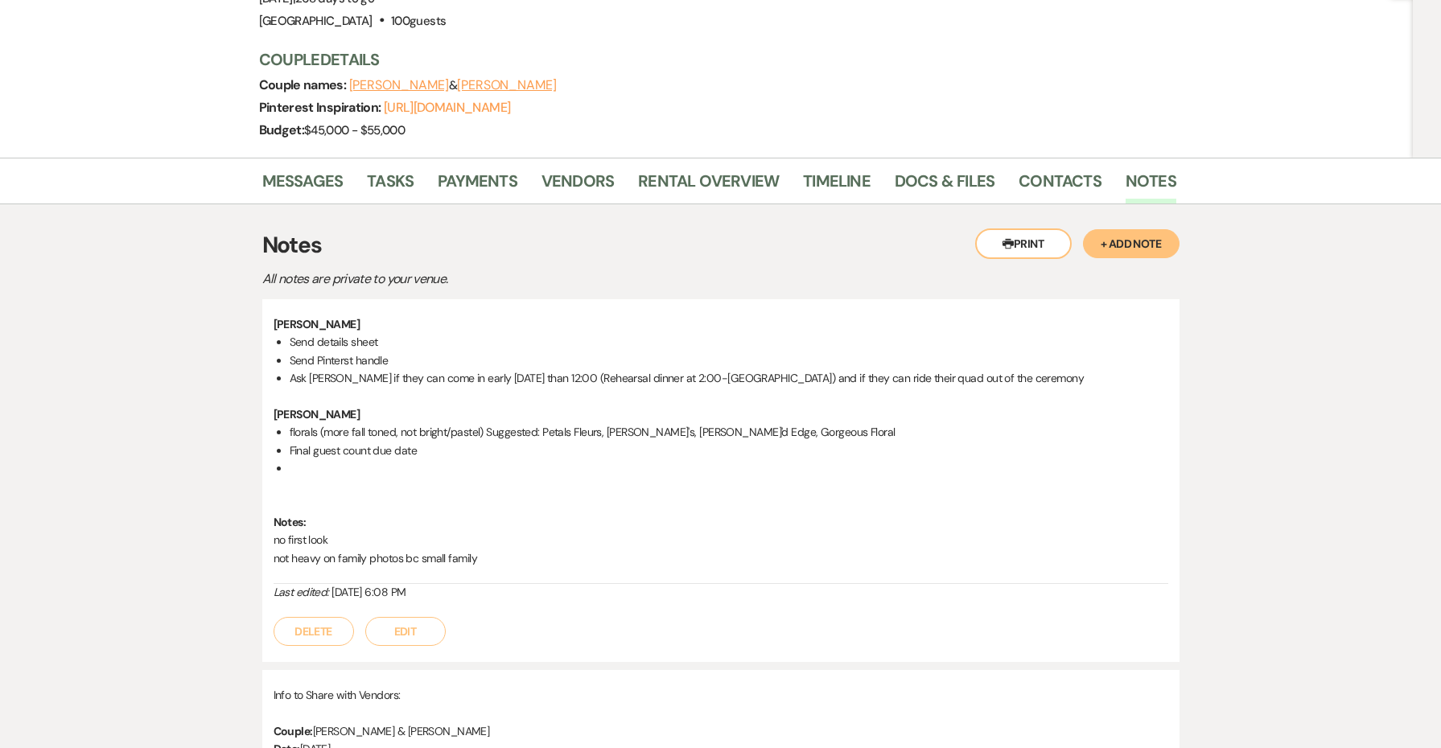
click at [891, 374] on li "Ask [PERSON_NAME] if they can come in early [DATE] than 12:00 (Rehearsal dinner…" at bounding box center [729, 378] width 879 height 18
click at [895, 377] on li "Ask [PERSON_NAME] if they can come in early [DATE] than 12:00 (Rehearsal dinner…" at bounding box center [729, 378] width 879 height 18
click at [431, 622] on button "Edit" at bounding box center [405, 631] width 80 height 29
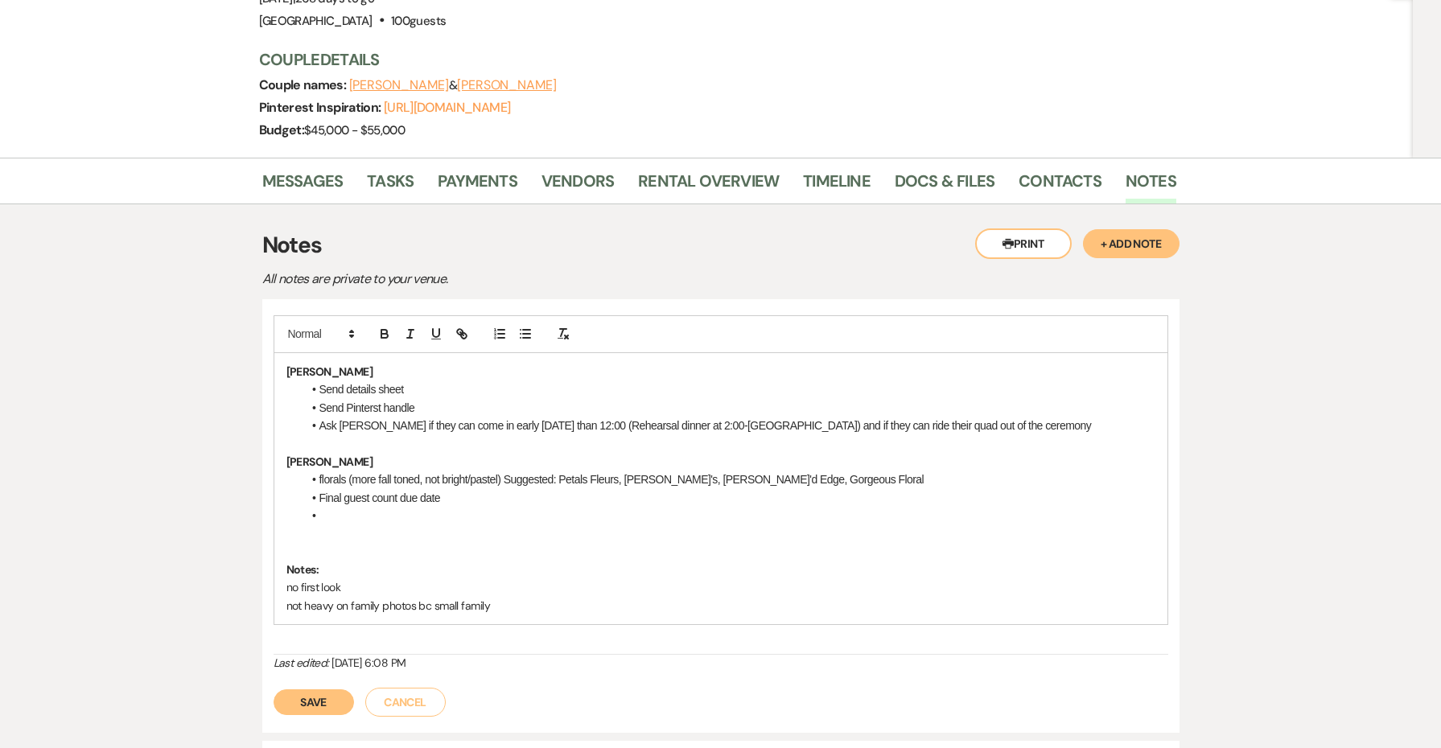
click at [880, 423] on li "Ask [PERSON_NAME] if they can come in early [DATE] than 12:00 (Rehearsal dinner…" at bounding box center [729, 426] width 853 height 18
click at [1056, 422] on li "Ask [PERSON_NAME] if they can come in early [DATE] than 12:00 (Rehearsal dinner…" at bounding box center [729, 426] width 853 height 18
click at [312, 710] on div "Save Cancel" at bounding box center [721, 694] width 895 height 45
click at [310, 707] on button "Save" at bounding box center [314, 703] width 80 height 26
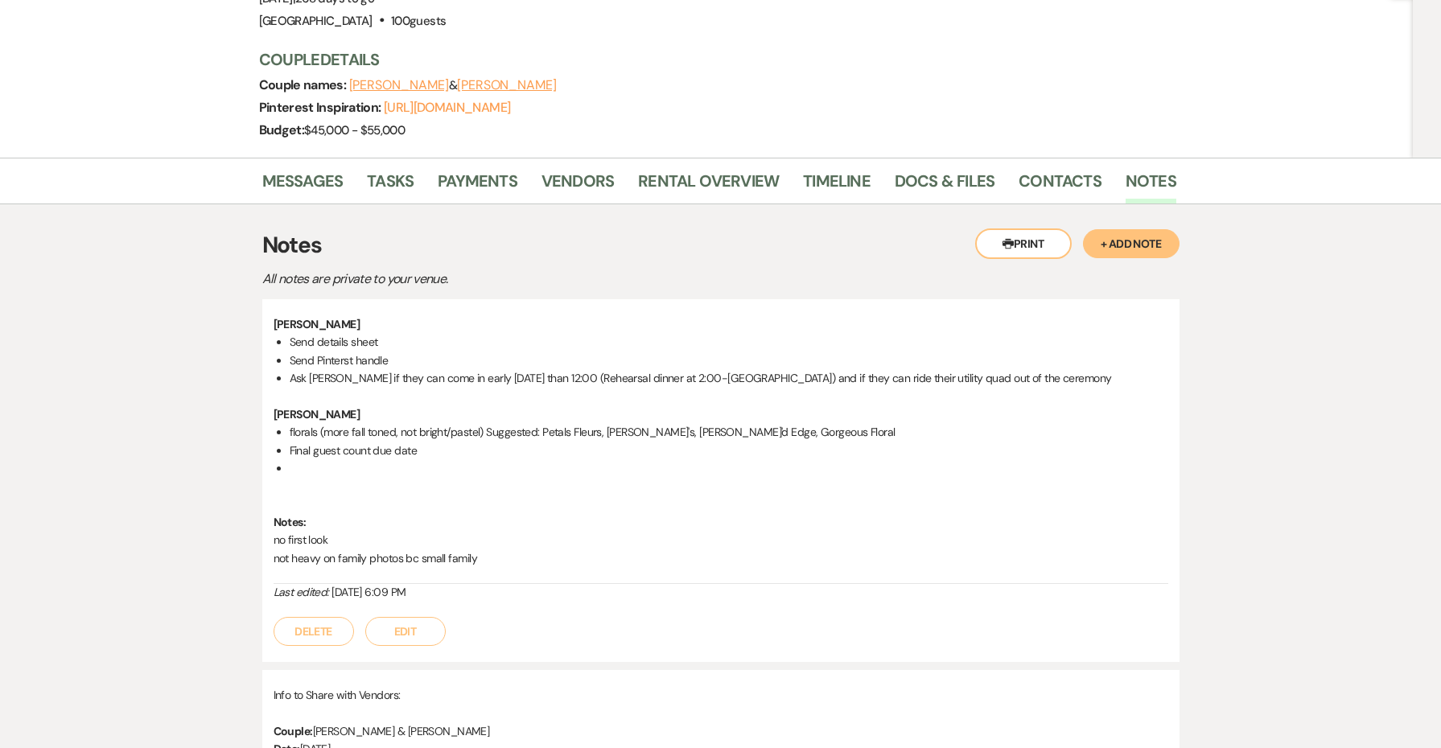
click at [429, 624] on button "Edit" at bounding box center [405, 631] width 80 height 29
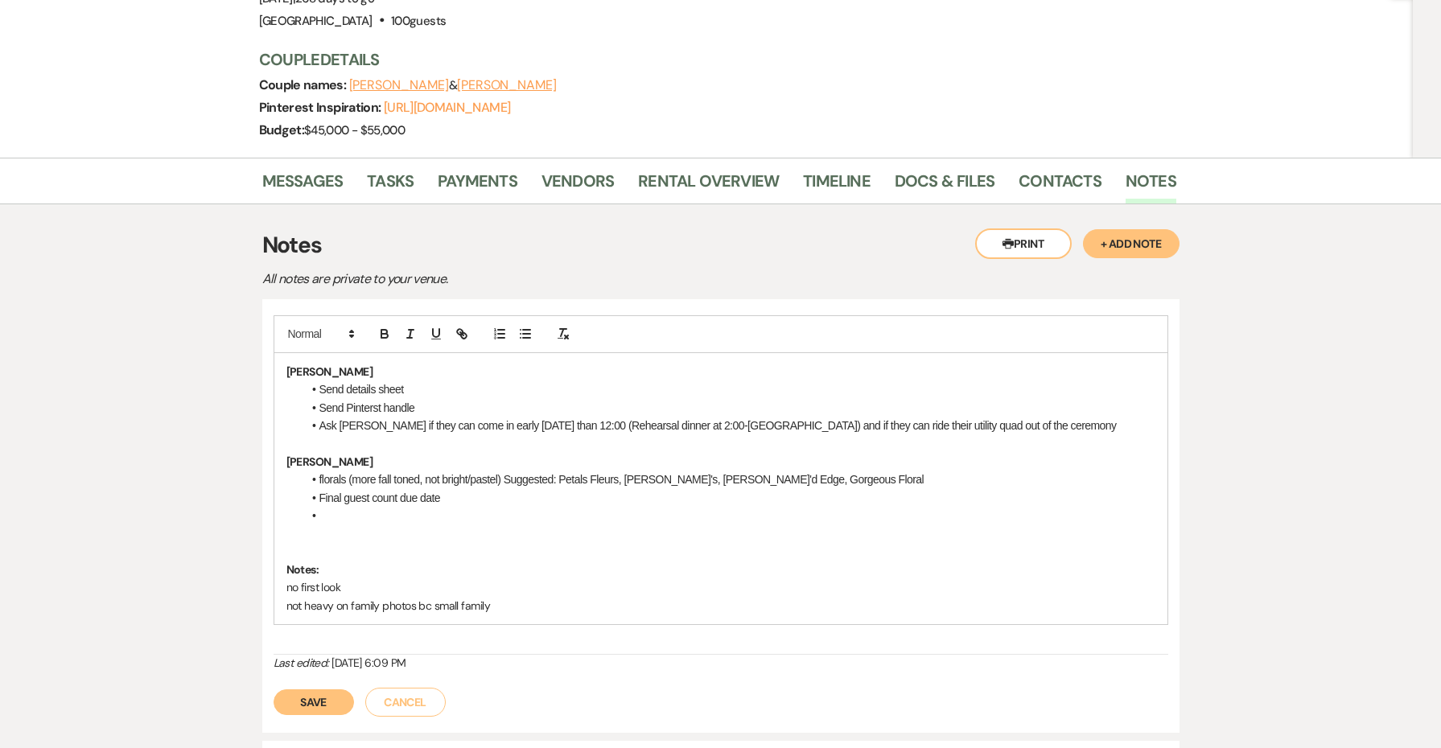
click at [1069, 423] on li "Ask [PERSON_NAME] if they can come in early [DATE] than 12:00 (Rehearsal dinner…" at bounding box center [729, 426] width 853 height 18
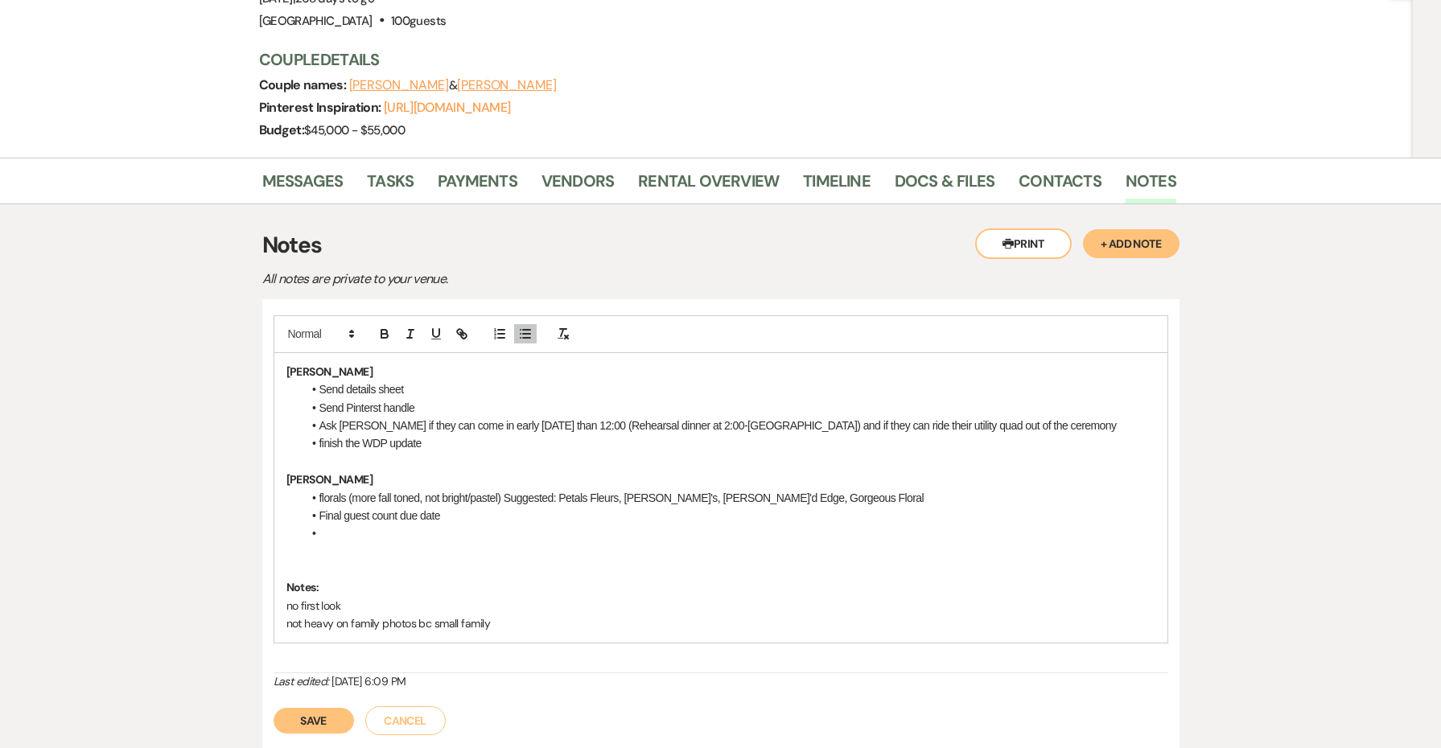
click at [340, 711] on button "Save" at bounding box center [314, 721] width 80 height 26
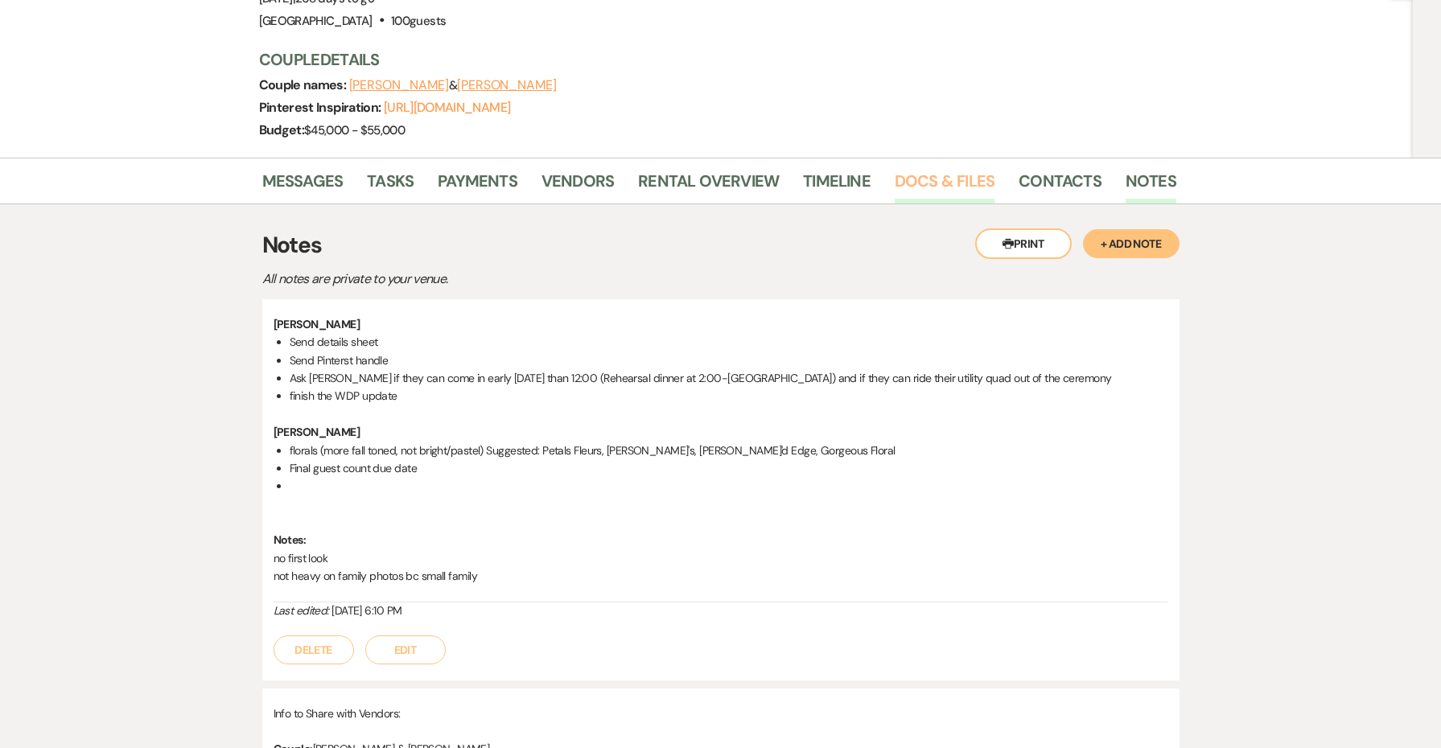
click at [950, 175] on link "Docs & Files" at bounding box center [945, 185] width 100 height 35
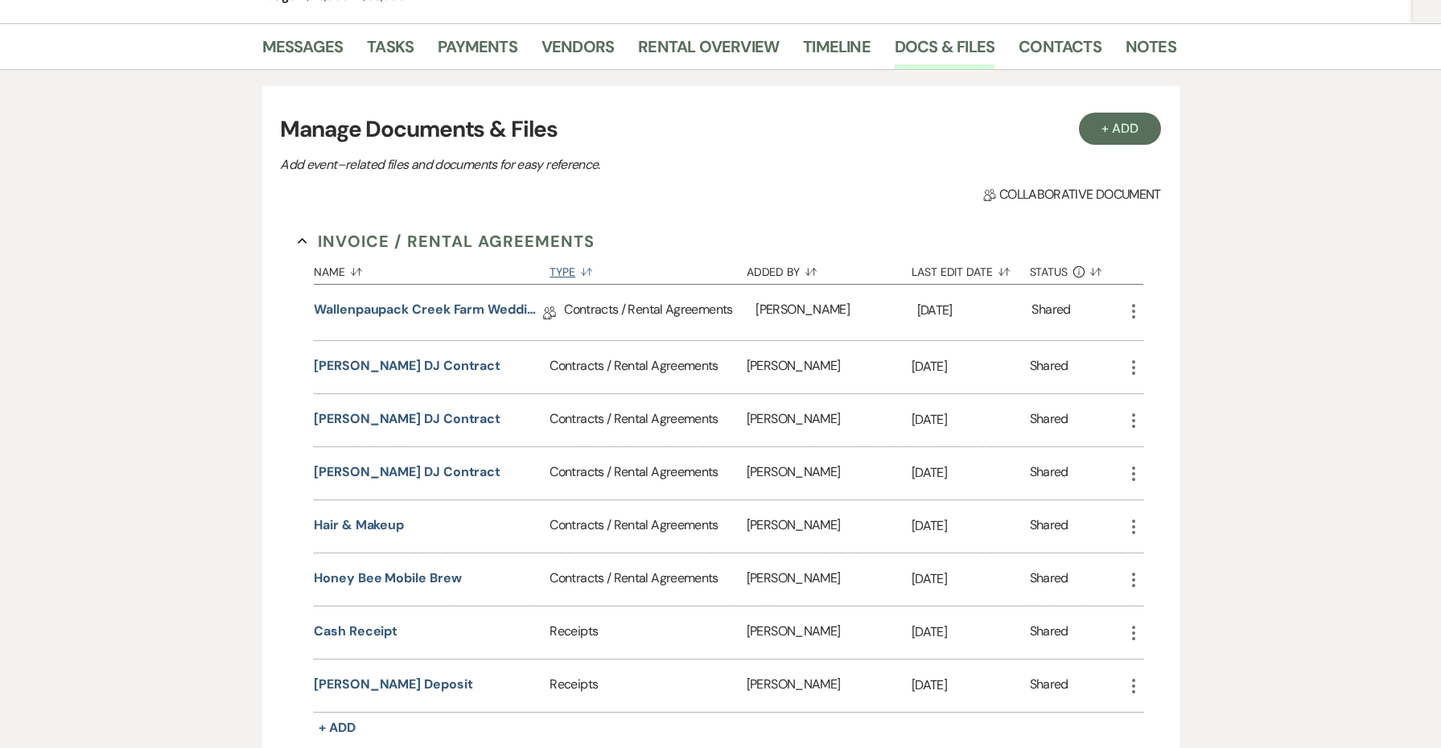
scroll to position [326, 0]
click at [381, 372] on button "[PERSON_NAME] DJ Contract" at bounding box center [407, 364] width 187 height 19
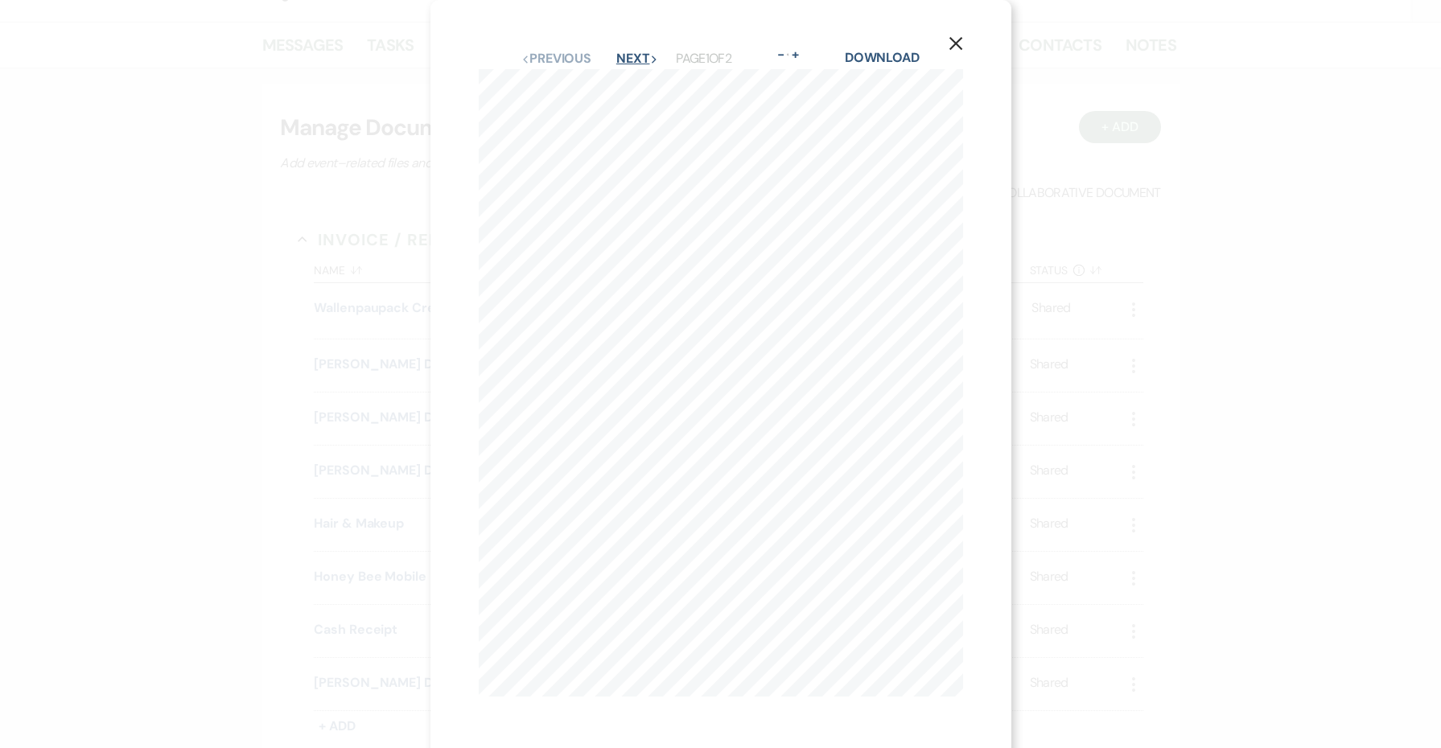
click at [637, 52] on button "Next Next" at bounding box center [637, 58] width 42 height 13
click at [562, 12] on button "Previous Previous" at bounding box center [556, 13] width 70 height 13
click at [961, 27] on use "button" at bounding box center [955, 31] width 13 height 13
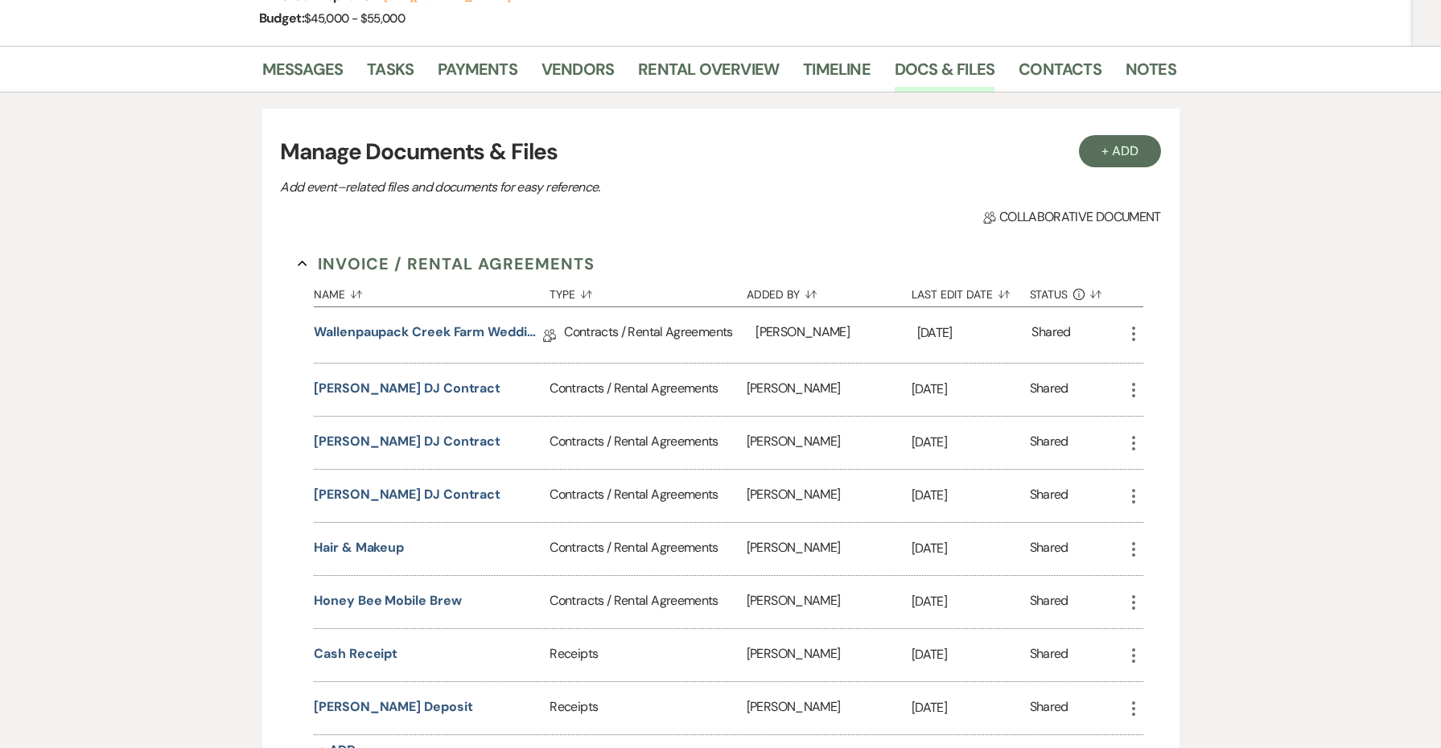
scroll to position [302, 0]
click at [1060, 76] on link "Contacts" at bounding box center [1060, 73] width 83 height 35
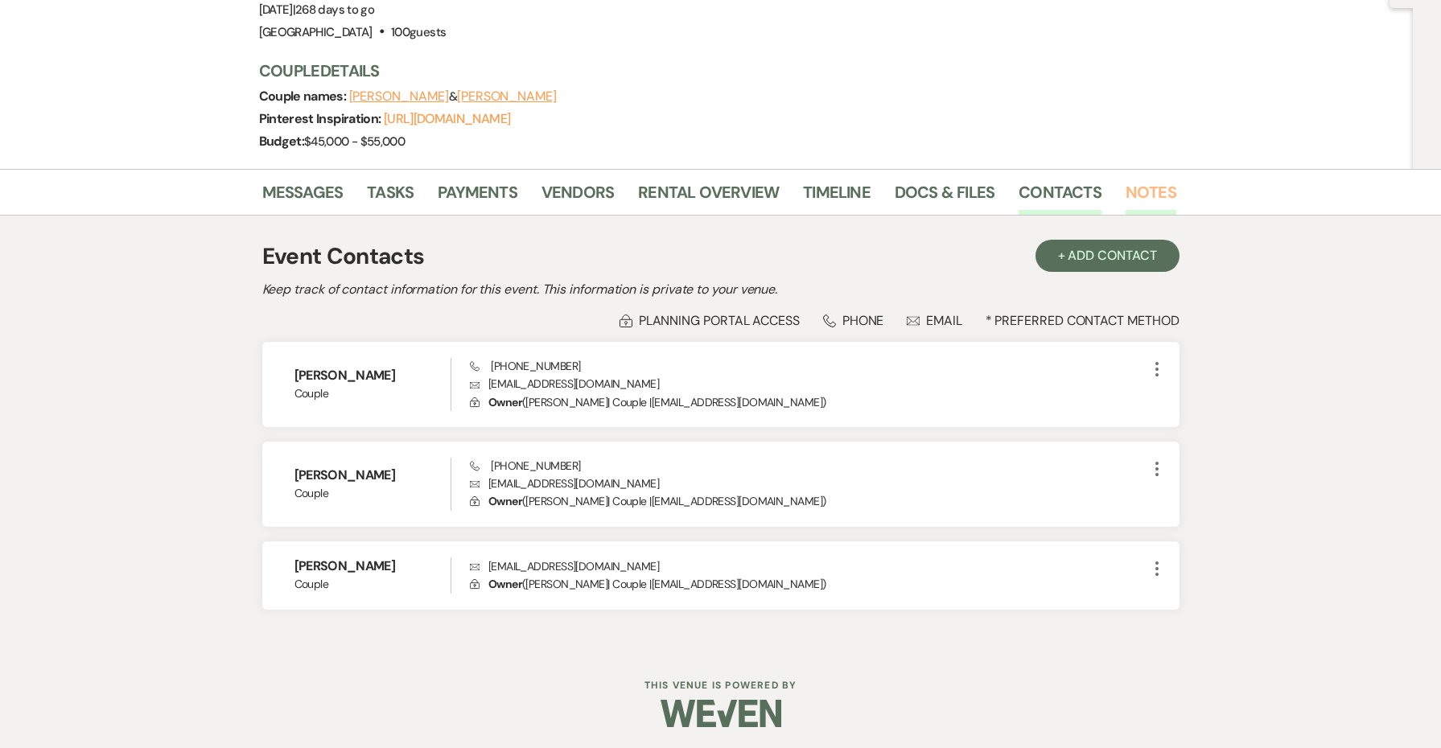
click at [1152, 189] on link "Notes" at bounding box center [1151, 196] width 51 height 35
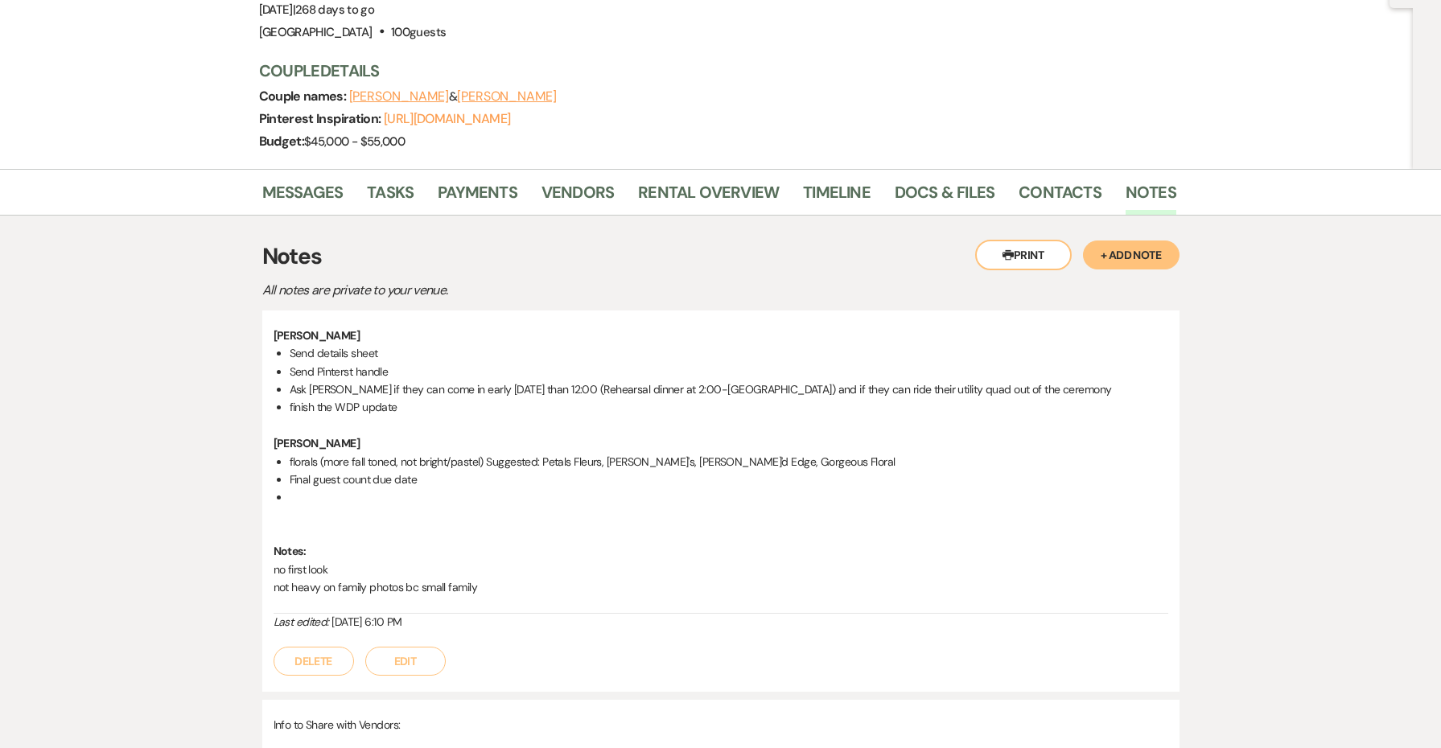
click at [794, 1] on div "Event Details Edit Event Date: [DATE] | 268 days to go Venue: [GEOGRAPHIC_DATA]…" at bounding box center [709, 8] width 901 height 71
click at [588, 198] on link "Vendors" at bounding box center [578, 196] width 72 height 35
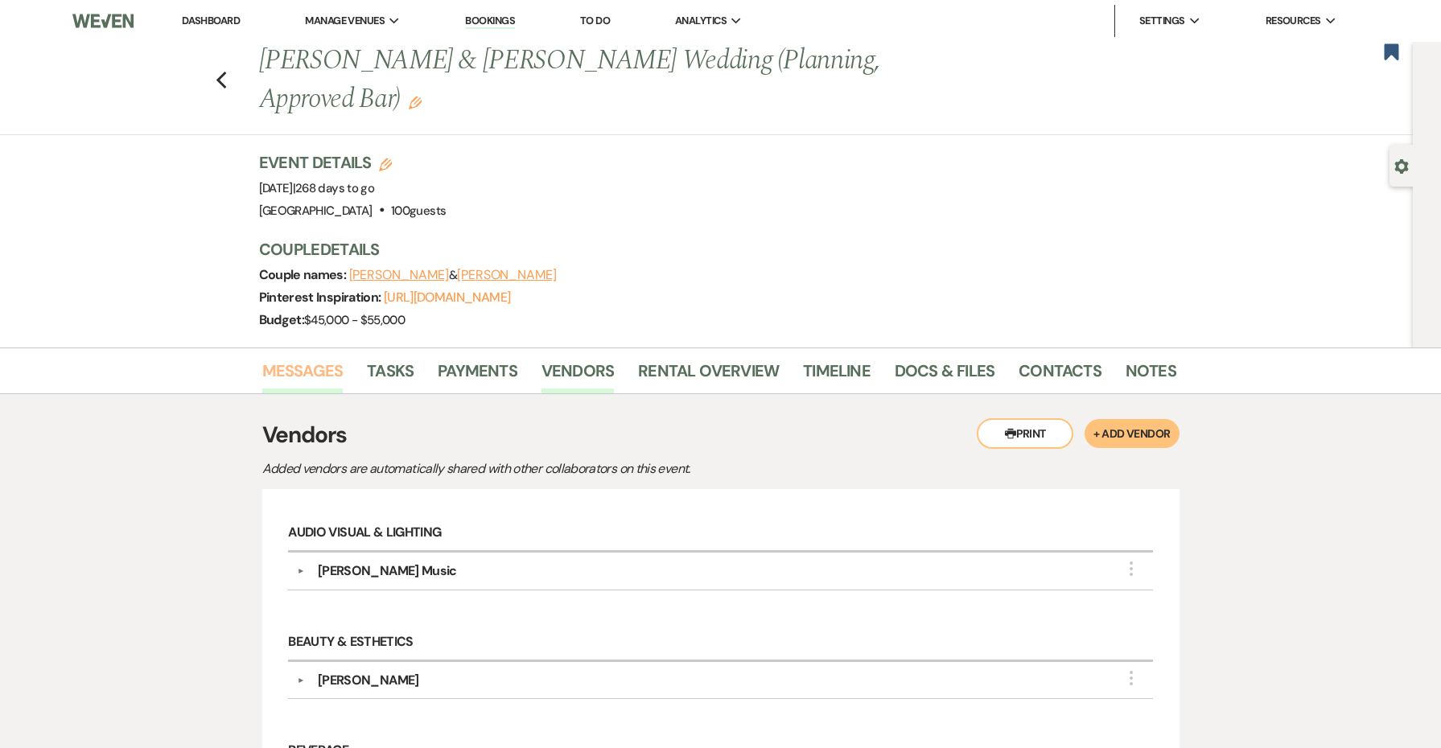
click at [307, 373] on link "Messages" at bounding box center [302, 375] width 81 height 35
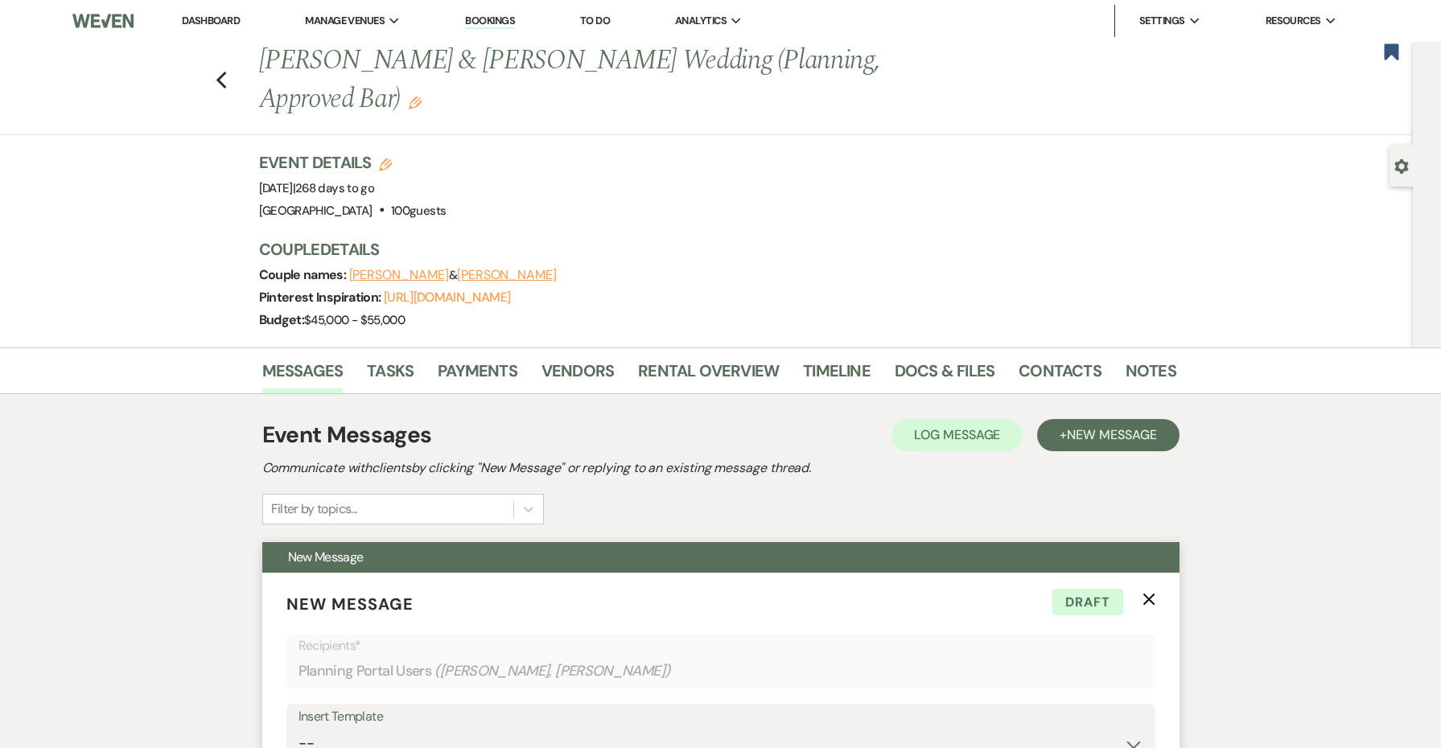
click at [1145, 609] on p "New Message X Draft" at bounding box center [721, 604] width 869 height 24
click at [1151, 599] on icon "X" at bounding box center [1149, 599] width 13 height 13
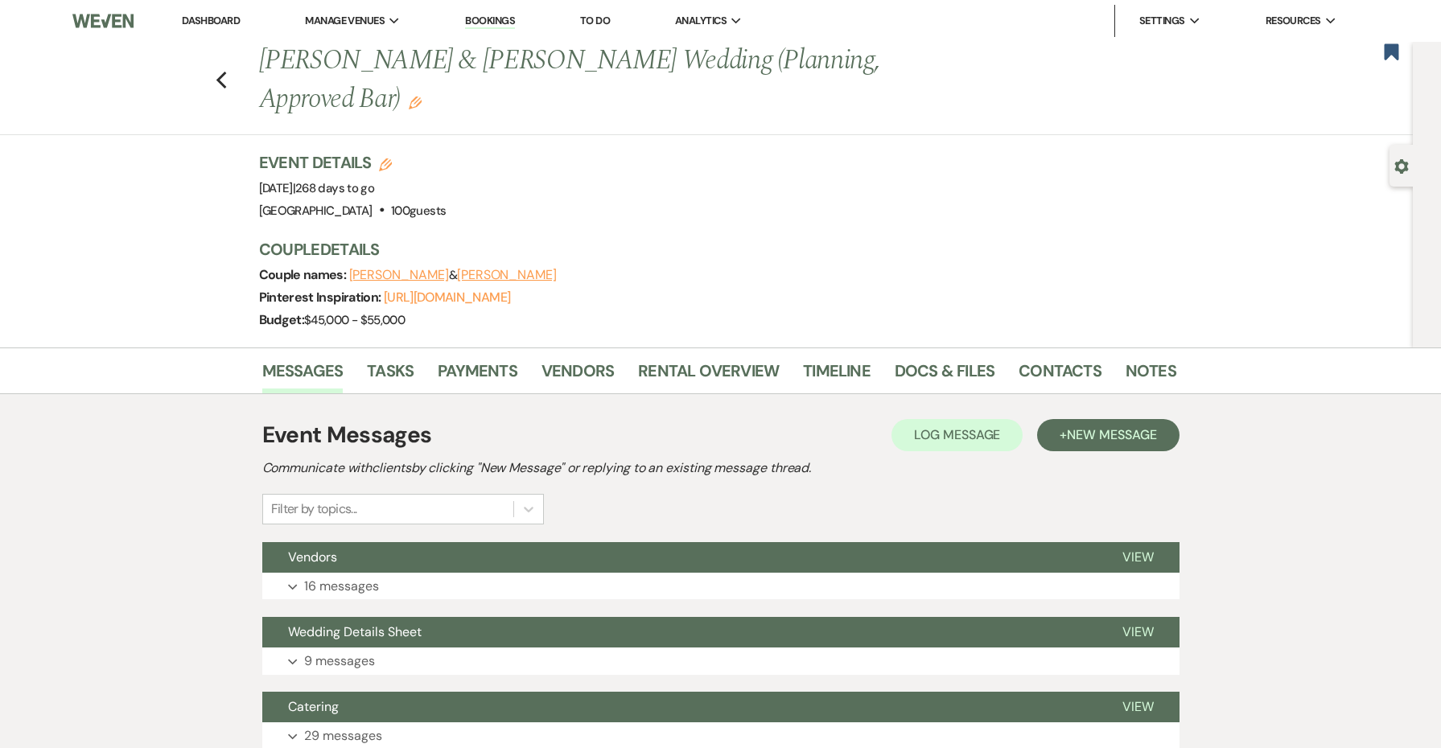
click at [1144, 357] on li "Notes" at bounding box center [1163, 374] width 75 height 39
click at [1142, 367] on link "Notes" at bounding box center [1151, 375] width 51 height 35
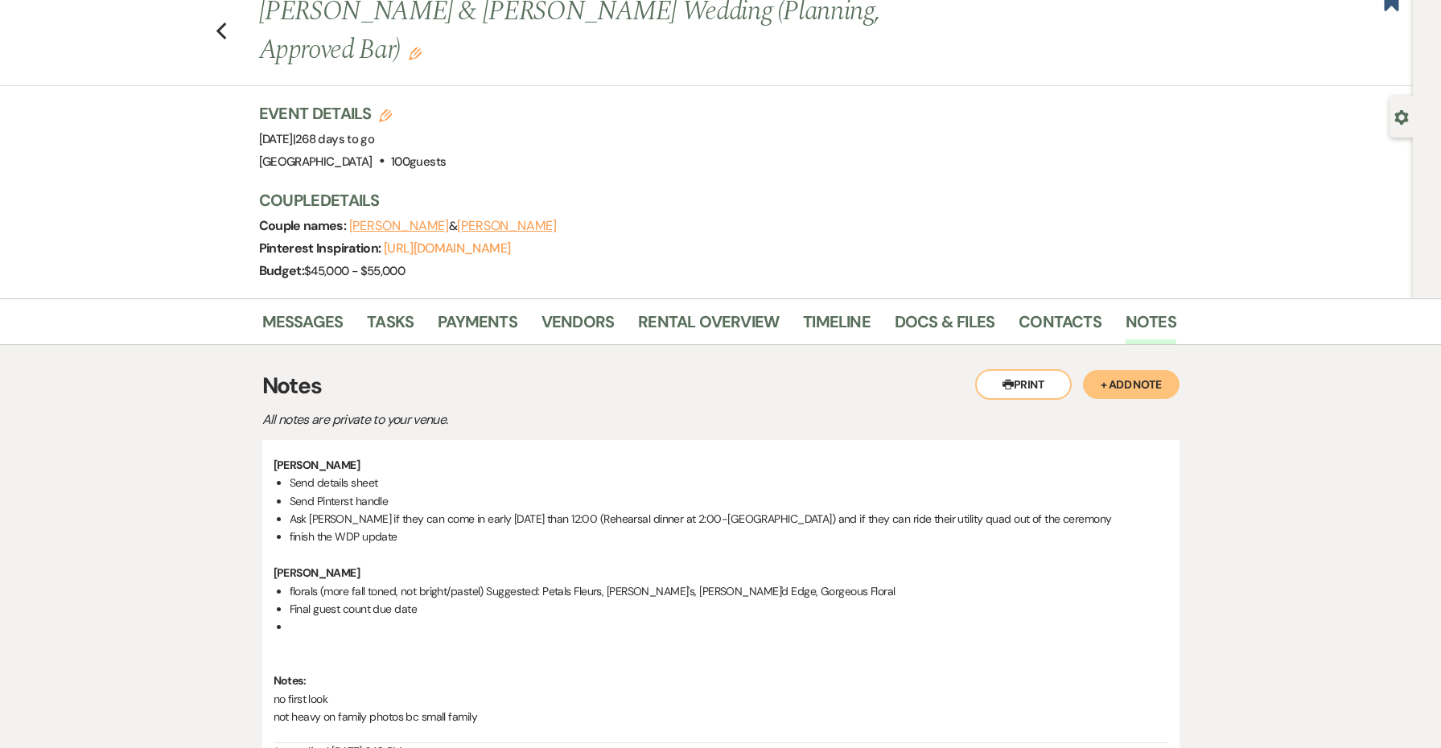
scroll to position [134, 0]
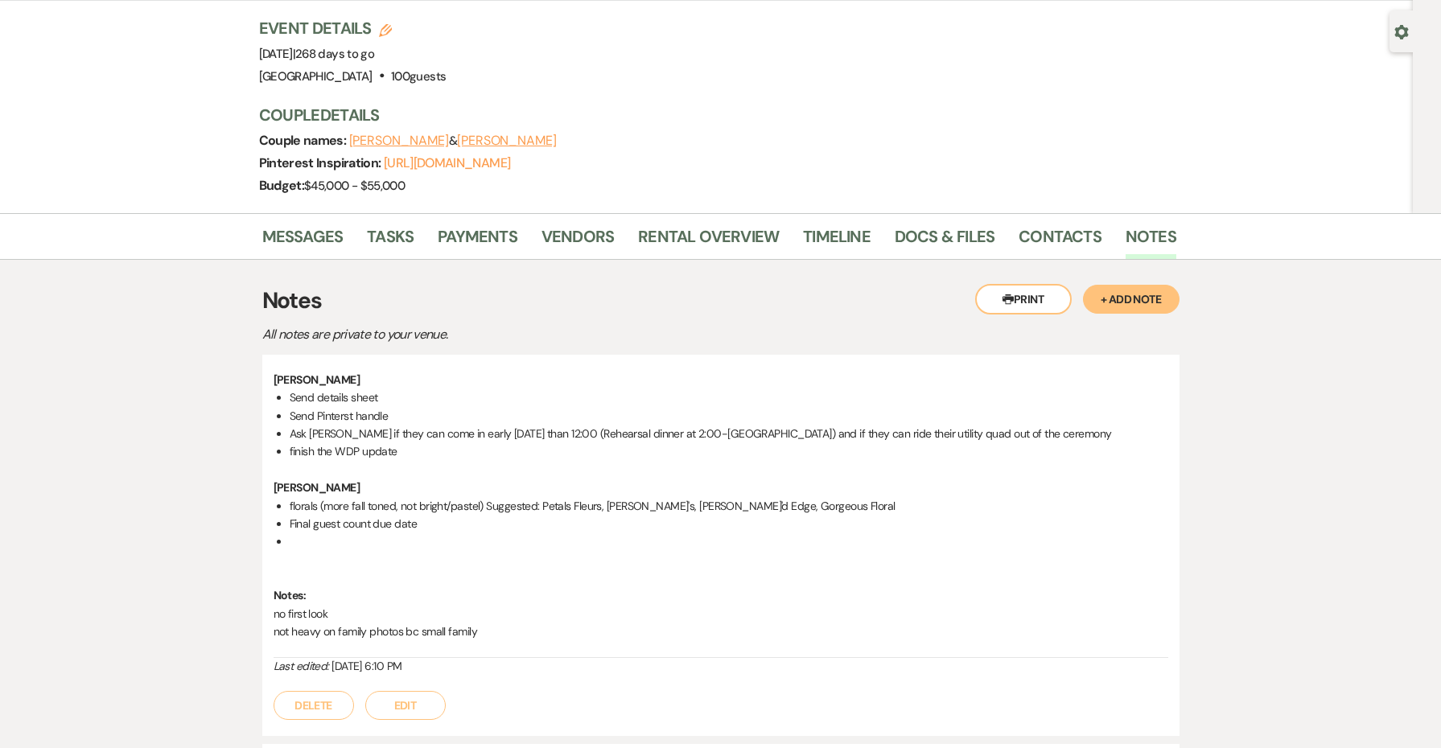
click at [540, 658] on div "Last edited: [DATE] 6:10 PM" at bounding box center [721, 666] width 895 height 17
click at [535, 631] on p "not heavy on family photos bc small family" at bounding box center [721, 632] width 895 height 18
click at [379, 706] on button "Edit" at bounding box center [405, 705] width 80 height 29
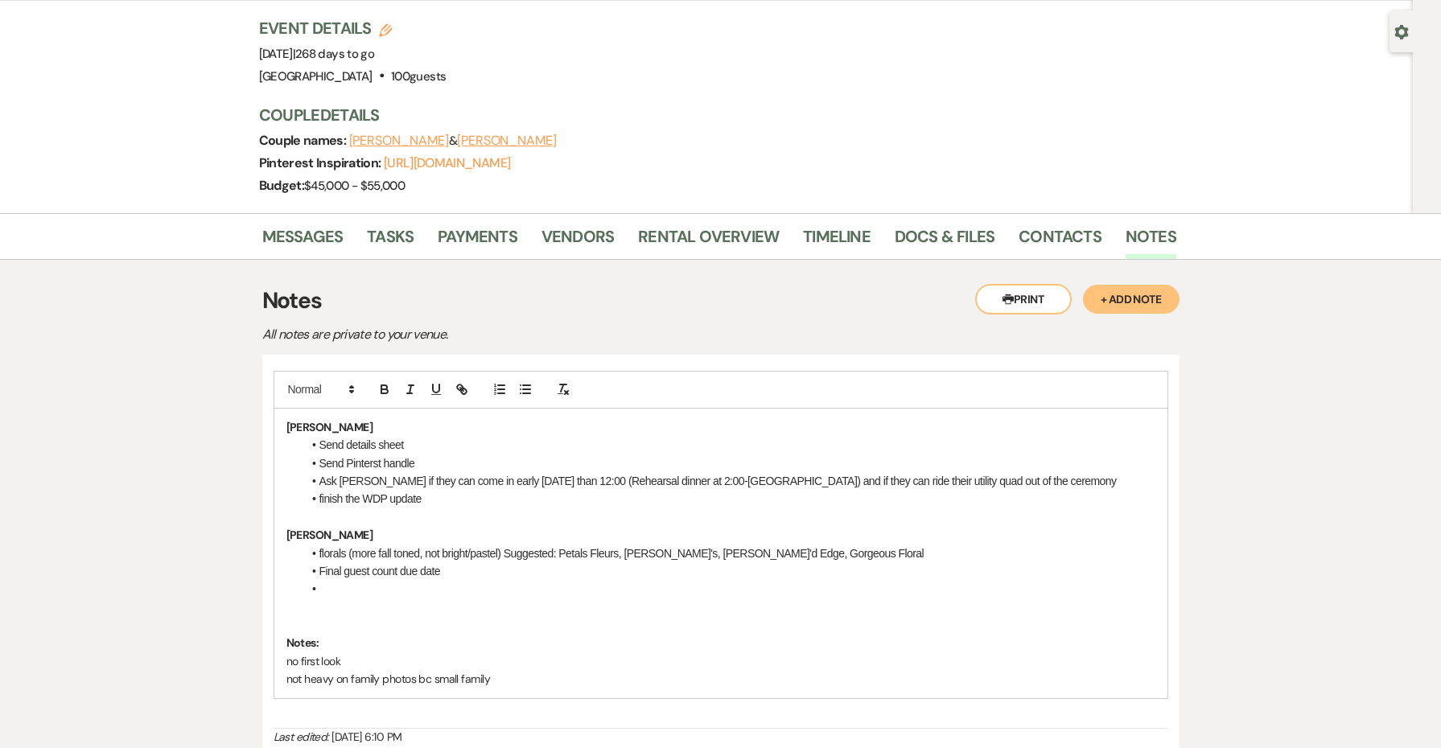
click at [524, 663] on p "no first look" at bounding box center [721, 662] width 869 height 18
click at [519, 672] on p "not heavy on family photos bc small family" at bounding box center [721, 679] width 869 height 18
click at [500, 588] on li at bounding box center [729, 589] width 853 height 18
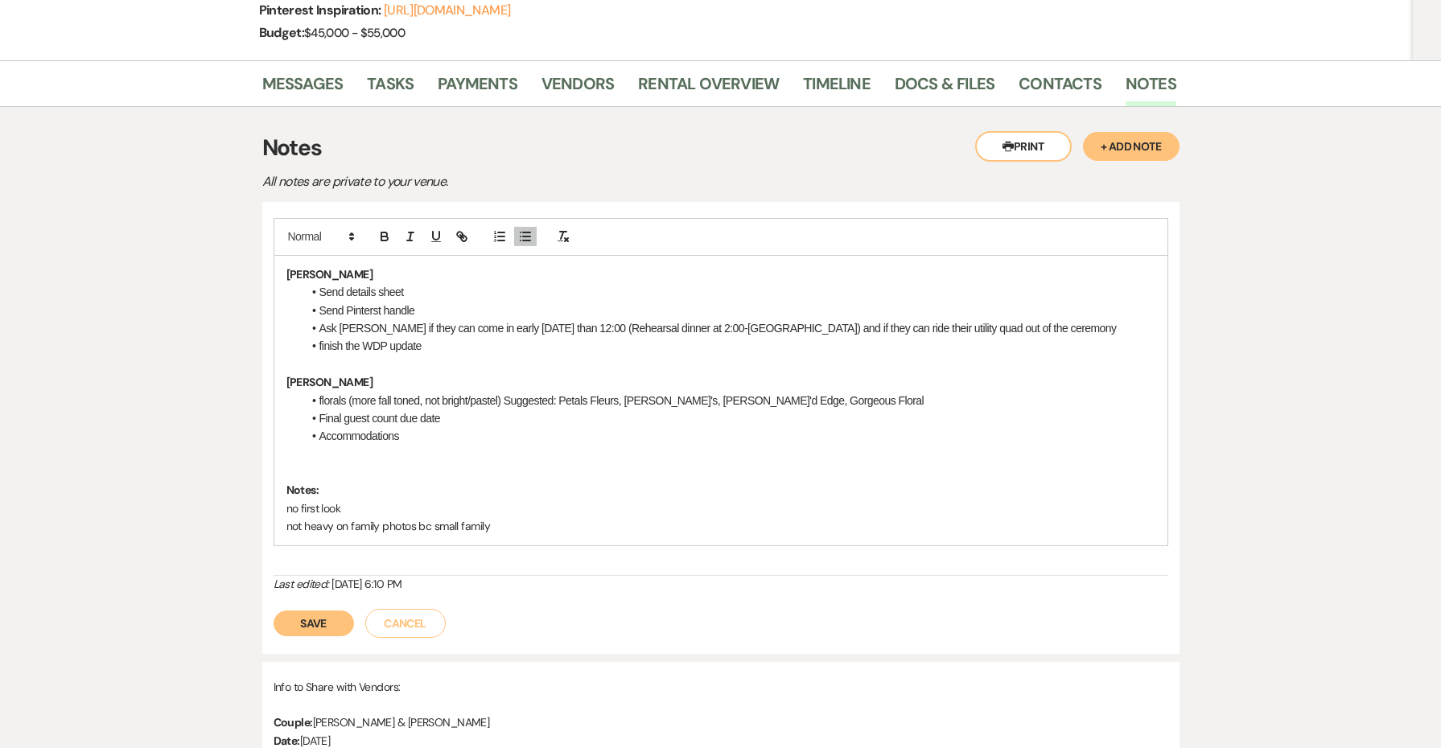
scroll to position [306, 0]
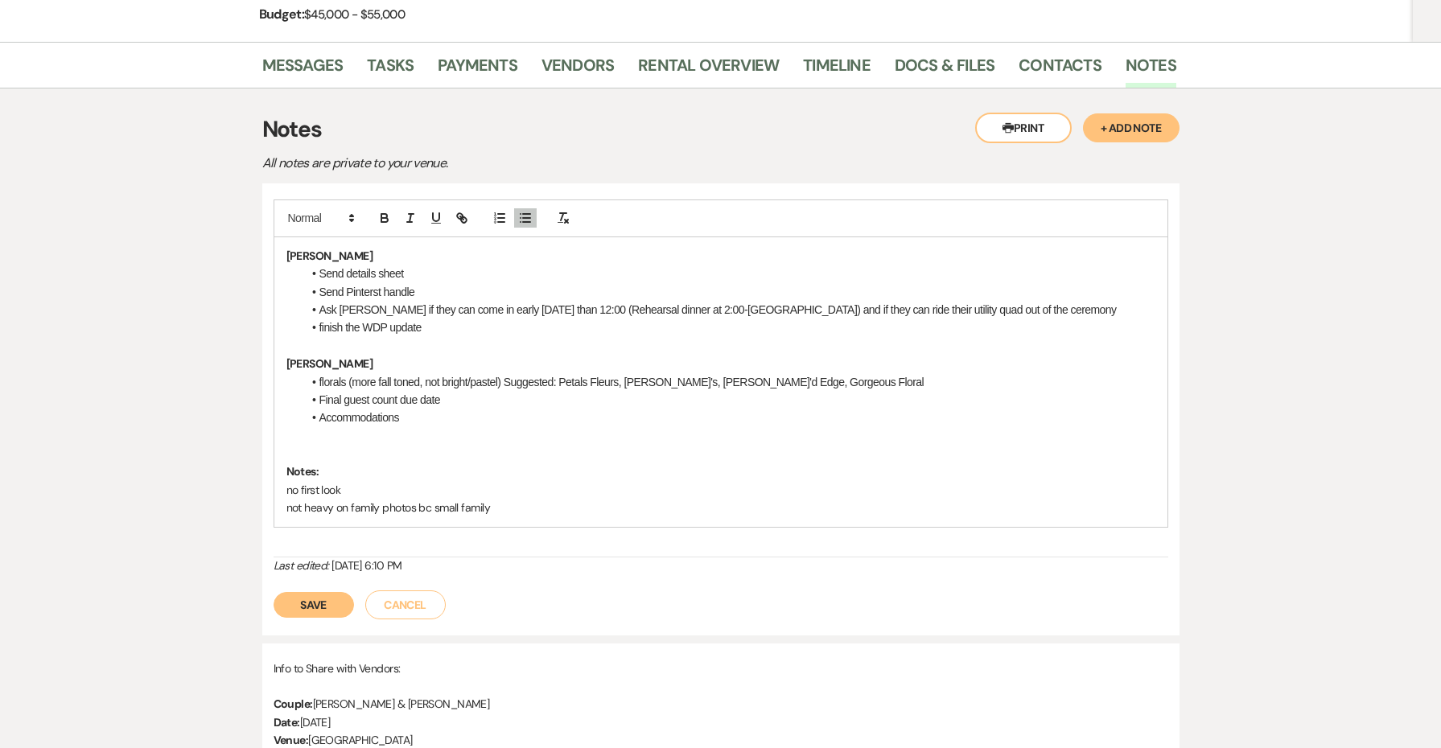
click at [328, 600] on button "Save" at bounding box center [314, 605] width 80 height 26
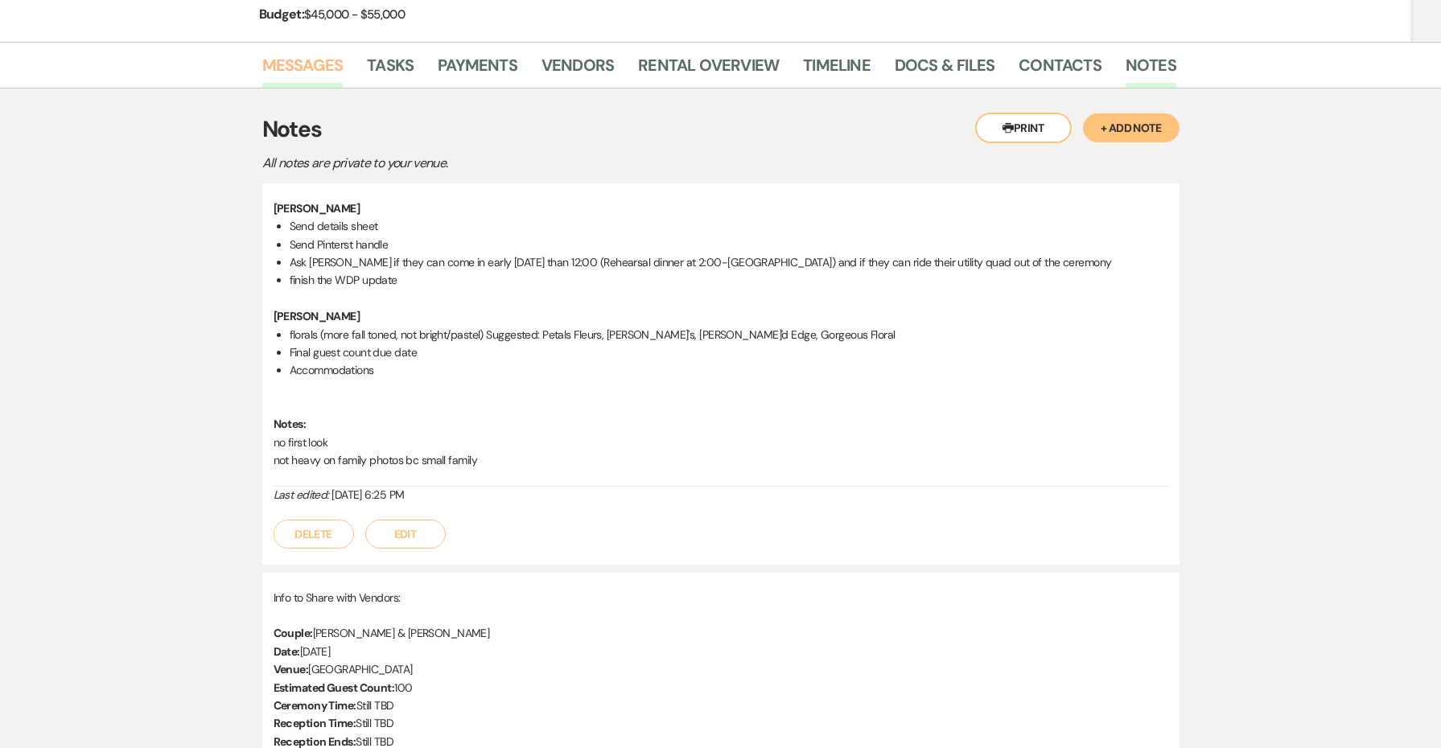
click at [326, 55] on link "Messages" at bounding box center [302, 69] width 81 height 35
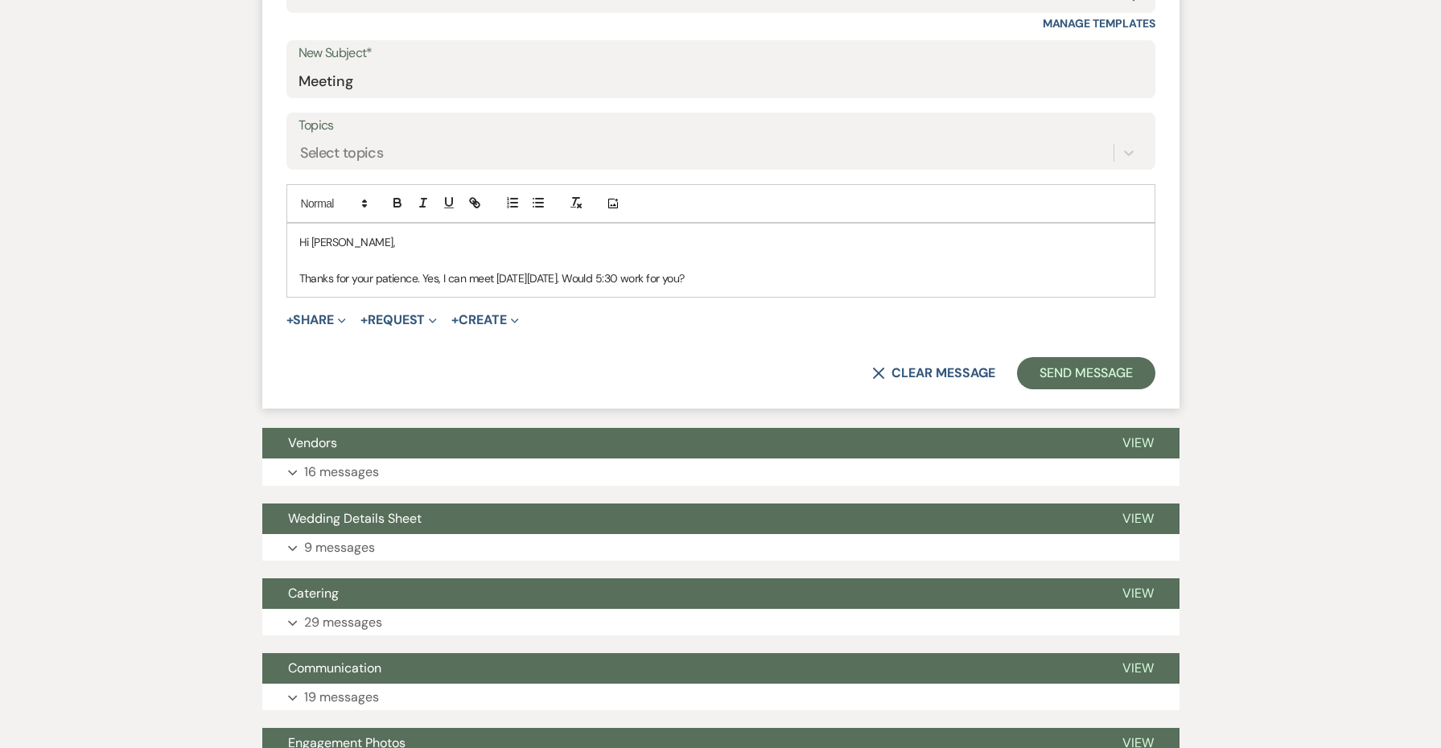
scroll to position [787, 0]
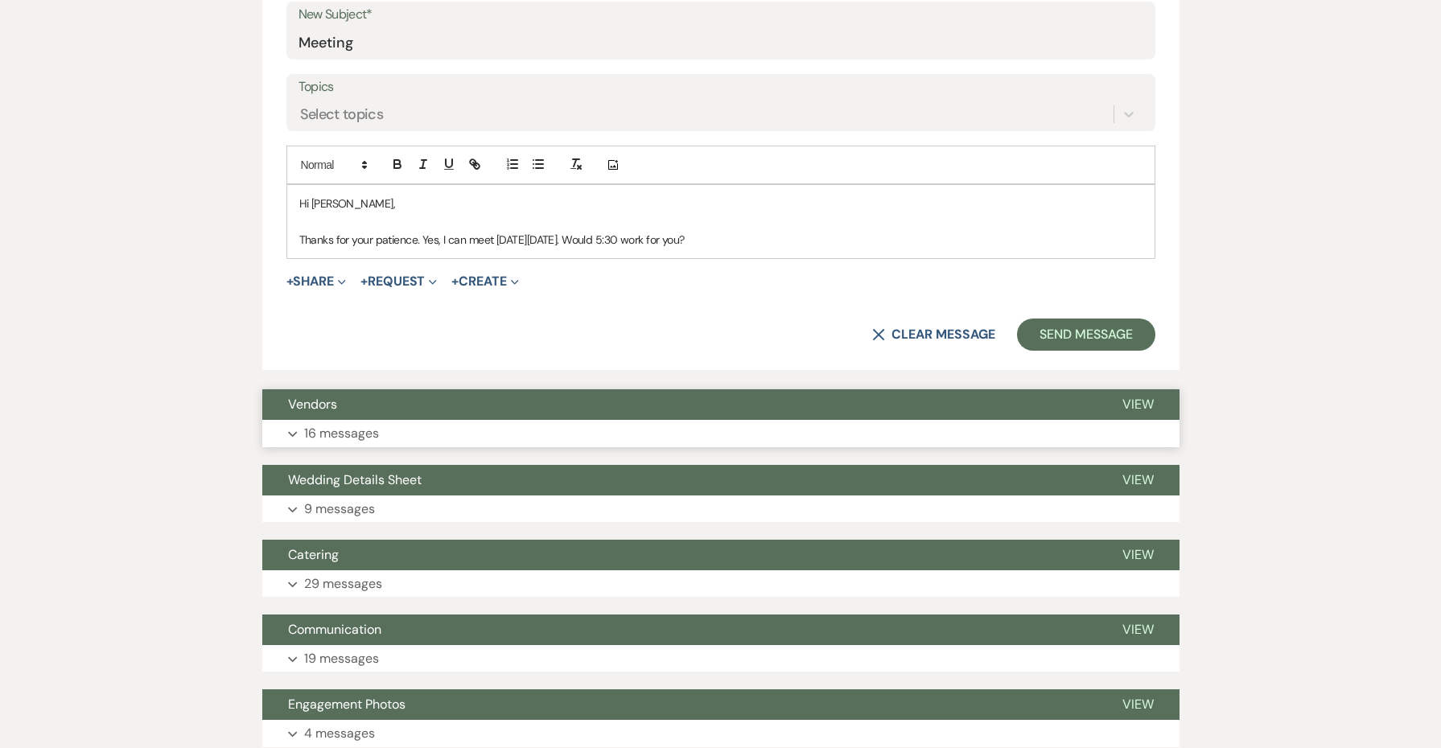
click at [494, 431] on button "Expand 16 messages" at bounding box center [720, 433] width 917 height 27
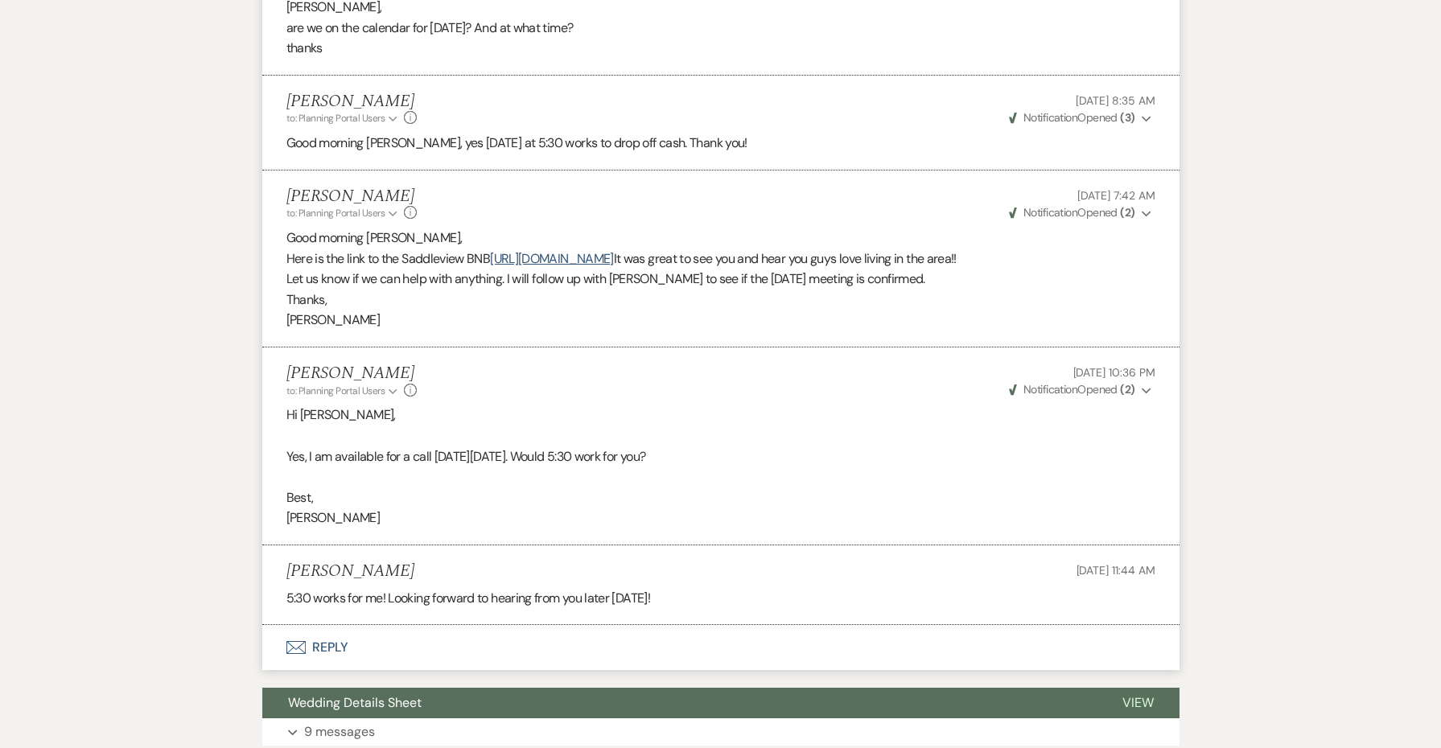
scroll to position [4080, 0]
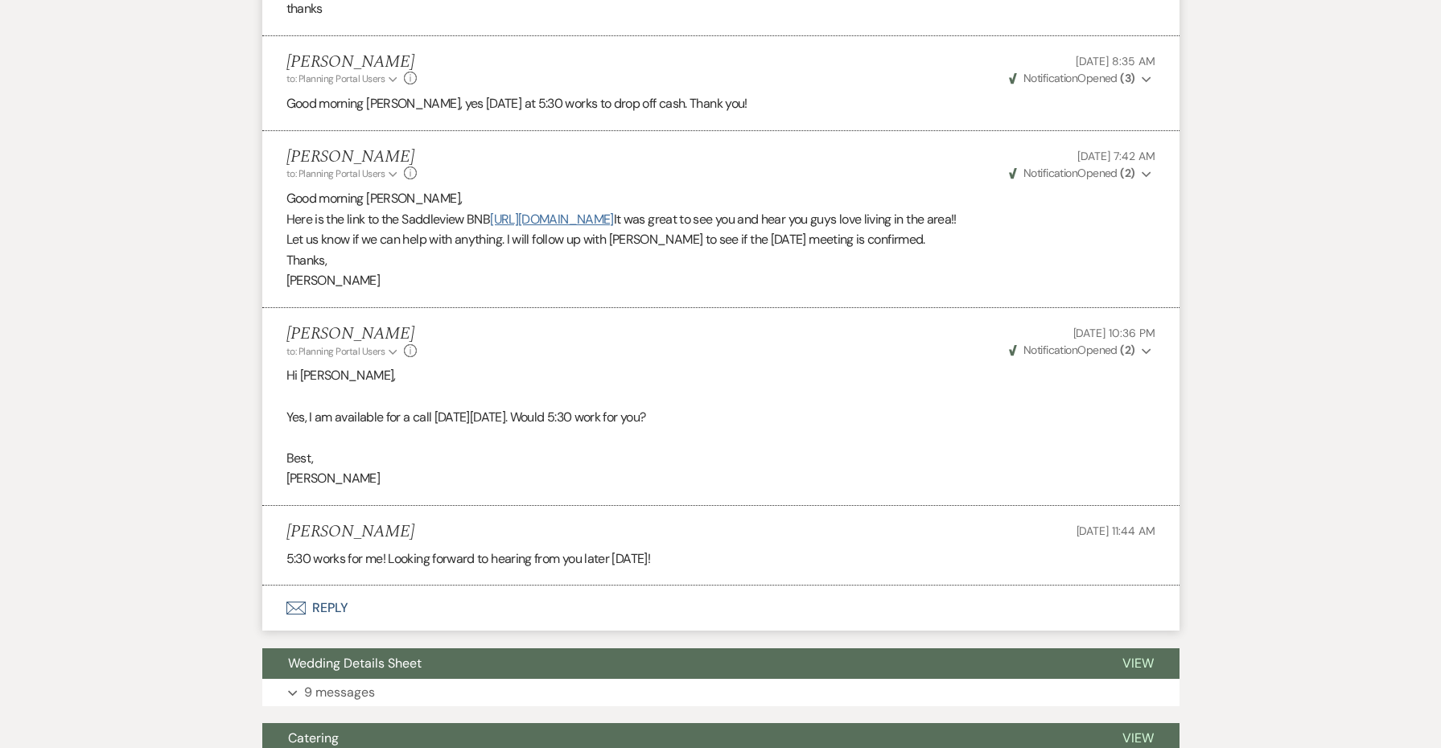
click at [571, 211] on link "[URL][DOMAIN_NAME]" at bounding box center [551, 219] width 123 height 17
click at [572, 211] on link "[URL][DOMAIN_NAME]" at bounding box center [551, 219] width 123 height 17
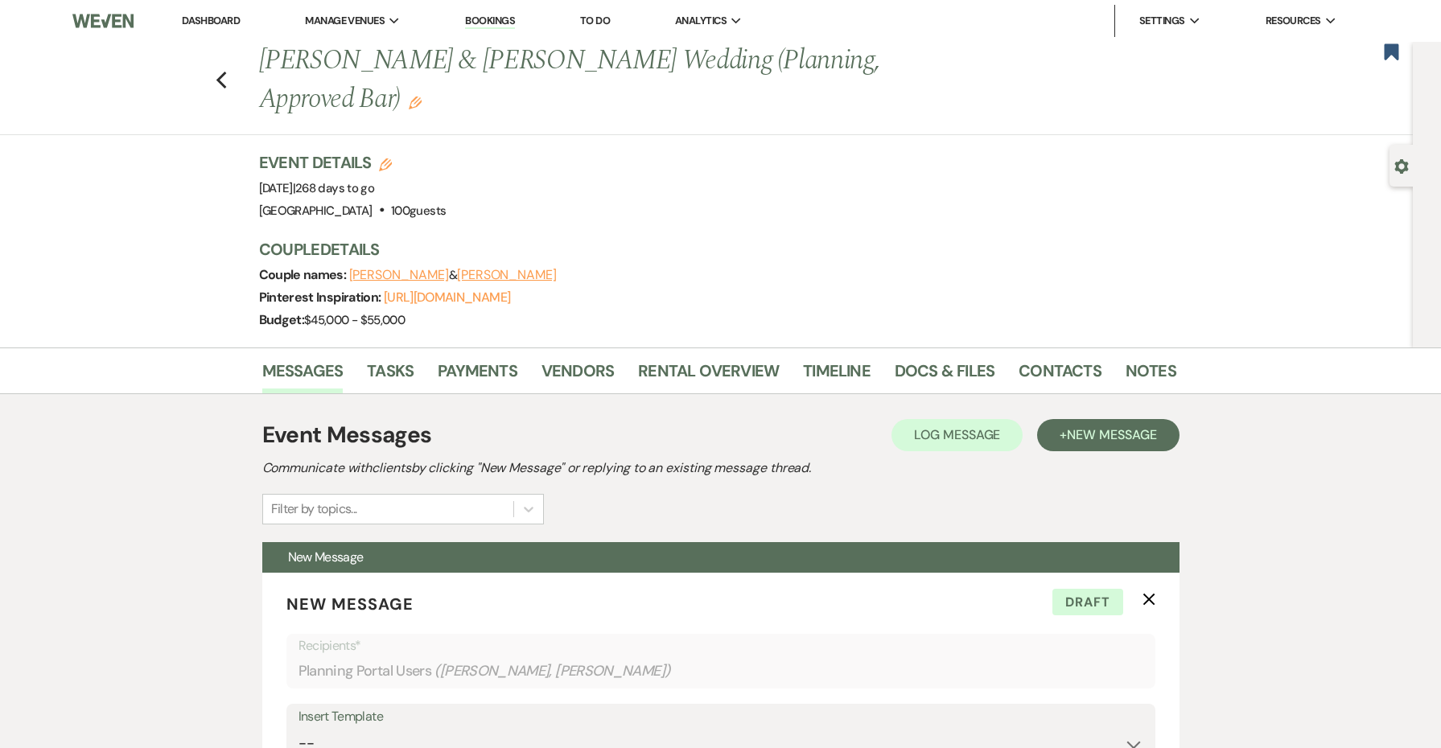
scroll to position [0, 0]
click at [1128, 369] on link "Notes" at bounding box center [1151, 375] width 51 height 35
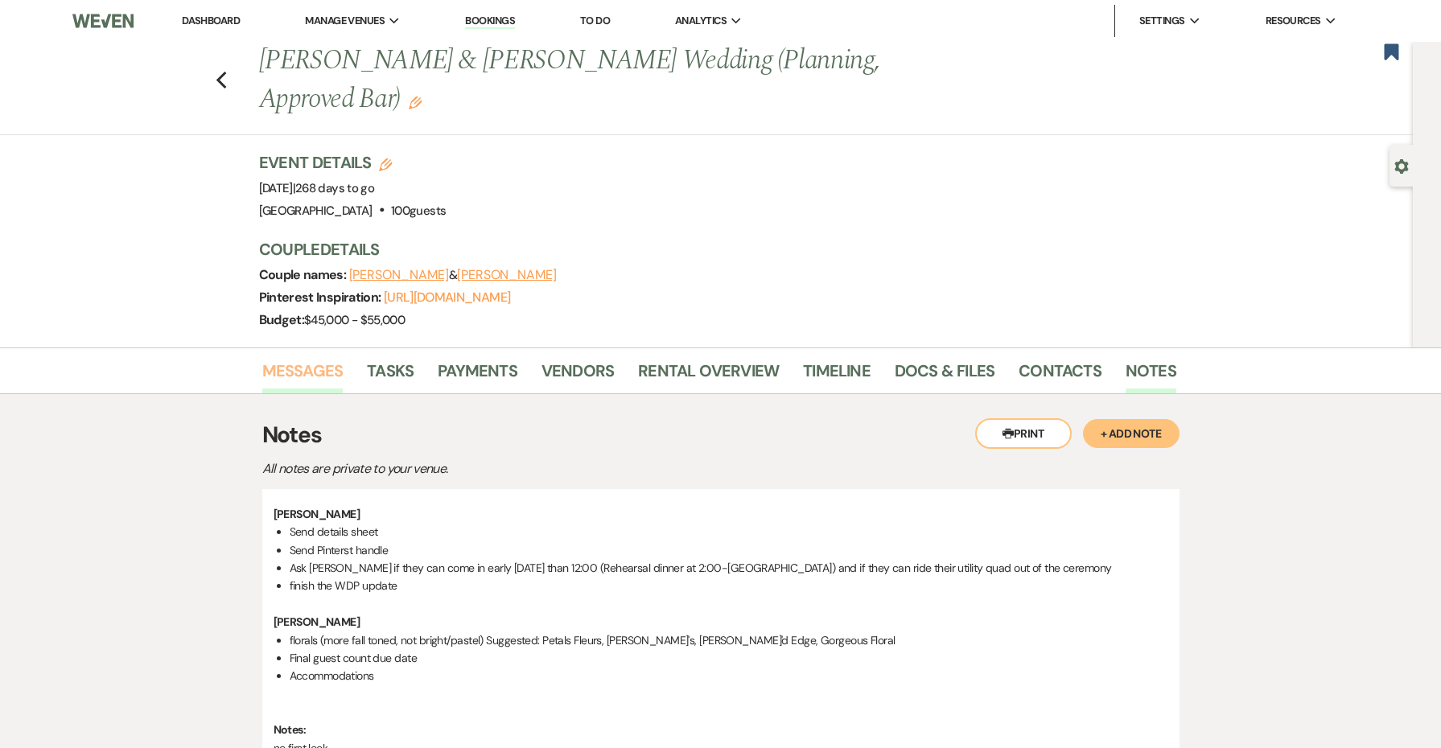
click at [324, 379] on link "Messages" at bounding box center [302, 375] width 81 height 35
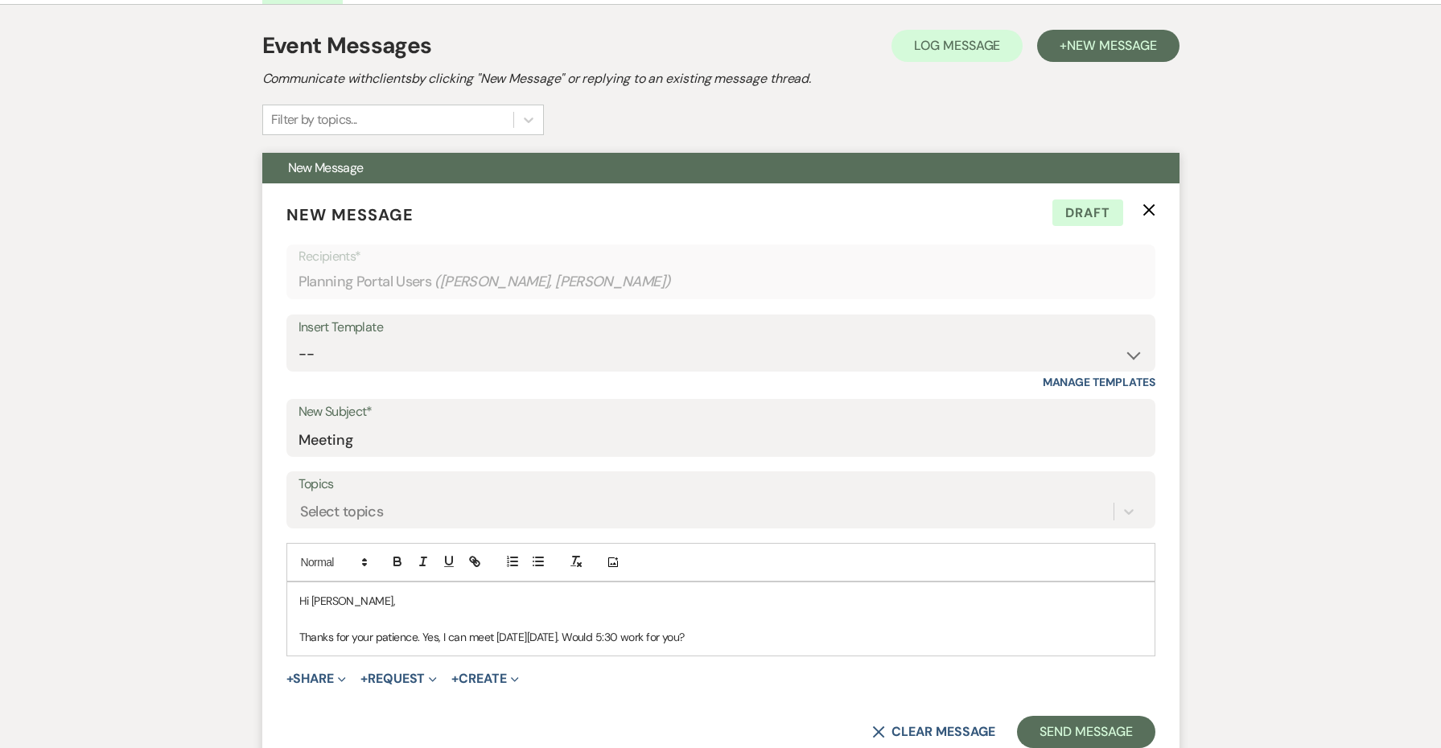
scroll to position [409, 0]
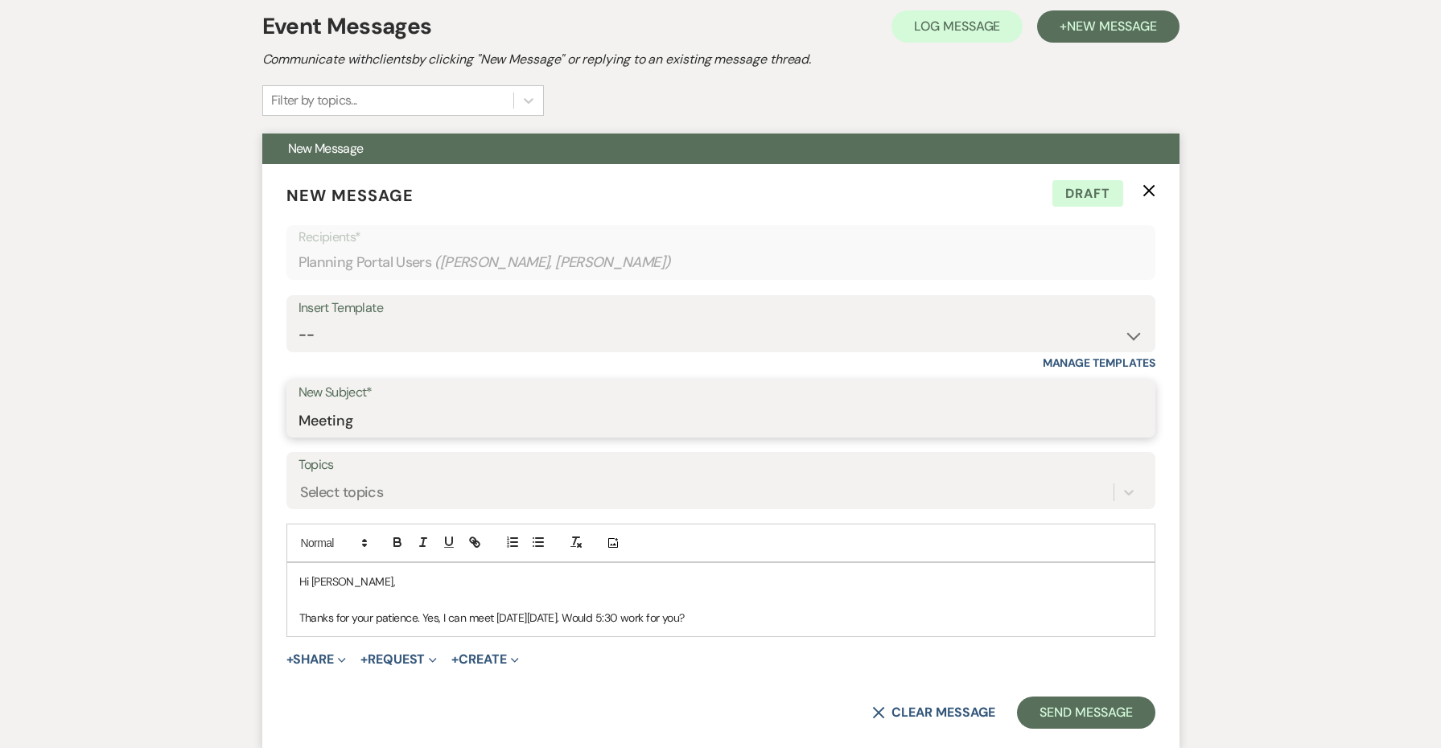
click at [323, 414] on input "Meeting" at bounding box center [721, 420] width 845 height 31
type input "[GEOGRAPHIC_DATA]"
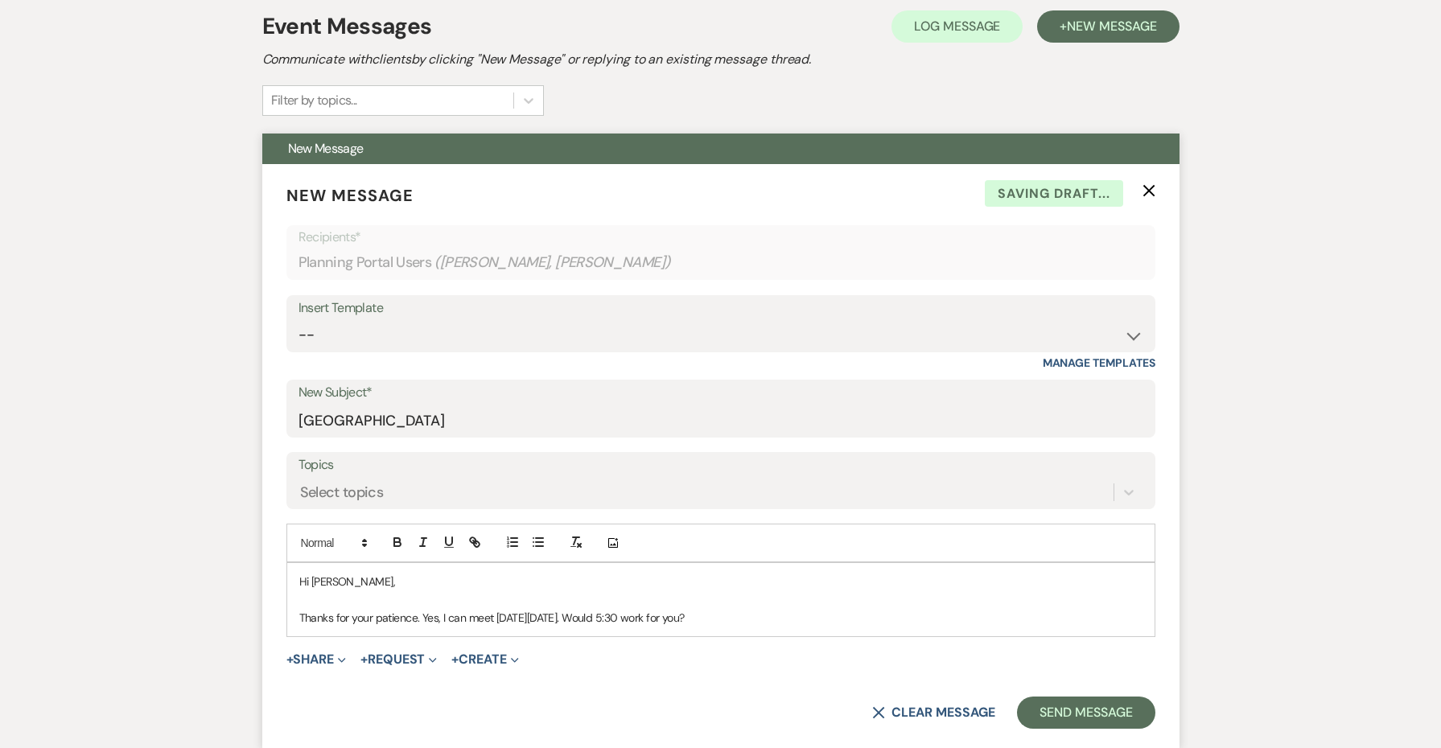
click at [358, 609] on p "Thanks for your patience. Yes, I can meet [DATE][DATE]. Would 5:30 work for you?" at bounding box center [720, 618] width 843 height 18
drag, startPoint x: 708, startPoint y: 614, endPoint x: 798, endPoint y: 621, distance: 89.6
click at [714, 614] on p "Thanks for your patience. Yes, I can meet [DATE][DATE]. Would 5:30 work for you?" at bounding box center [720, 618] width 843 height 18
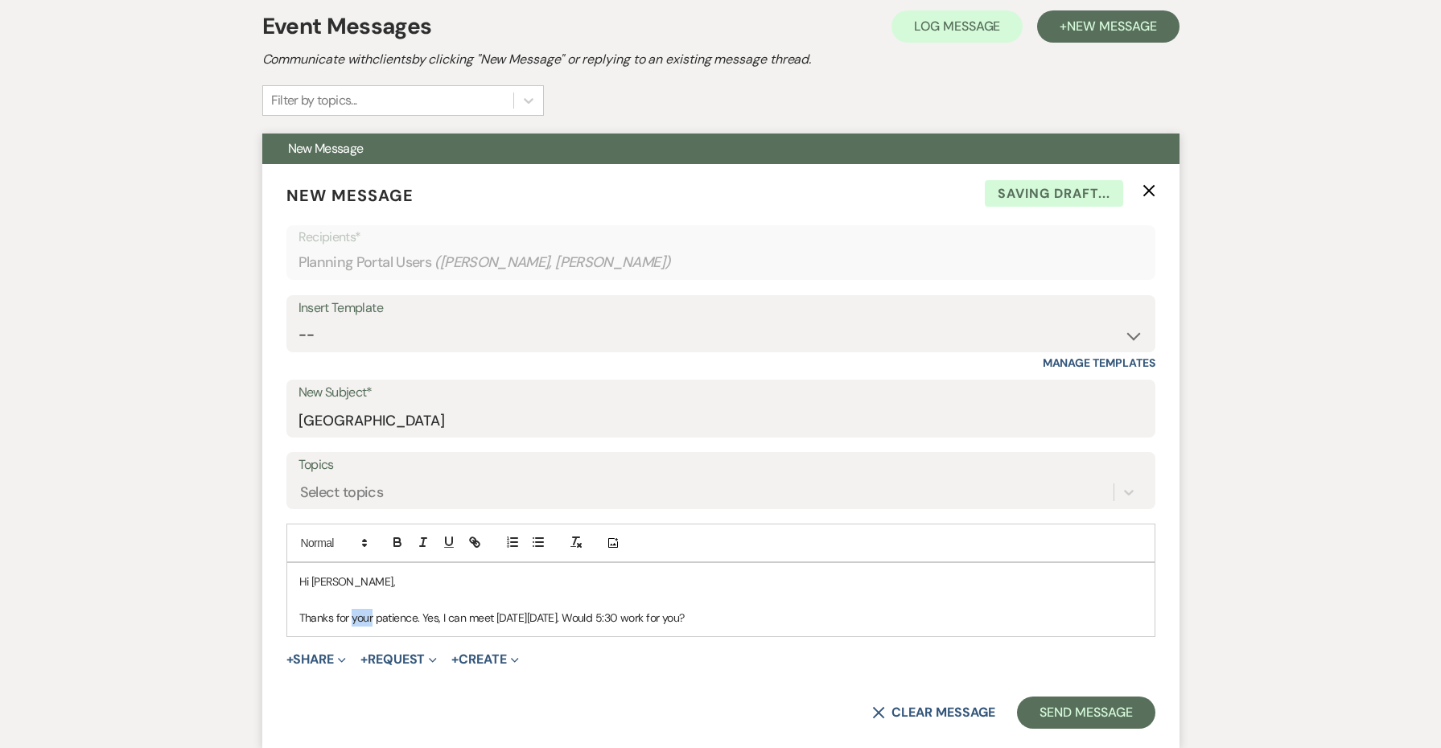
drag, startPoint x: 794, startPoint y: 620, endPoint x: 283, endPoint y: 568, distance: 513.6
click at [283, 568] on form "New Message X Saving draft... Recipients* Planning Portal Users ( [PERSON_NAME]…" at bounding box center [720, 456] width 917 height 585
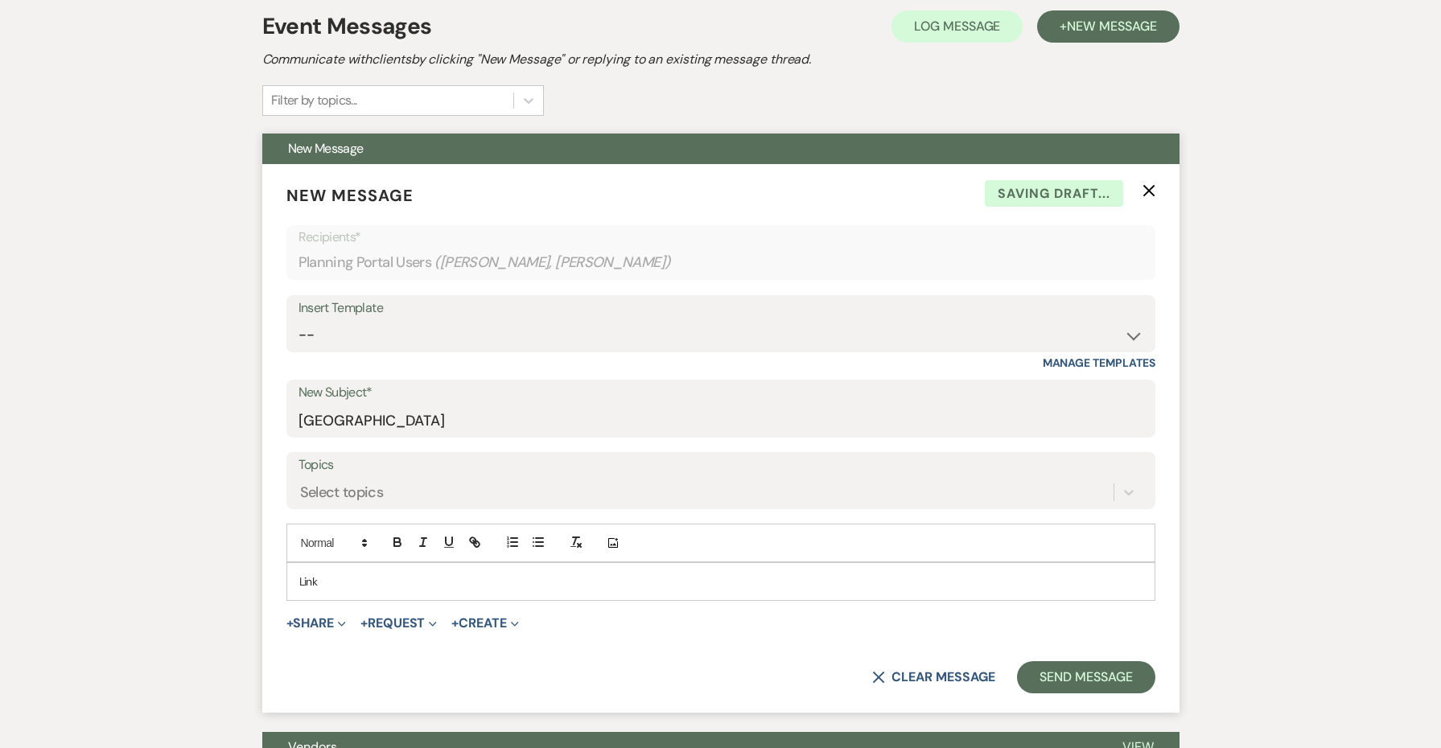
click at [303, 575] on p "Link" at bounding box center [720, 582] width 843 height 18
paste input "[URL][DOMAIN_NAME]"
type input "[URL][DOMAIN_NAME]"
click at [571, 568] on div "Link" at bounding box center [721, 581] width 868 height 37
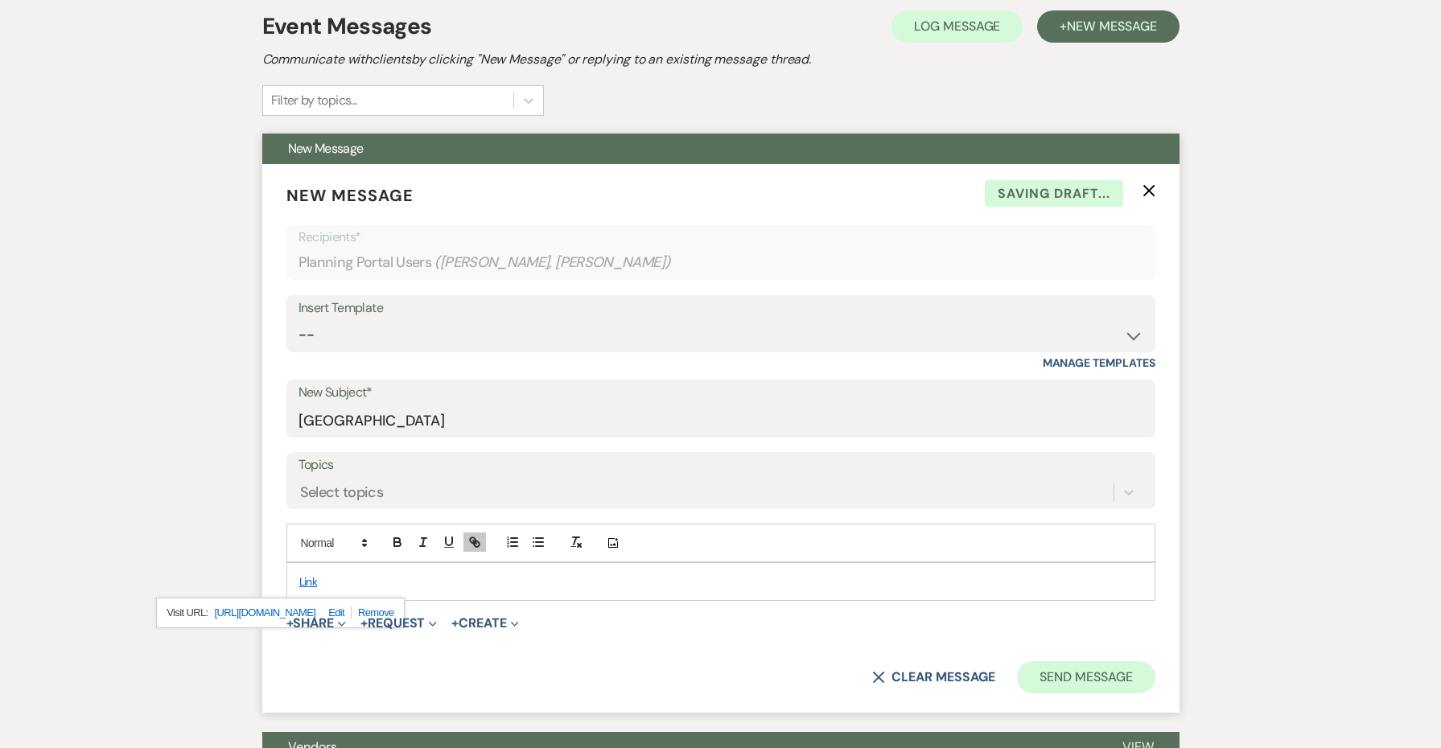
click at [1086, 678] on button "Send Message" at bounding box center [1086, 678] width 138 height 32
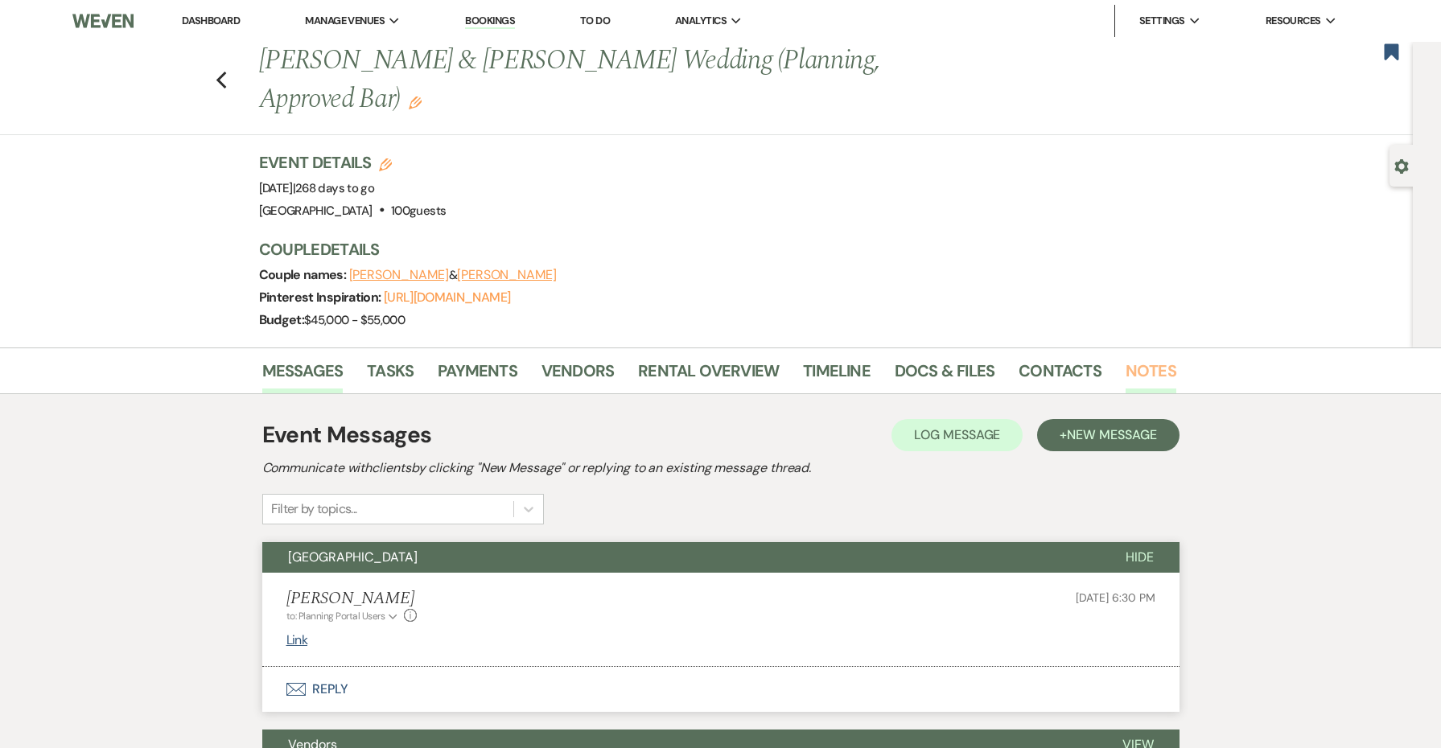
scroll to position [0, 0]
click at [1159, 375] on link "Notes" at bounding box center [1151, 375] width 51 height 35
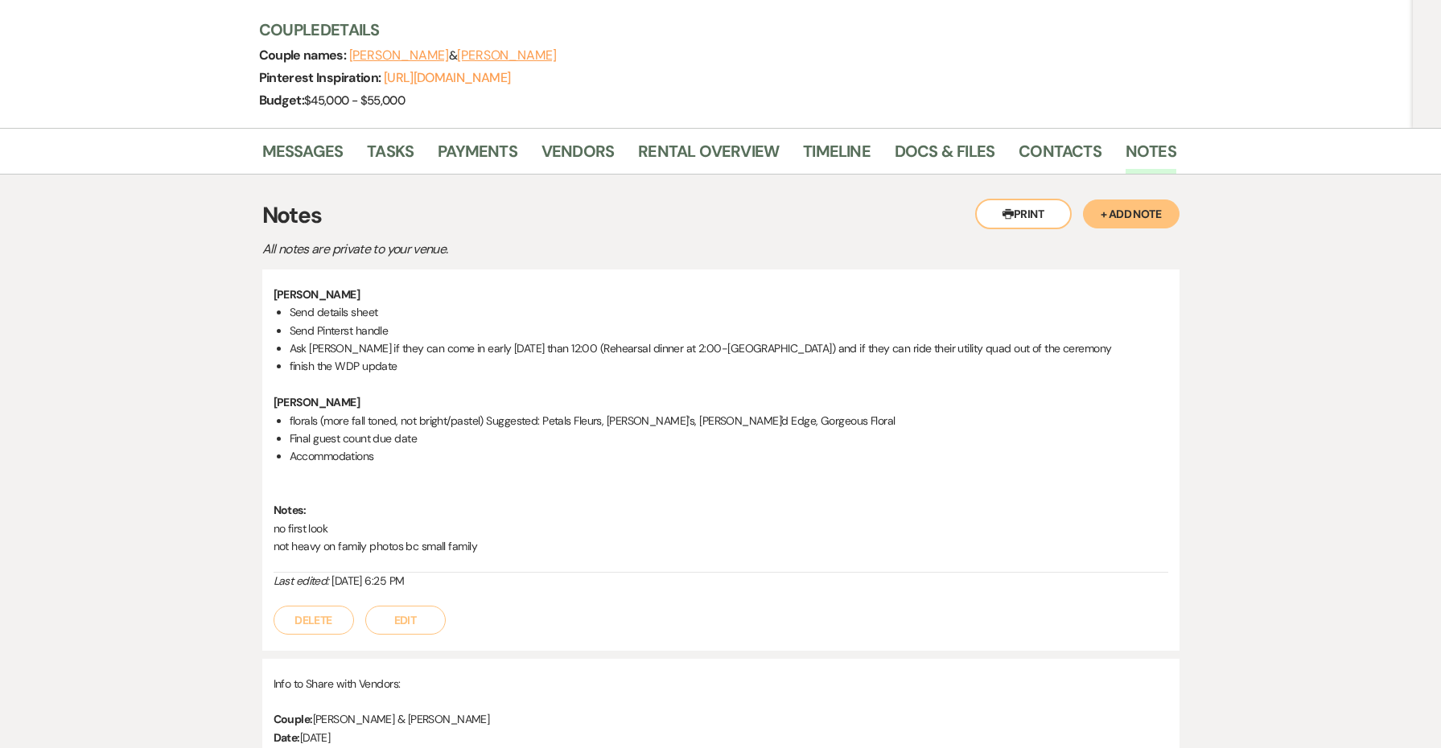
scroll to position [279, 0]
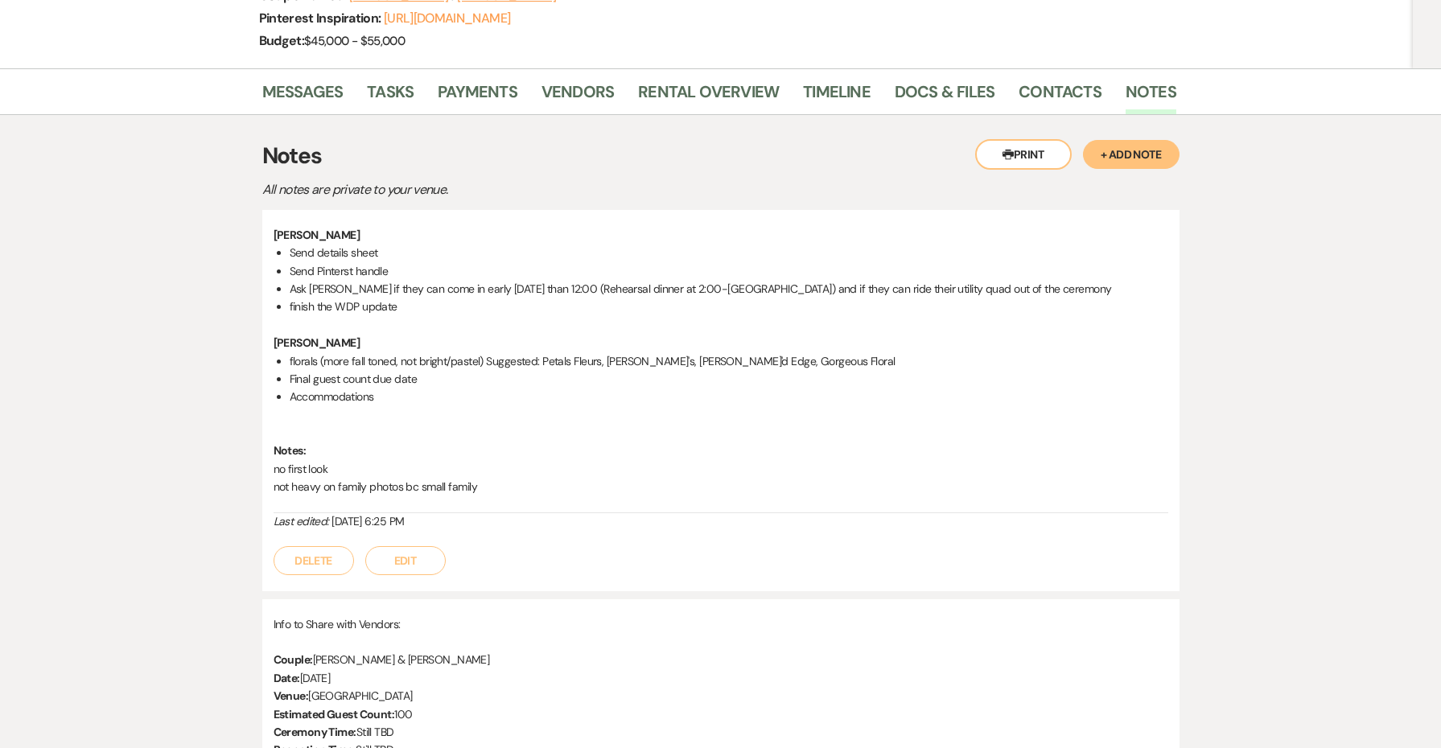
click at [443, 563] on div "Delete Edit" at bounding box center [721, 552] width 895 height 45
click at [430, 558] on button "Edit" at bounding box center [405, 560] width 80 height 29
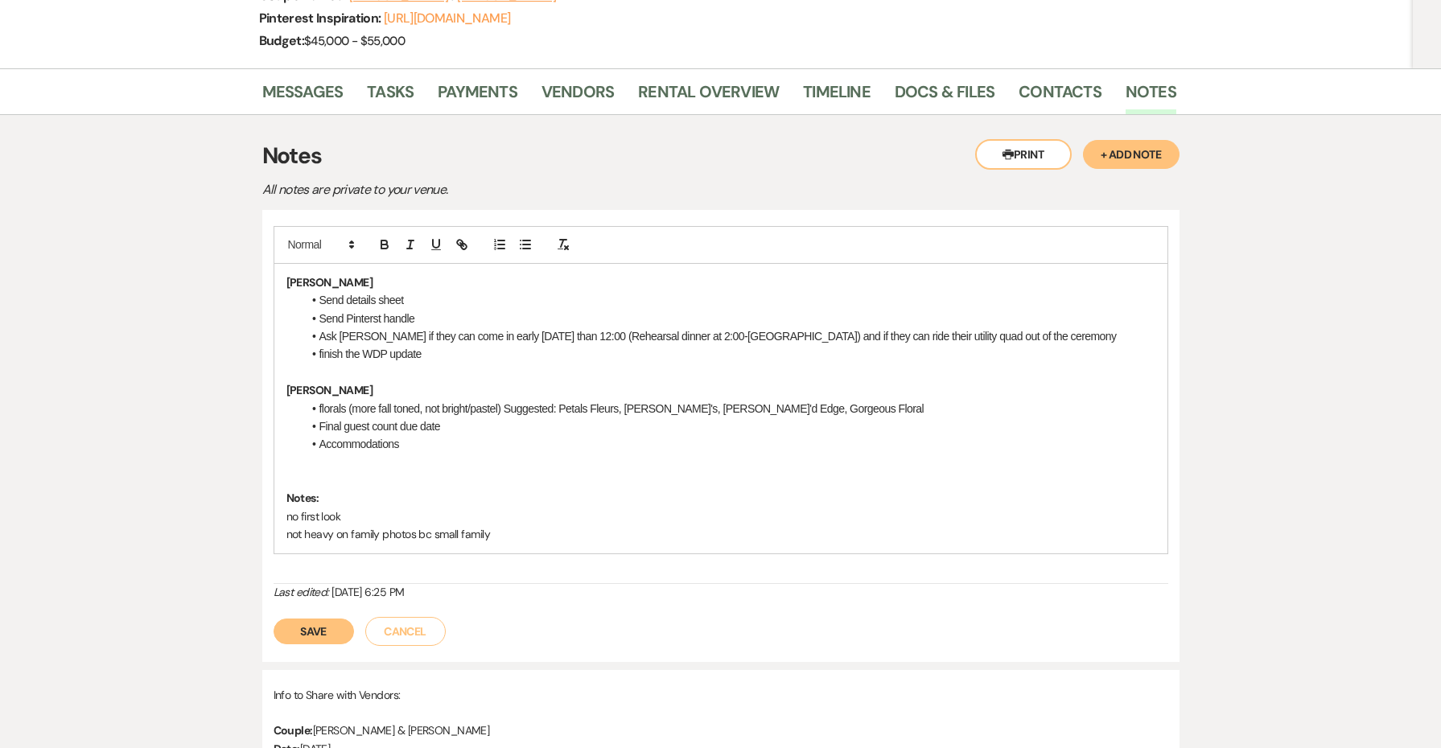
click at [468, 443] on li "Accommodations" at bounding box center [729, 444] width 853 height 18
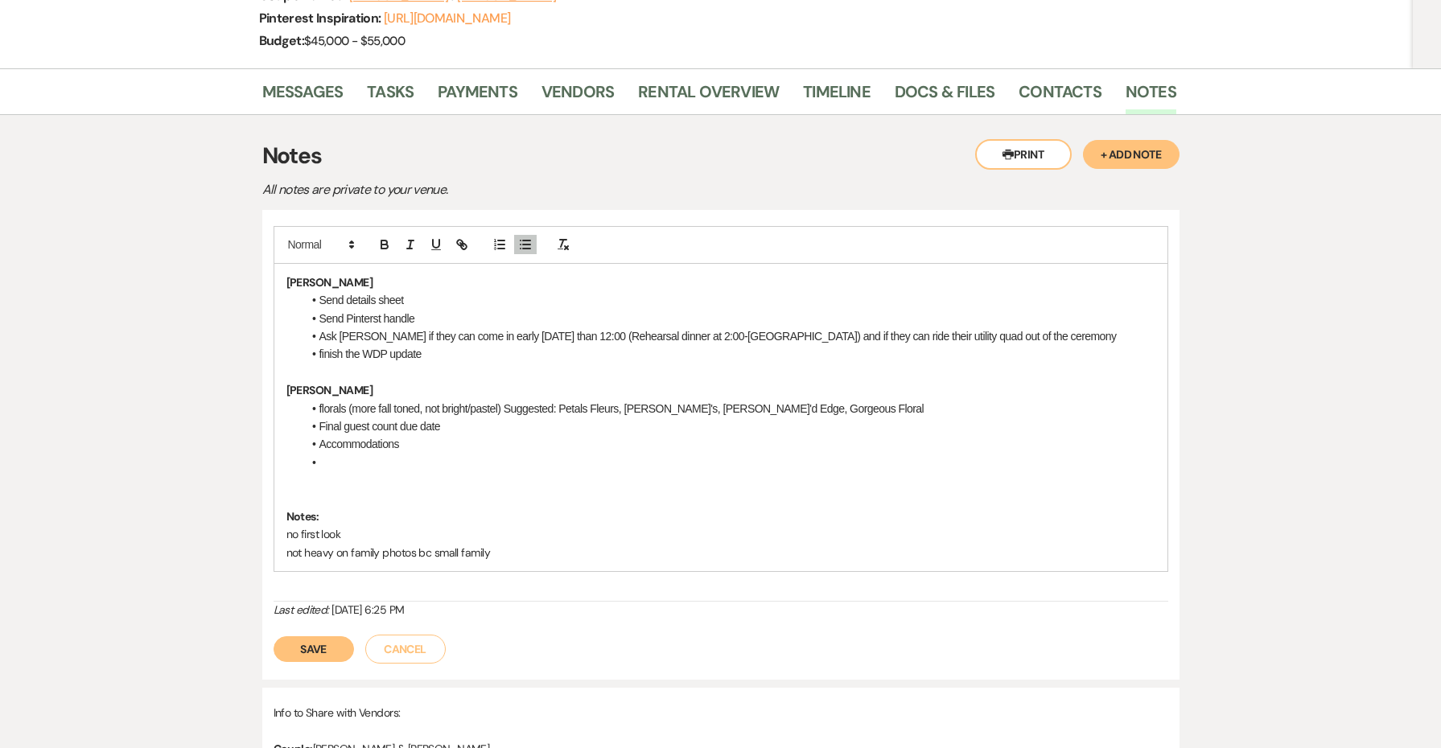
click at [468, 443] on li "Accommodations" at bounding box center [729, 444] width 853 height 18
click at [423, 454] on li at bounding box center [729, 463] width 853 height 18
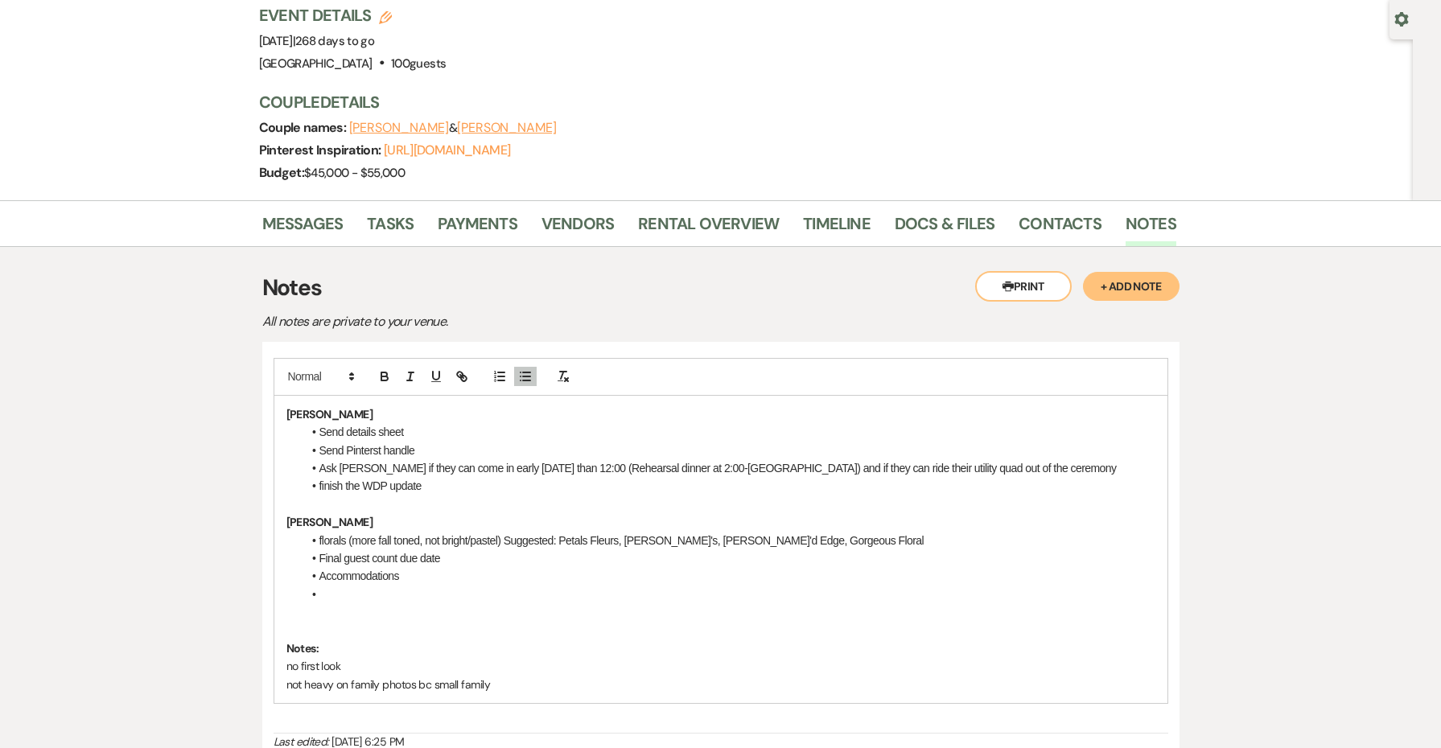
scroll to position [489, 0]
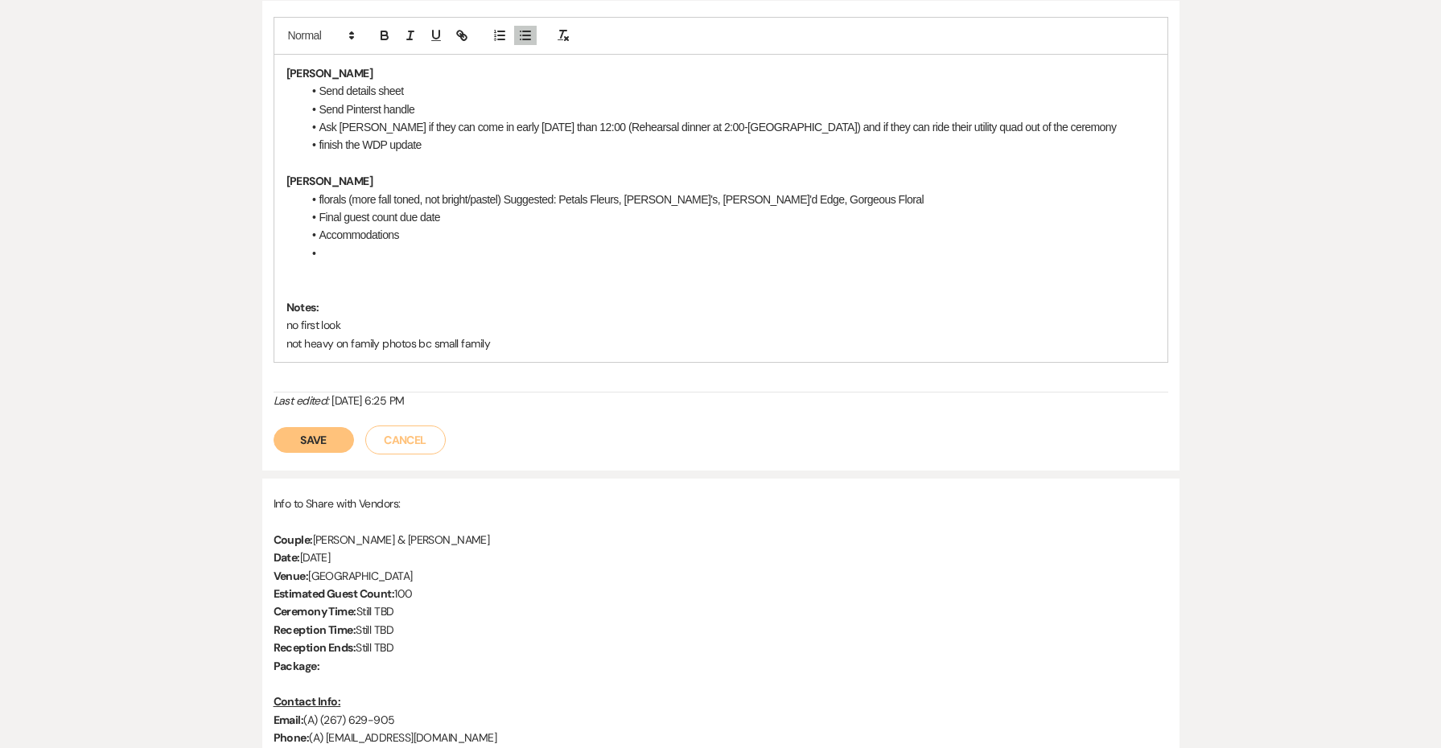
click at [420, 235] on li "Accommodations" at bounding box center [729, 235] width 853 height 18
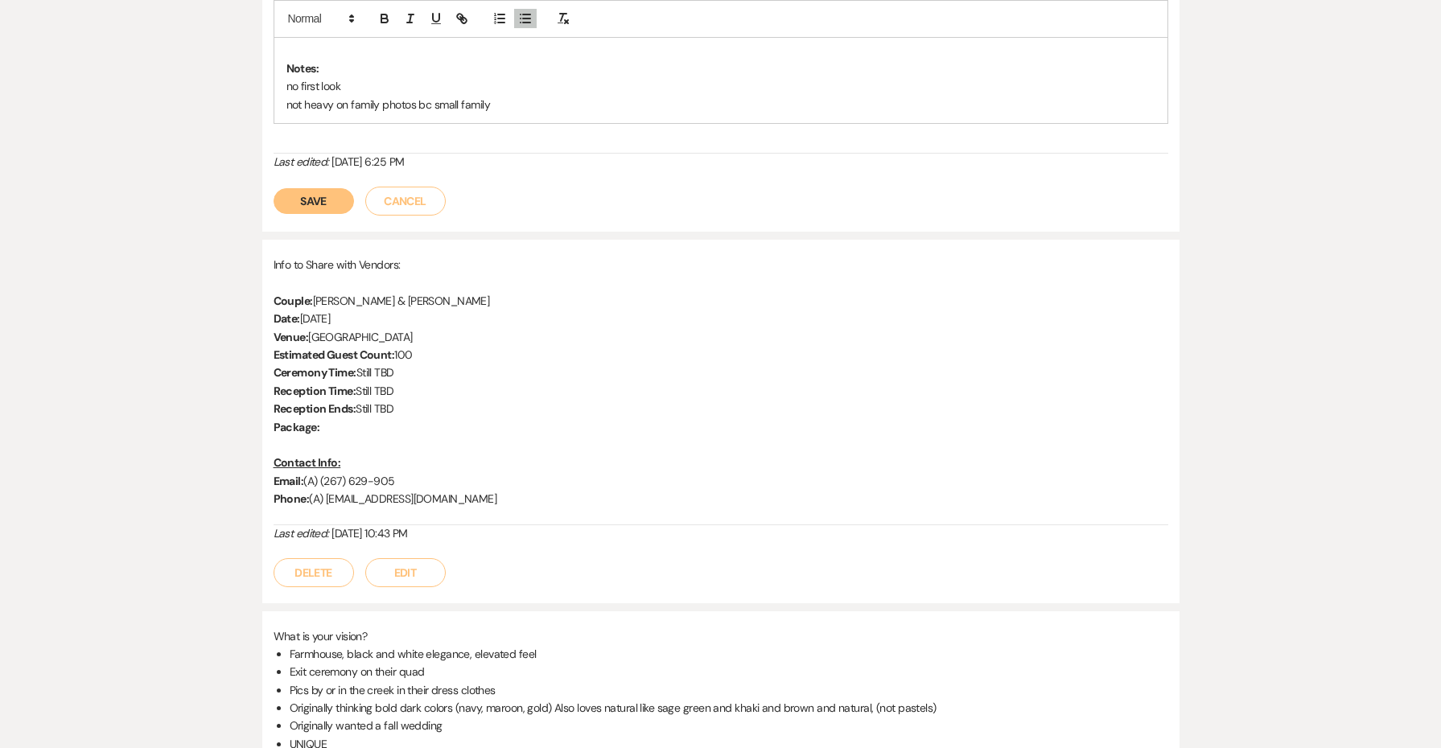
scroll to position [480, 0]
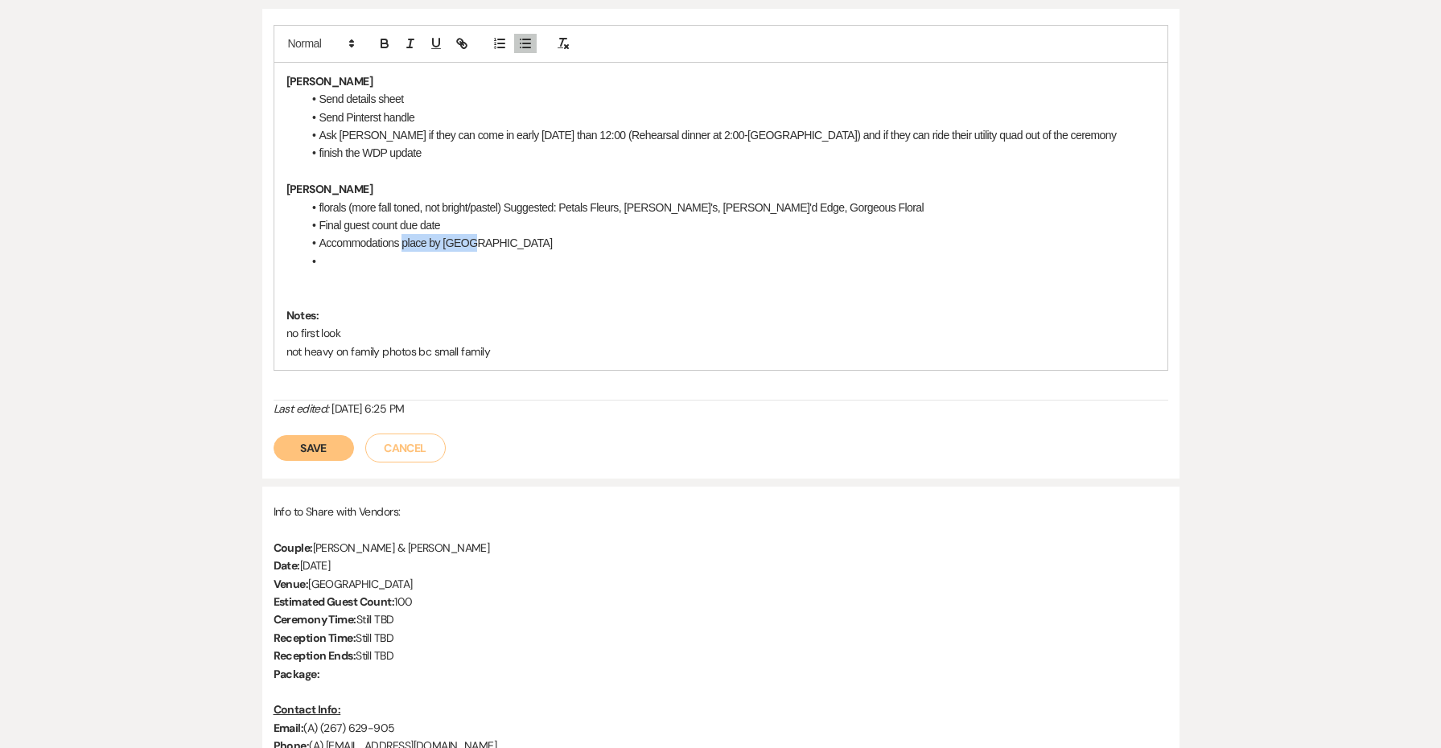
drag, startPoint x: 481, startPoint y: 238, endPoint x: 404, endPoint y: 237, distance: 77.3
click at [404, 237] on li "Accommodations place by [GEOGRAPHIC_DATA]" at bounding box center [729, 243] width 853 height 18
click at [530, 270] on p at bounding box center [721, 279] width 869 height 18
click at [516, 253] on li at bounding box center [729, 262] width 853 height 18
click at [611, 253] on li "Dessert still figuring out cake (maybe cutting cake through Epicurean or Cuppie…" at bounding box center [729, 262] width 853 height 18
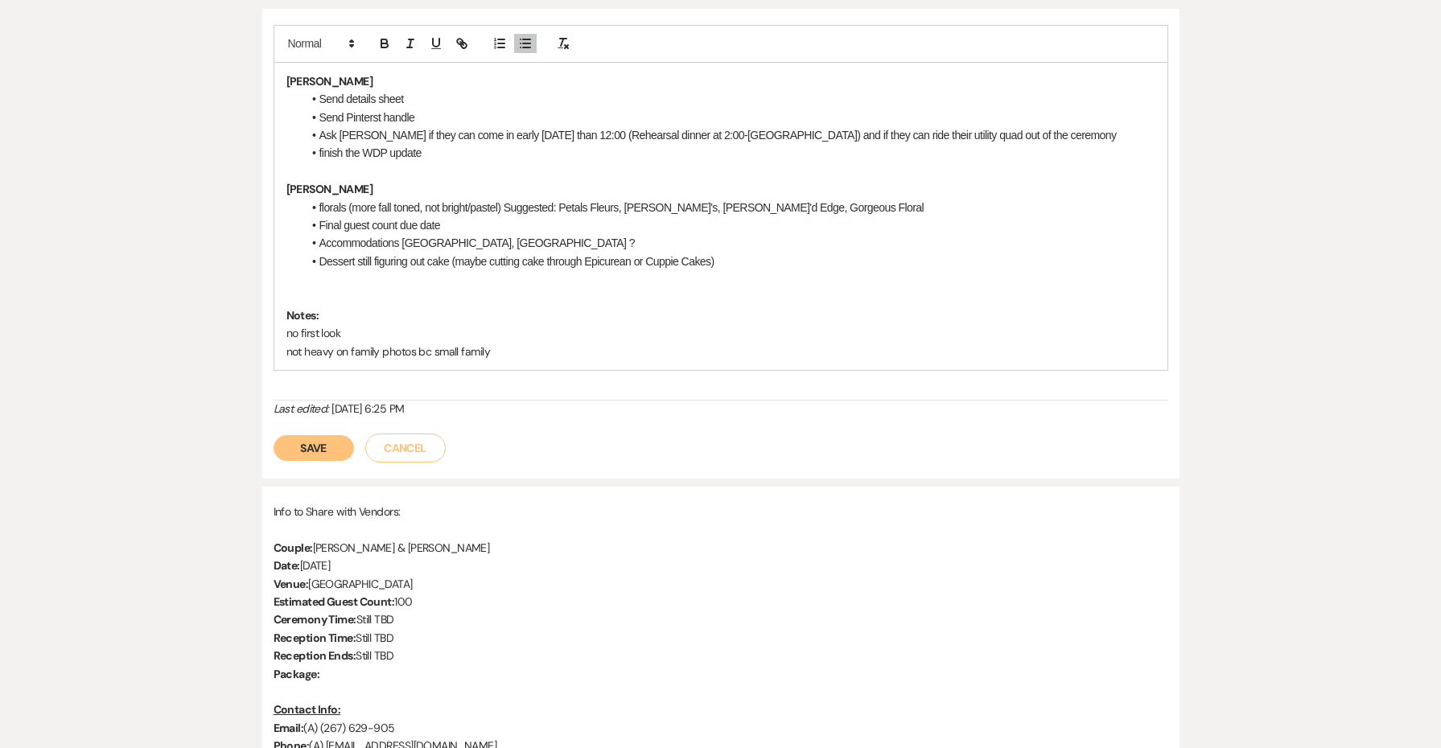
click at [594, 234] on li "Accommodations [GEOGRAPHIC_DATA], [GEOGRAPHIC_DATA] ?" at bounding box center [729, 243] width 853 height 18
click at [340, 439] on button "Save" at bounding box center [314, 448] width 80 height 26
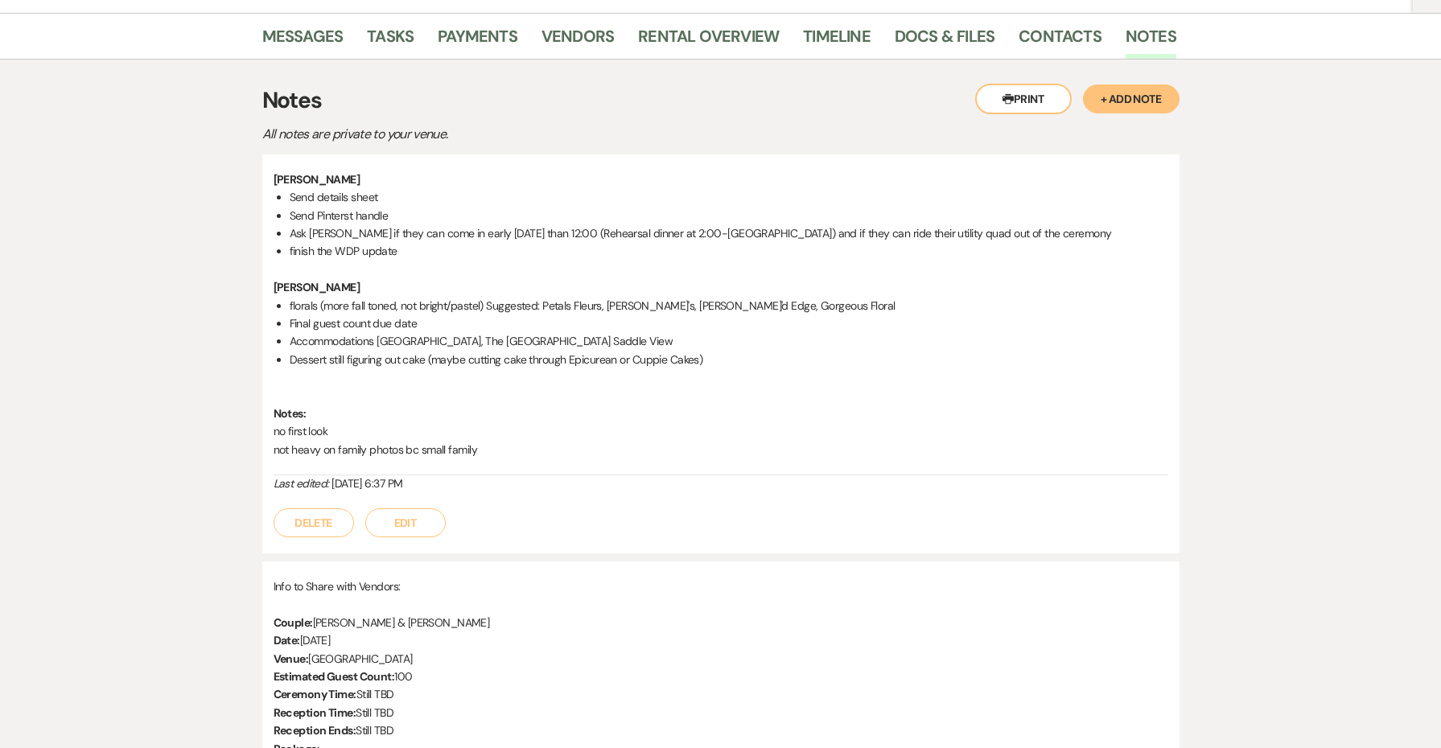
scroll to position [323, 0]
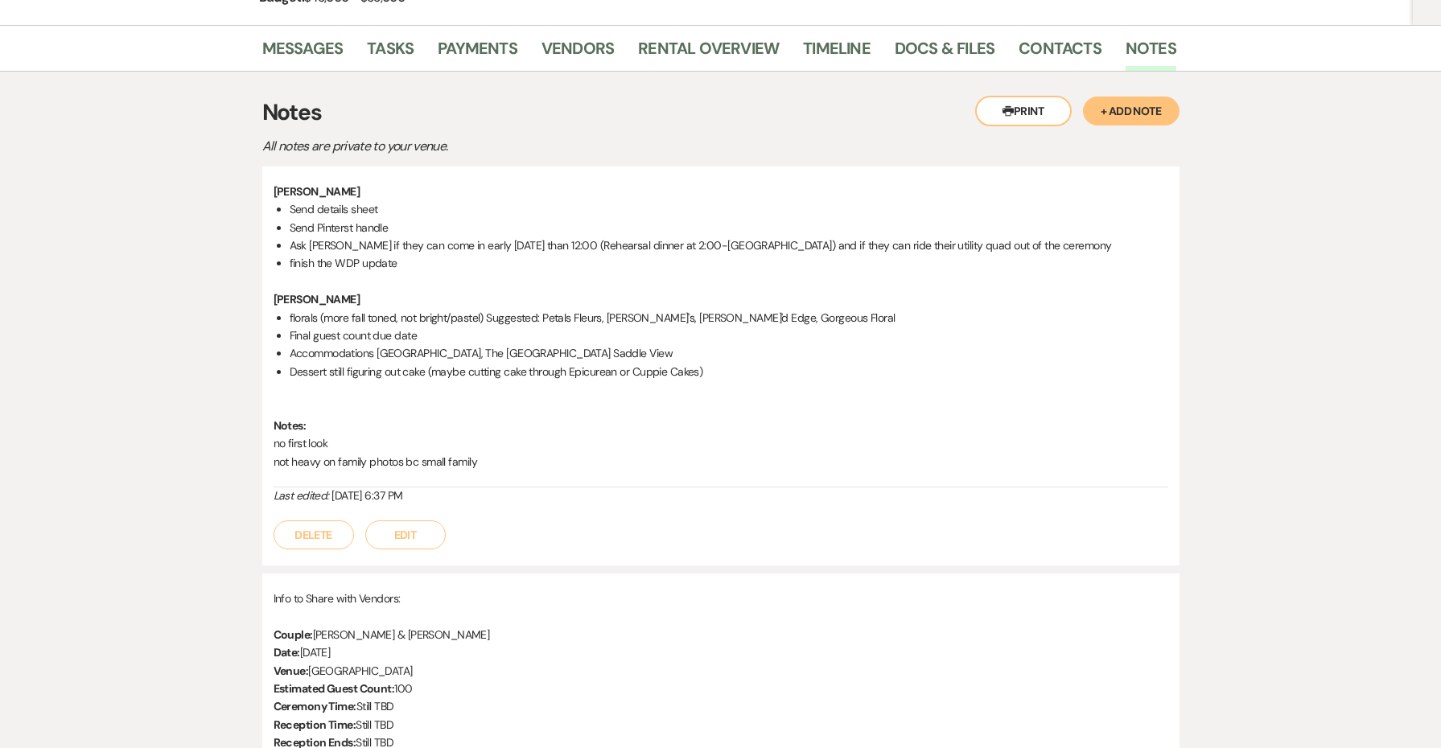
click at [340, 439] on p "no first look" at bounding box center [721, 444] width 895 height 18
click at [427, 525] on button "Edit" at bounding box center [405, 535] width 80 height 29
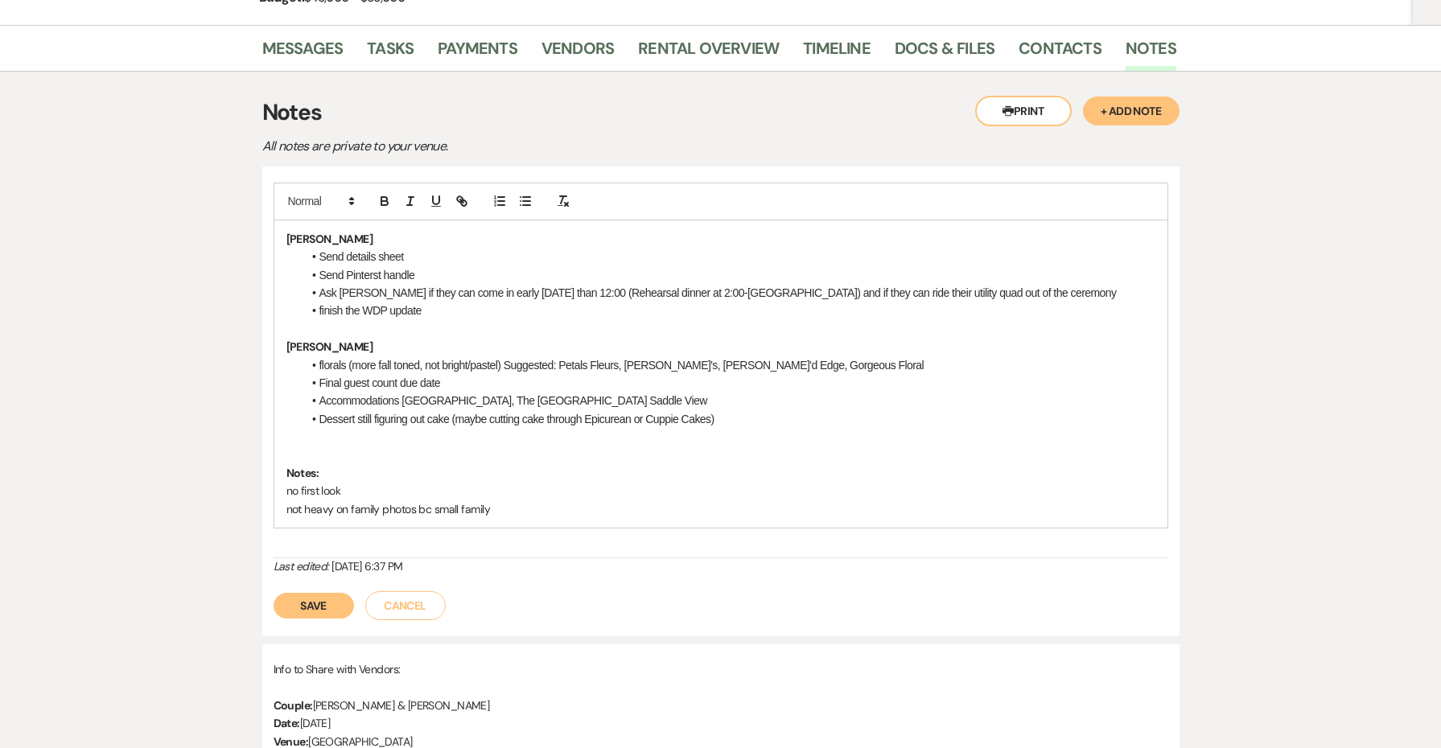
click at [390, 487] on p "no first look" at bounding box center [721, 491] width 869 height 18
click at [311, 607] on button "Save" at bounding box center [314, 606] width 80 height 26
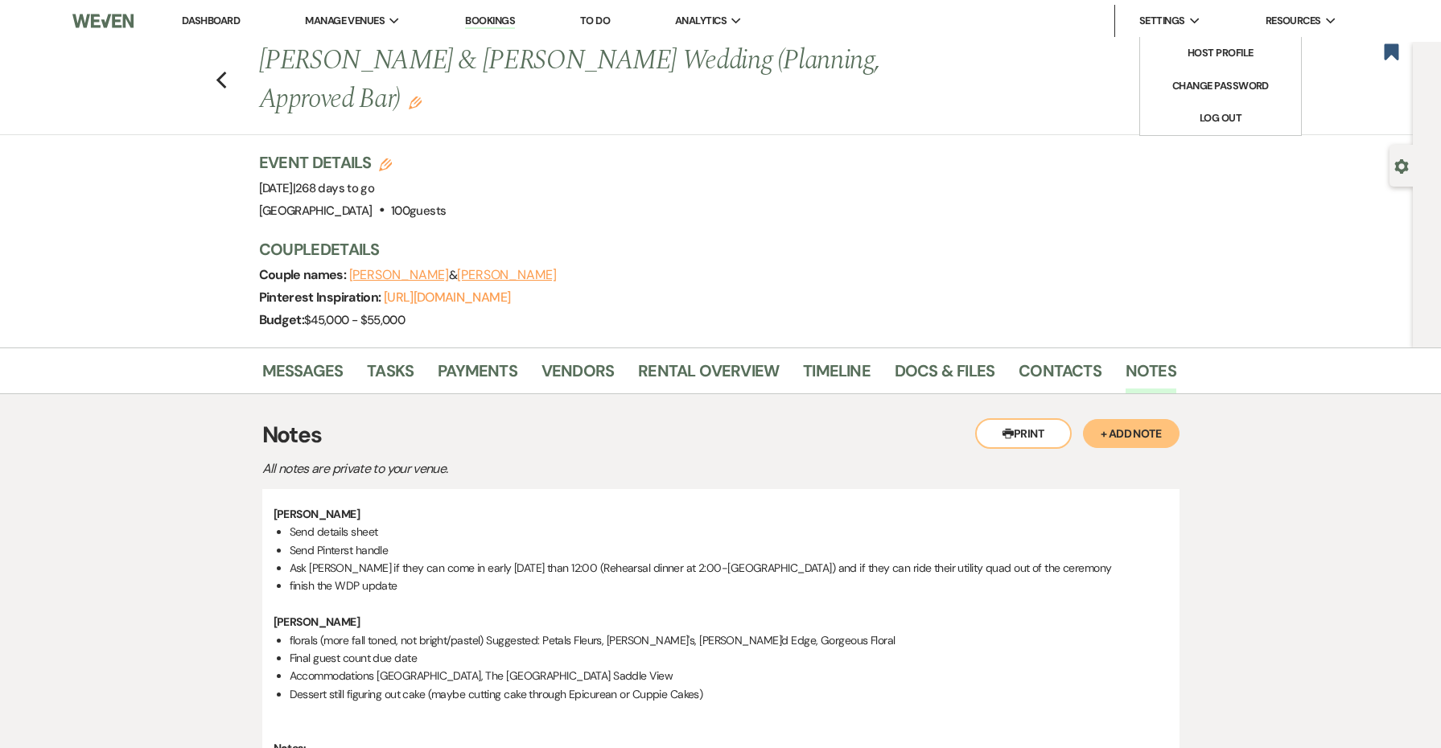
click at [1187, 20] on div "Settings Expand" at bounding box center [1170, 21] width 61 height 16
click at [1215, 109] on link "Log Out" at bounding box center [1220, 118] width 161 height 32
